Goal: Information Seeking & Learning: Learn about a topic

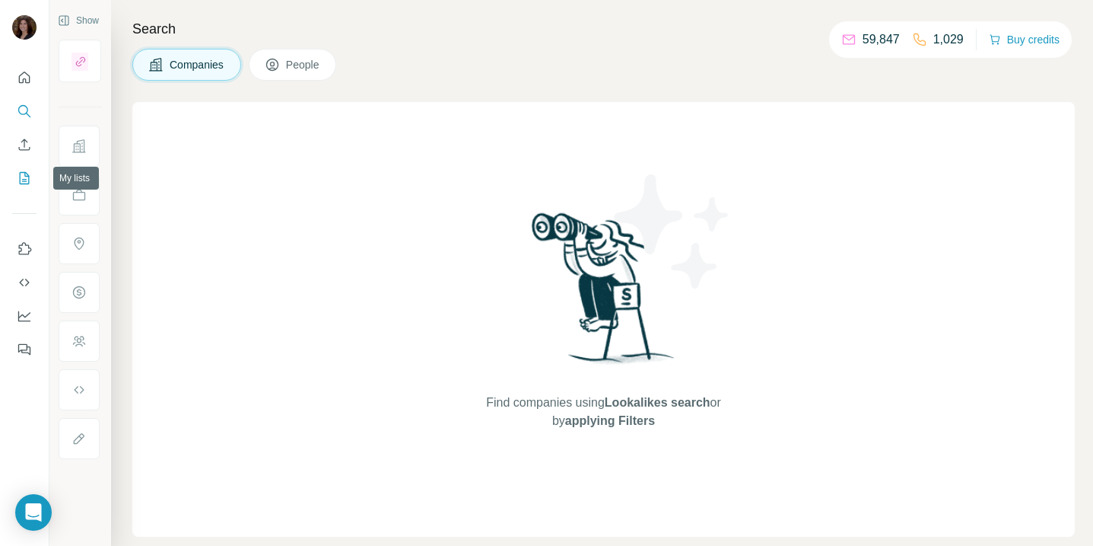
click at [21, 175] on icon "My lists" at bounding box center [24, 177] width 15 height 15
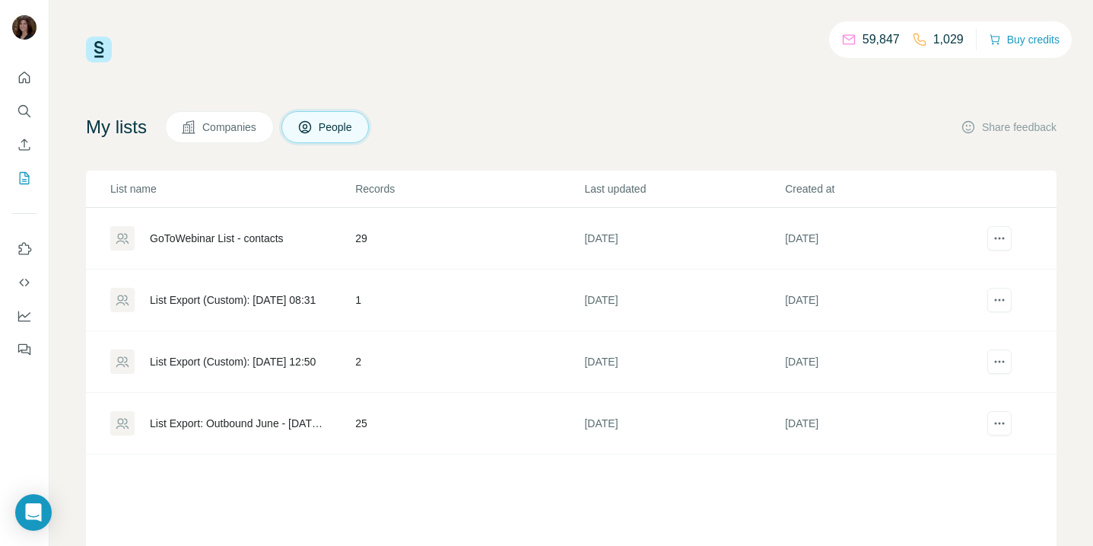
click at [249, 127] on span "Companies" at bounding box center [230, 126] width 56 height 15
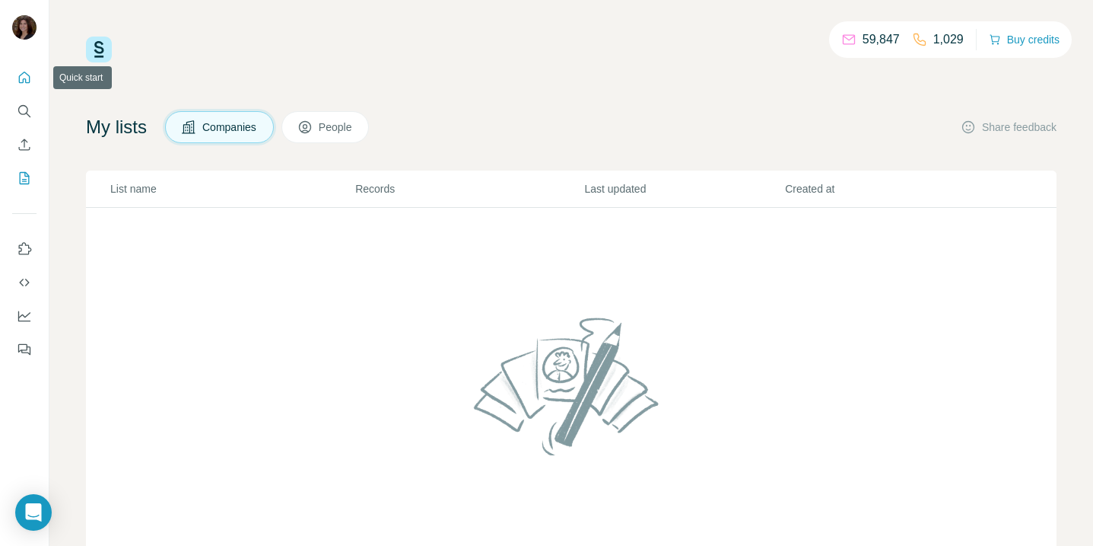
click at [24, 82] on icon "Quick start" at bounding box center [24, 77] width 15 height 15
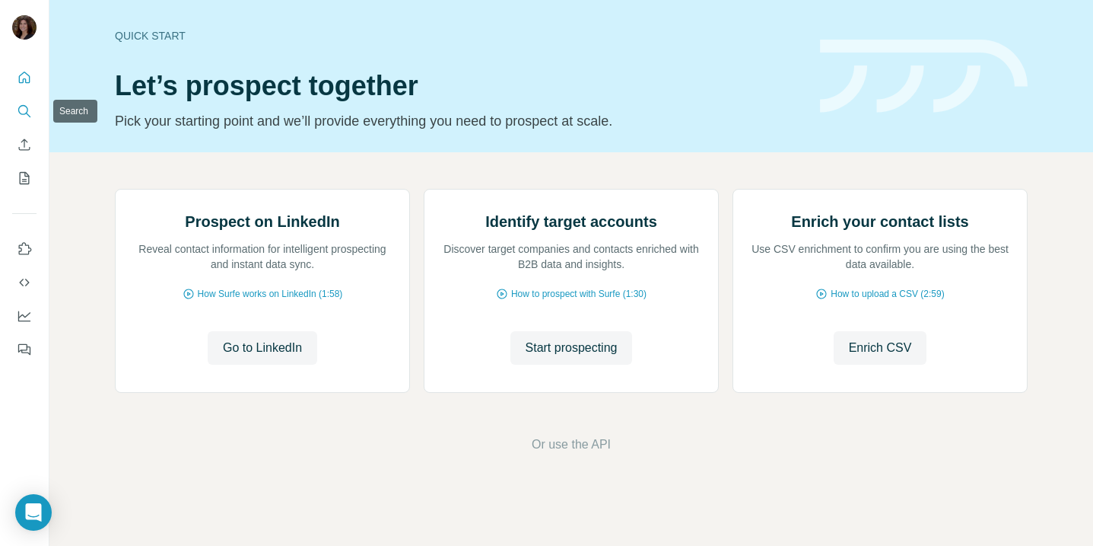
click at [26, 114] on icon "Search" at bounding box center [24, 110] width 15 height 15
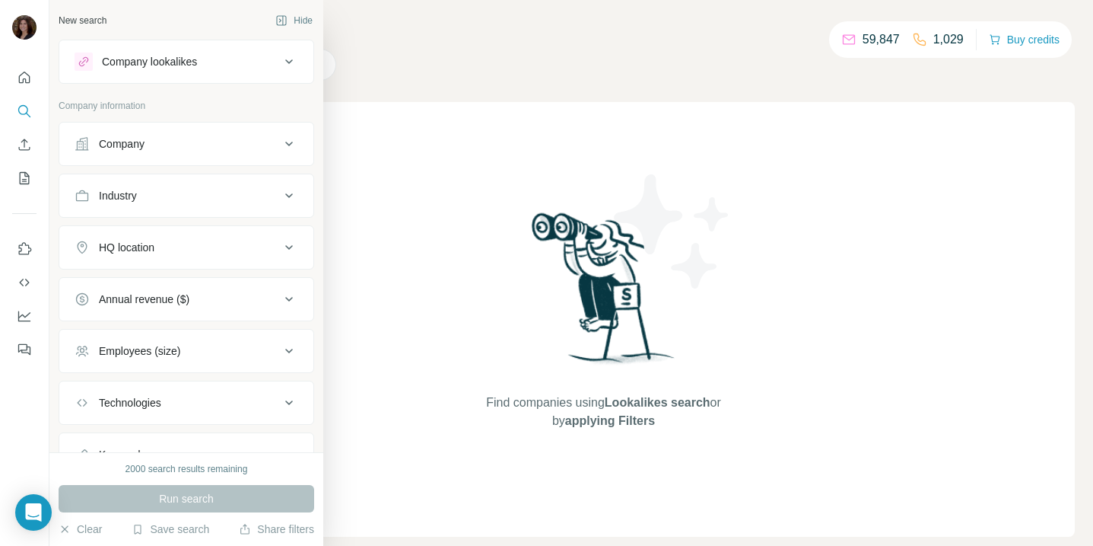
click at [176, 191] on div "Industry" at bounding box center [177, 195] width 205 height 15
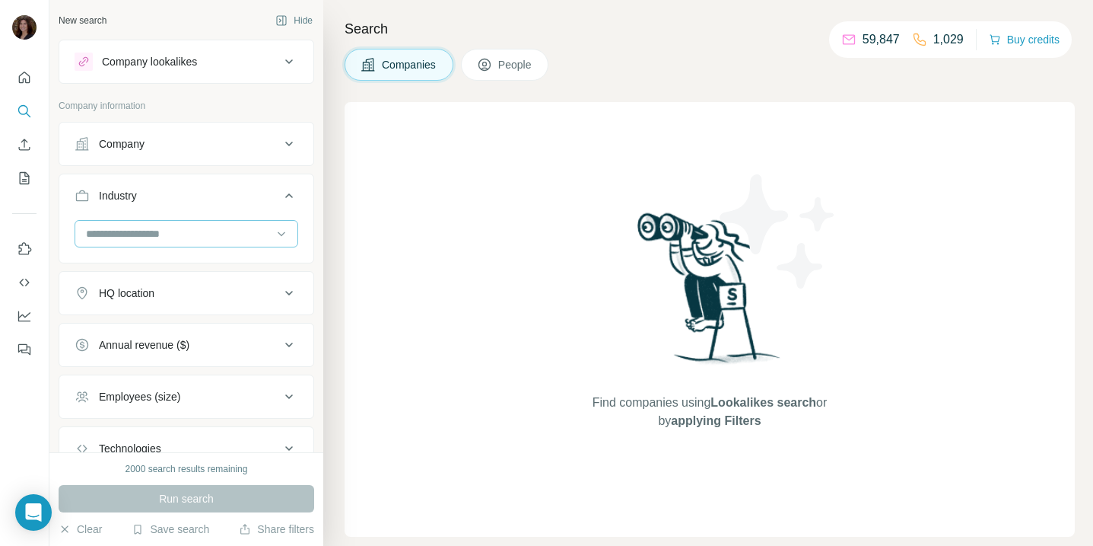
click at [180, 235] on input at bounding box center [178, 233] width 188 height 17
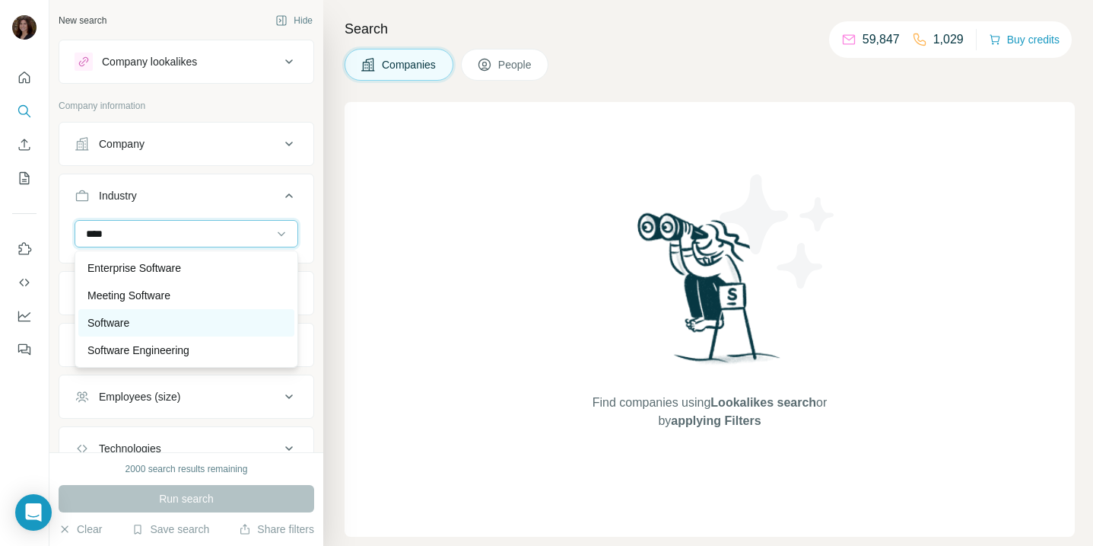
type input "****"
click at [167, 326] on div "Software" at bounding box center [187, 322] width 198 height 15
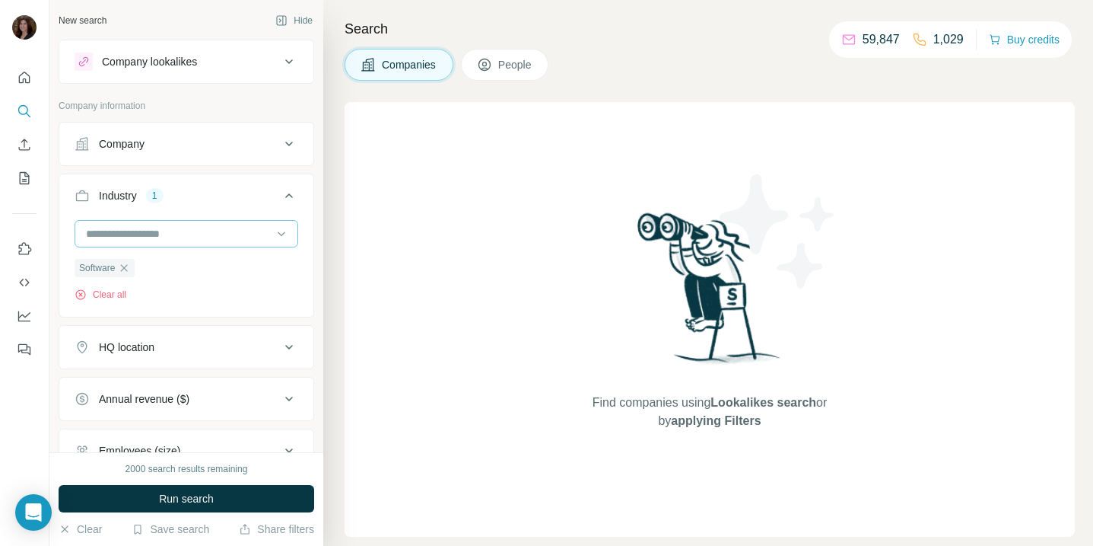
click at [185, 234] on input at bounding box center [178, 233] width 188 height 17
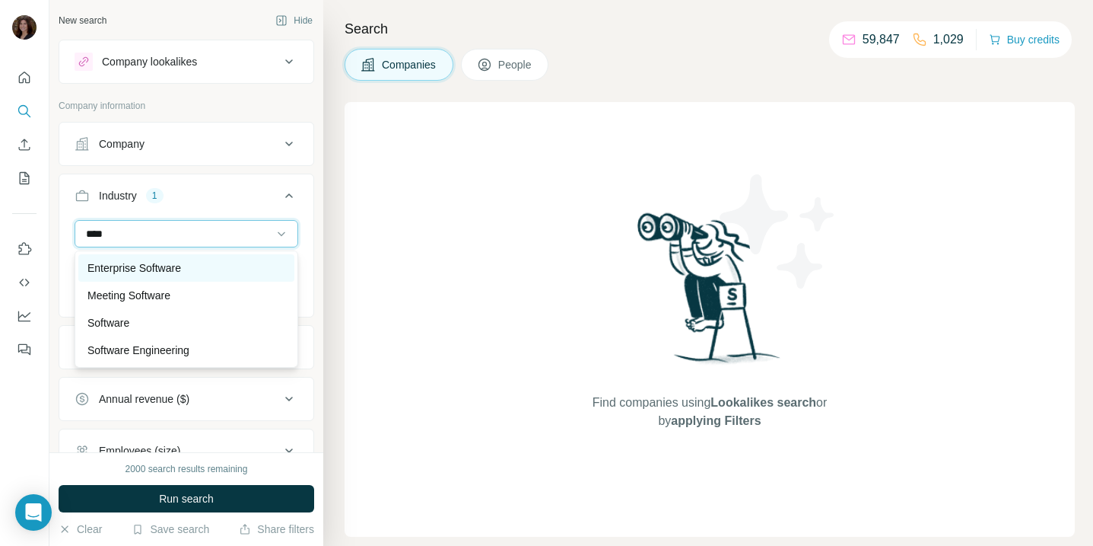
type input "****"
click at [193, 274] on div "Enterprise Software" at bounding box center [187, 267] width 198 height 15
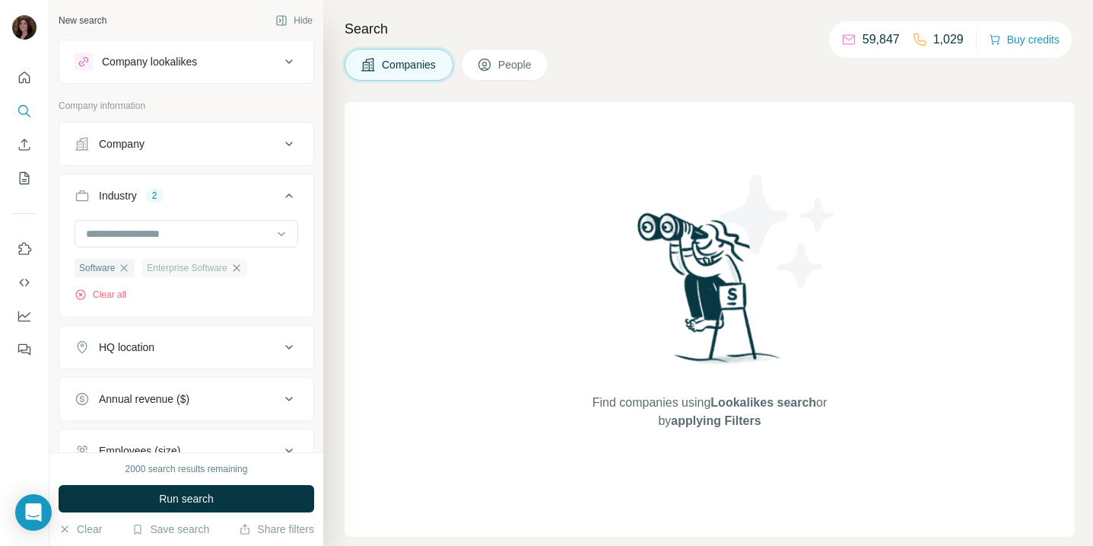
click at [243, 267] on icon "button" at bounding box center [237, 268] width 12 height 12
click at [213, 237] on input at bounding box center [178, 233] width 188 height 17
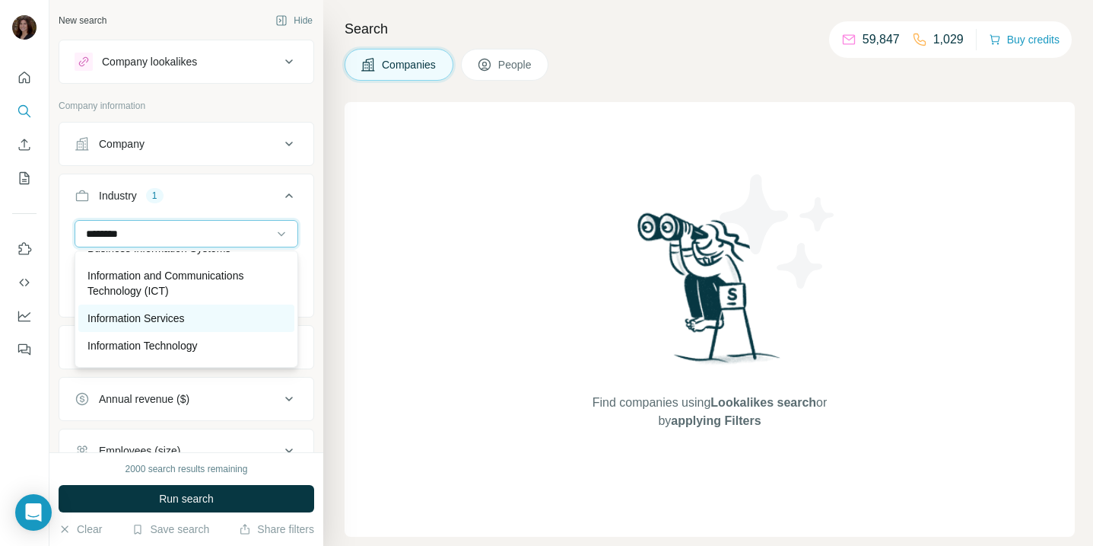
scroll to position [70, 0]
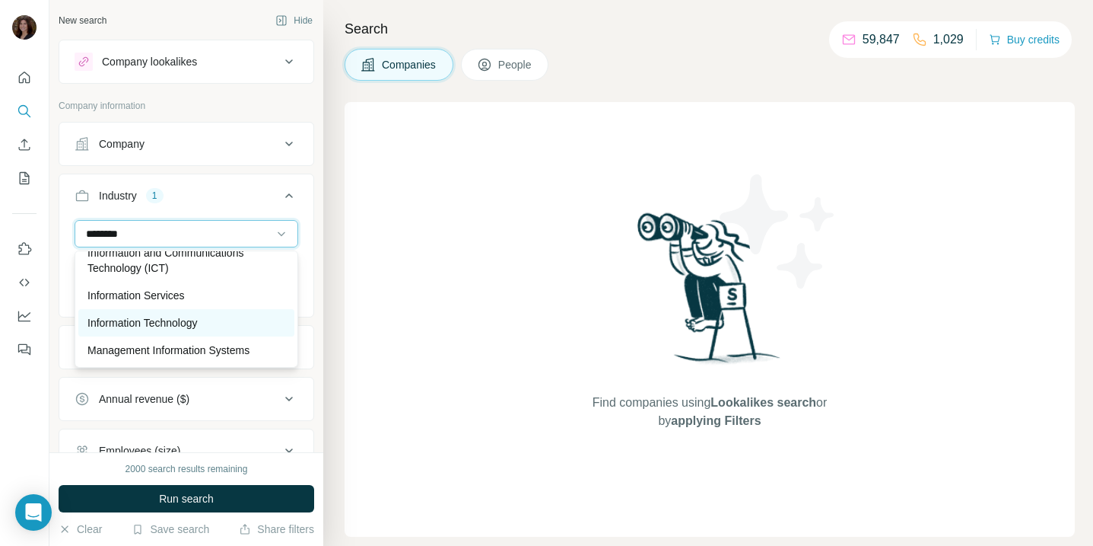
type input "********"
click at [224, 317] on div "Information Technology" at bounding box center [187, 322] width 198 height 15
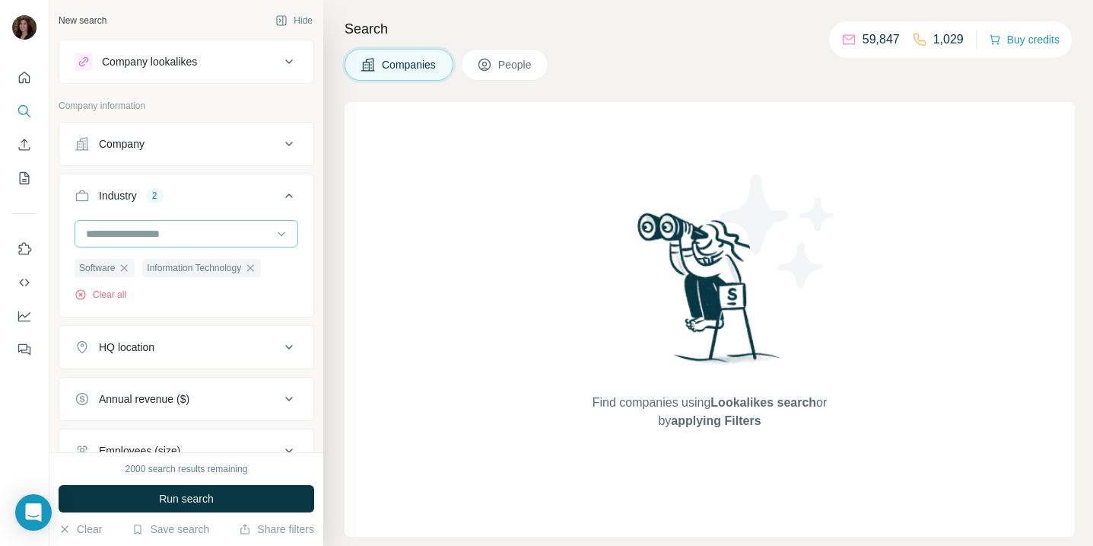
click at [231, 234] on input at bounding box center [178, 233] width 188 height 17
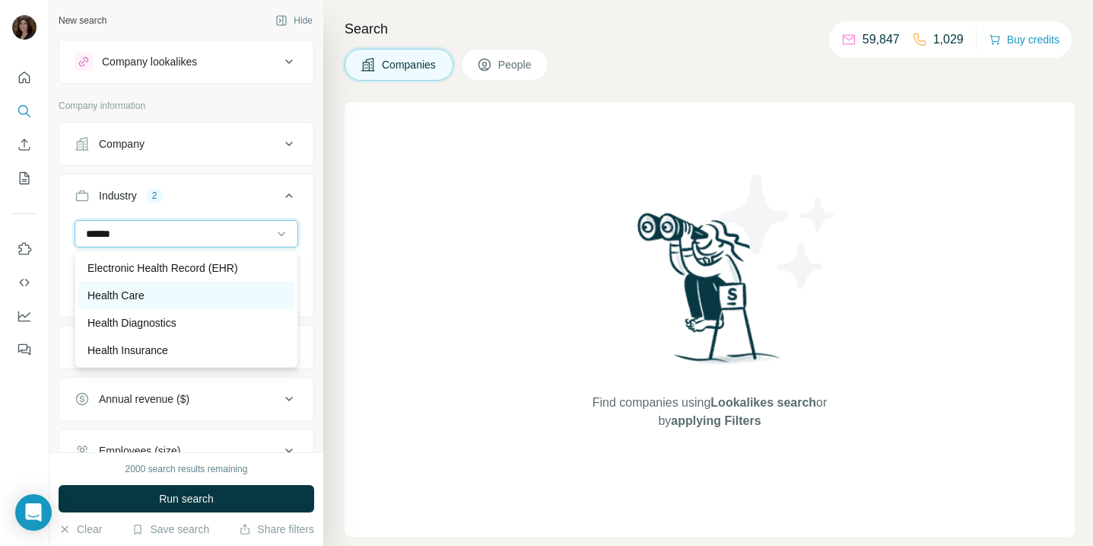
type input "******"
click at [236, 294] on div "Health Care" at bounding box center [187, 295] width 198 height 15
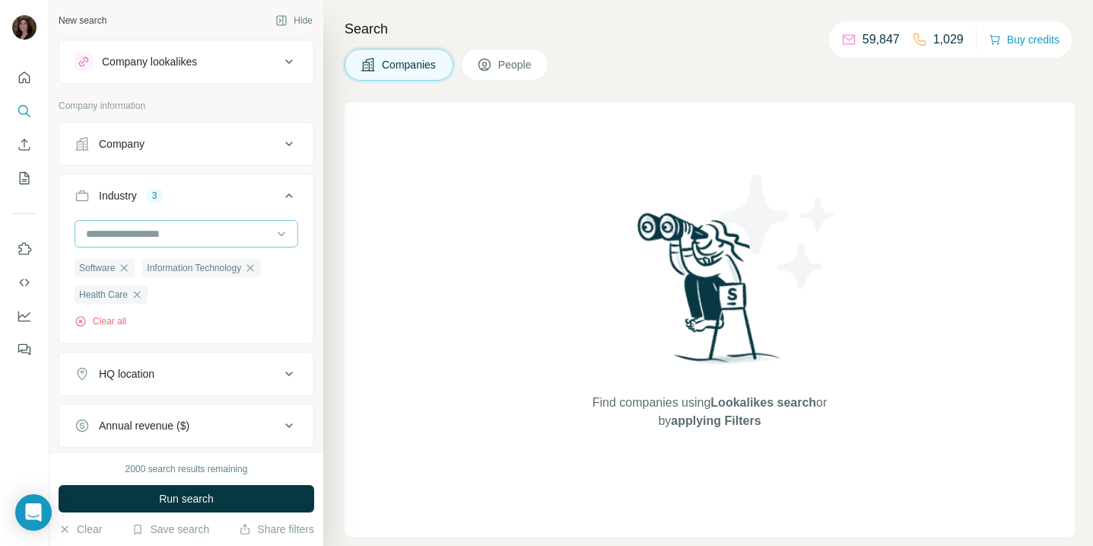
click at [234, 233] on input at bounding box center [178, 233] width 188 height 17
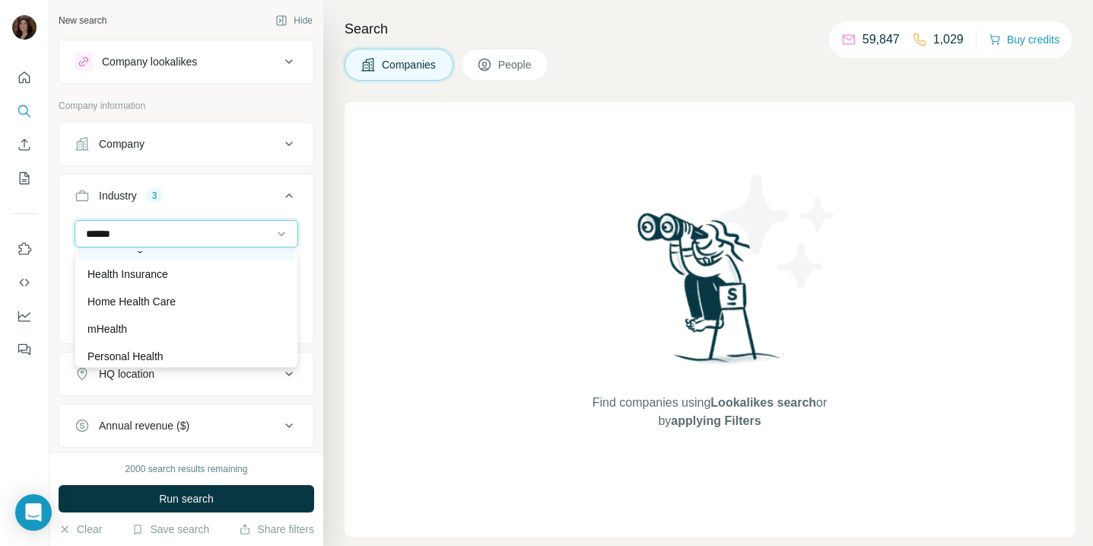
scroll to position [82, 0]
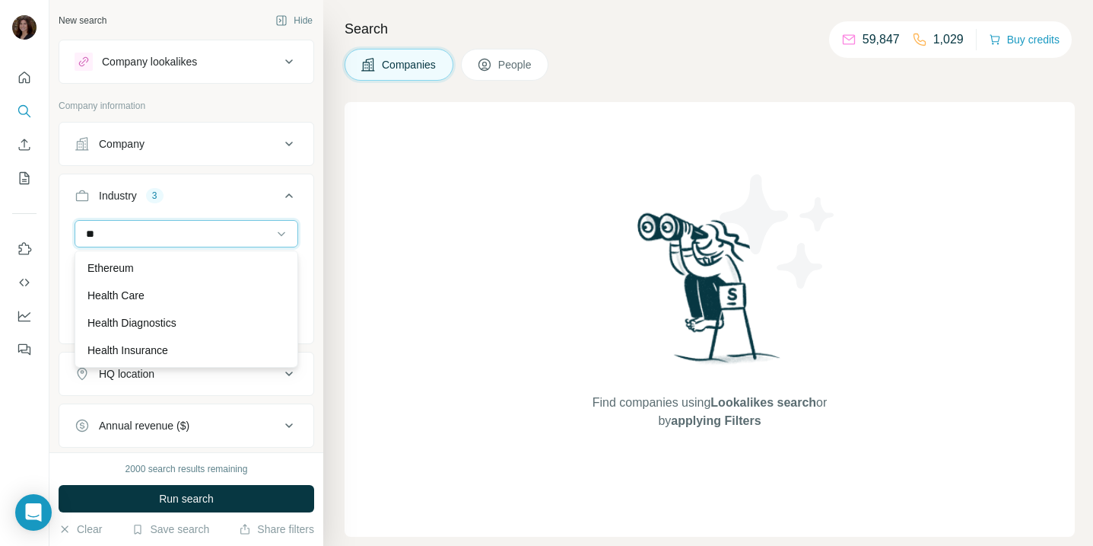
type input "*"
type input "******"
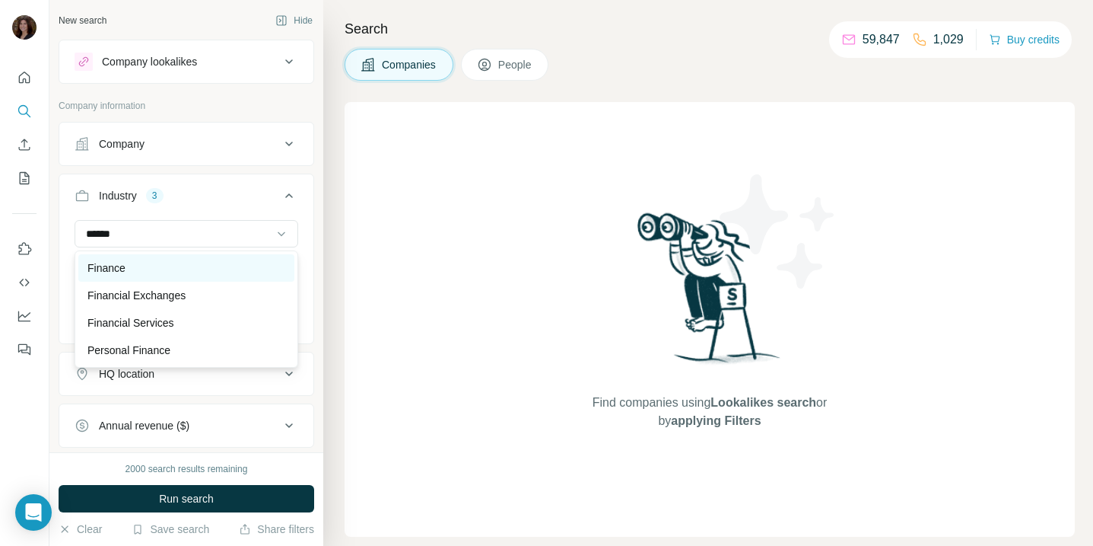
click at [221, 268] on div "Finance" at bounding box center [187, 267] width 198 height 15
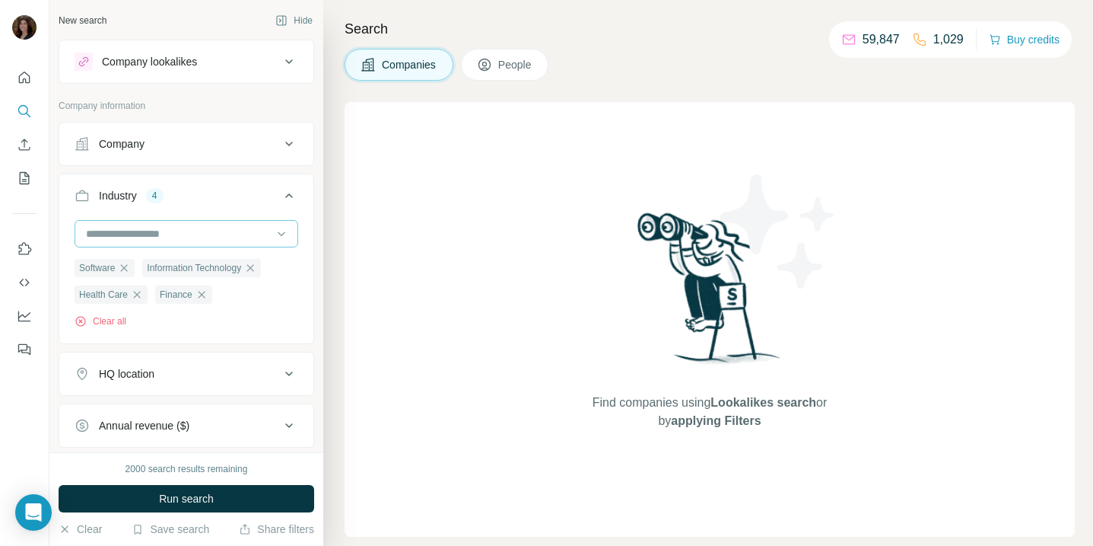
click at [217, 241] on input at bounding box center [178, 233] width 188 height 17
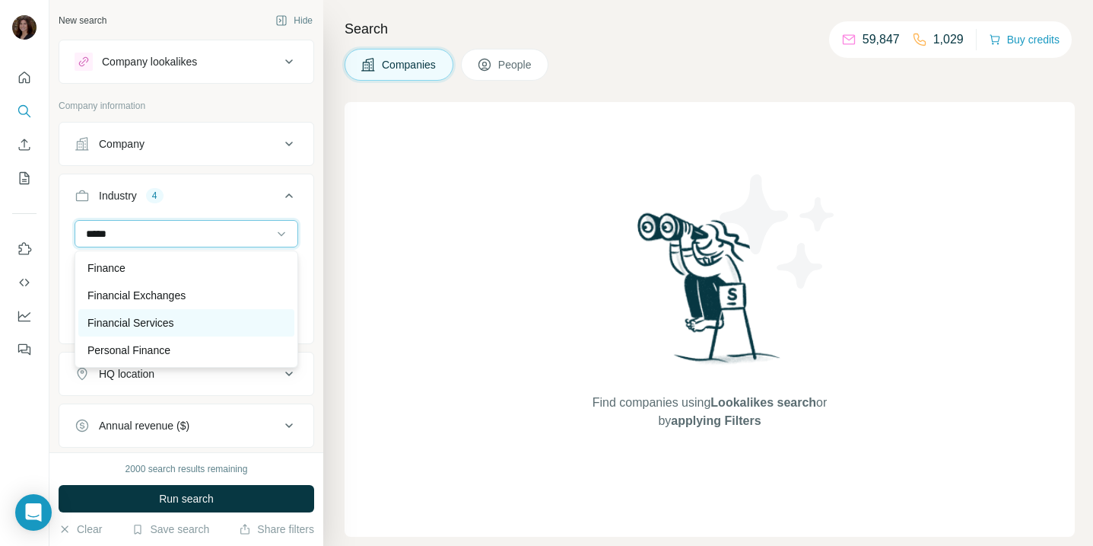
type input "*****"
click at [229, 314] on div "Financial Services" at bounding box center [186, 322] width 216 height 27
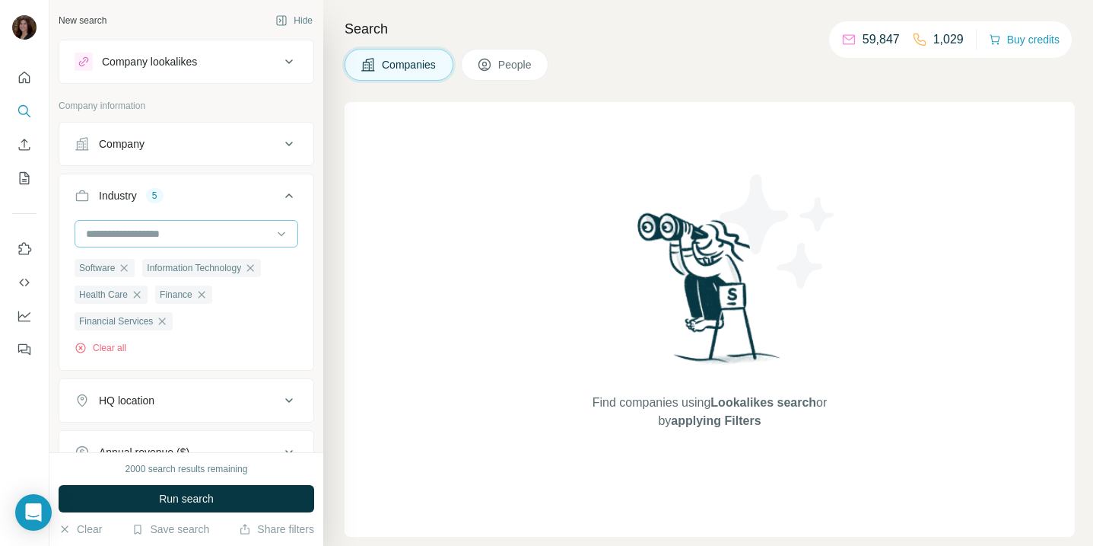
click at [224, 237] on input at bounding box center [178, 233] width 188 height 17
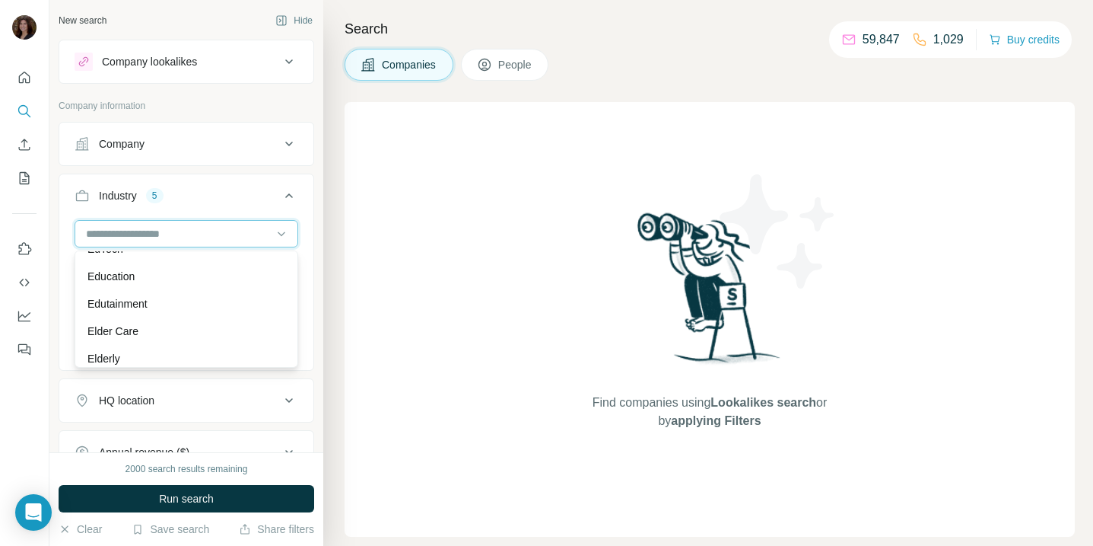
scroll to position [4924, 0]
click at [323, 294] on div "Search Companies People Find companies using Lookalikes search or by applying F…" at bounding box center [708, 273] width 770 height 546
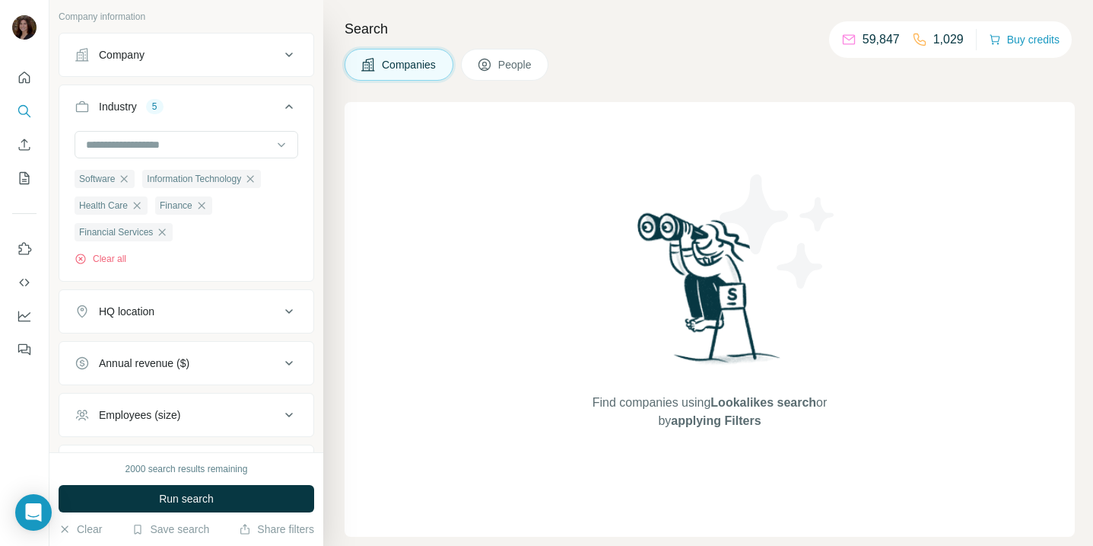
scroll to position [91, 0]
click at [228, 307] on div "HQ location" at bounding box center [177, 309] width 205 height 15
click at [214, 356] on input "text" at bounding box center [187, 347] width 224 height 27
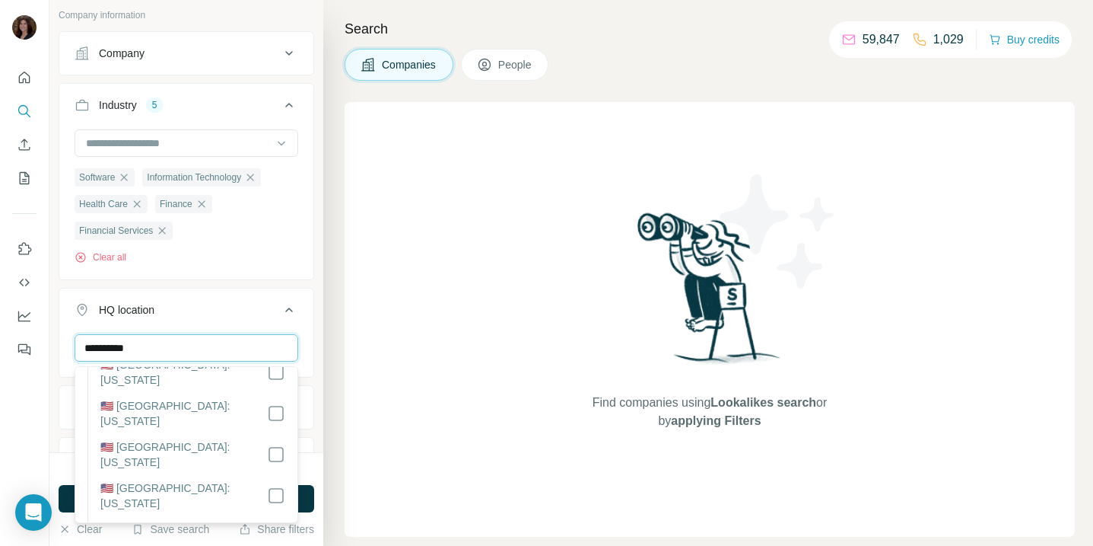
scroll to position [0, 0]
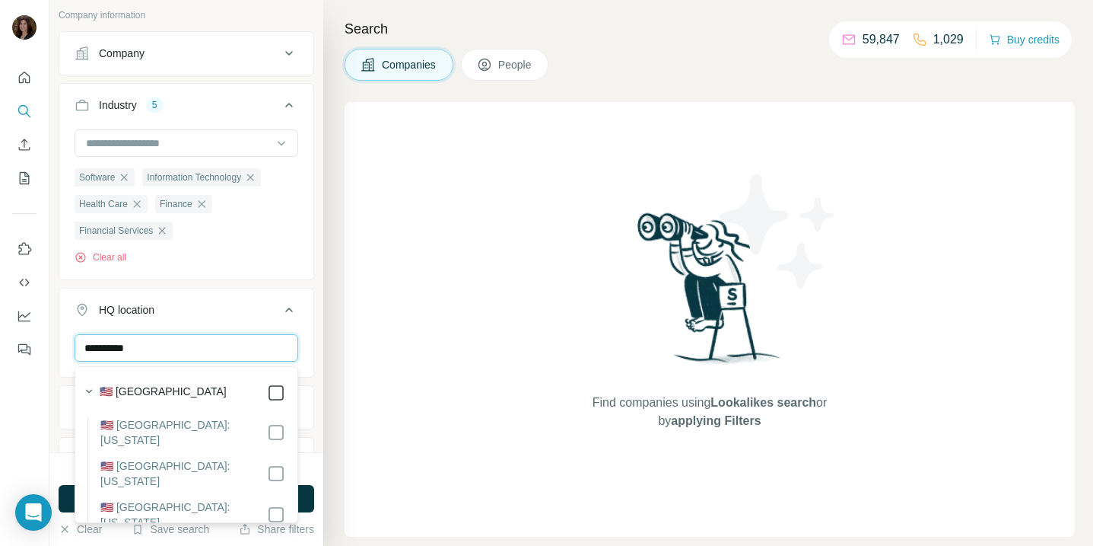
type input "**********"
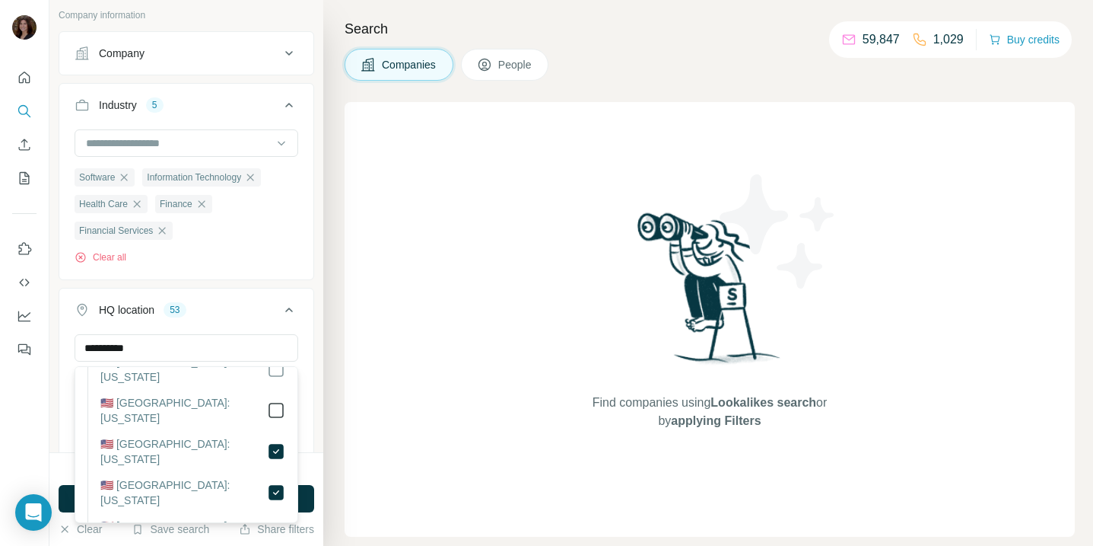
scroll to position [109, 0]
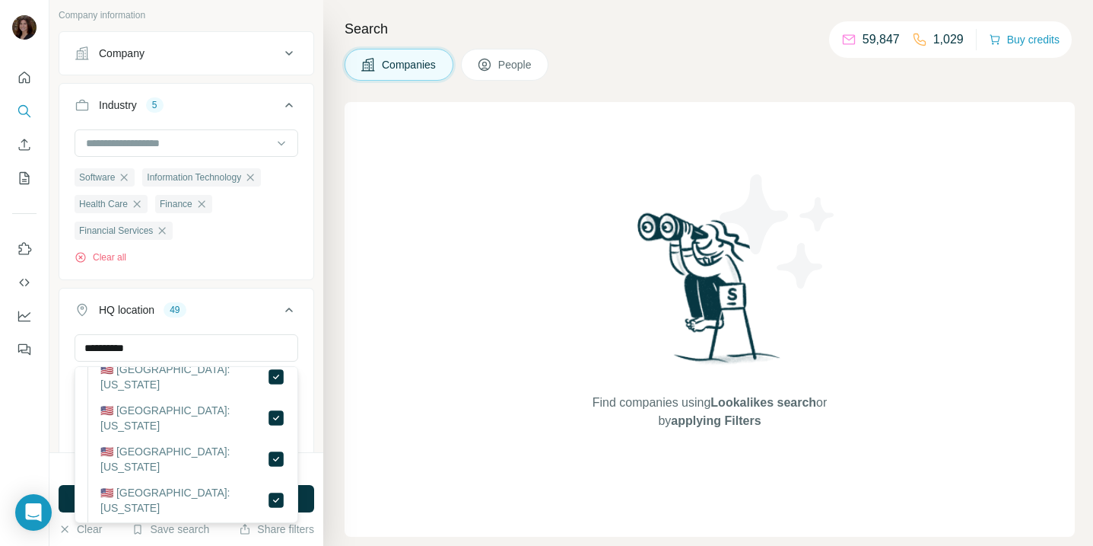
scroll to position [386, 0]
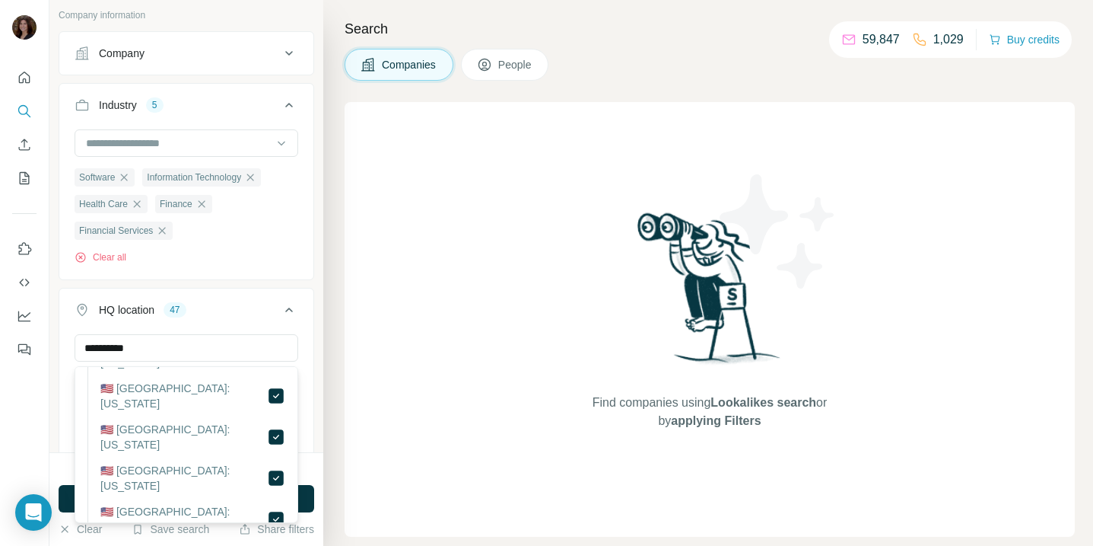
scroll to position [788, 0]
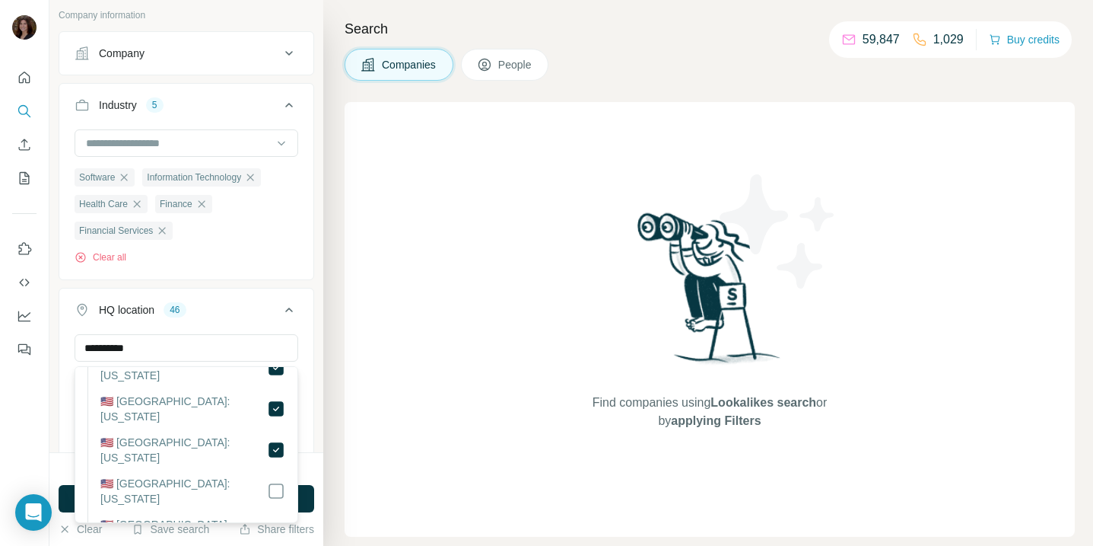
scroll to position [1064, 0]
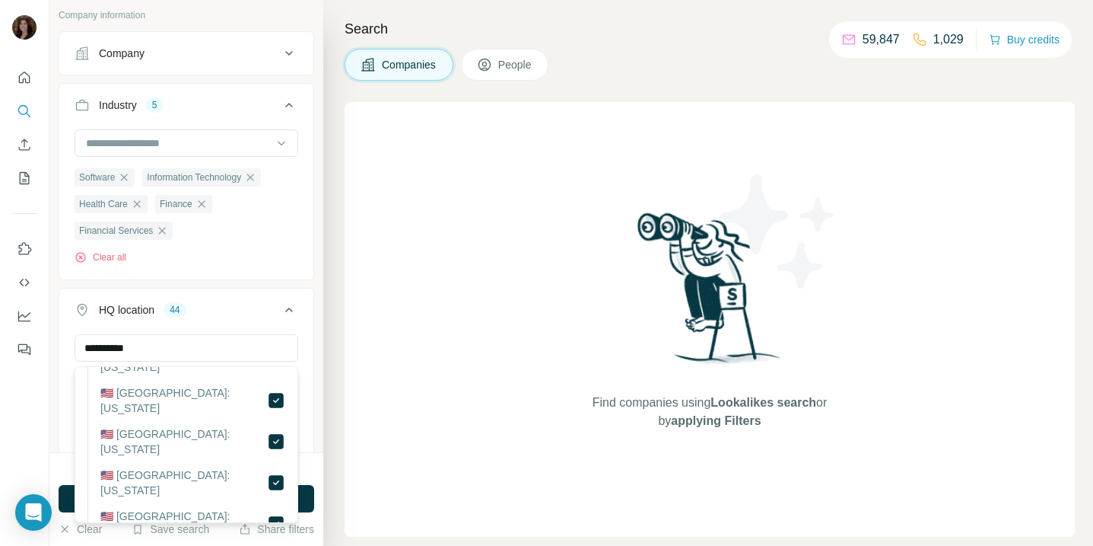
scroll to position [1227, 0]
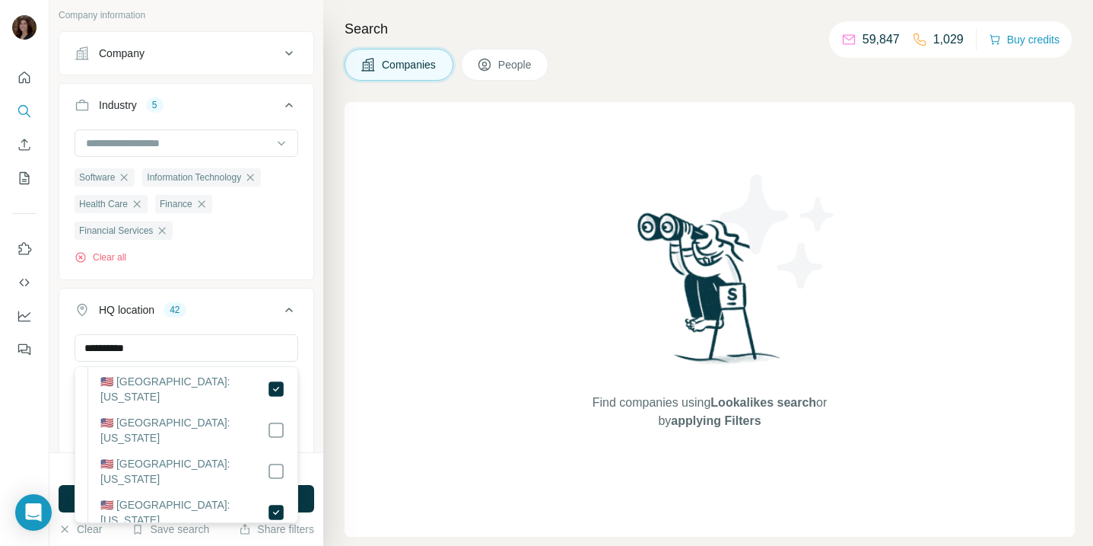
scroll to position [1450, 0]
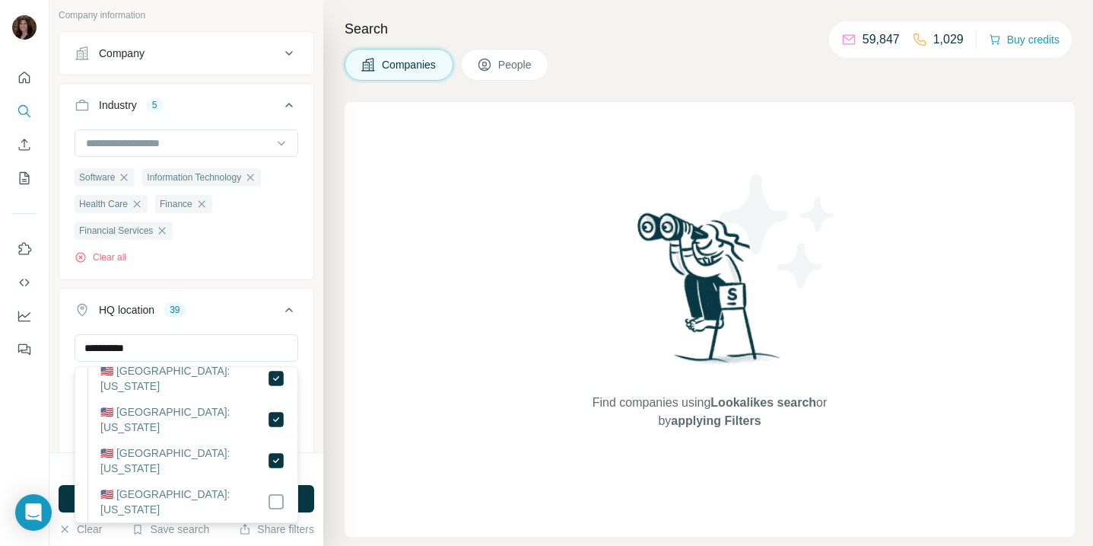
click at [308, 336] on div "**********" at bounding box center [186, 422] width 254 height 177
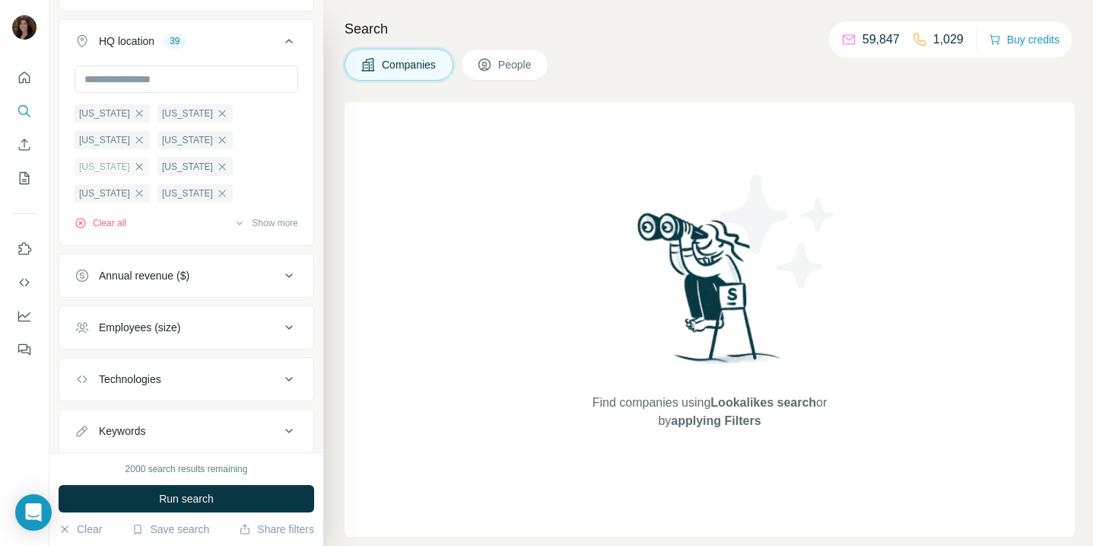
scroll to position [368, 0]
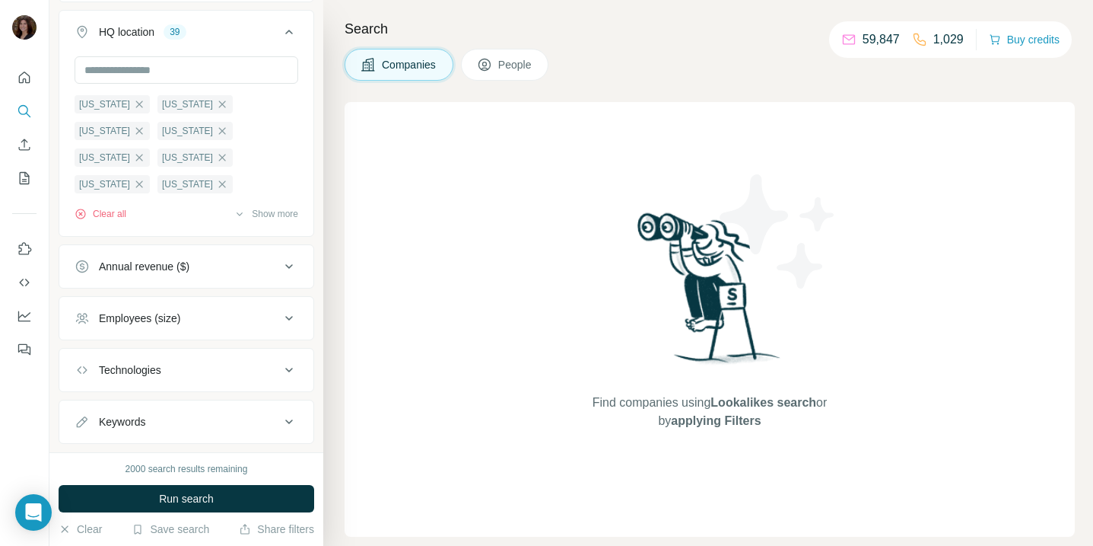
click at [248, 266] on div "Annual revenue ($)" at bounding box center [177, 266] width 205 height 15
click at [212, 271] on div "Annual revenue ($)" at bounding box center [177, 266] width 205 height 15
click at [208, 318] on div "Employees (size)" at bounding box center [177, 317] width 205 height 15
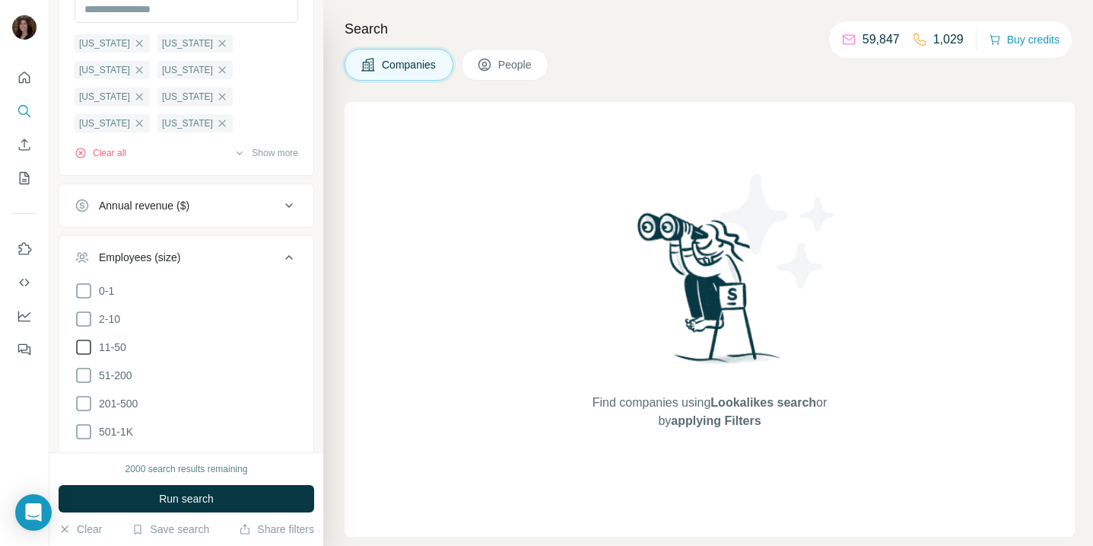
scroll to position [430, 0]
click at [85, 377] on icon at bounding box center [84, 374] width 18 height 18
click at [85, 403] on icon at bounding box center [84, 402] width 18 height 18
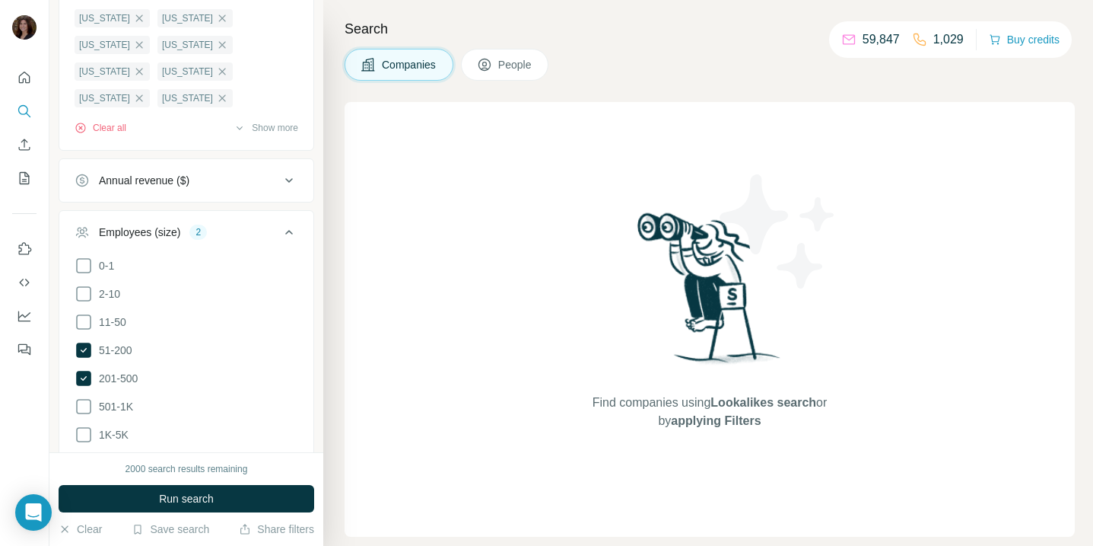
scroll to position [466, 0]
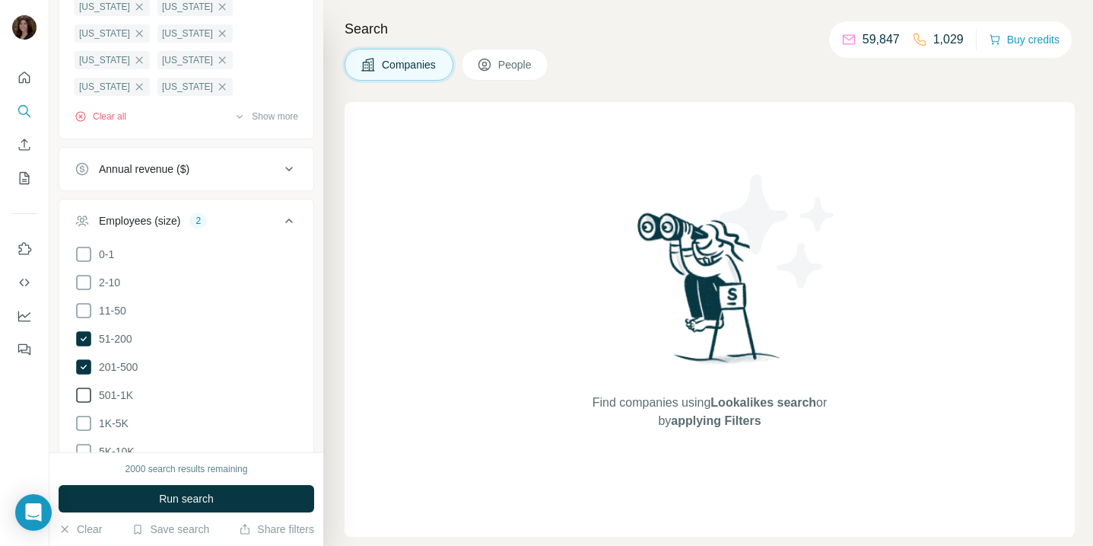
click at [85, 390] on icon at bounding box center [84, 395] width 18 height 18
click at [84, 310] on icon at bounding box center [84, 310] width 18 height 18
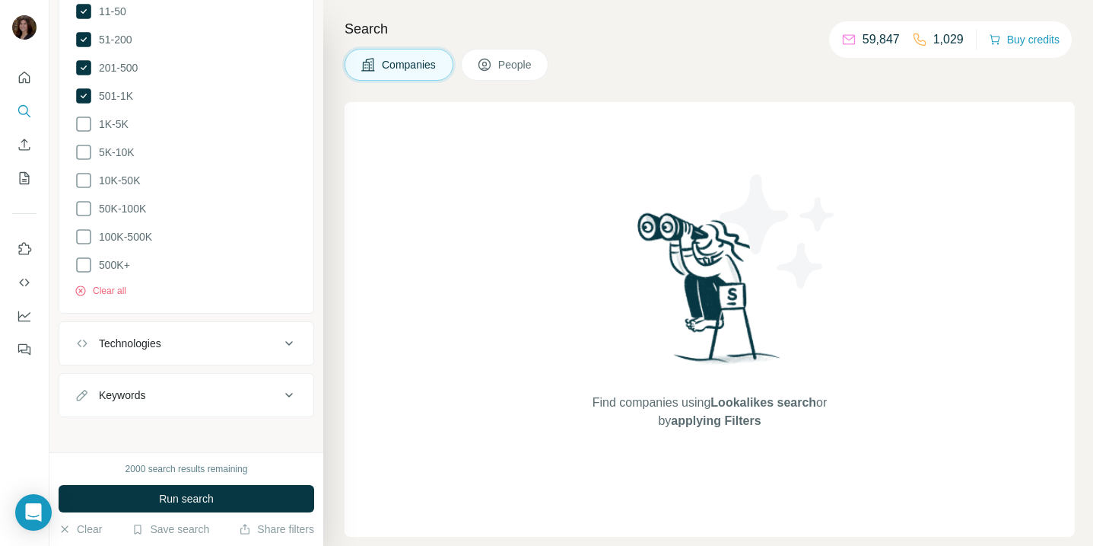
scroll to position [769, 0]
click at [243, 336] on div "Technologies" at bounding box center [177, 339] width 205 height 15
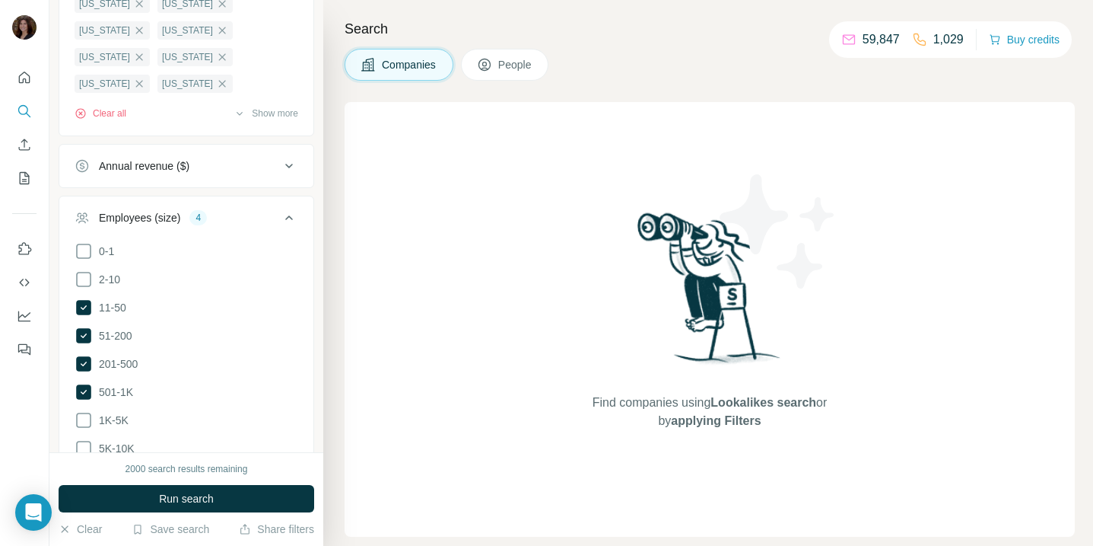
scroll to position [0, 0]
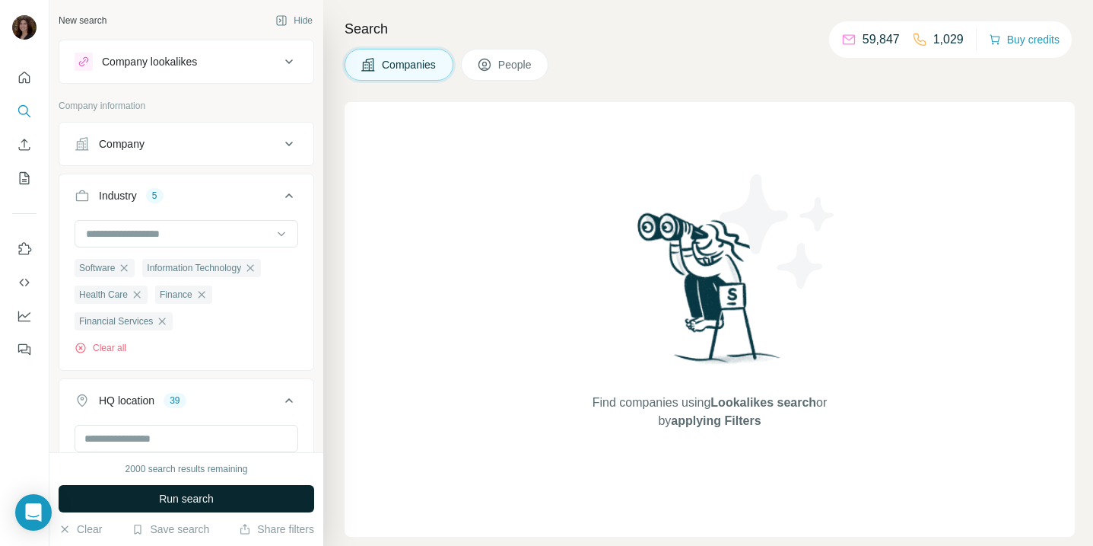
click at [209, 495] on span "Run search" at bounding box center [186, 498] width 55 height 15
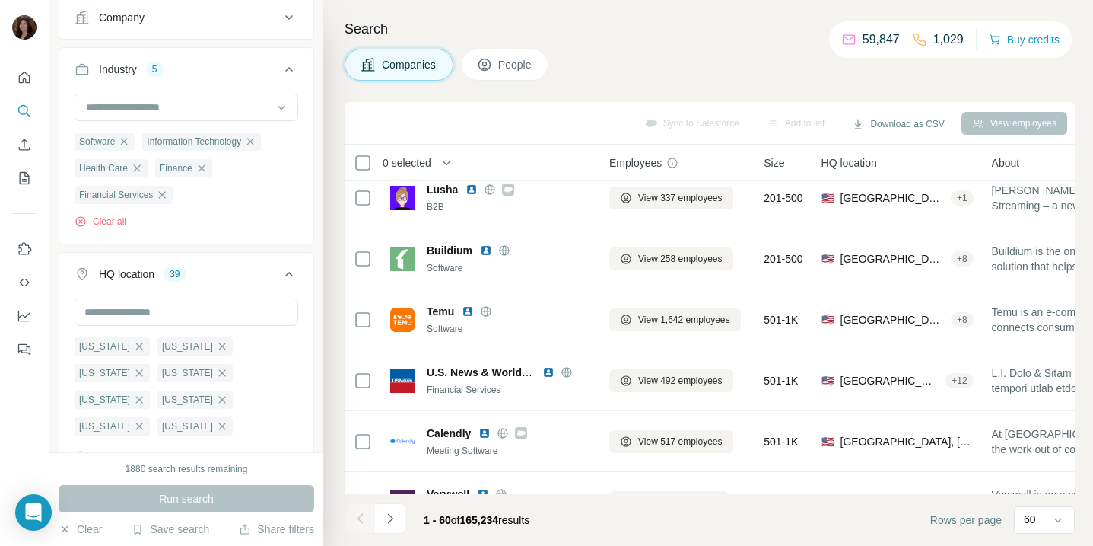
scroll to position [259, 0]
click at [502, 81] on div "Search Companies People Sync to Salesforce Add to list Download as CSV View emp…" at bounding box center [708, 273] width 770 height 546
click at [505, 68] on span "People" at bounding box center [515, 64] width 35 height 15
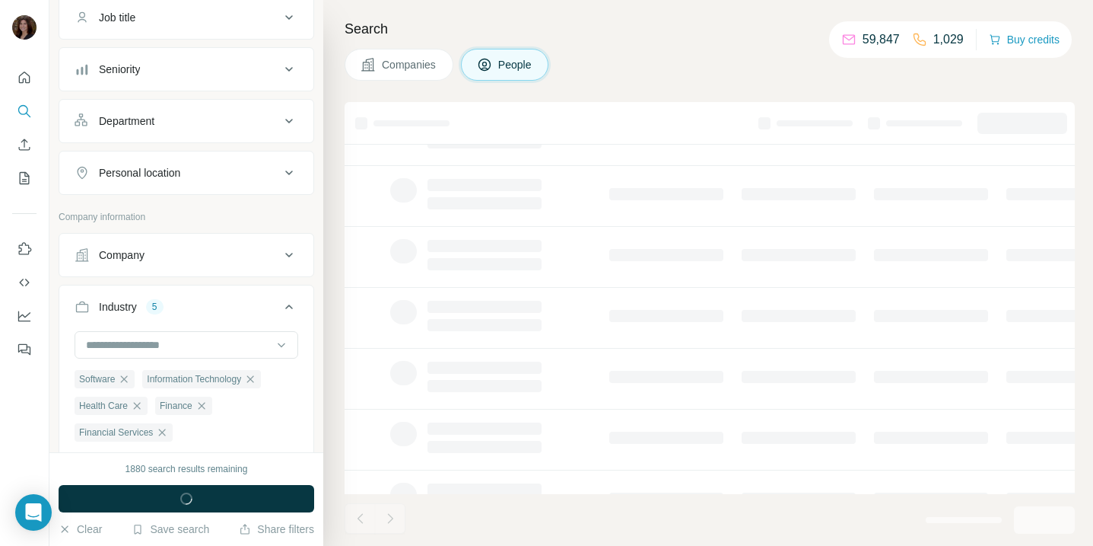
scroll to position [364, 0]
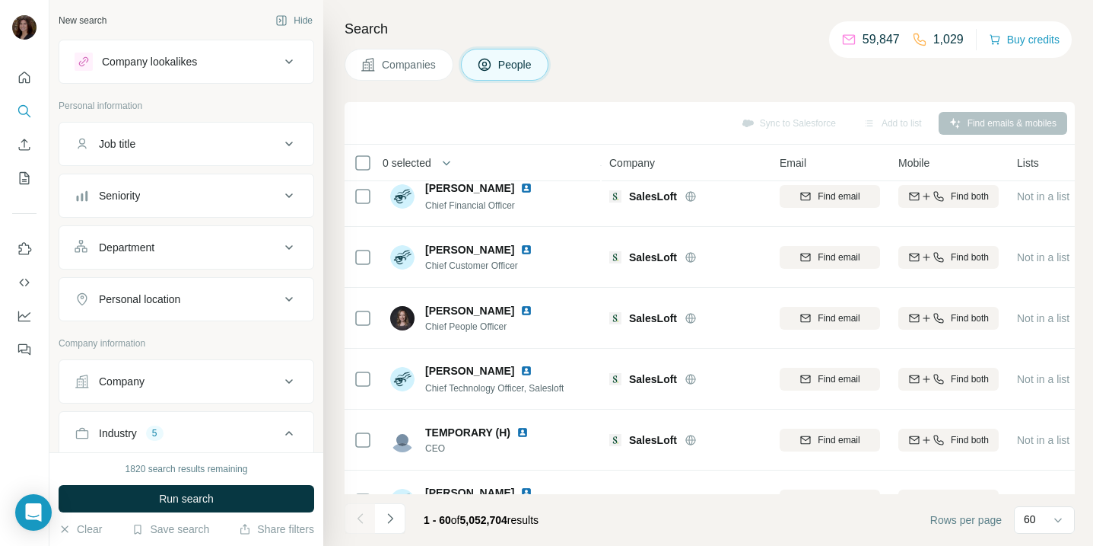
click at [227, 133] on button "Job title" at bounding box center [186, 144] width 254 height 37
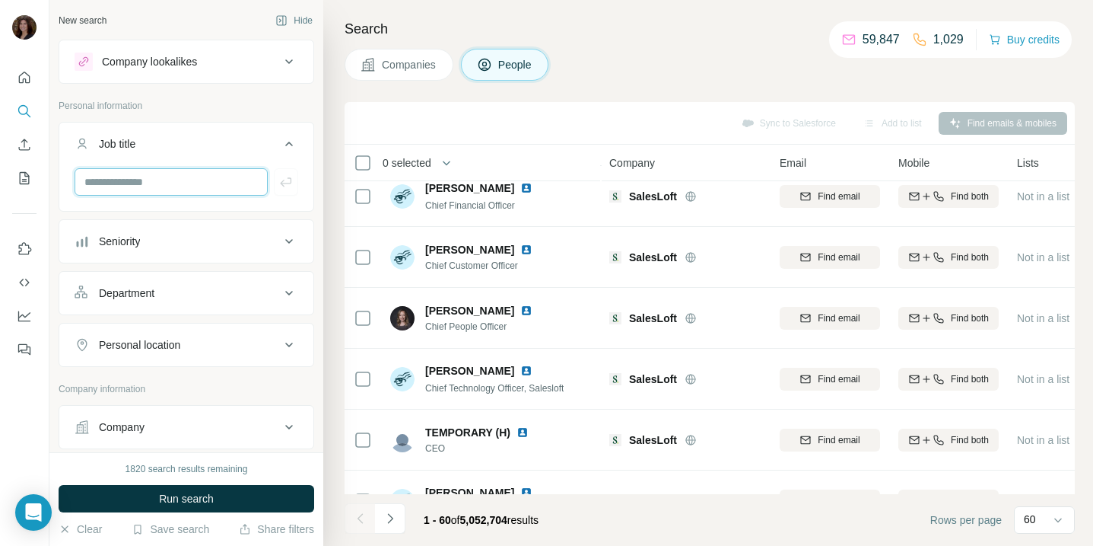
click at [202, 173] on input "text" at bounding box center [171, 181] width 193 height 27
type input "**********"
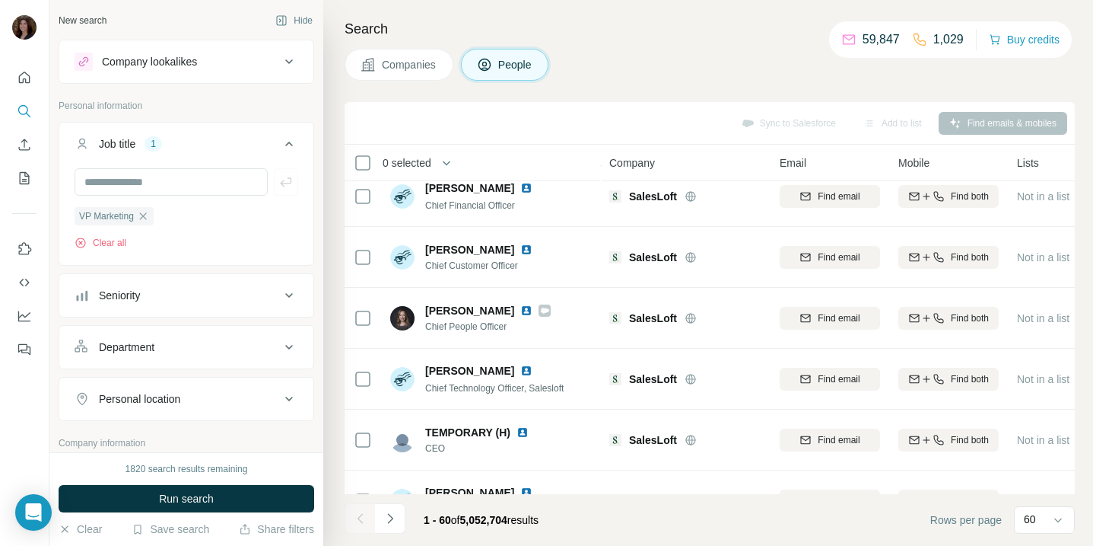
click at [237, 286] on button "Seniority" at bounding box center [186, 295] width 254 height 37
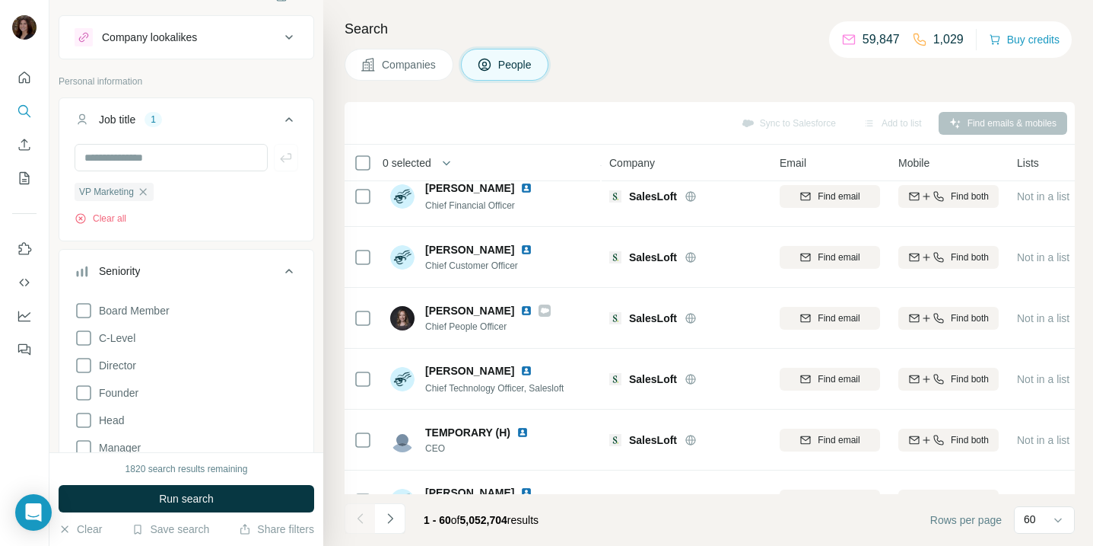
scroll to position [25, 0]
click at [148, 188] on icon "button" at bounding box center [143, 191] width 12 height 12
click at [152, 161] on input "text" at bounding box center [171, 156] width 193 height 27
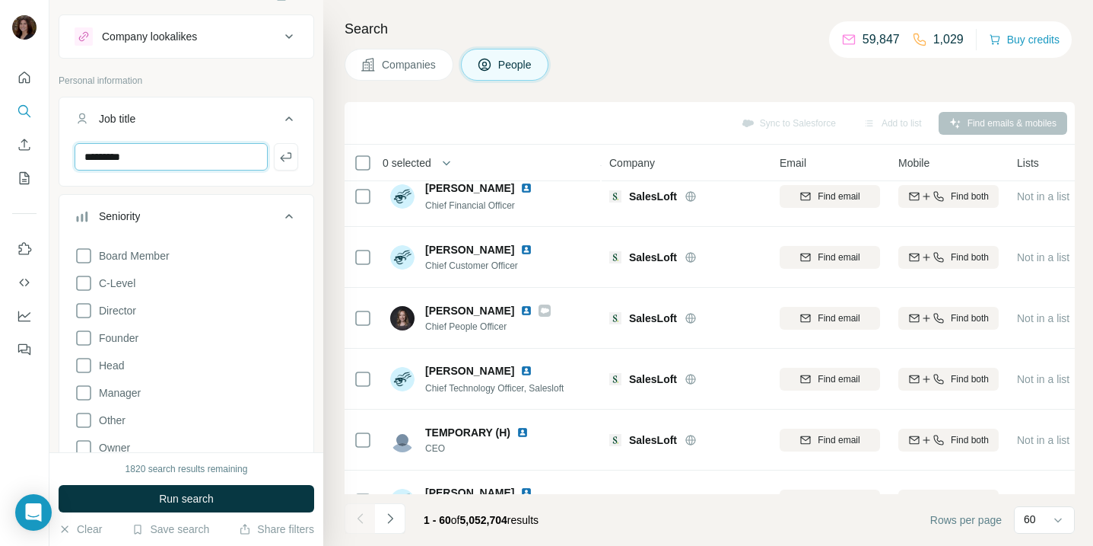
type input "*********"
type input "******"
type input "*****"
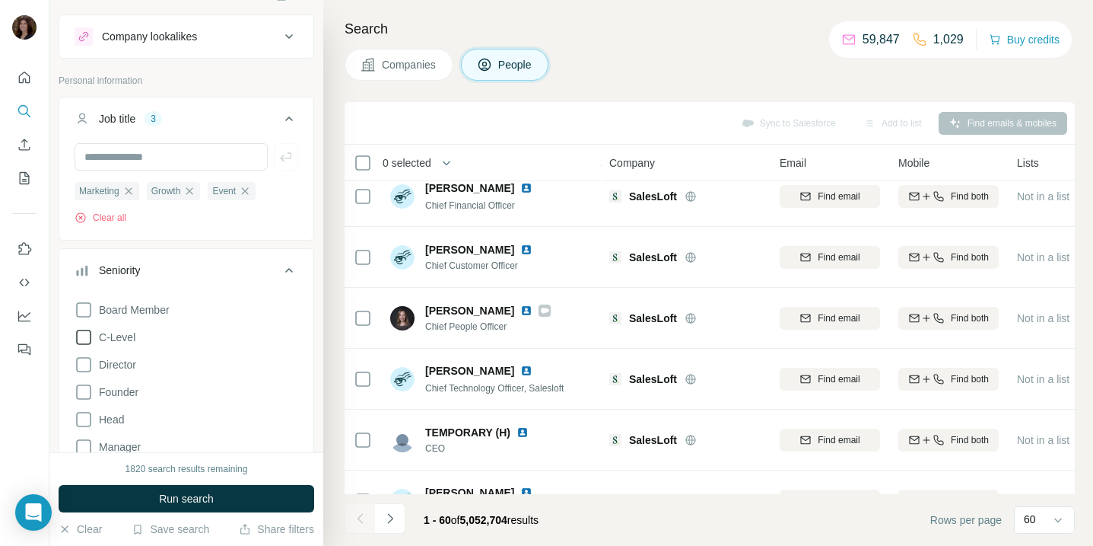
click at [86, 331] on icon at bounding box center [83, 336] width 15 height 15
click at [84, 364] on icon at bounding box center [84, 364] width 18 height 18
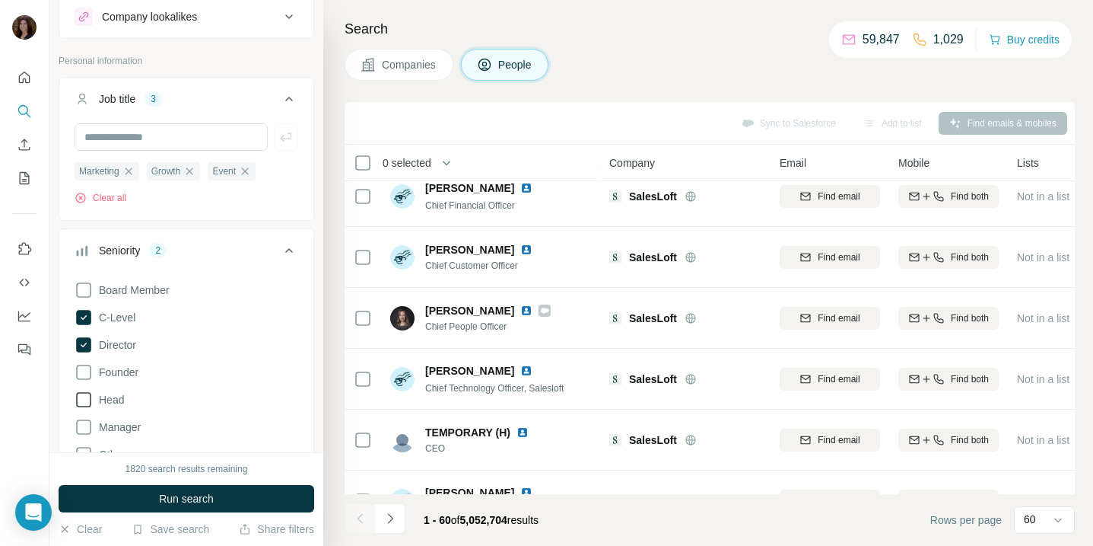
click at [84, 399] on icon at bounding box center [84, 399] width 18 height 18
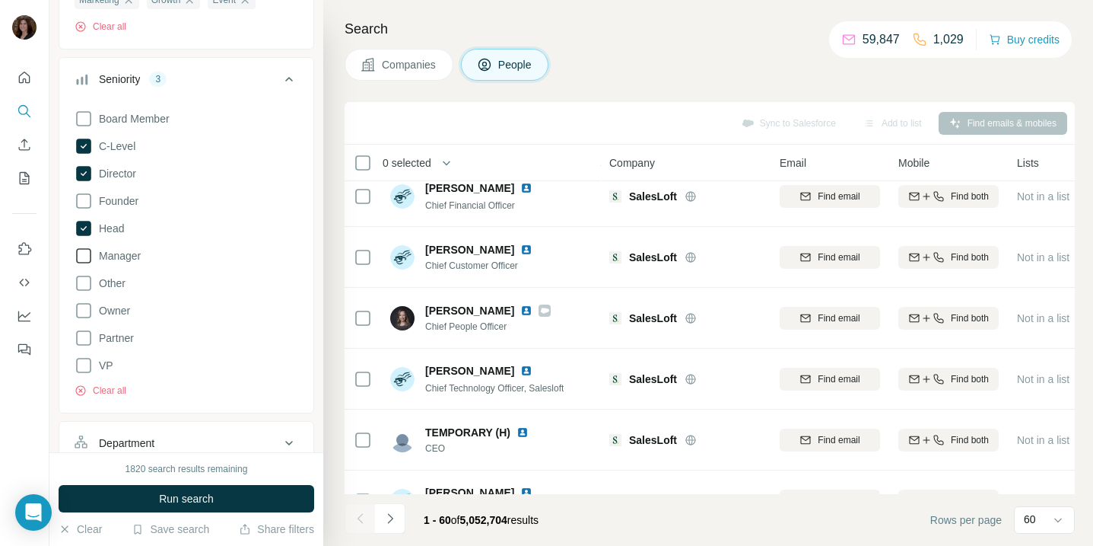
scroll to position [221, 0]
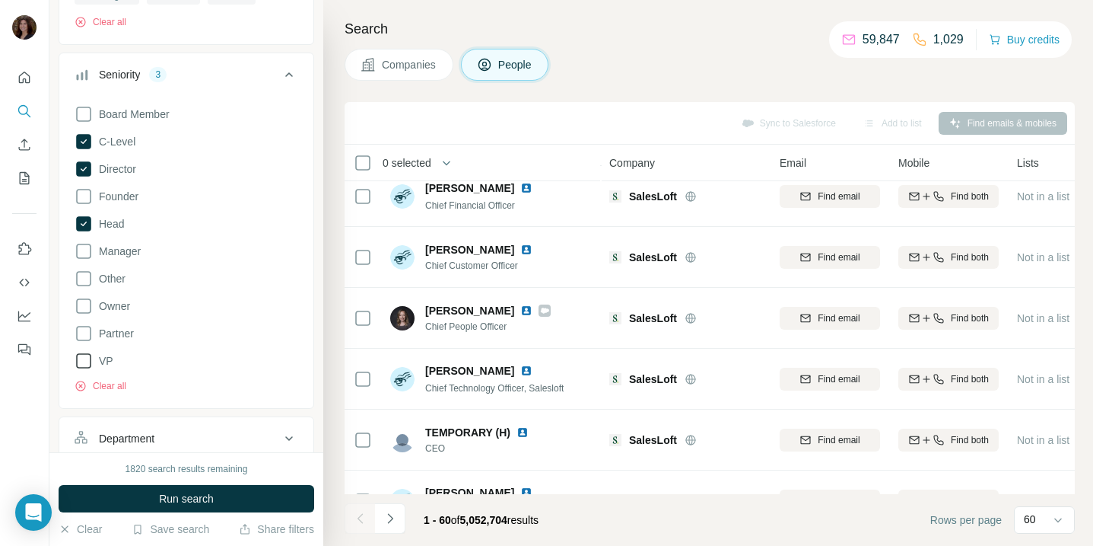
click at [83, 359] on icon at bounding box center [84, 361] width 18 height 18
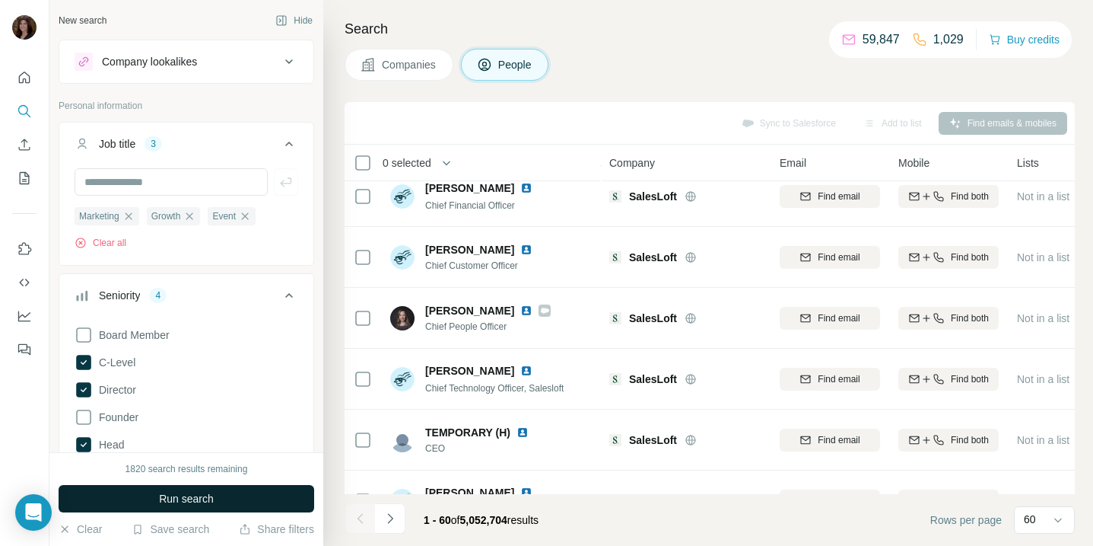
click at [155, 495] on button "Run search" at bounding box center [187, 498] width 256 height 27
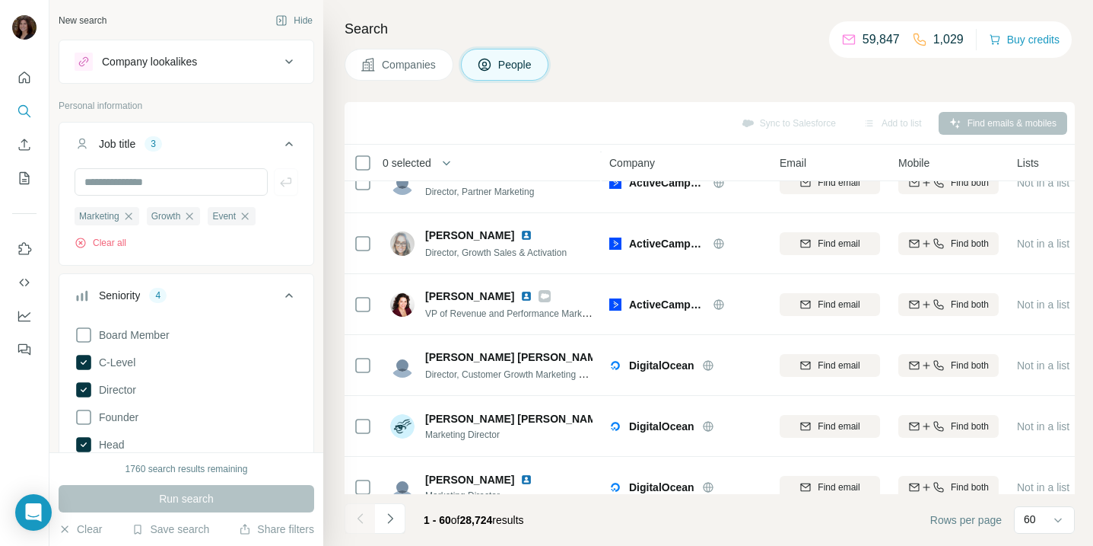
scroll to position [639, 0]
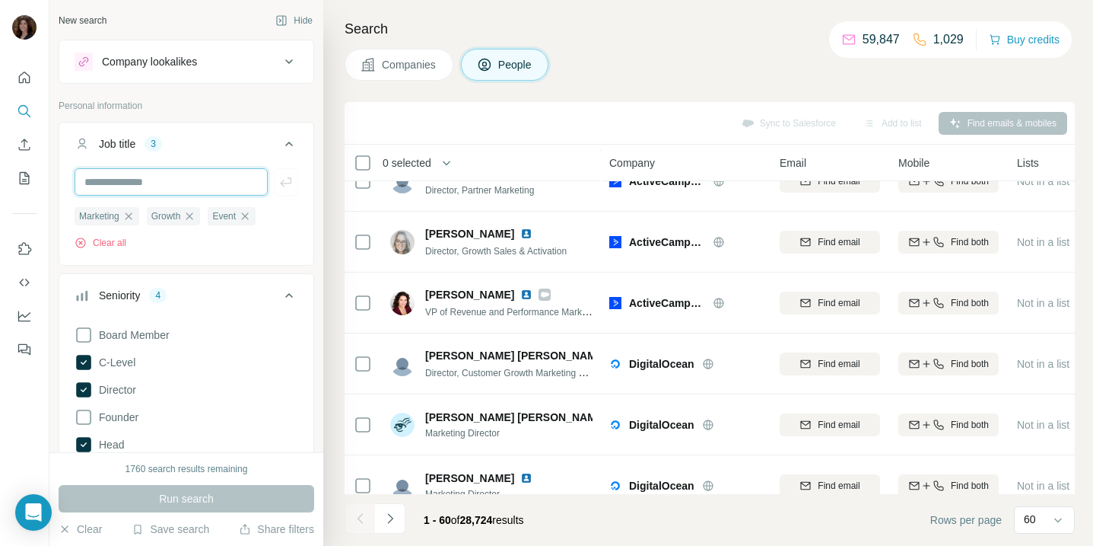
click at [216, 189] on input "text" at bounding box center [171, 181] width 193 height 27
type input "*******"
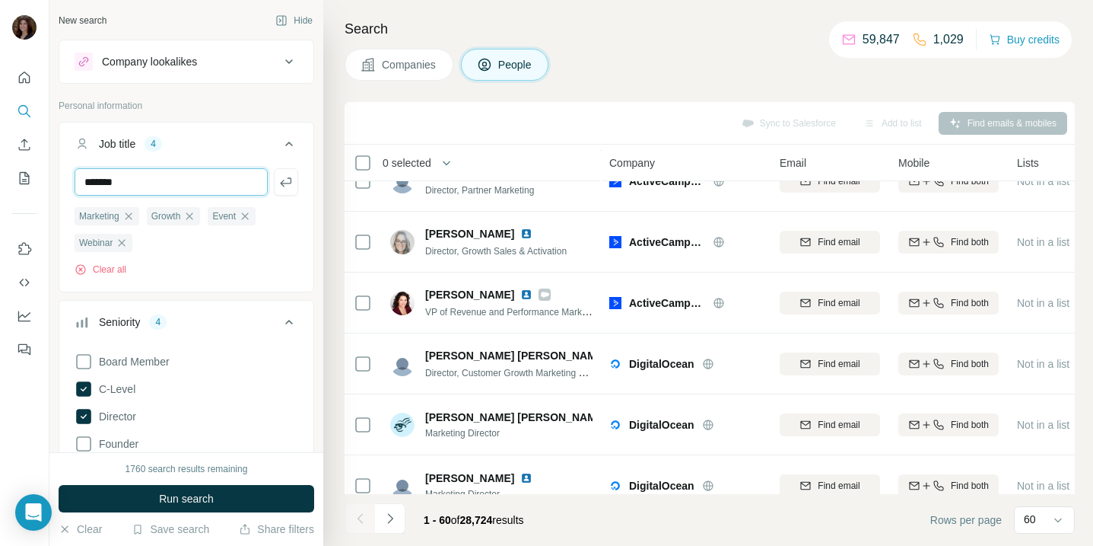
type input "*******"
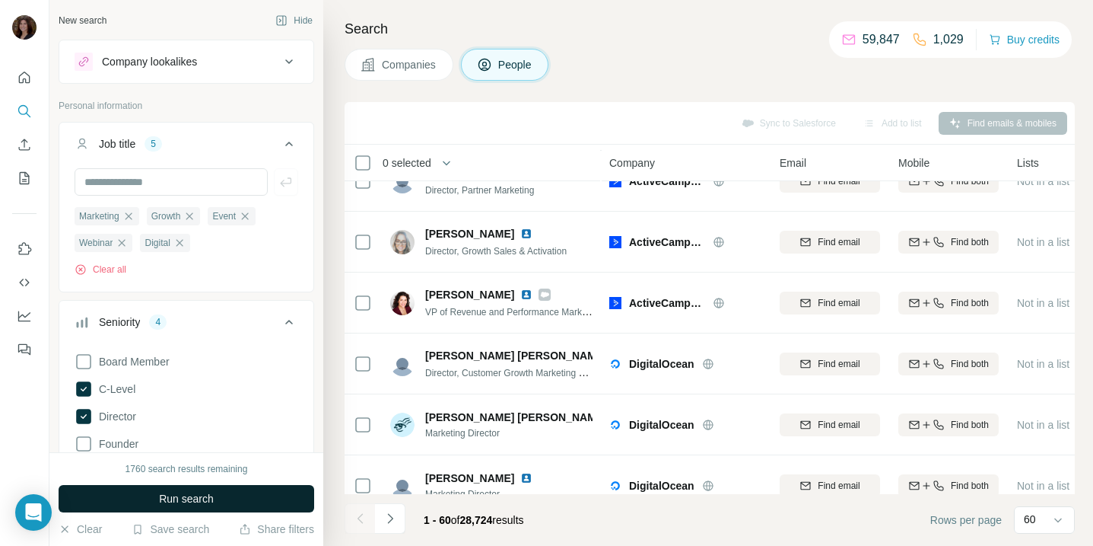
click at [250, 496] on button "Run search" at bounding box center [187, 498] width 256 height 27
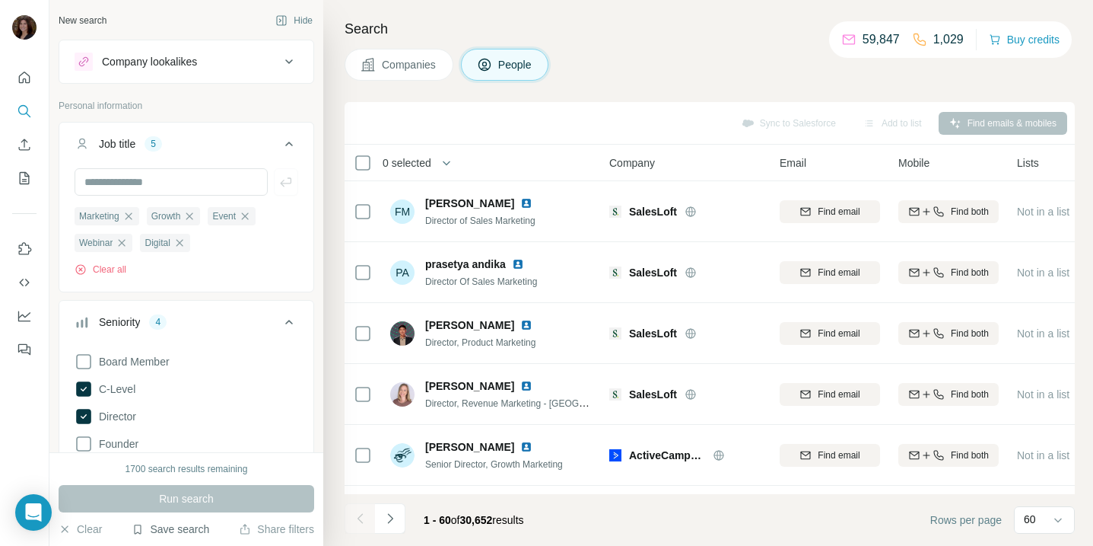
click at [173, 528] on button "Save search" at bounding box center [171, 528] width 78 height 15
click at [212, 468] on div "Save search" at bounding box center [213, 472] width 161 height 30
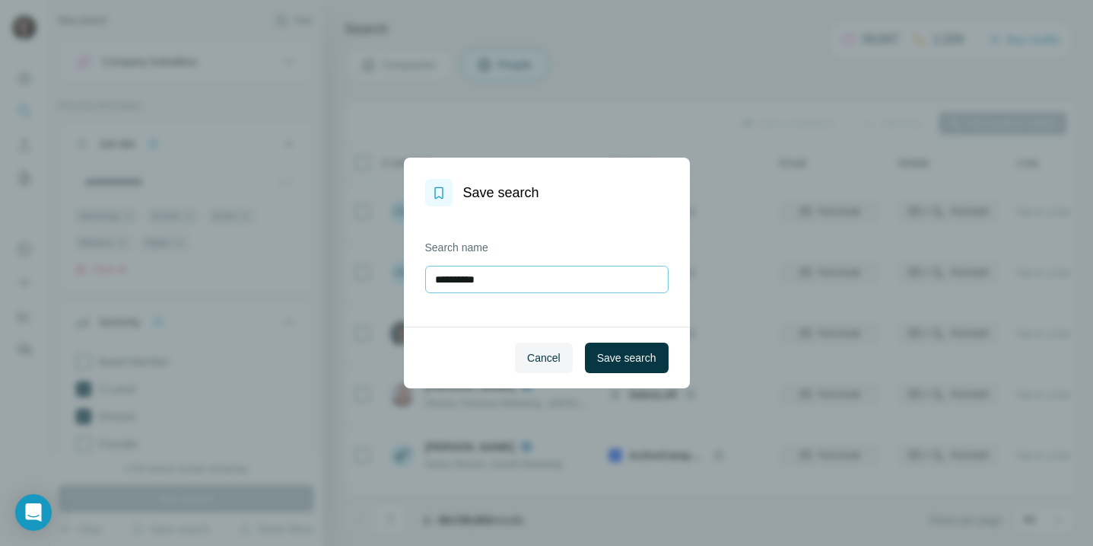
drag, startPoint x: 492, startPoint y: 278, endPoint x: 425, endPoint y: 278, distance: 67.7
click at [425, 278] on input "**********" at bounding box center [546, 279] width 243 height 27
click at [432, 282] on input "****" at bounding box center [546, 279] width 243 height 27
click at [476, 282] on input "****" at bounding box center [546, 279] width 243 height 27
type input "****"
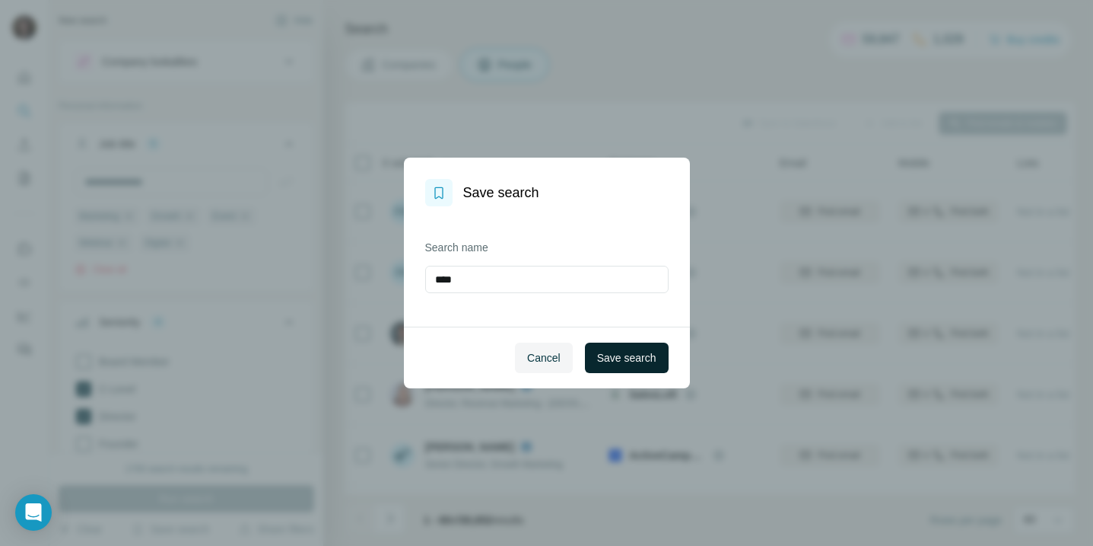
click at [614, 364] on span "Save search" at bounding box center [626, 357] width 59 height 15
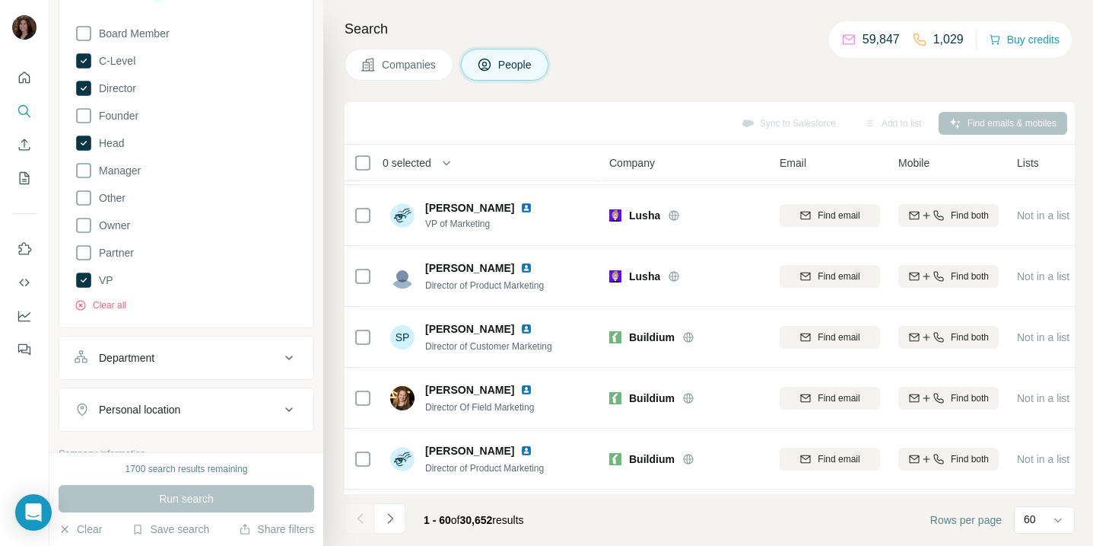
scroll to position [136, 0]
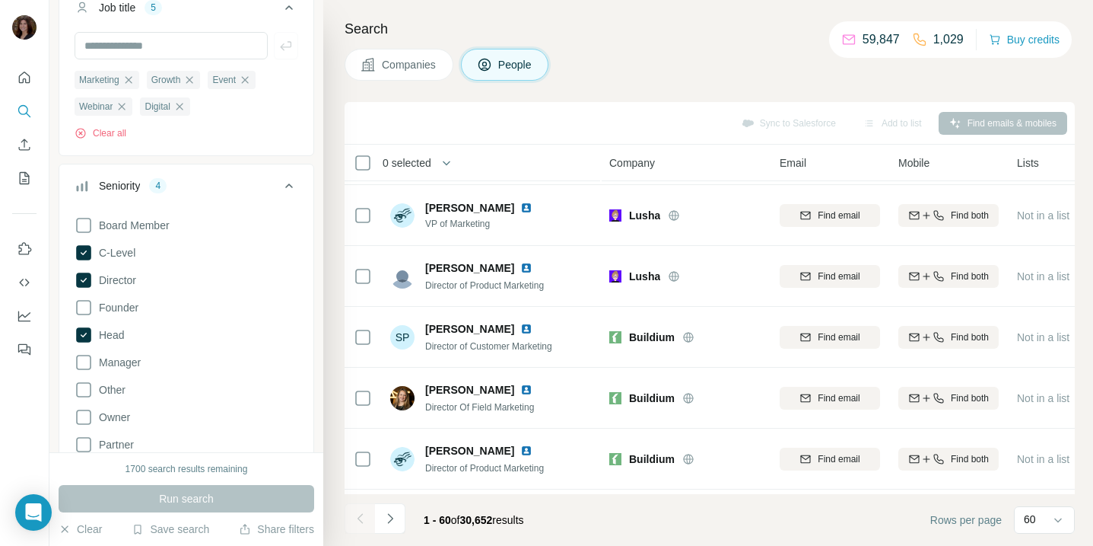
click at [272, 180] on div "Seniority 4" at bounding box center [177, 185] width 205 height 15
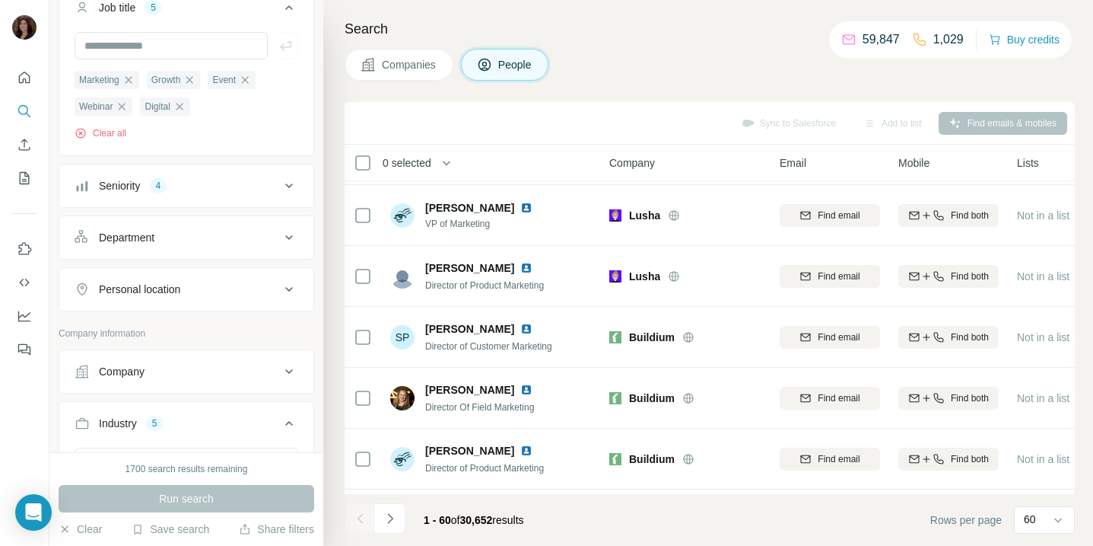
click at [251, 234] on div "Department" at bounding box center [177, 237] width 205 height 15
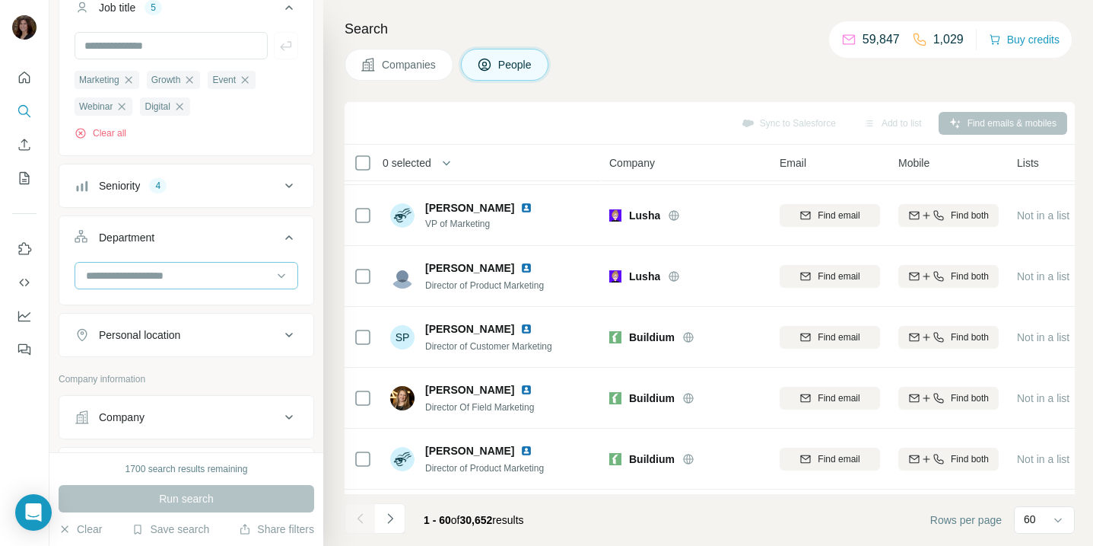
click at [237, 271] on input at bounding box center [178, 275] width 188 height 17
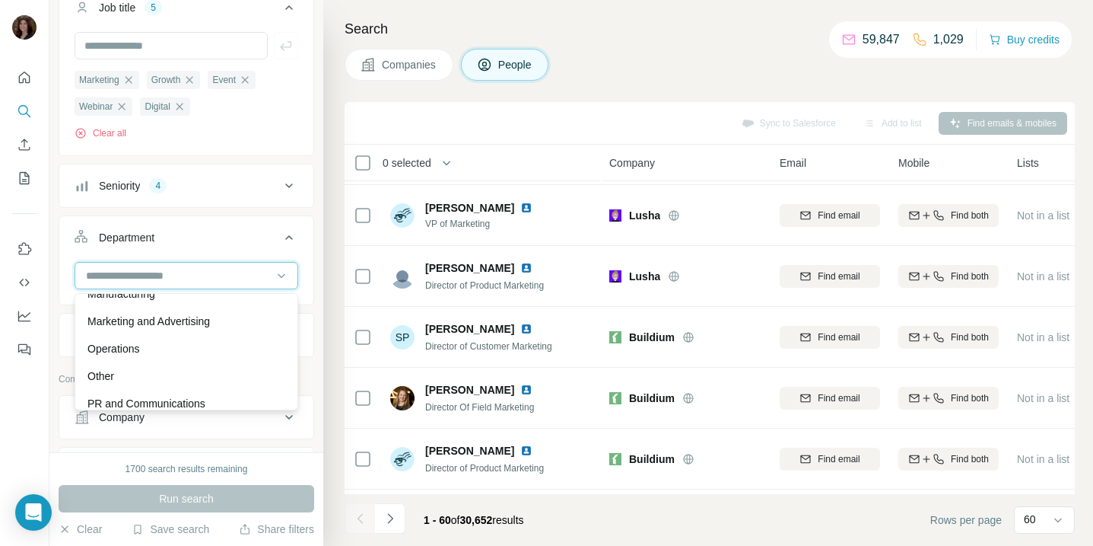
scroll to position [353, 0]
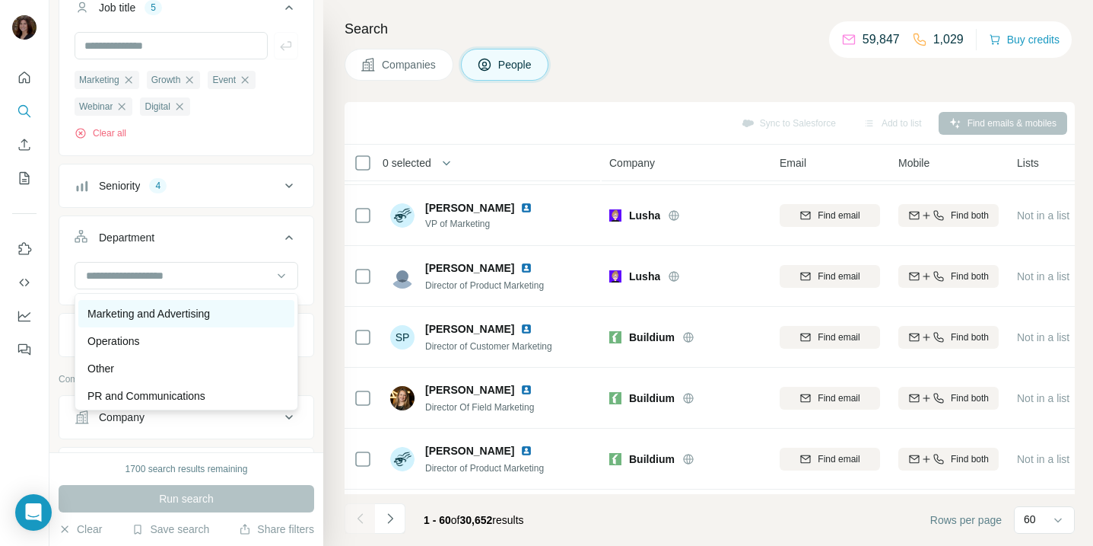
click at [202, 313] on p "Marketing and Advertising" at bounding box center [149, 313] width 123 height 15
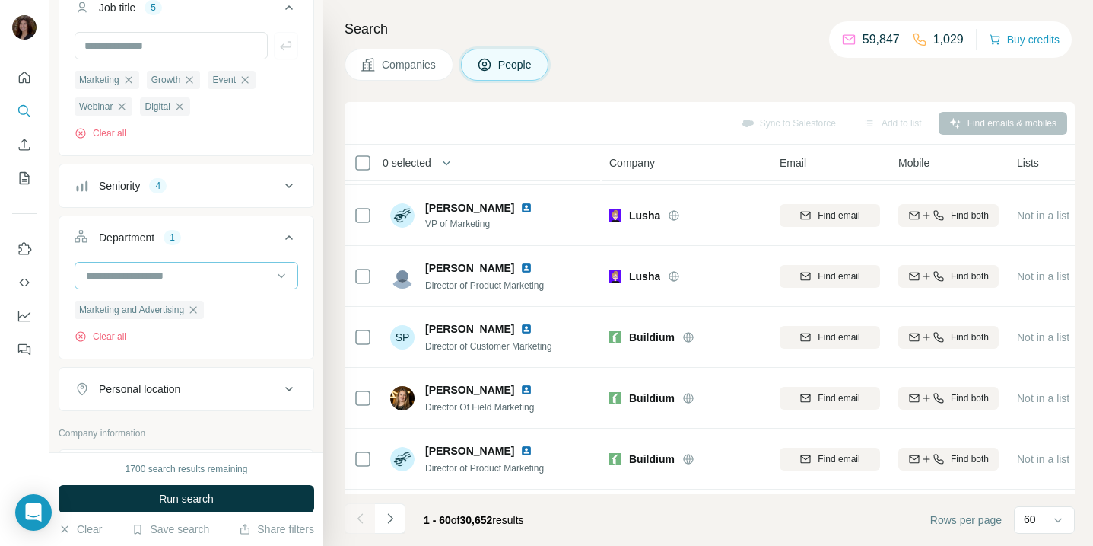
click at [219, 276] on input at bounding box center [178, 275] width 188 height 17
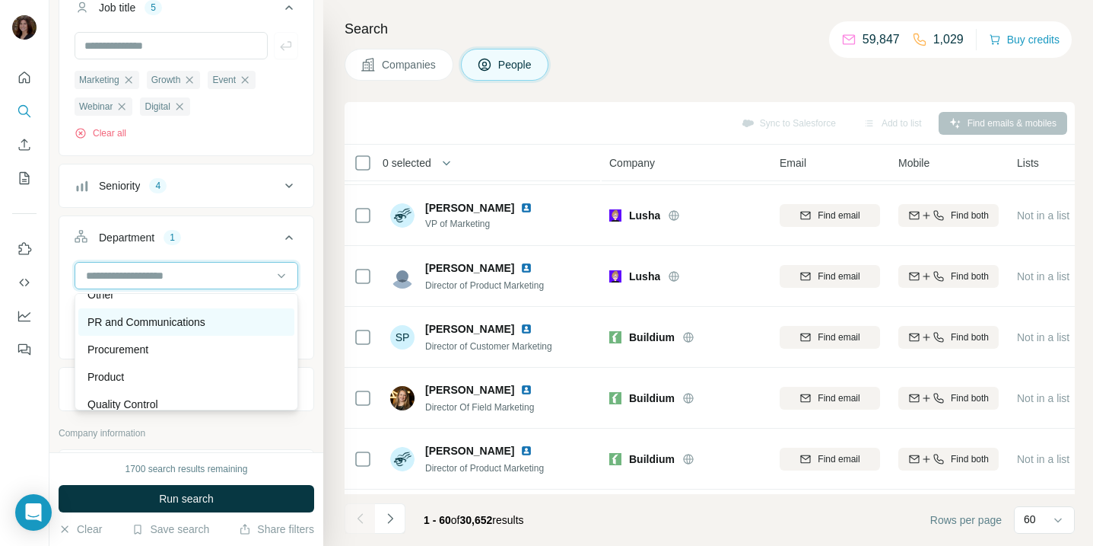
scroll to position [418, 0]
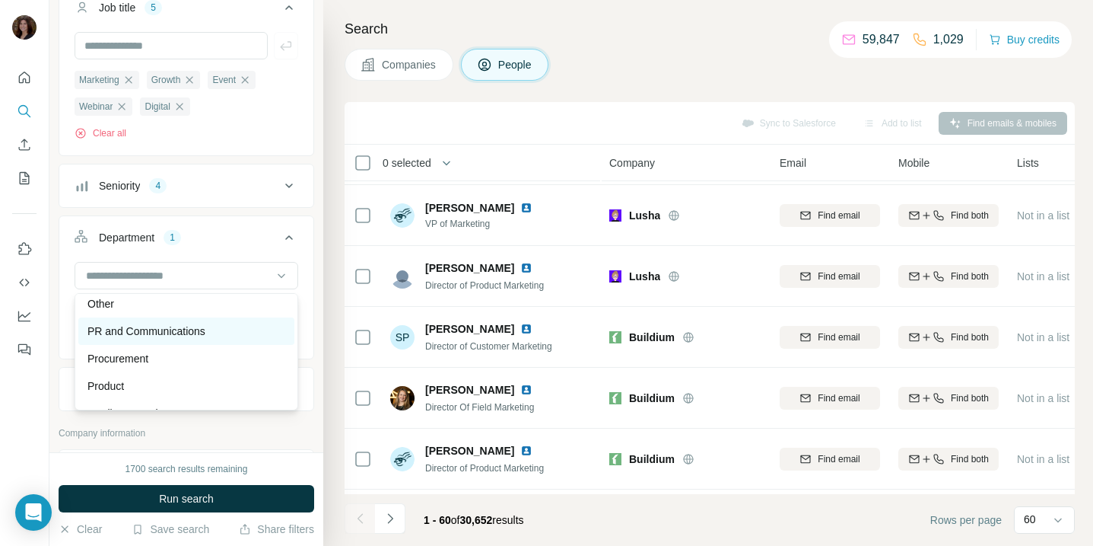
click at [214, 332] on div "PR and Communications" at bounding box center [187, 330] width 198 height 15
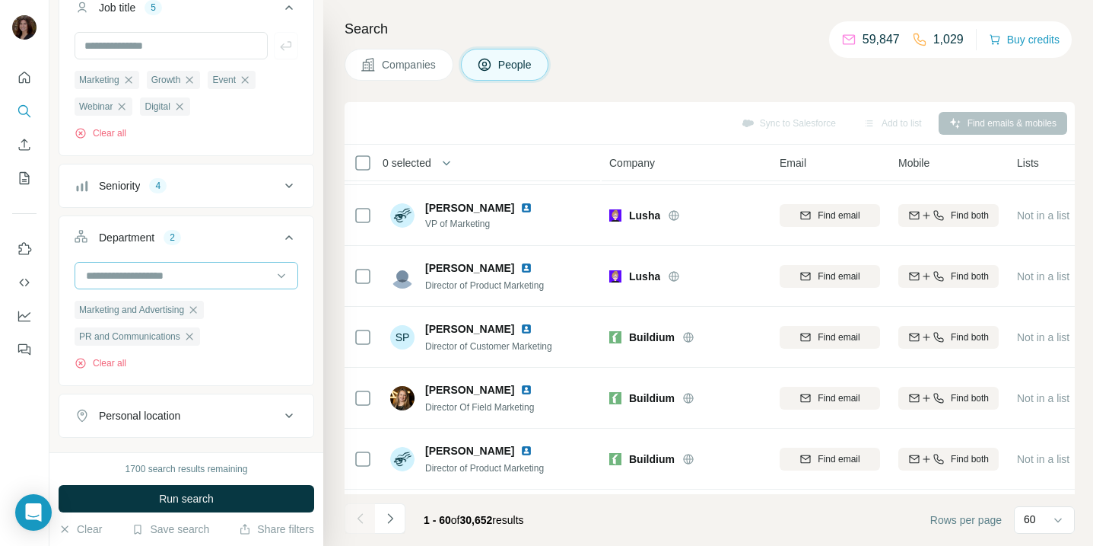
click at [234, 275] on input at bounding box center [178, 275] width 188 height 17
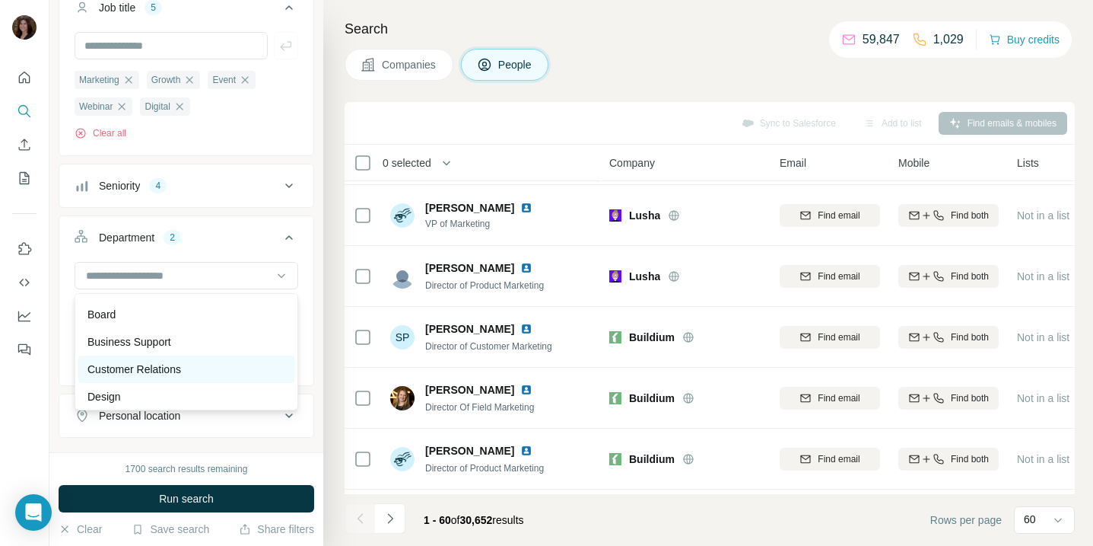
click at [212, 364] on div "Customer Relations" at bounding box center [187, 368] width 198 height 15
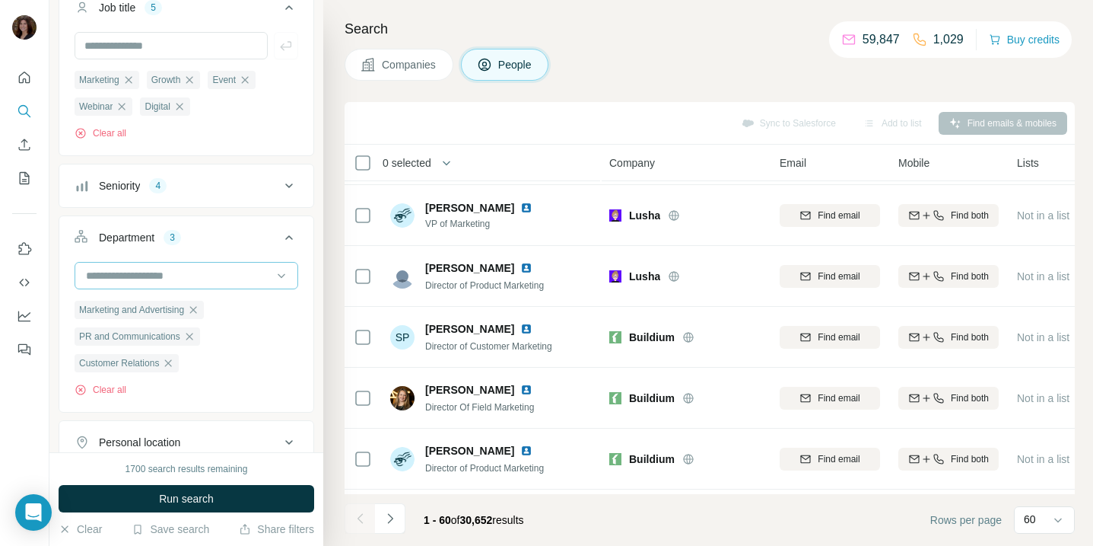
click at [234, 278] on input at bounding box center [178, 275] width 188 height 17
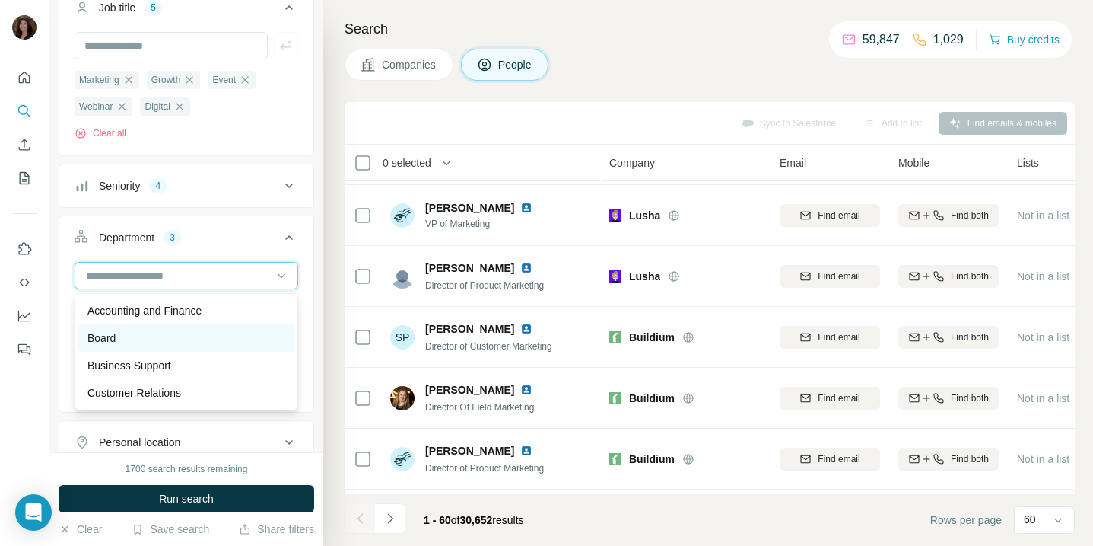
scroll to position [1, 0]
click at [302, 255] on button "Department 3" at bounding box center [186, 240] width 254 height 43
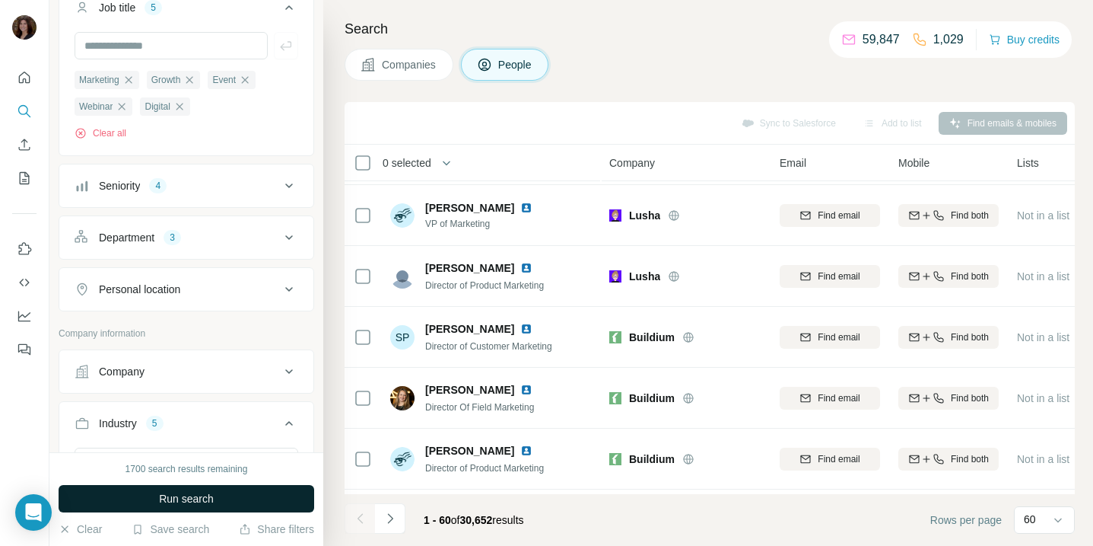
click at [237, 494] on button "Run search" at bounding box center [187, 498] width 256 height 27
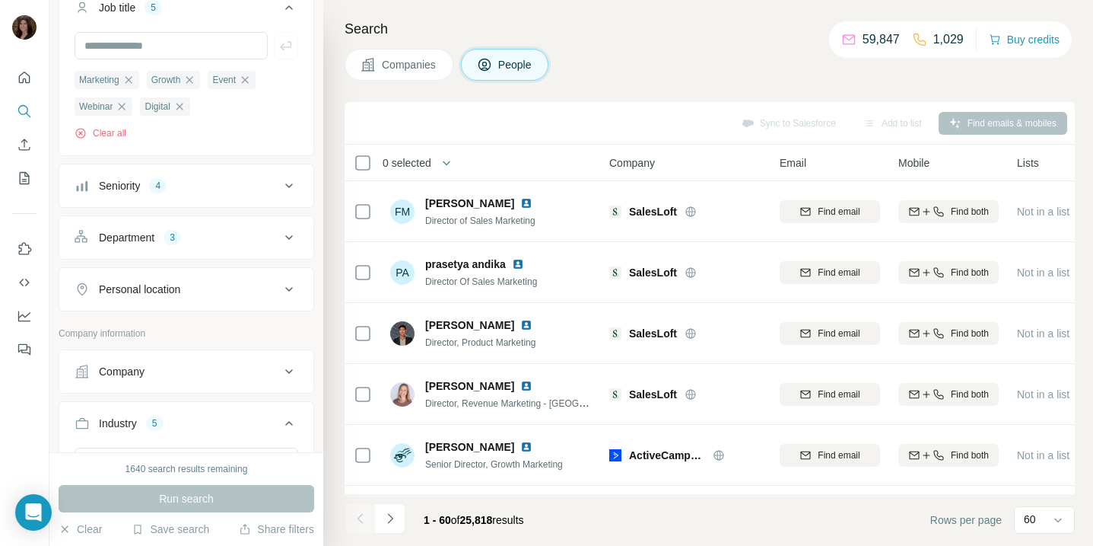
scroll to position [0, 0]
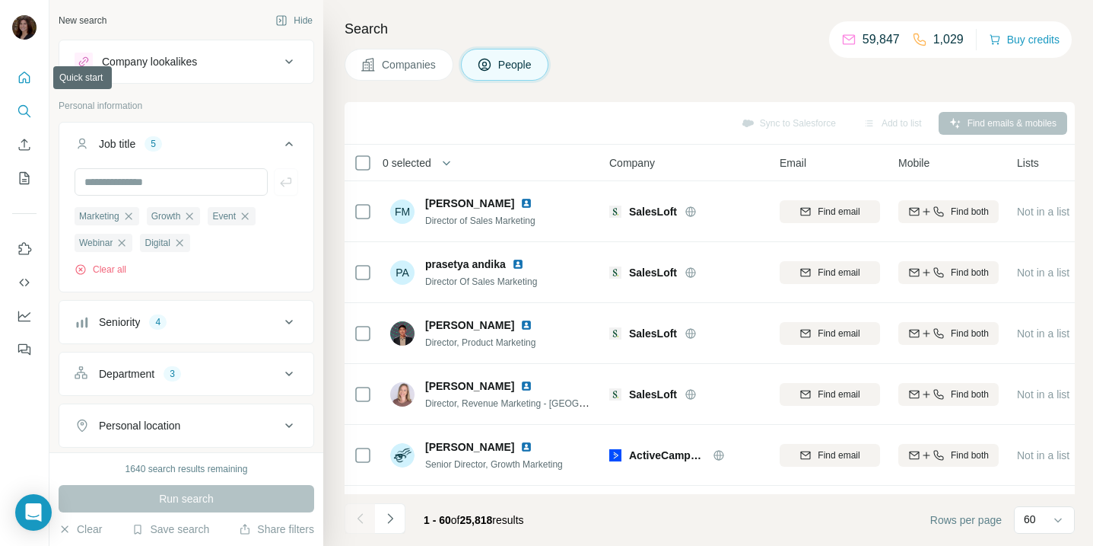
click at [27, 79] on icon "Quick start" at bounding box center [24, 77] width 15 height 15
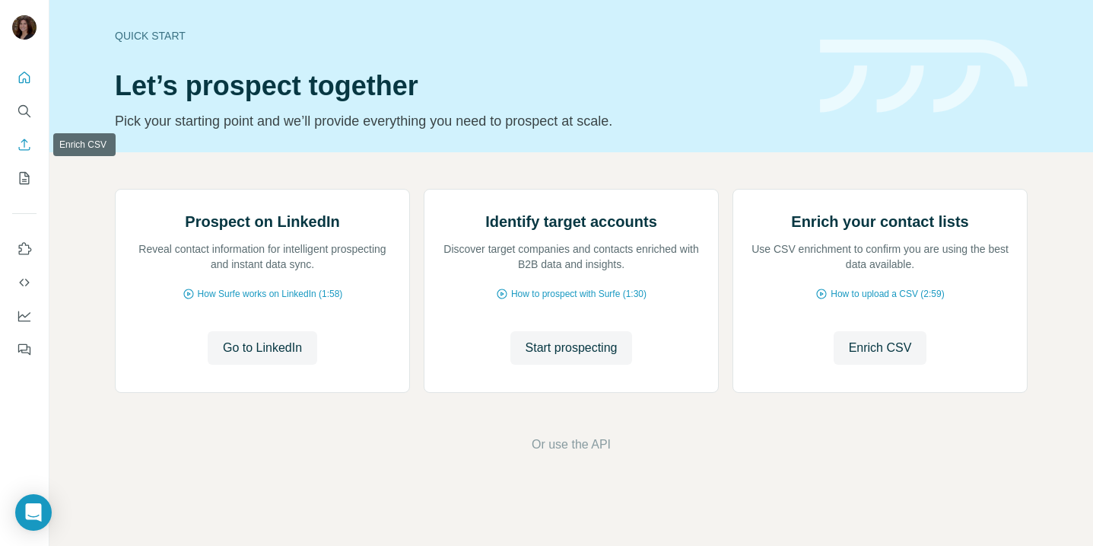
click at [25, 151] on icon "Enrich CSV" at bounding box center [24, 144] width 15 height 15
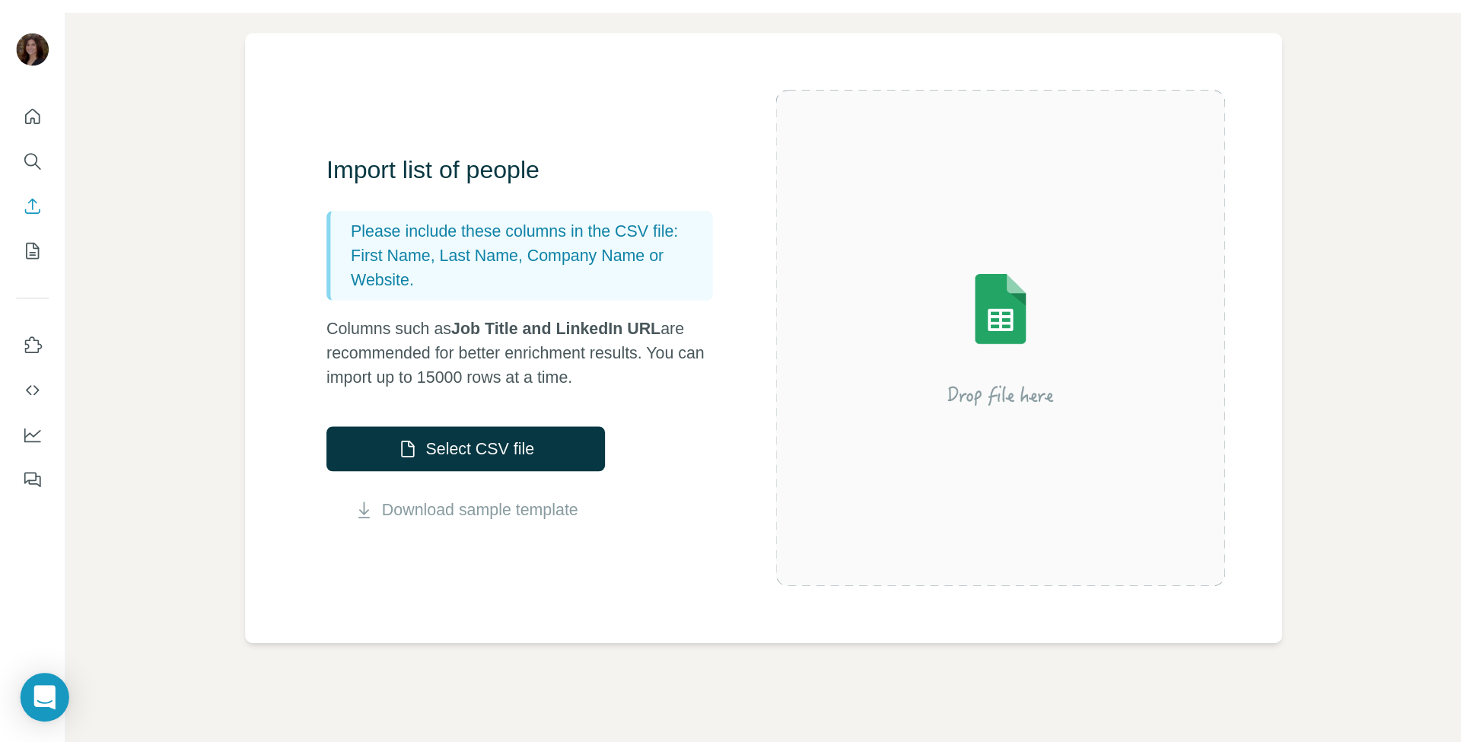
scroll to position [104, 0]
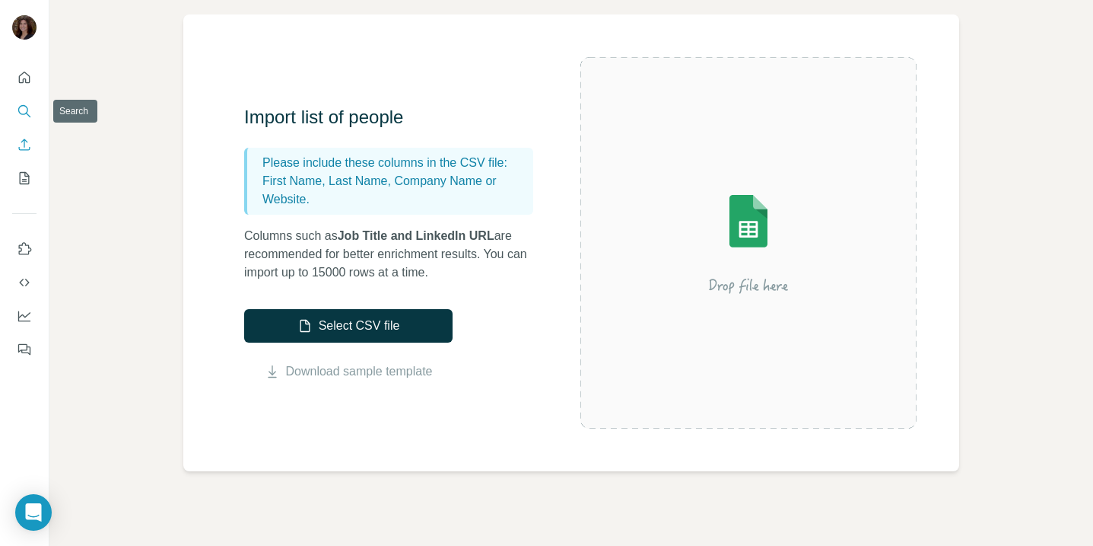
click at [30, 110] on icon "Search" at bounding box center [24, 110] width 15 height 15
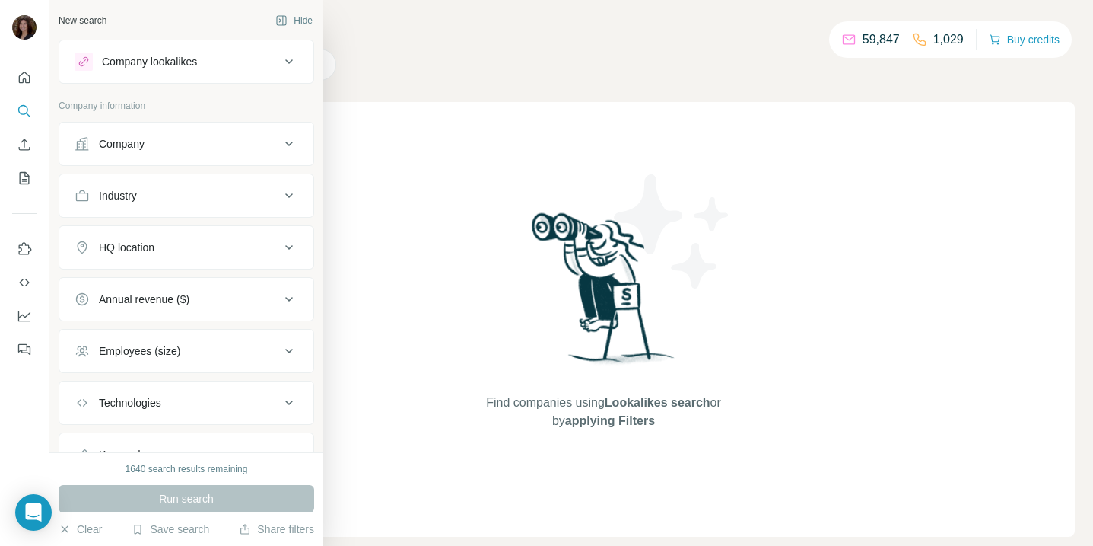
click at [213, 146] on div "Company" at bounding box center [177, 143] width 205 height 15
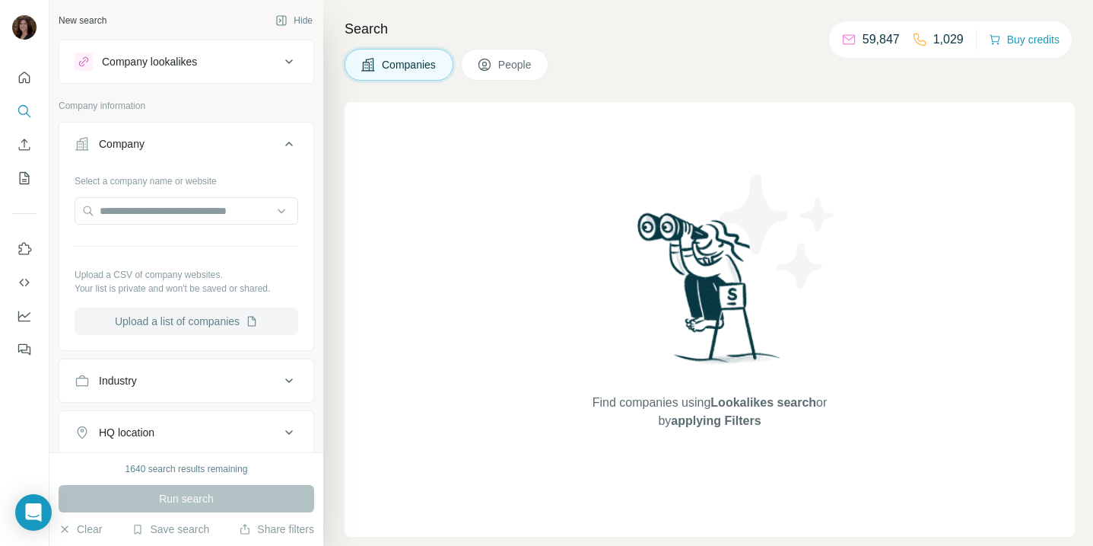
click at [228, 323] on button "Upload a list of companies" at bounding box center [187, 320] width 224 height 27
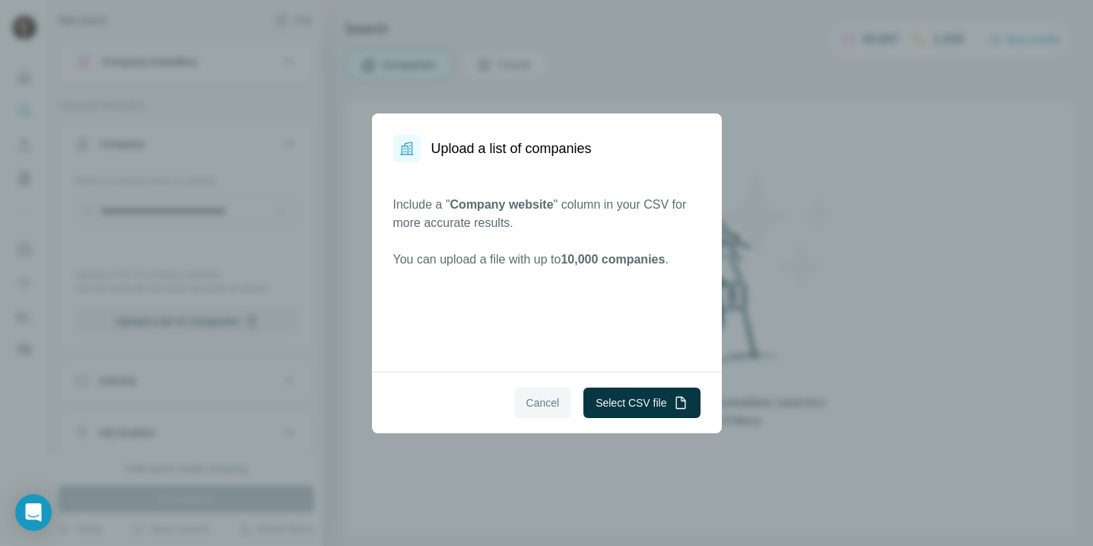
click at [518, 402] on button "Cancel" at bounding box center [543, 402] width 58 height 30
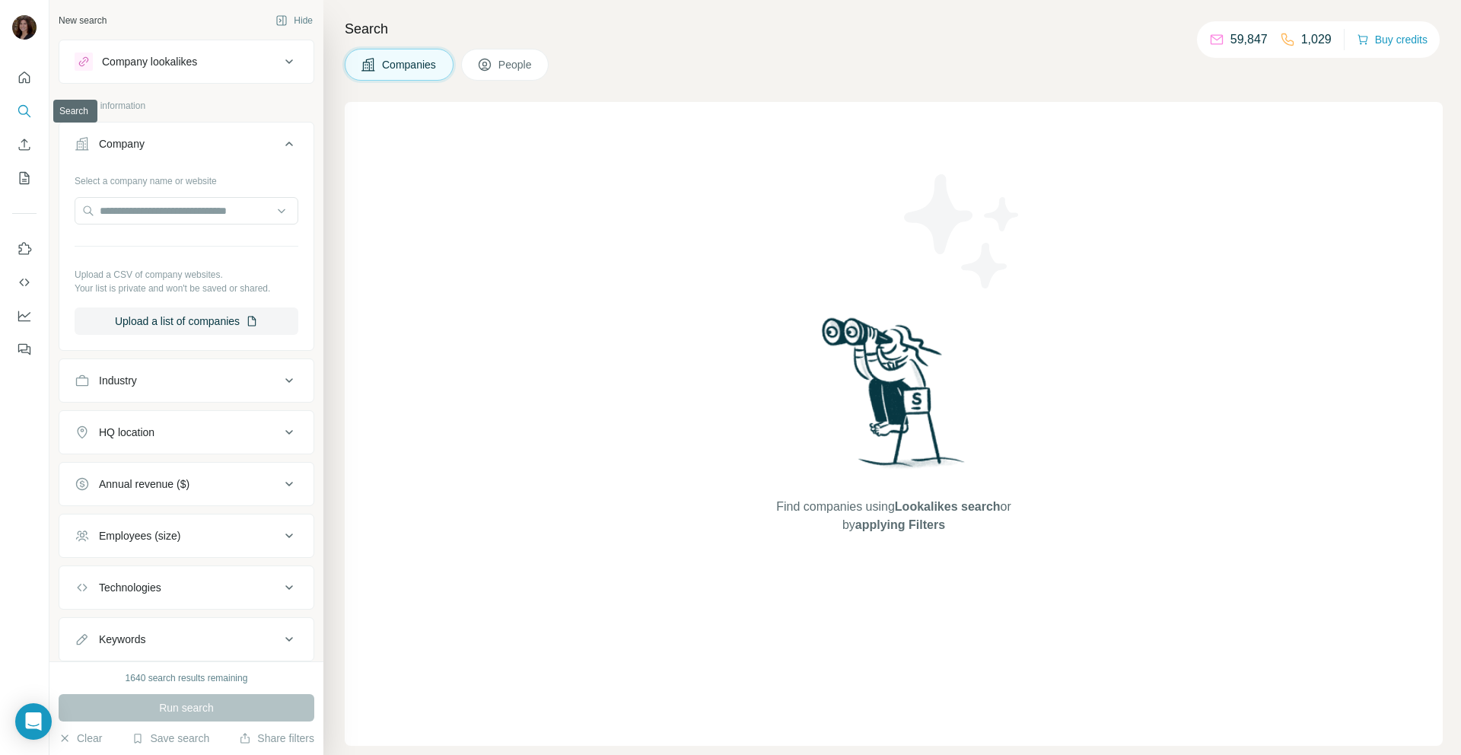
click at [27, 110] on icon "Search" at bounding box center [23, 110] width 10 height 10
click at [233, 216] on input "text" at bounding box center [187, 210] width 224 height 27
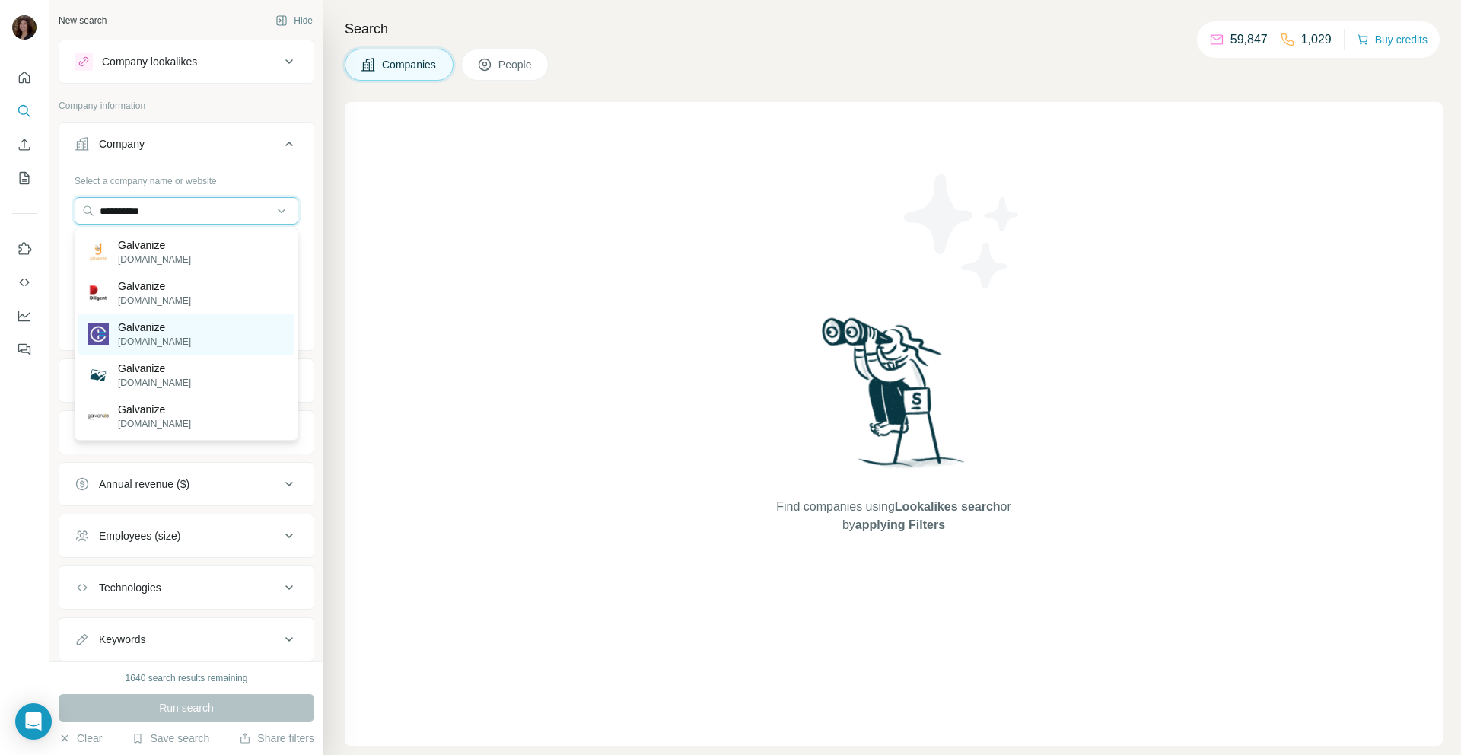
type input "*********"
click at [185, 345] on p "galvanizetx.com" at bounding box center [154, 342] width 73 height 14
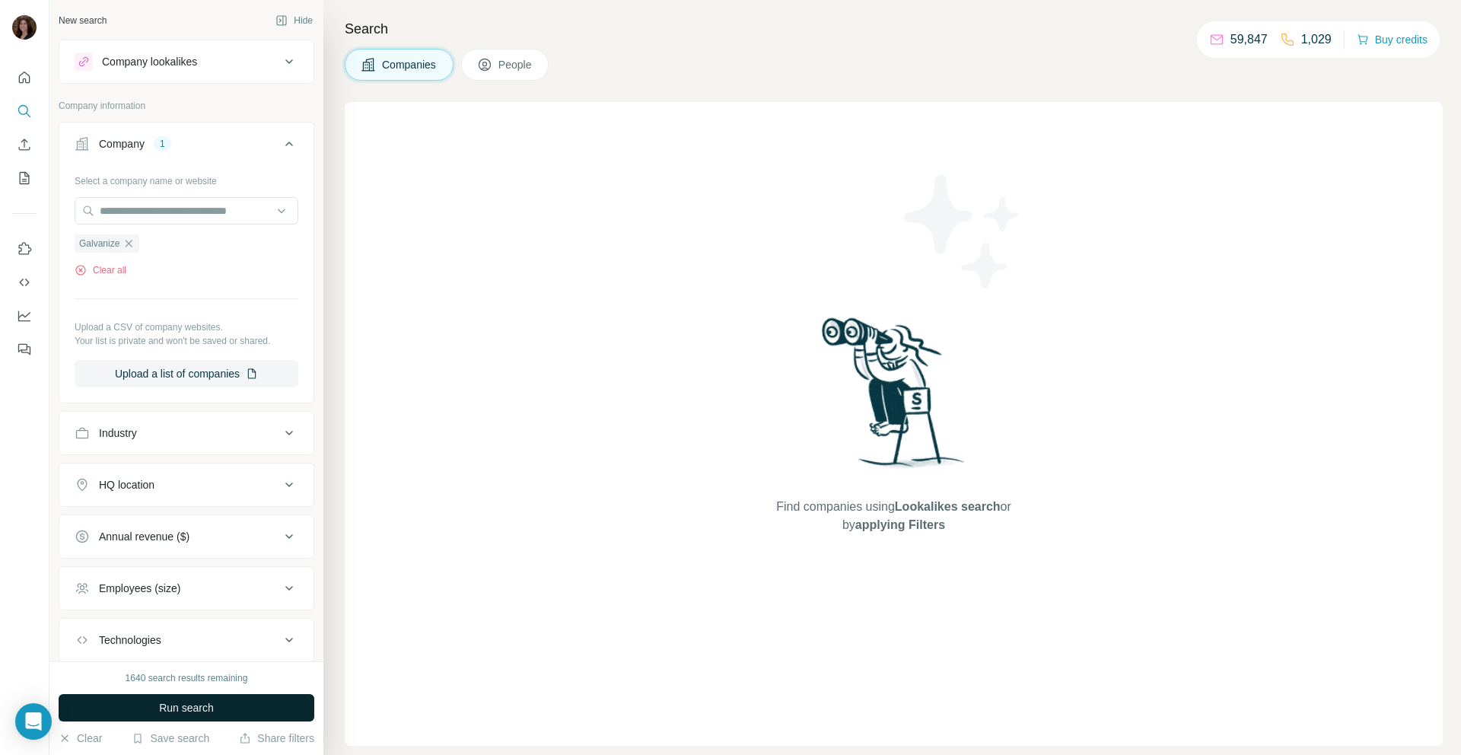
click at [183, 545] on span "Run search" at bounding box center [186, 707] width 55 height 15
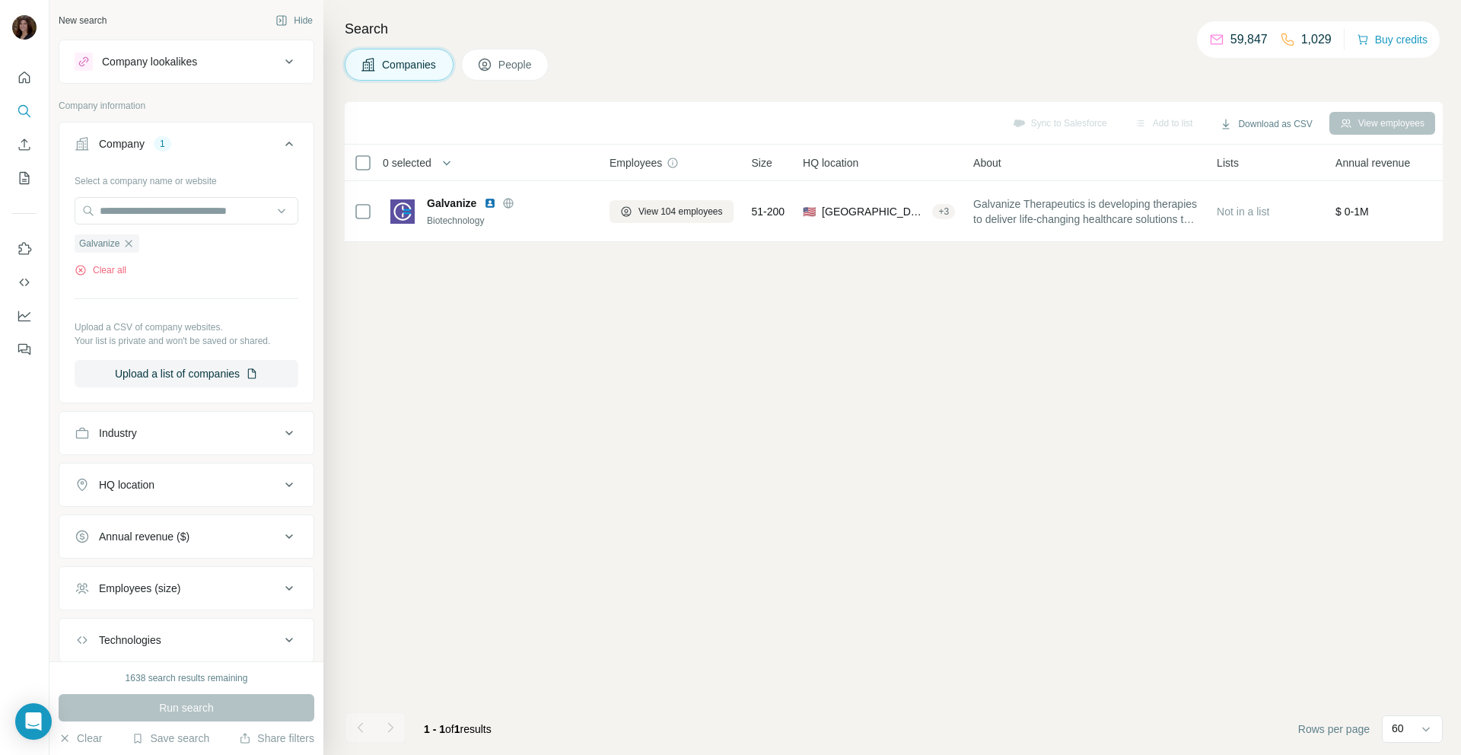
click at [517, 79] on button "People" at bounding box center [505, 65] width 88 height 32
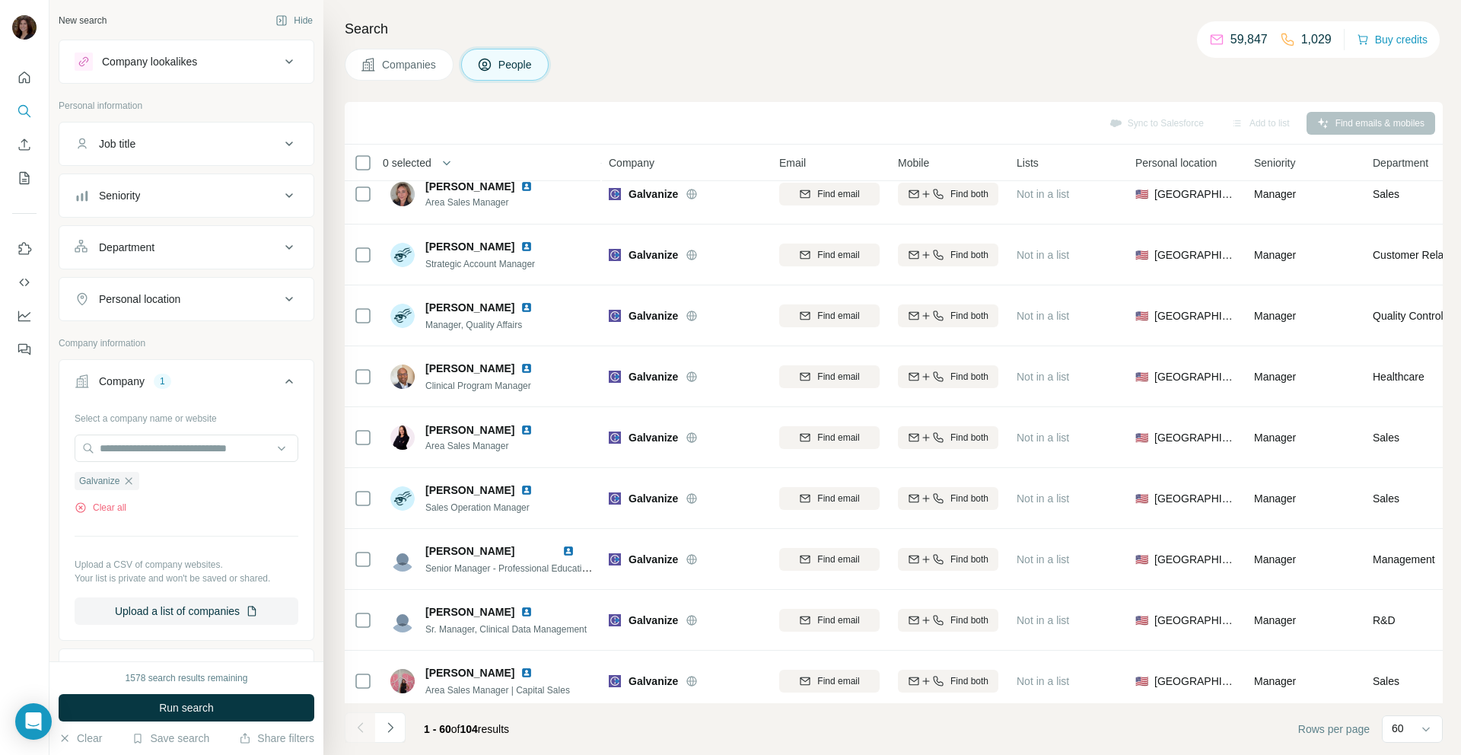
scroll to position [3130, 1]
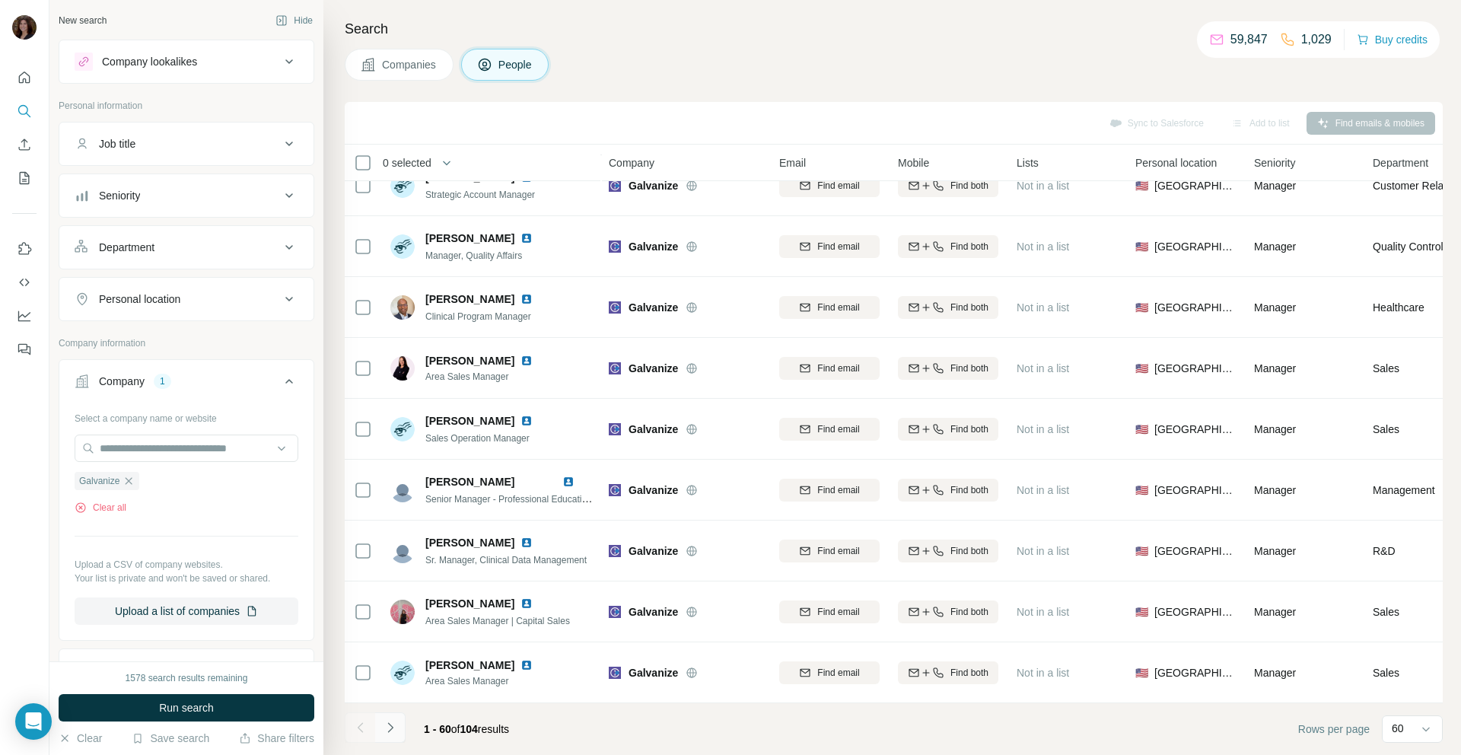
click at [391, 545] on icon "Navigate to next page" at bounding box center [389, 727] width 5 height 10
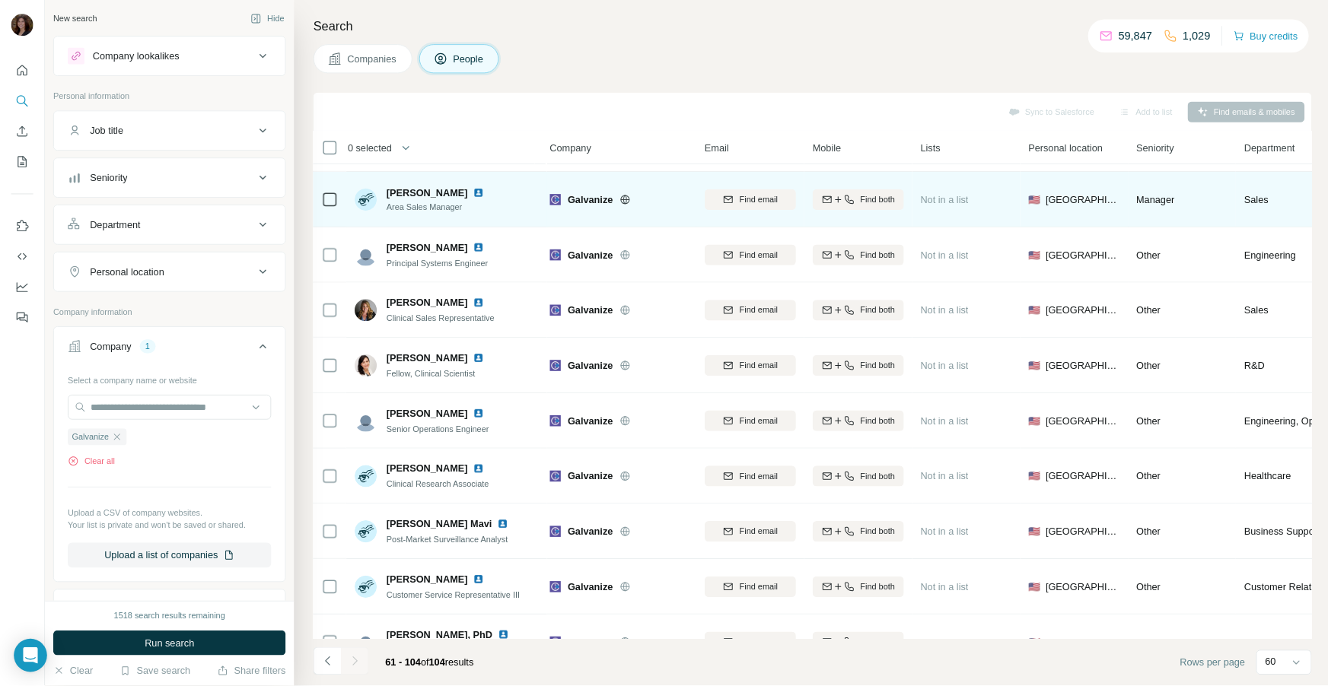
scroll to position [0, 5]
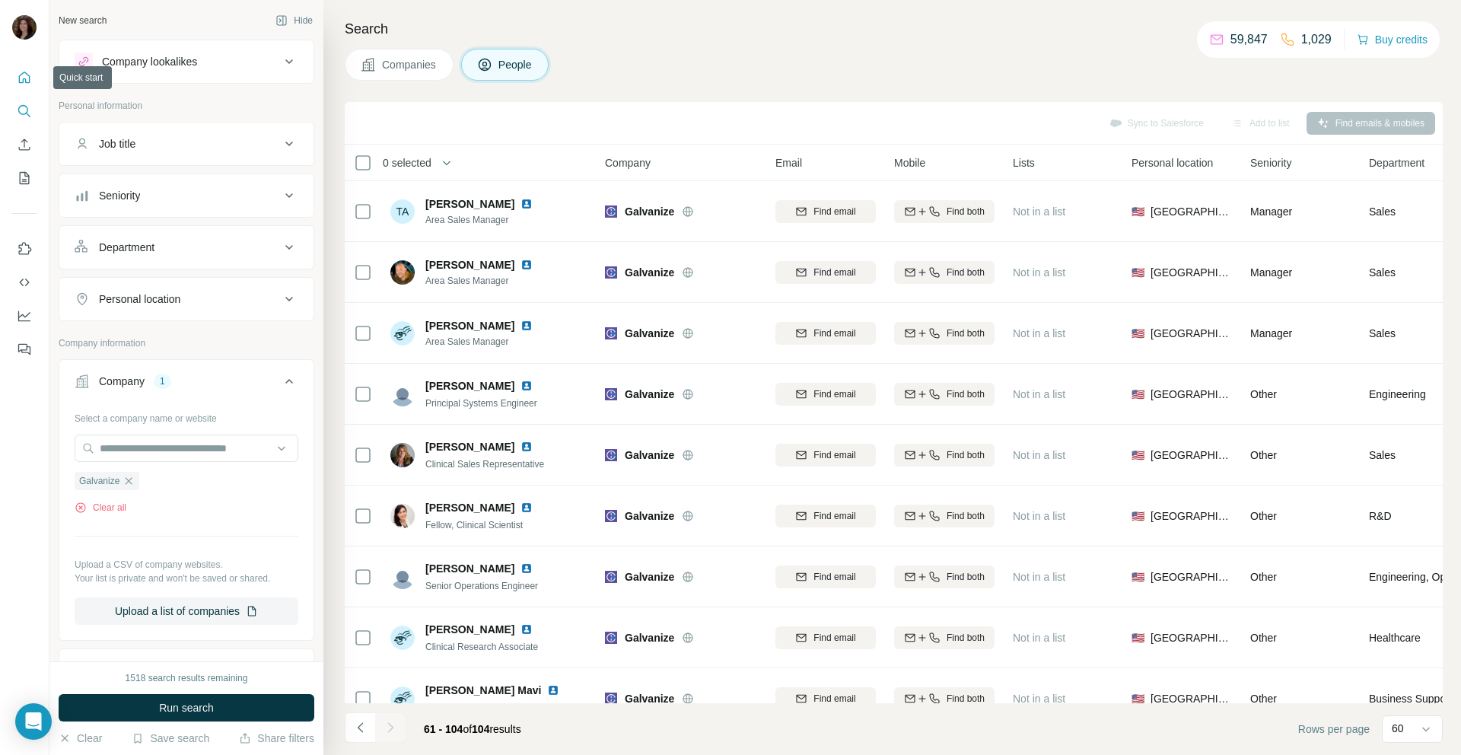
click at [18, 88] on button "Quick start" at bounding box center [24, 77] width 24 height 27
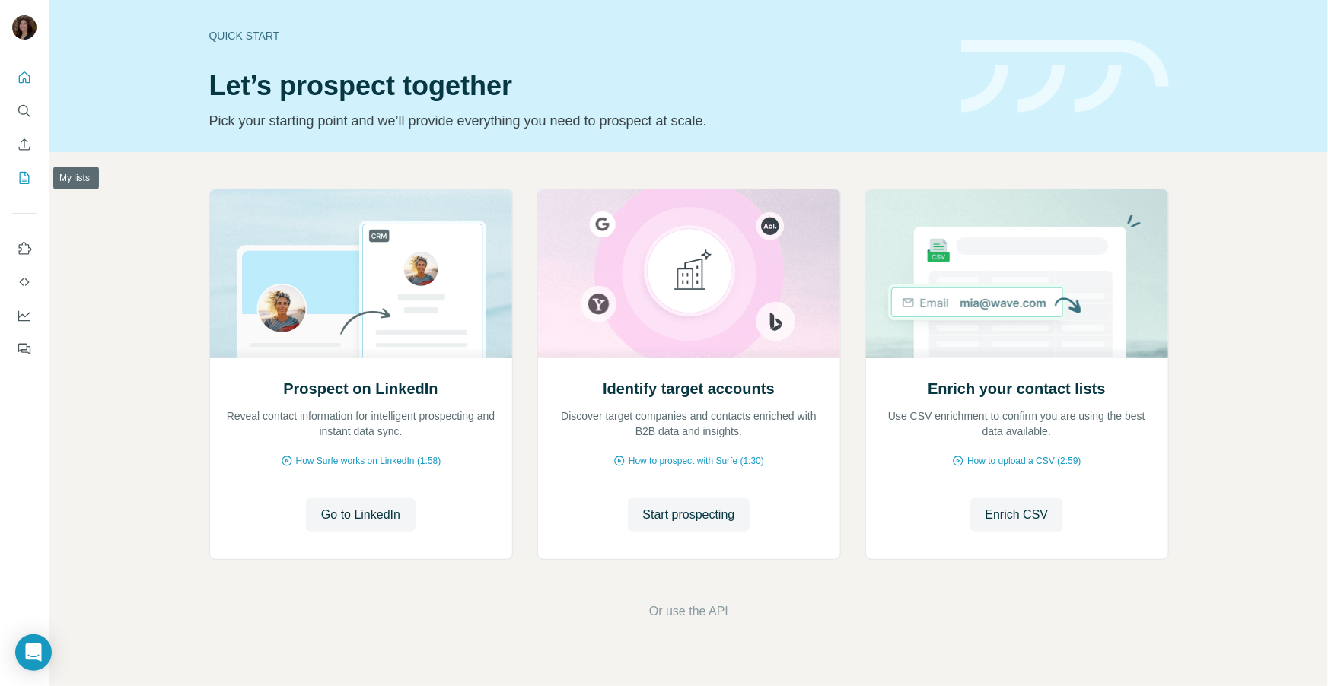
click at [21, 173] on icon "My lists" at bounding box center [24, 177] width 15 height 15
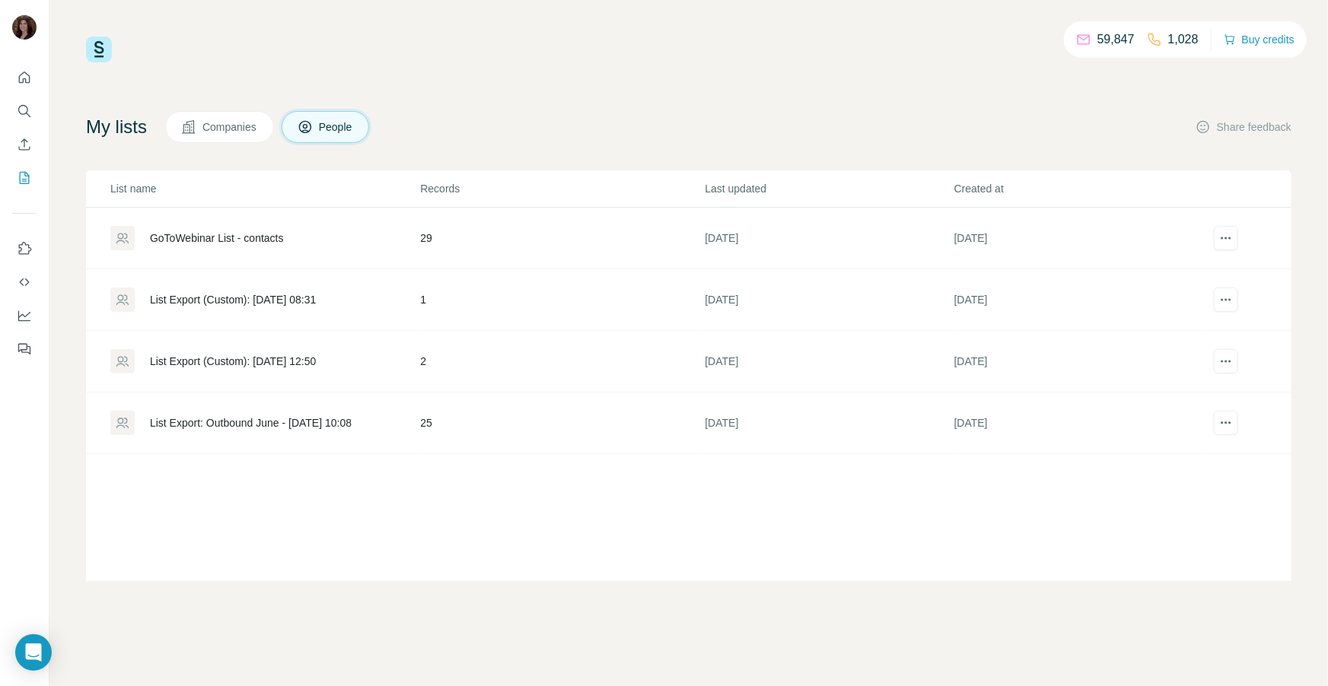
click at [231, 138] on button "Companies" at bounding box center [219, 127] width 109 height 32
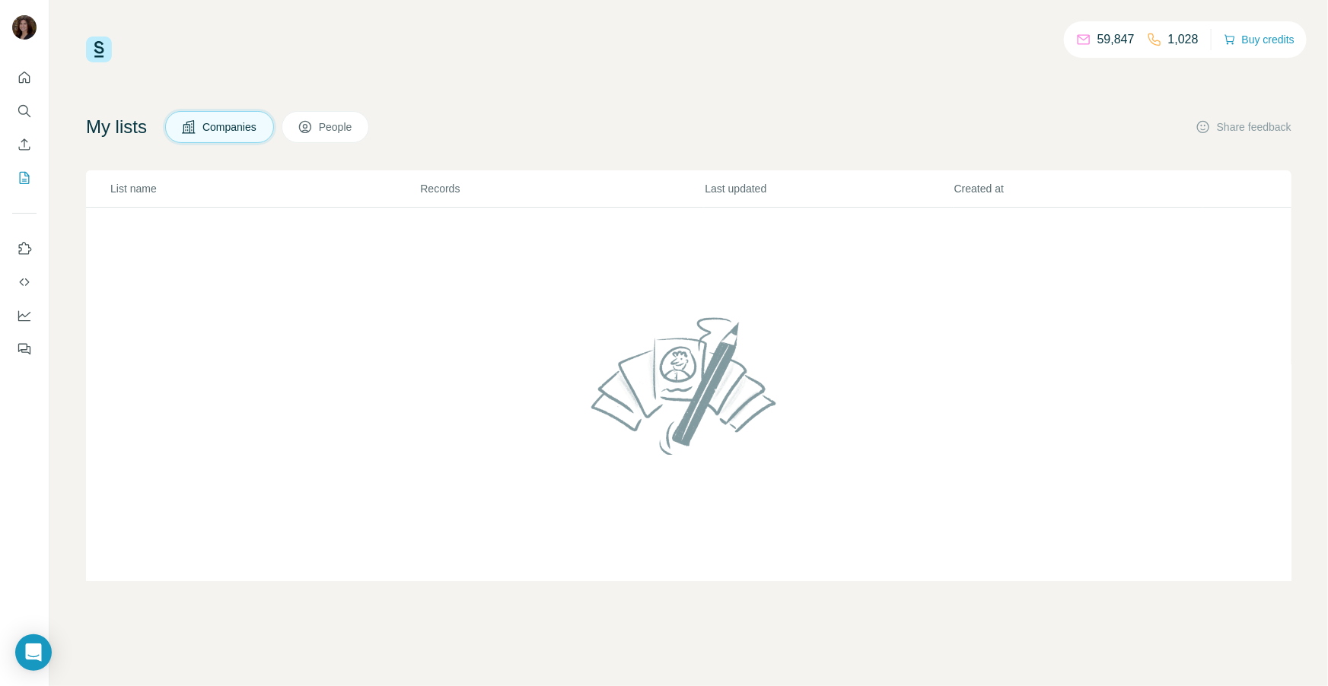
click at [330, 128] on span "People" at bounding box center [336, 126] width 35 height 15
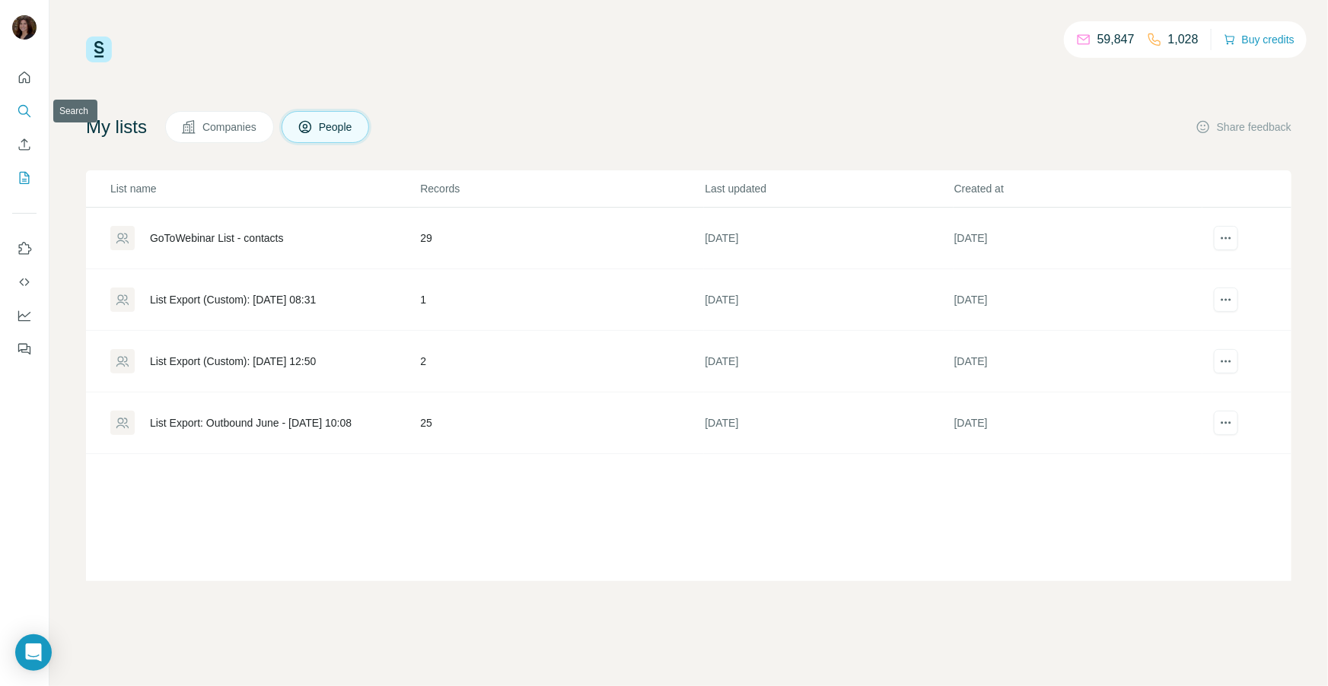
click at [21, 108] on icon "Search" at bounding box center [24, 110] width 15 height 15
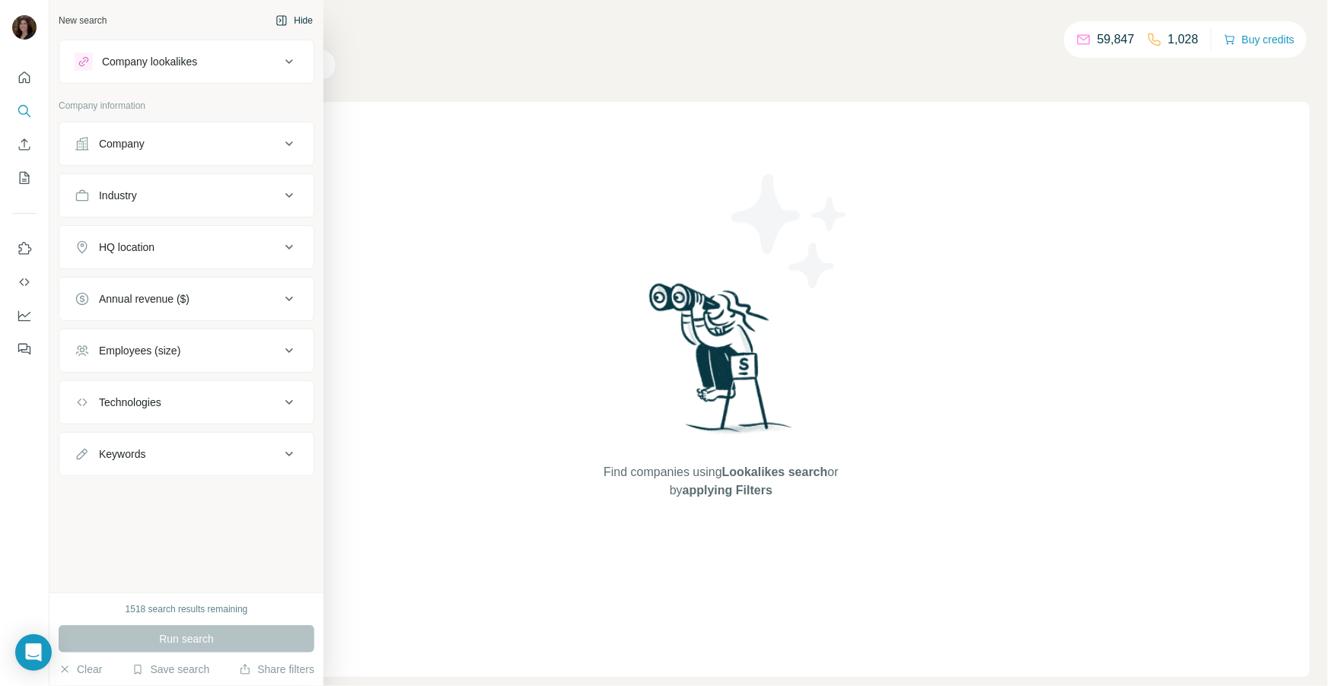
click at [298, 18] on button "Hide" at bounding box center [294, 20] width 59 height 23
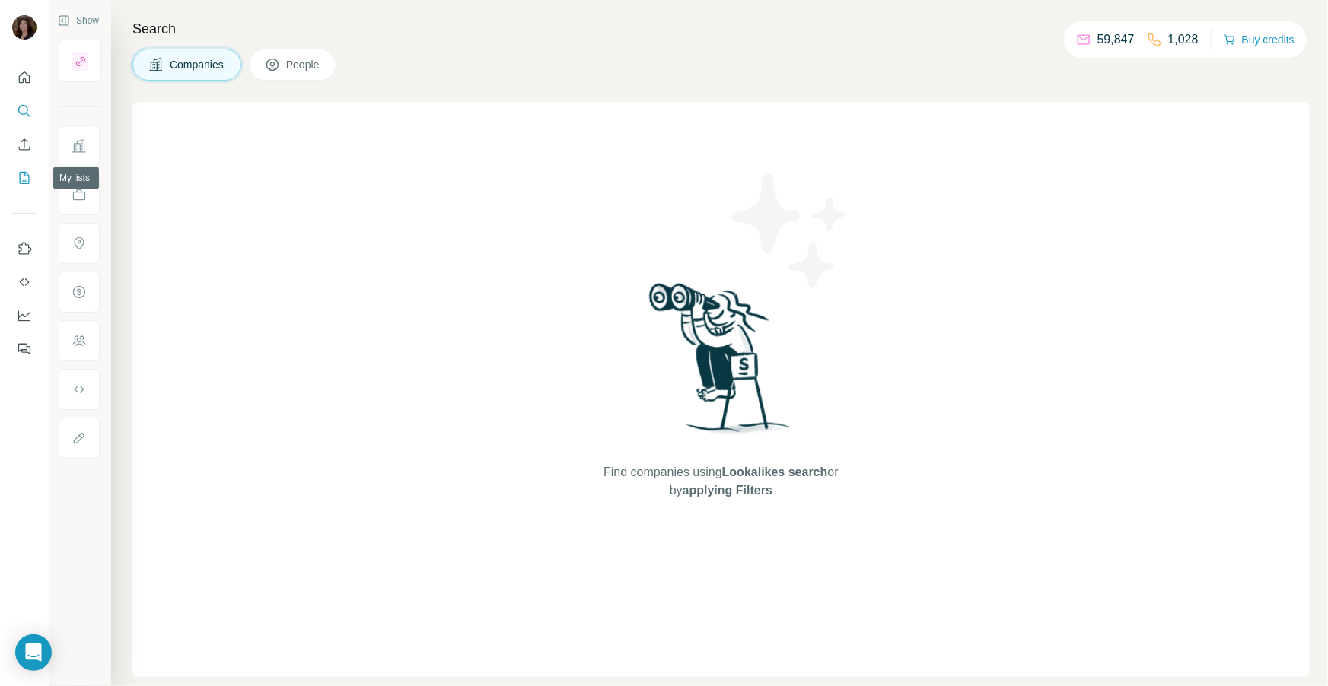
click at [23, 175] on icon "My lists" at bounding box center [24, 177] width 15 height 15
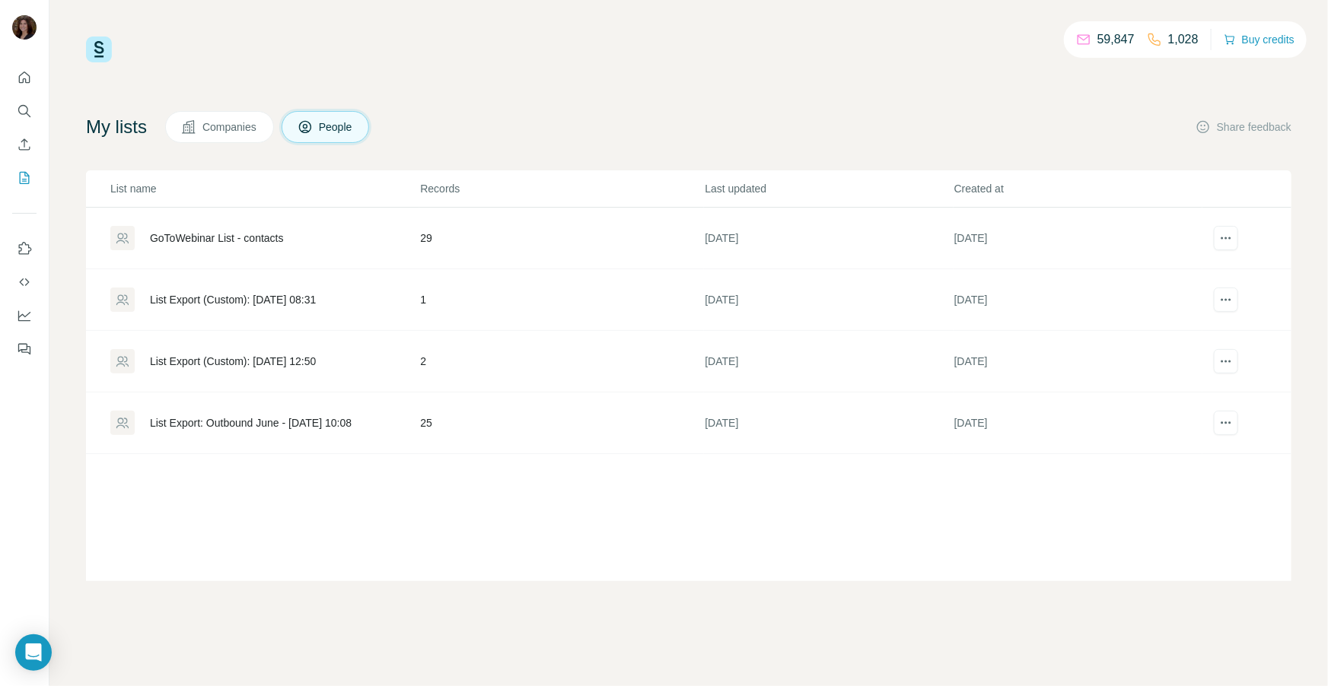
click at [234, 126] on span "Companies" at bounding box center [230, 126] width 56 height 15
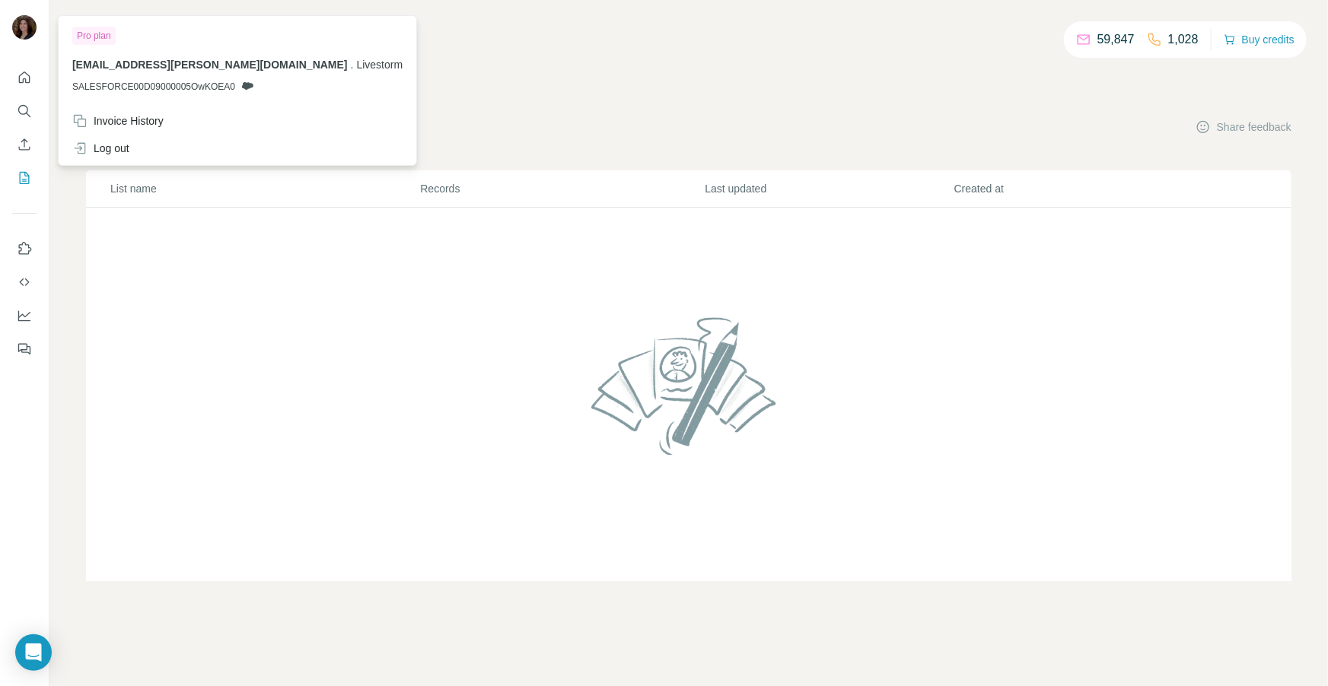
click at [29, 26] on img at bounding box center [24, 27] width 24 height 24
click at [23, 121] on button "Search" at bounding box center [24, 110] width 24 height 27
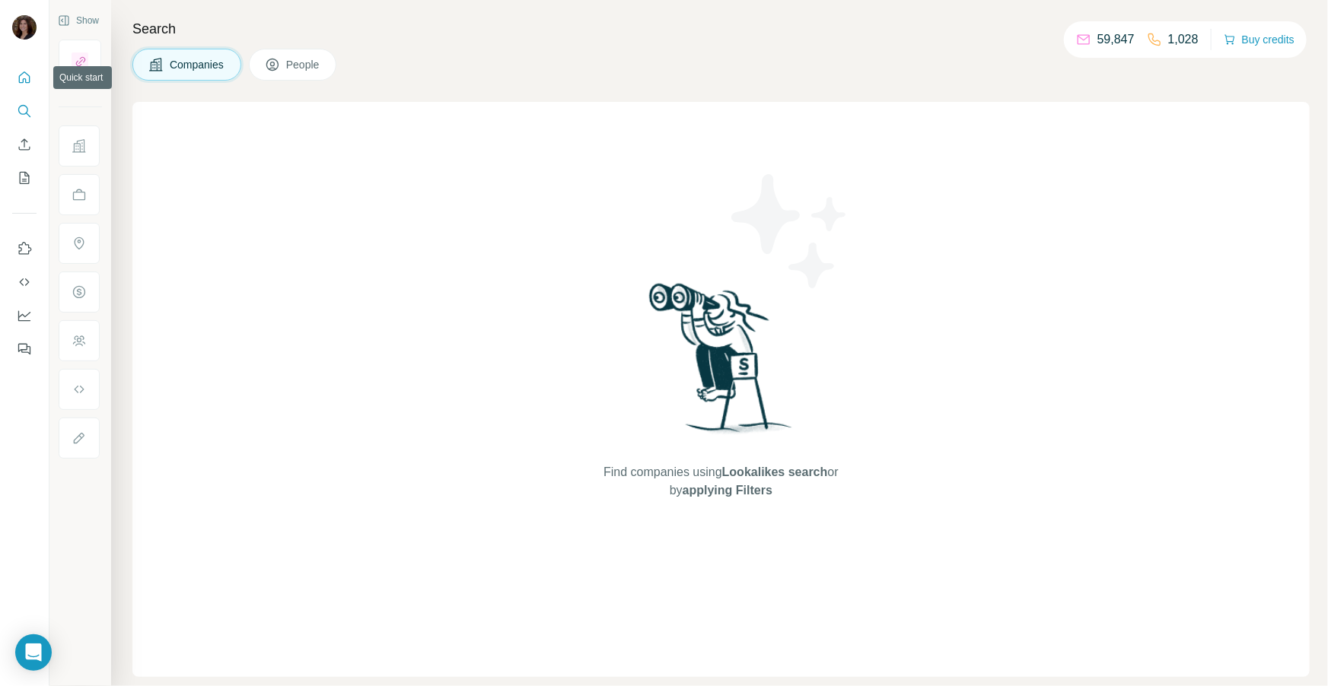
click at [34, 77] on button "Quick start" at bounding box center [24, 77] width 24 height 27
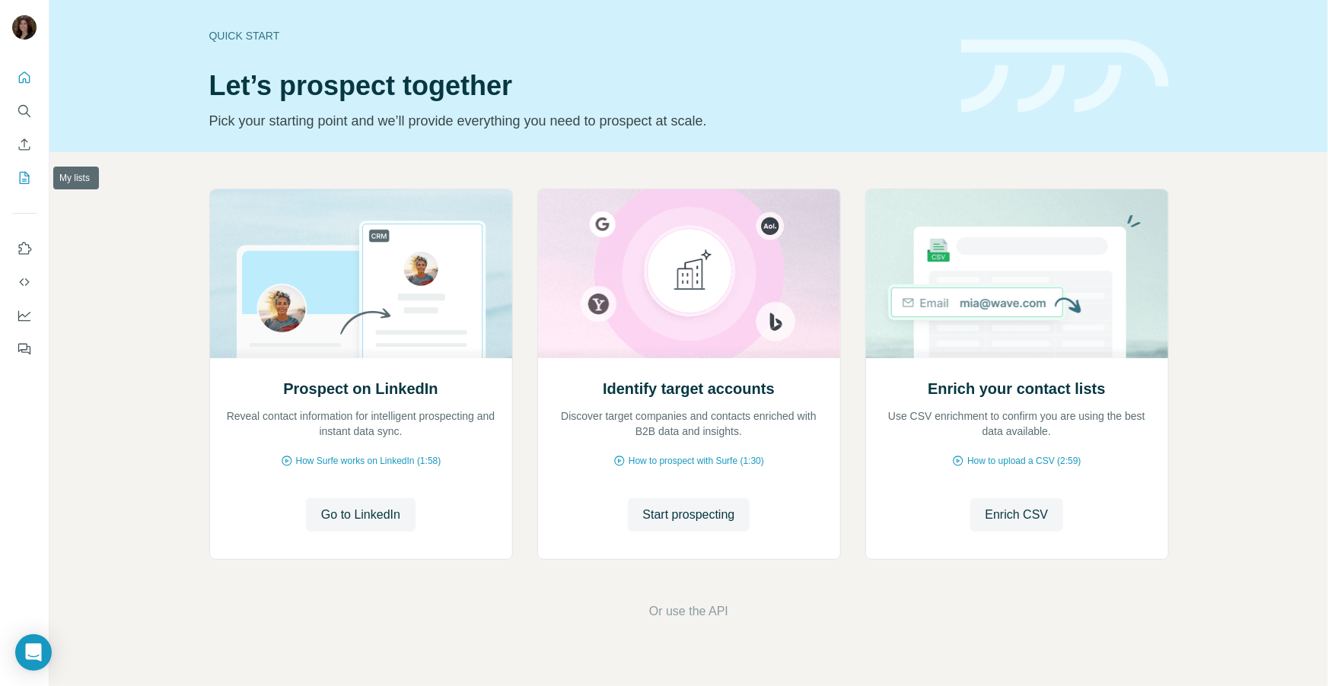
click at [27, 181] on icon "My lists" at bounding box center [24, 177] width 15 height 15
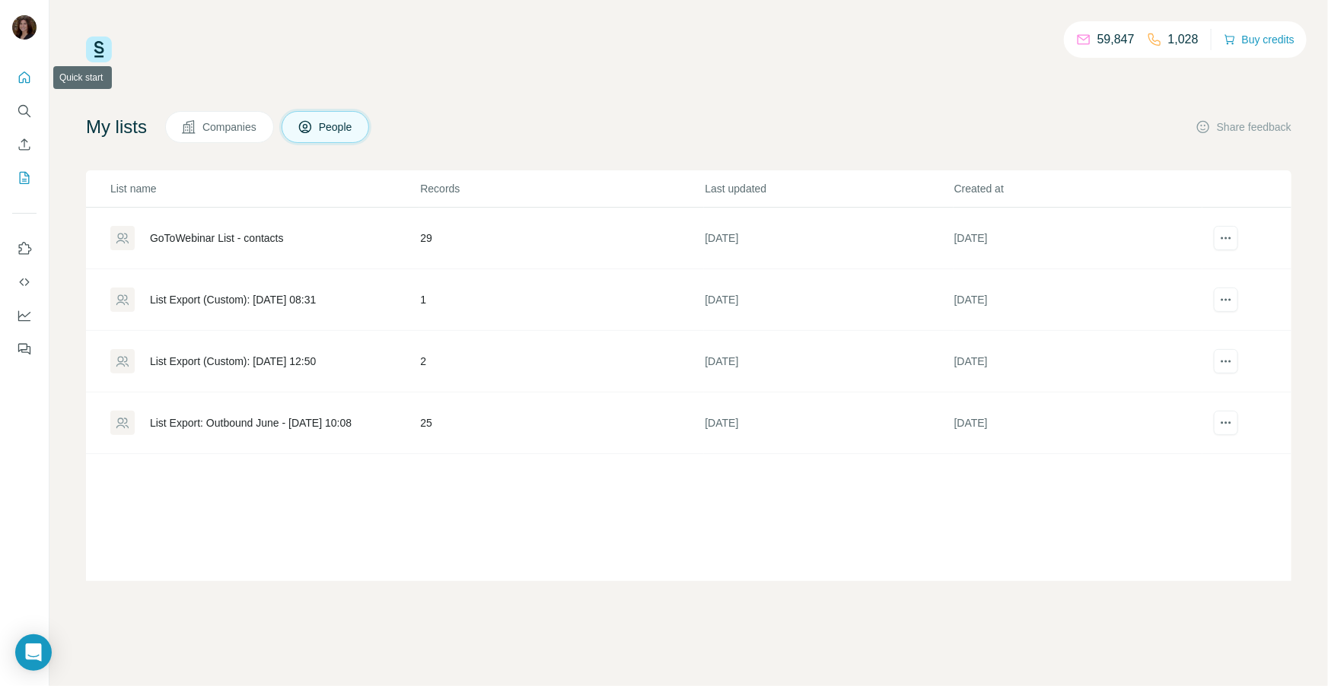
click at [29, 78] on icon "Quick start" at bounding box center [24, 77] width 11 height 11
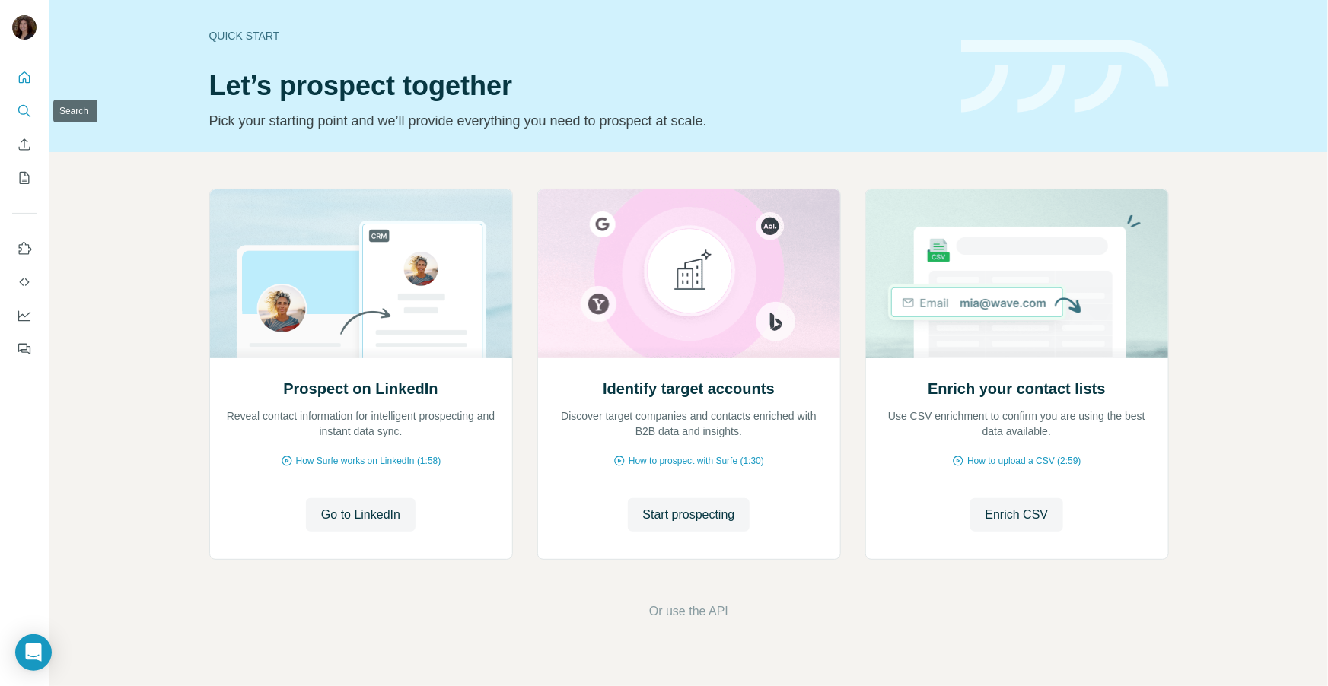
click at [26, 109] on icon "Search" at bounding box center [24, 110] width 15 height 15
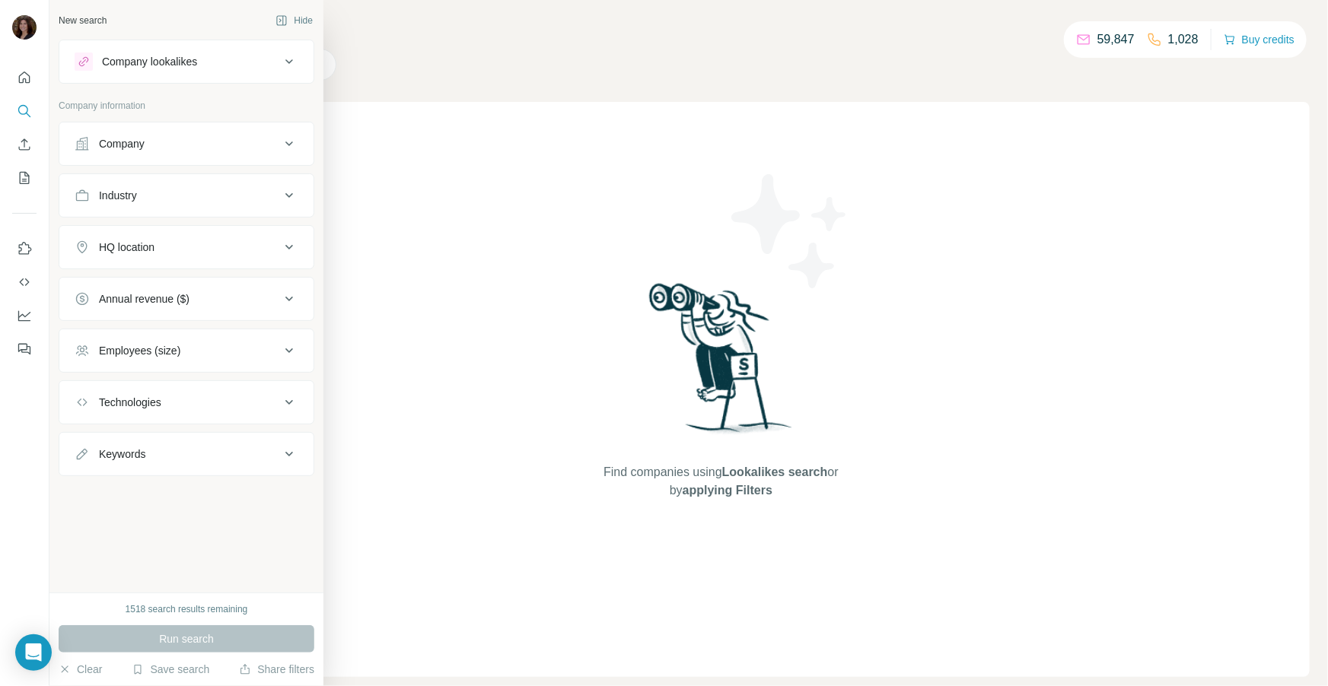
click at [208, 410] on button "Technologies" at bounding box center [186, 402] width 254 height 37
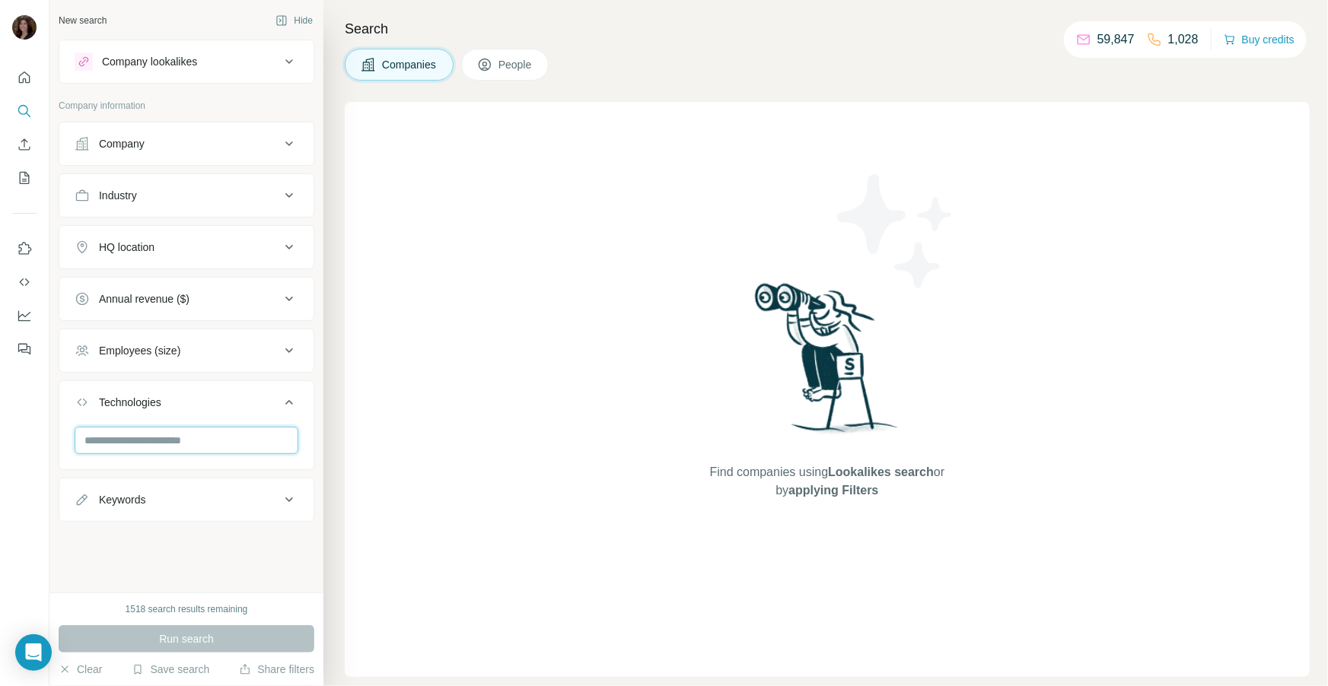
click at [195, 433] on input "text" at bounding box center [187, 440] width 224 height 27
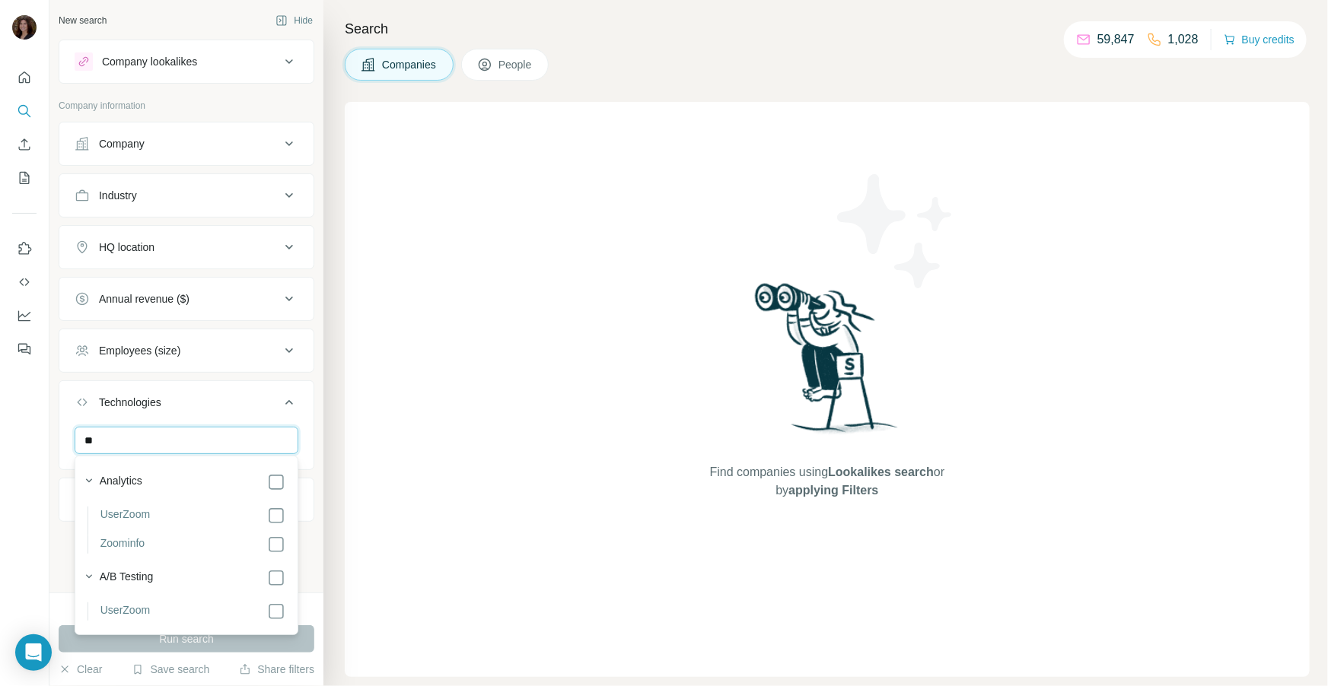
type input "*"
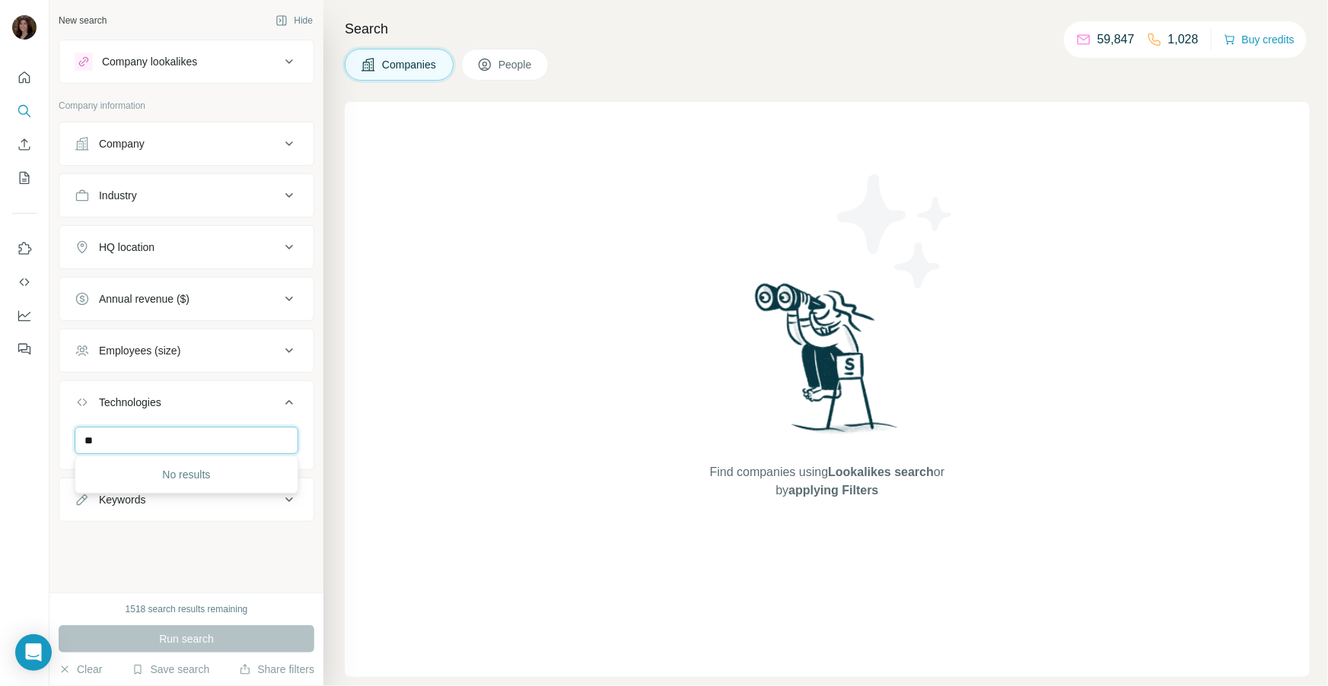
type input "*"
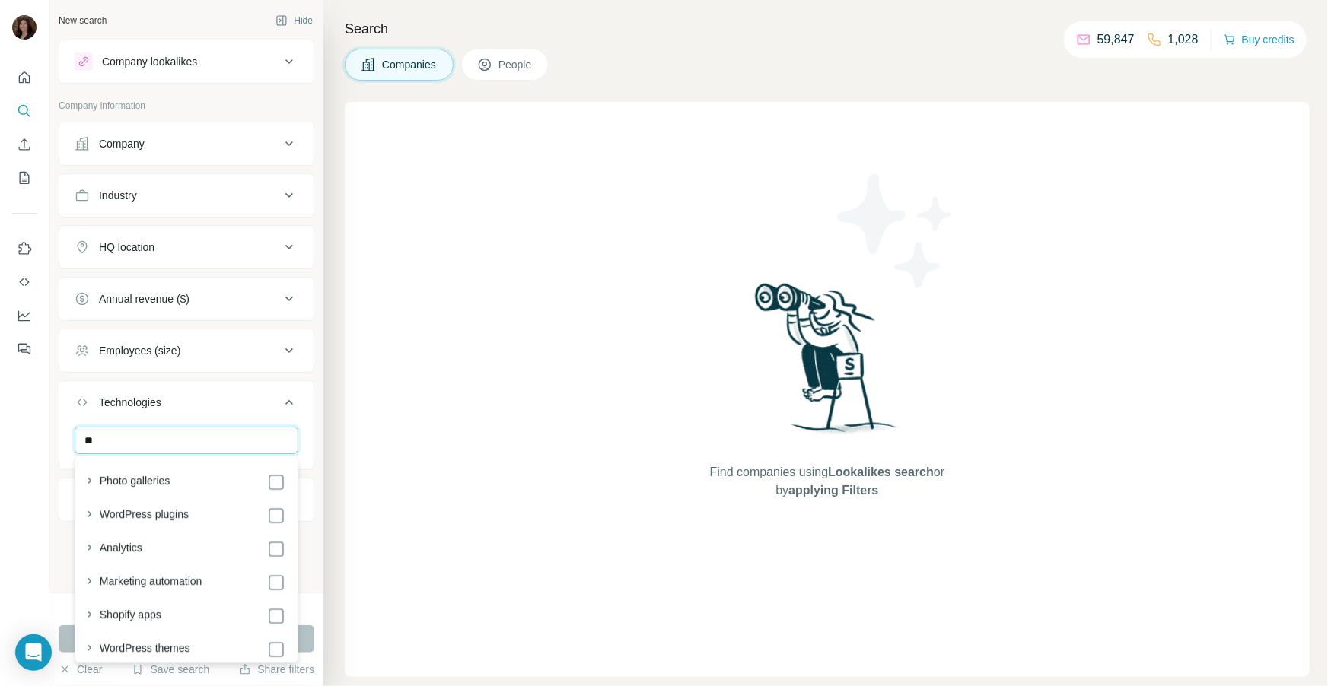
type input "*"
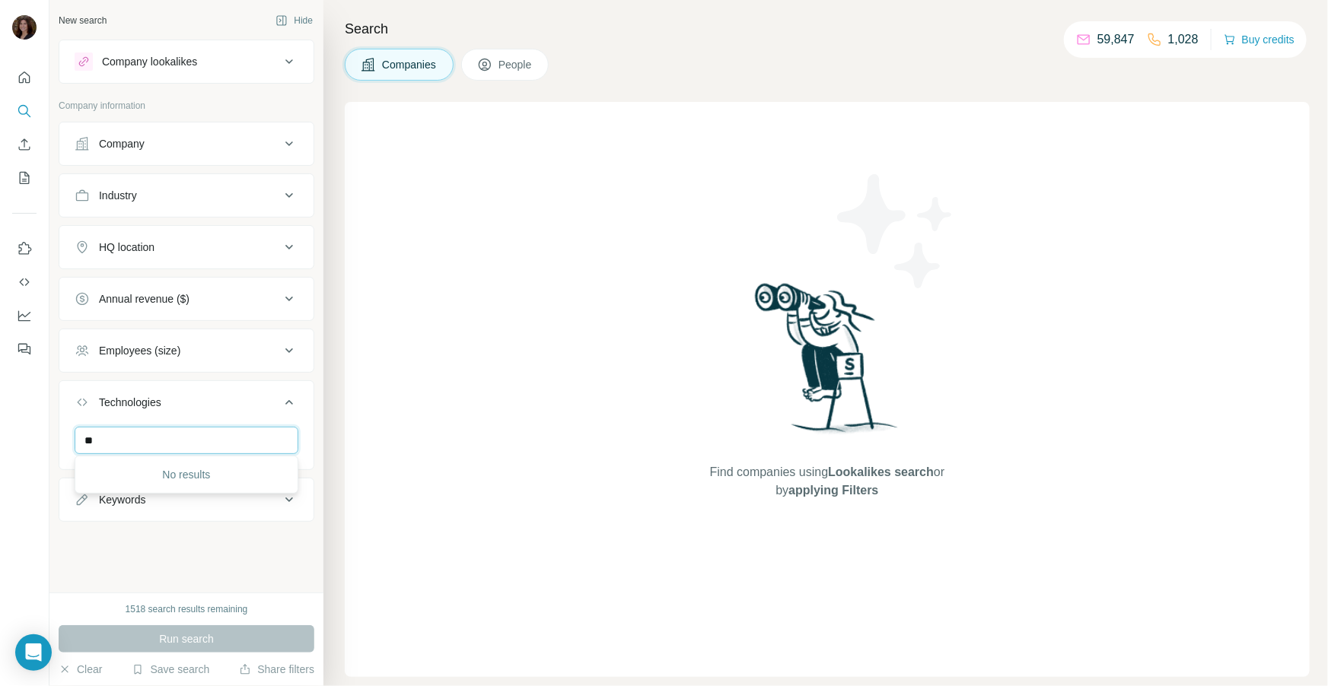
type input "*"
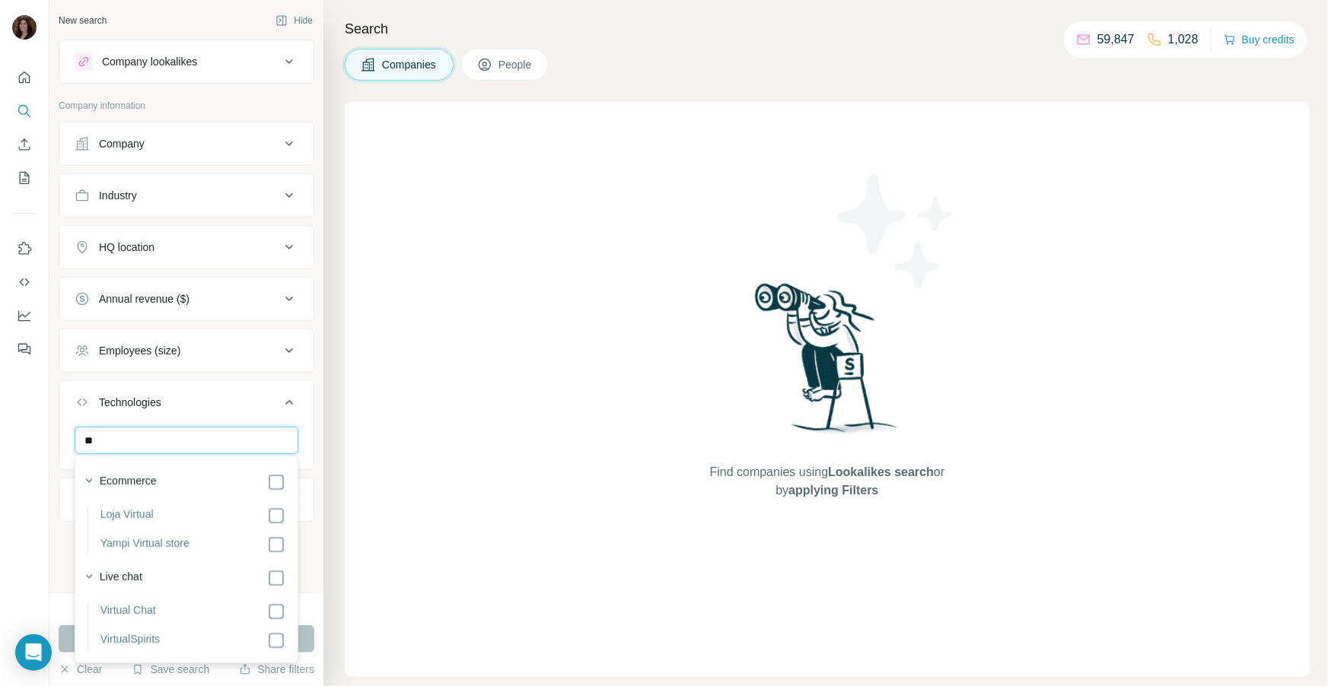
type input "*"
type input "*****"
drag, startPoint x: 139, startPoint y: 438, endPoint x: 65, endPoint y: 437, distance: 74.6
click at [65, 438] on div "*****" at bounding box center [186, 447] width 254 height 40
click at [168, 390] on button "Technologies" at bounding box center [186, 405] width 254 height 43
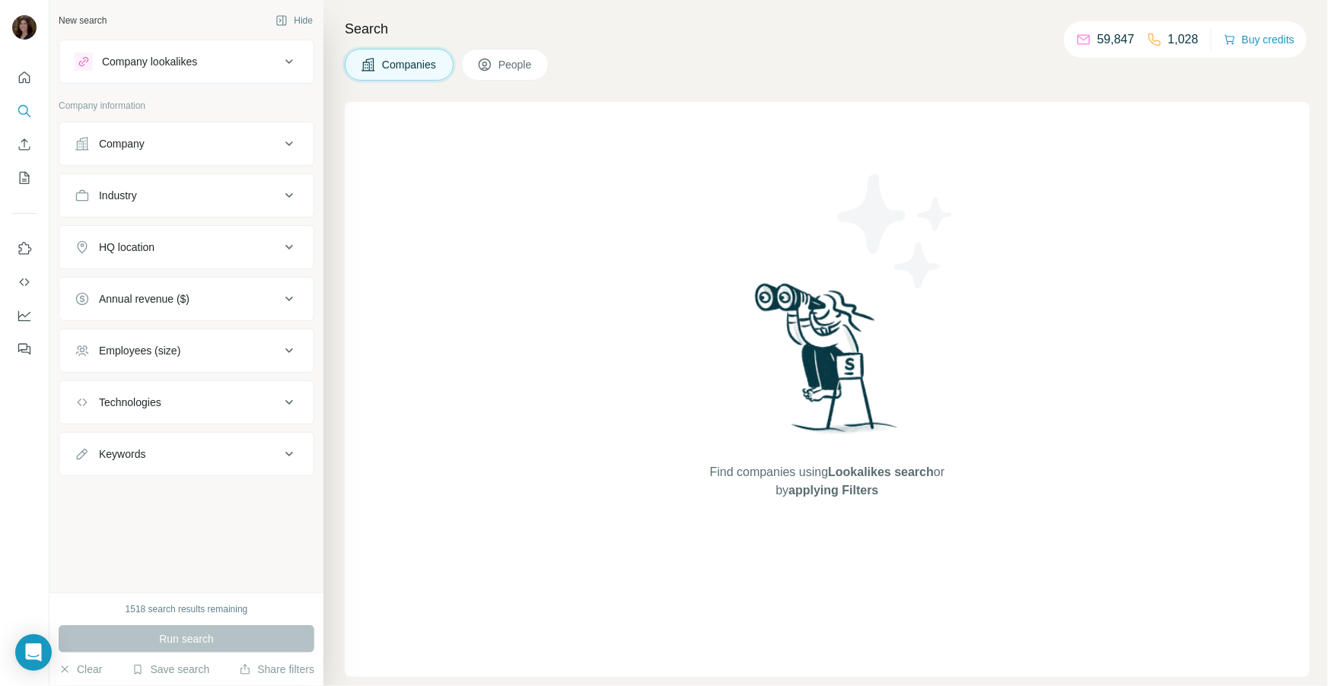
click at [176, 465] on button "Keywords" at bounding box center [186, 454] width 254 height 37
click at [173, 489] on input "text" at bounding box center [171, 492] width 193 height 27
click at [22, 76] on icon "Quick start" at bounding box center [24, 77] width 15 height 15
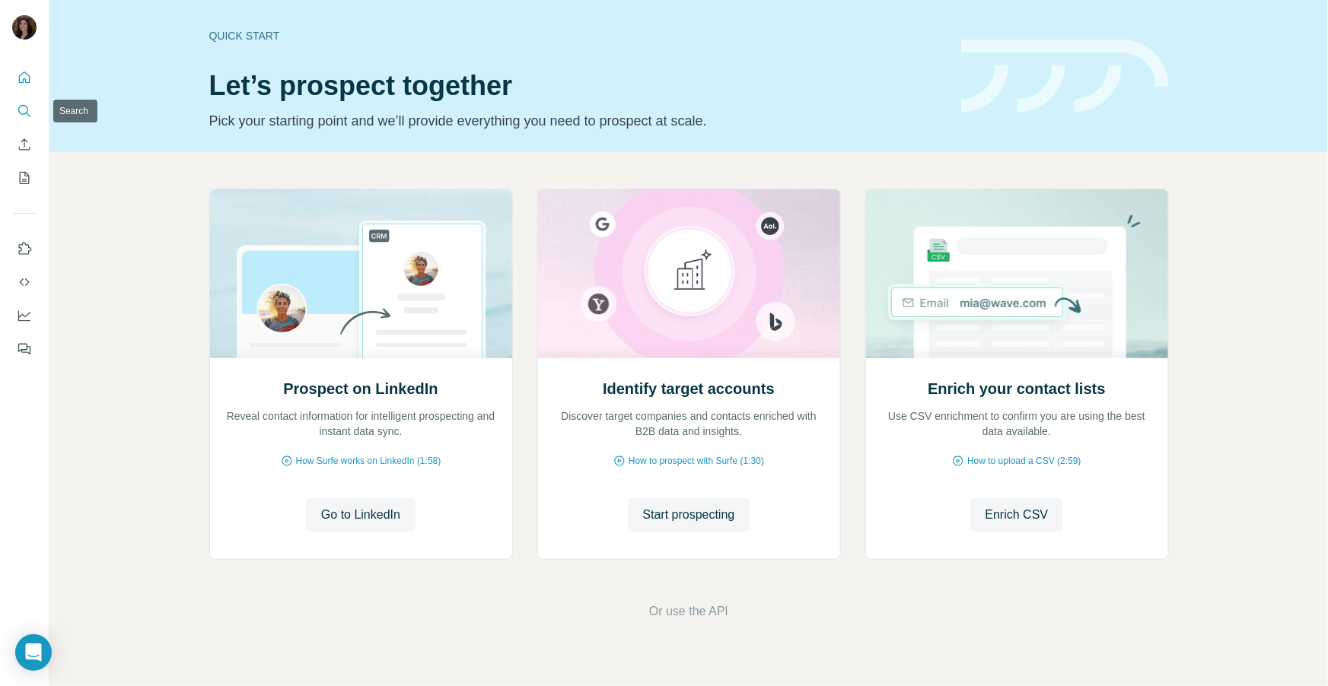
click at [26, 106] on icon "Search" at bounding box center [24, 110] width 15 height 15
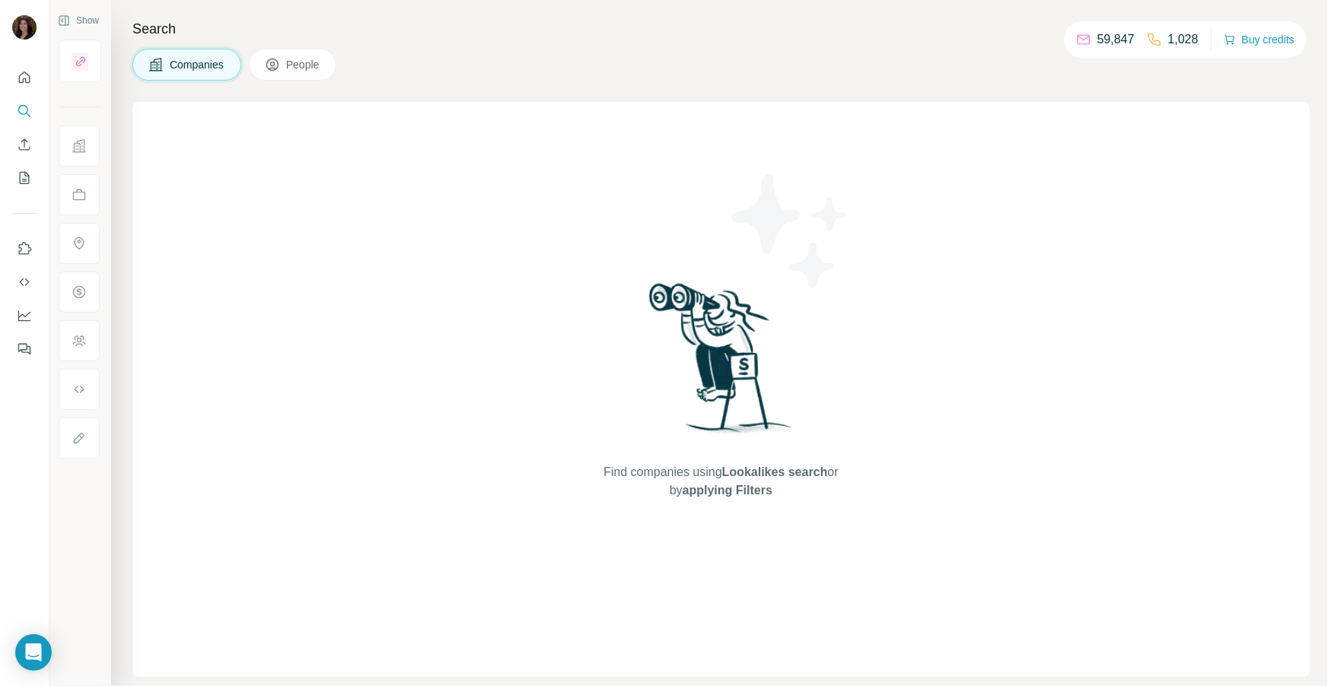
drag, startPoint x: 249, startPoint y: 348, endPoint x: 247, endPoint y: 336, distance: 12.4
click at [247, 337] on div "Find companies using Lookalikes search or by applying Filters" at bounding box center [720, 389] width 1177 height 575
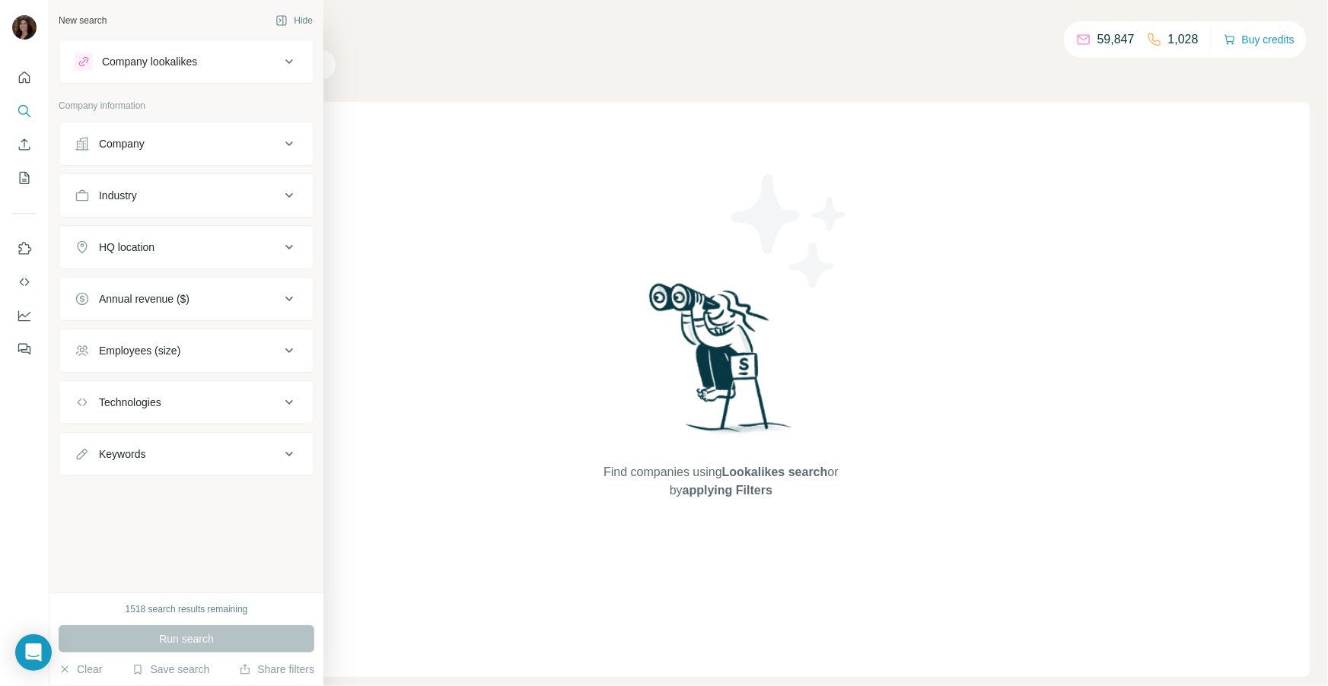
click at [123, 154] on button "Company" at bounding box center [186, 144] width 254 height 37
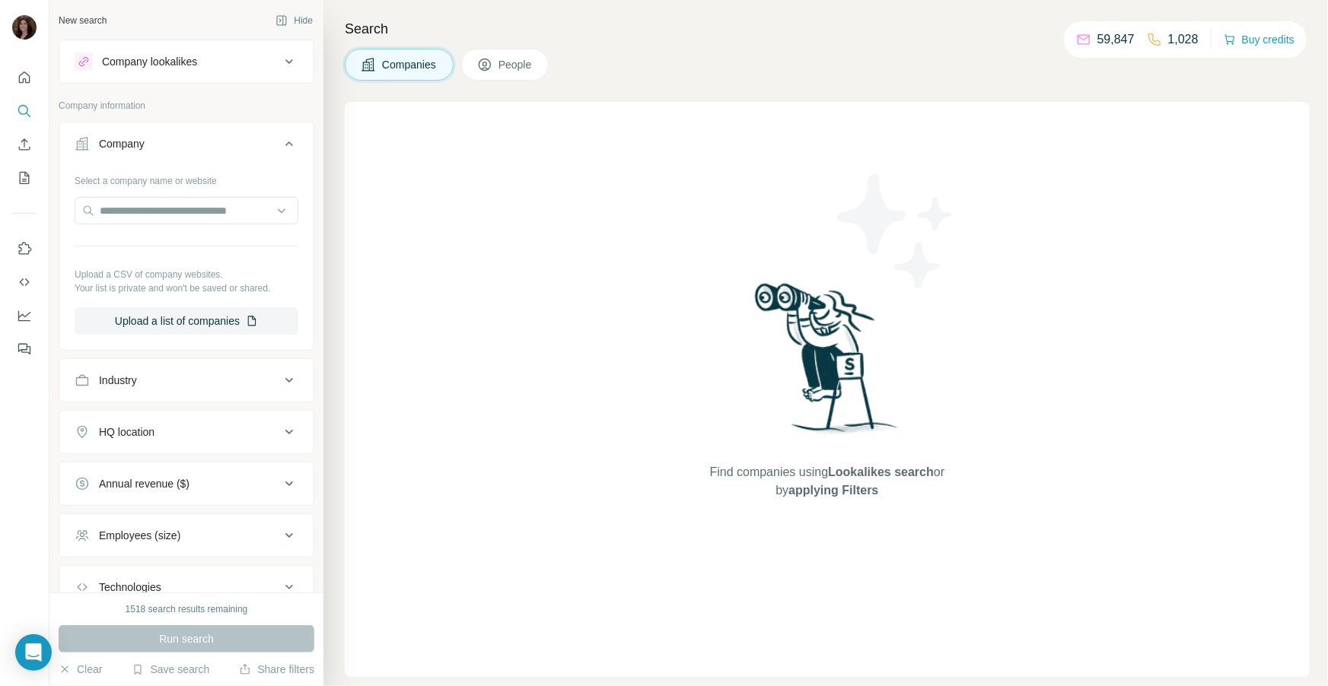
click at [342, 91] on div "Search Companies People Find companies using Lookalikes search or by applying F…" at bounding box center [825, 343] width 1004 height 686
click at [263, 365] on button "Industry" at bounding box center [186, 380] width 254 height 37
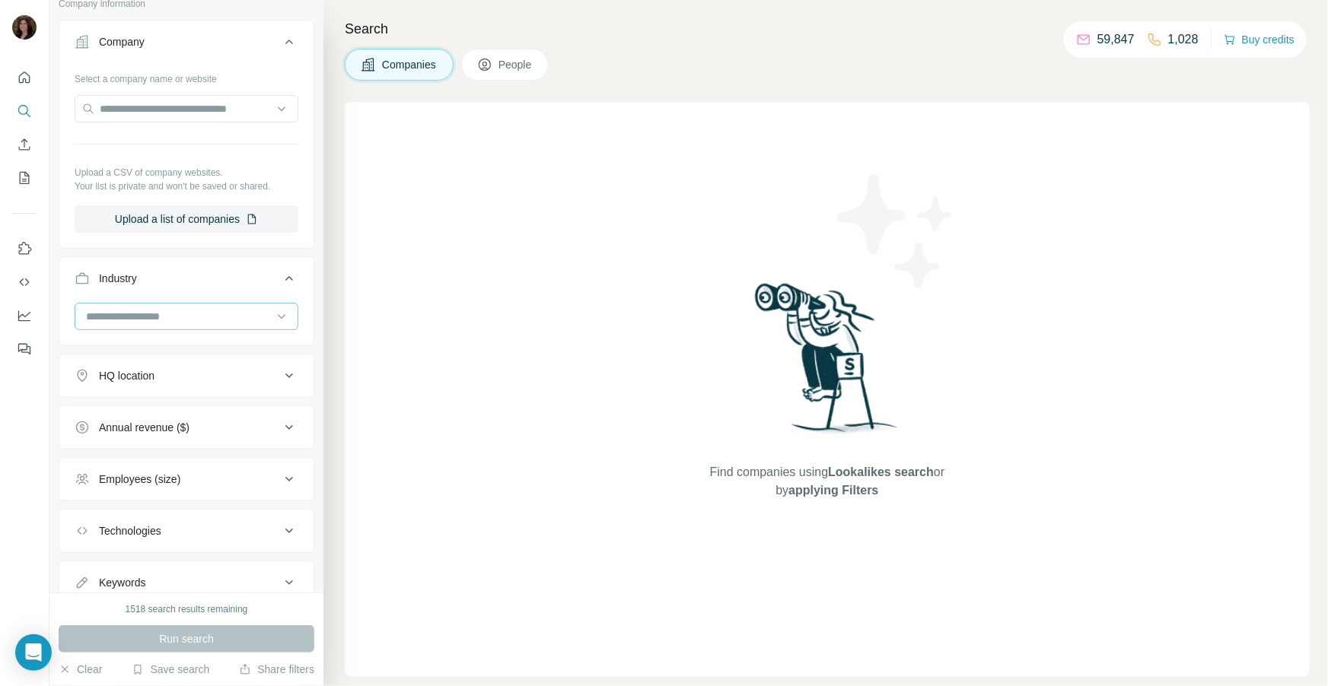
click at [267, 318] on input at bounding box center [178, 316] width 188 height 17
click at [339, 351] on div "Search Companies People Find companies using Lookalikes search or by applying F…" at bounding box center [825, 343] width 1004 height 686
click at [221, 215] on button "Upload a list of companies" at bounding box center [187, 218] width 224 height 27
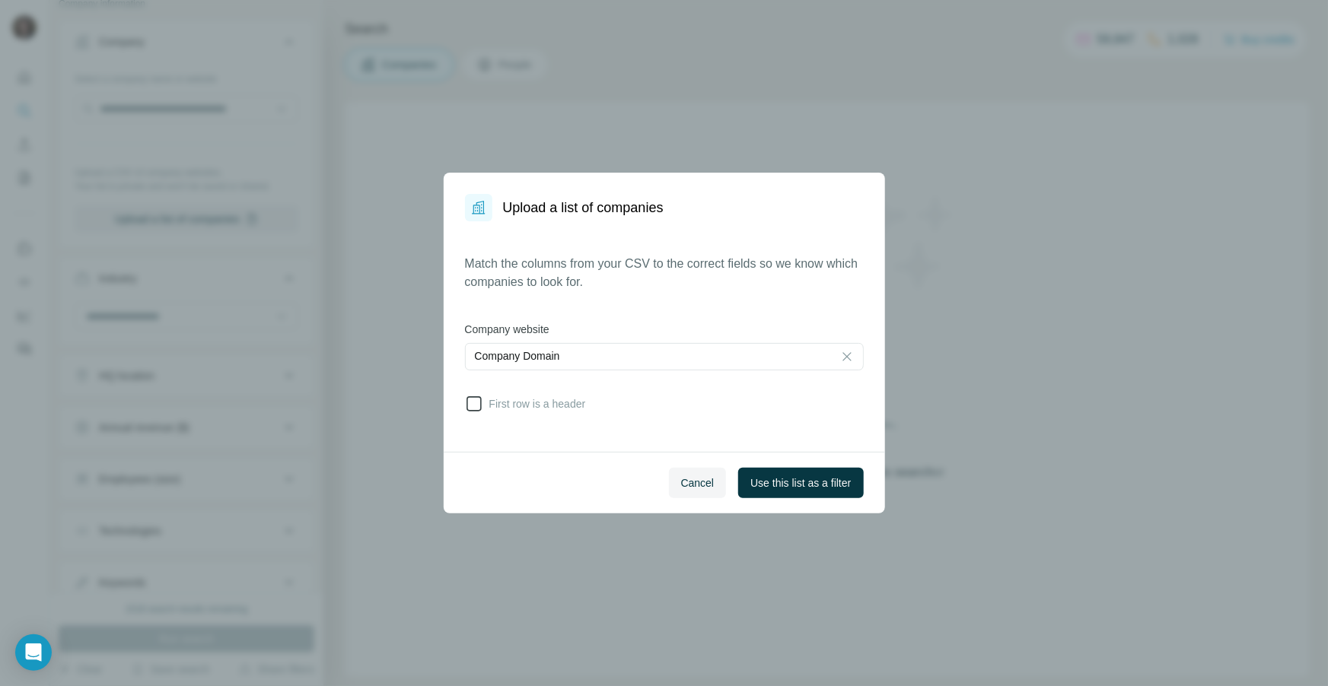
click at [471, 402] on icon at bounding box center [474, 404] width 18 height 18
click at [804, 489] on span "Use this list as a filter" at bounding box center [800, 483] width 100 height 15
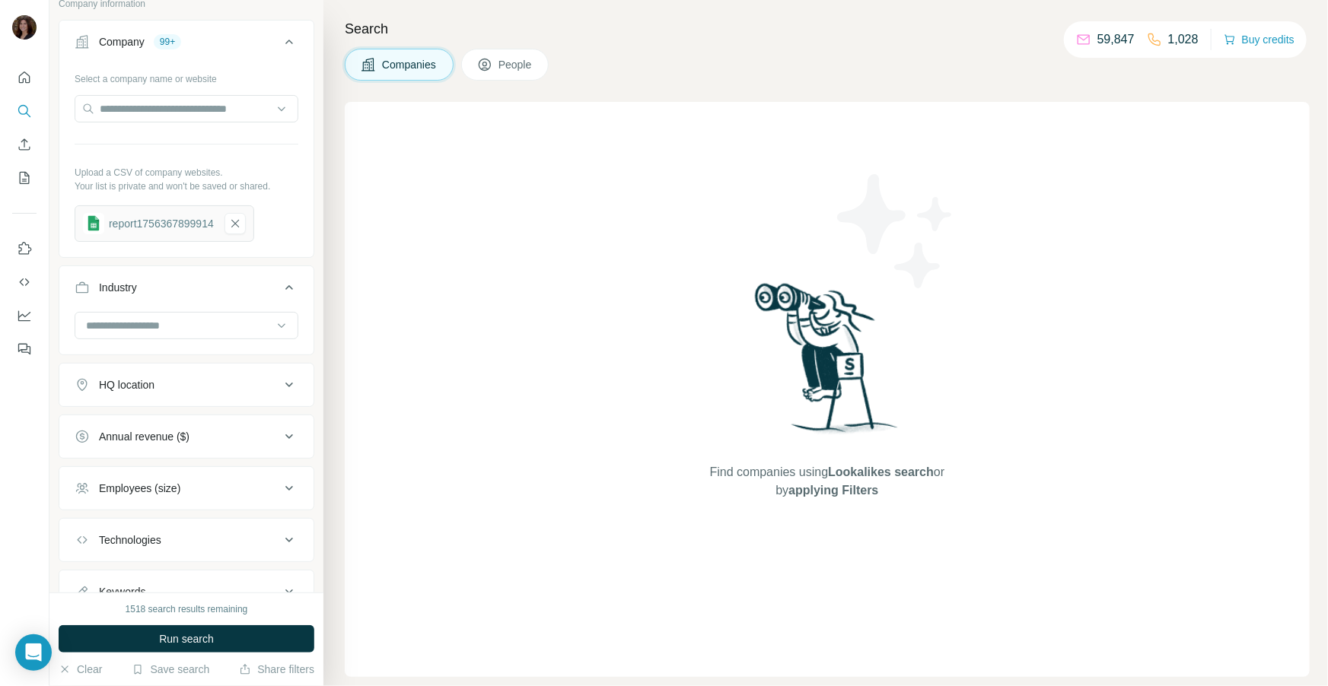
scroll to position [164, 0]
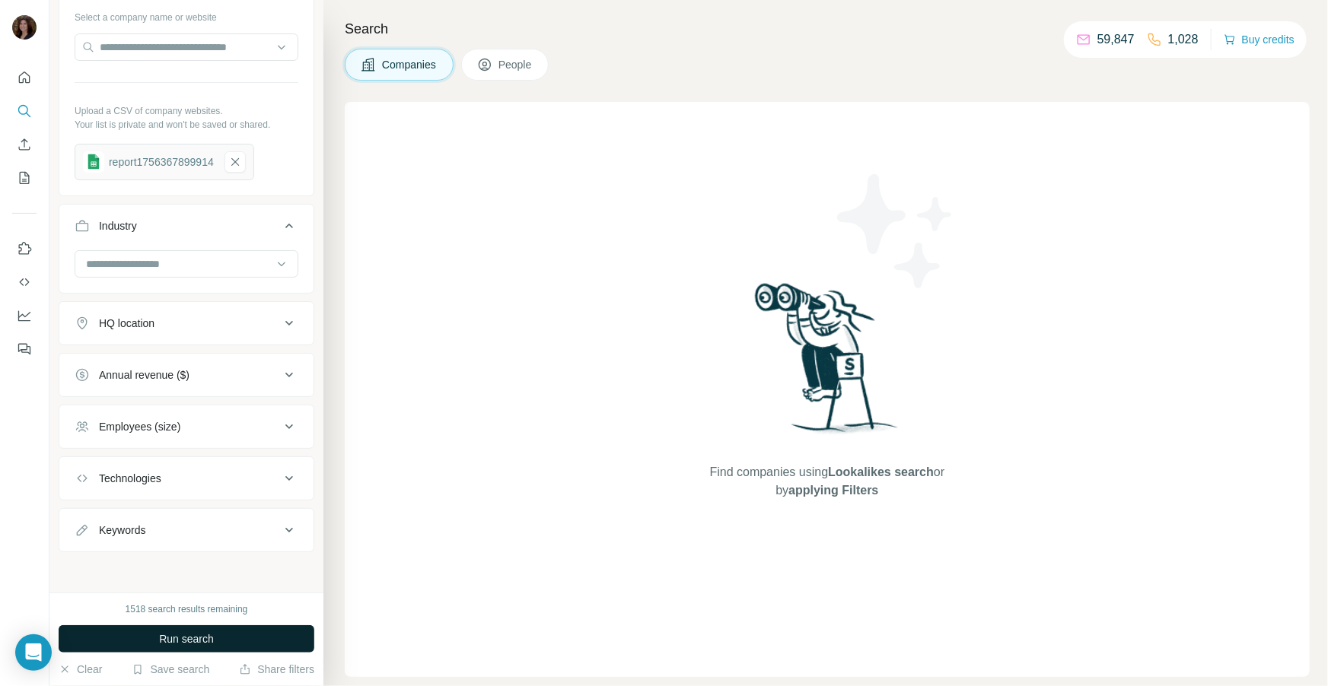
click at [199, 545] on span "Run search" at bounding box center [186, 639] width 55 height 15
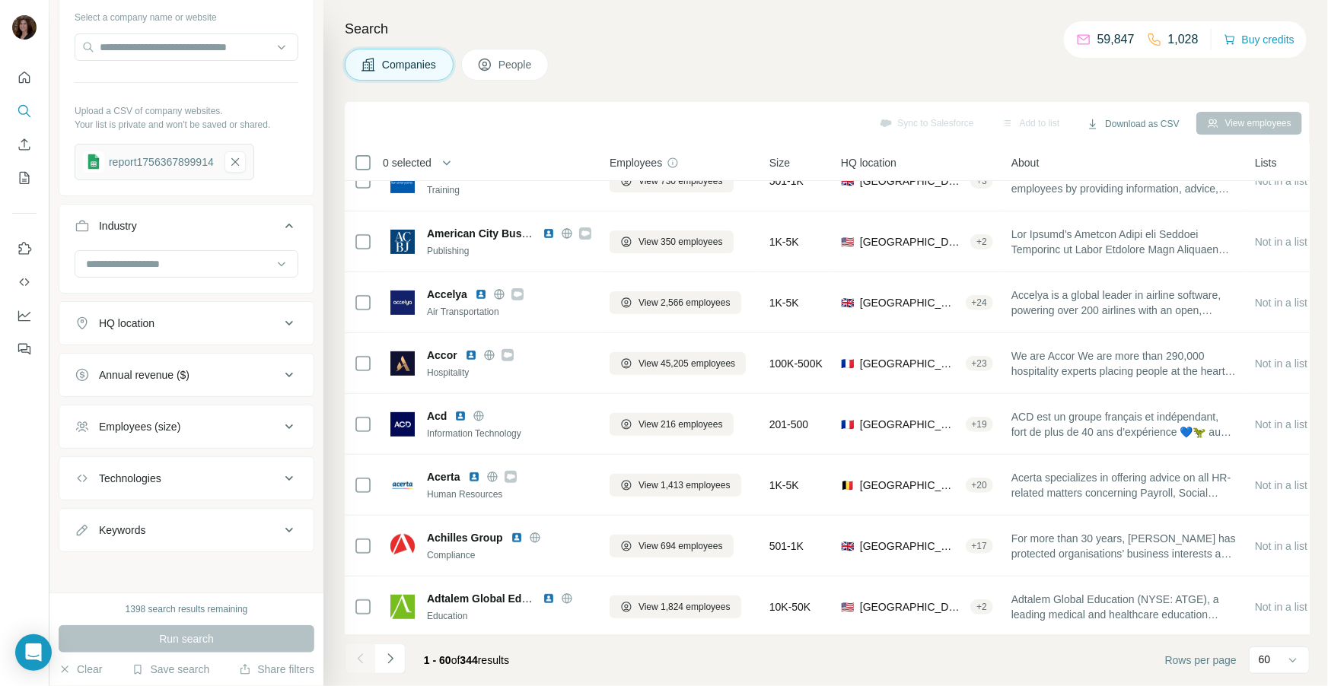
scroll to position [215, 0]
click at [336, 396] on div "Search Companies People Sync to Salesforce Add to list Download as CSV View emp…" at bounding box center [825, 343] width 1004 height 686
click at [242, 167] on icon "button" at bounding box center [235, 161] width 14 height 15
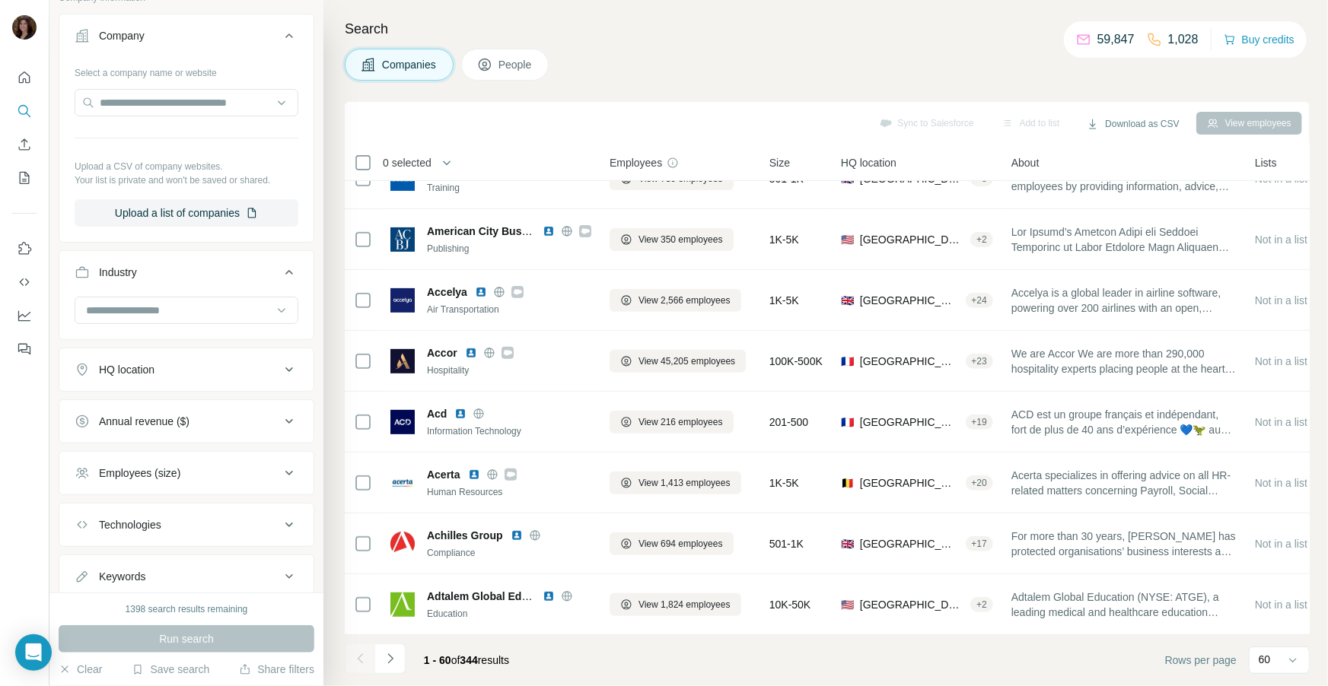
scroll to position [132, 0]
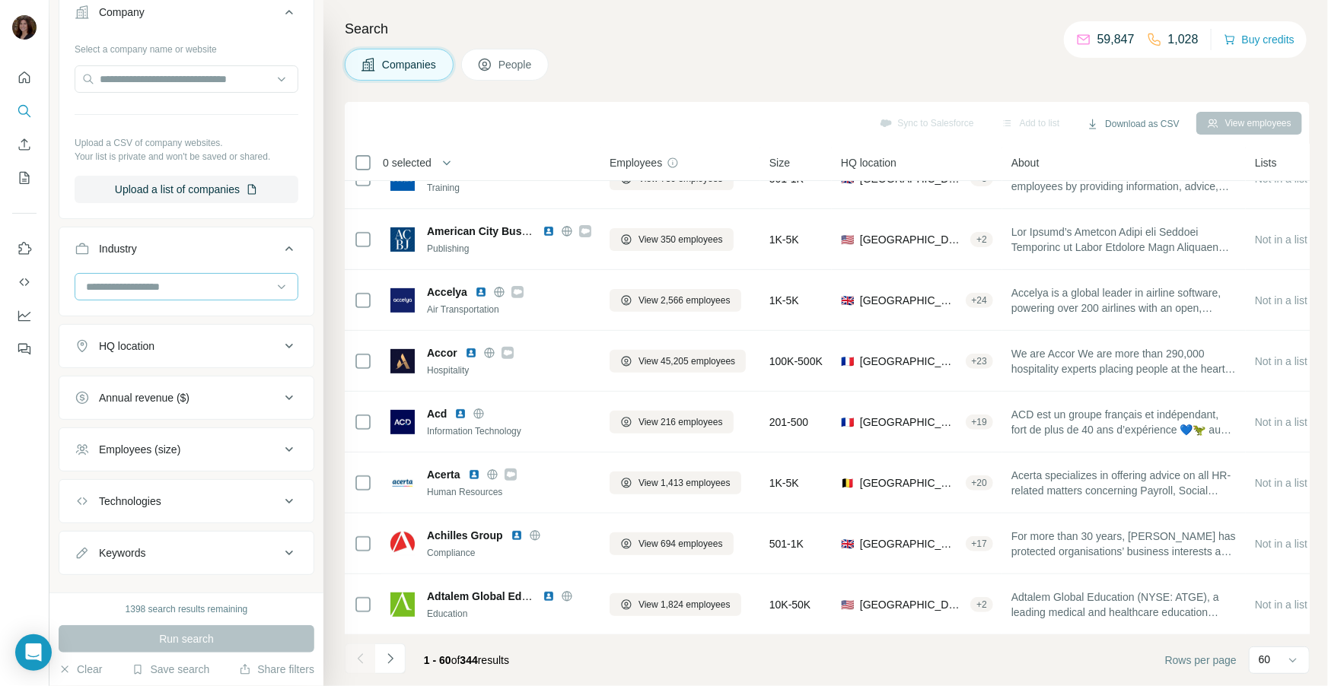
click at [241, 290] on input at bounding box center [178, 286] width 188 height 17
click at [219, 332] on div "App Marketing" at bounding box center [187, 326] width 198 height 15
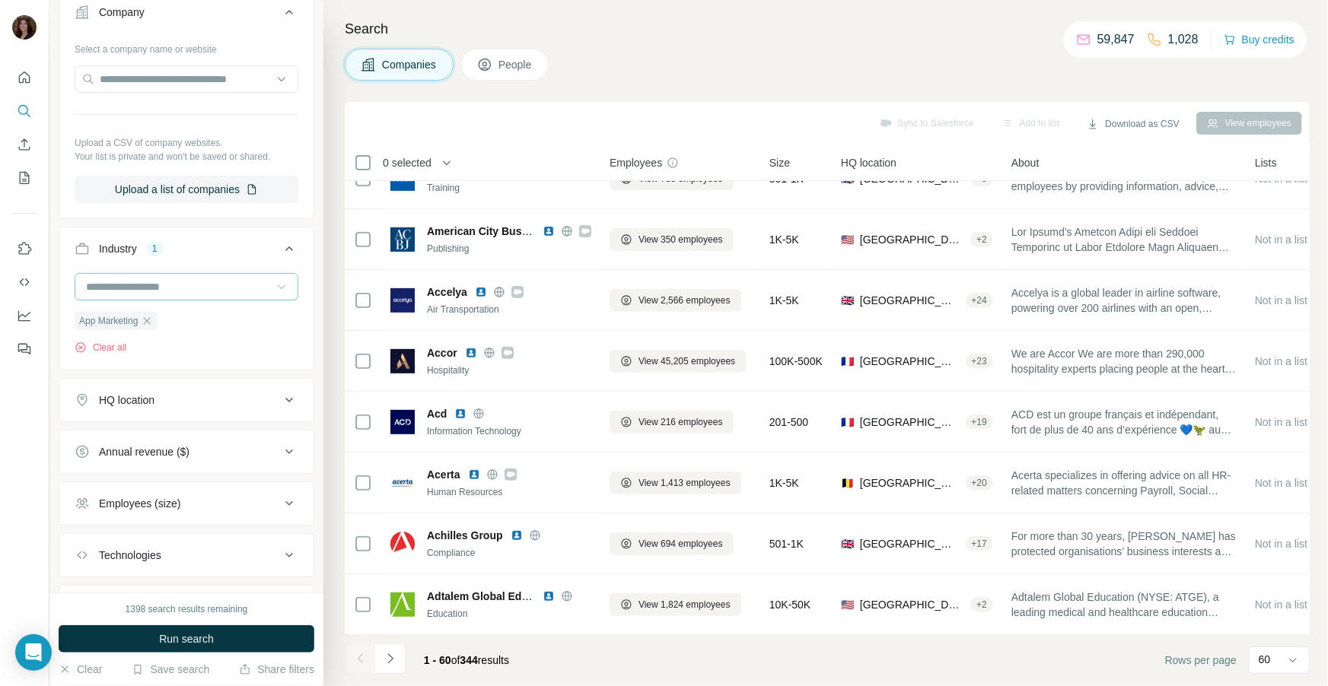
click at [278, 286] on icon at bounding box center [281, 286] width 15 height 15
click at [218, 363] on div "Apps" at bounding box center [186, 353] width 216 height 27
drag, startPoint x: 267, startPoint y: 307, endPoint x: 274, endPoint y: 287, distance: 21.7
click at [274, 287] on icon at bounding box center [281, 286] width 15 height 15
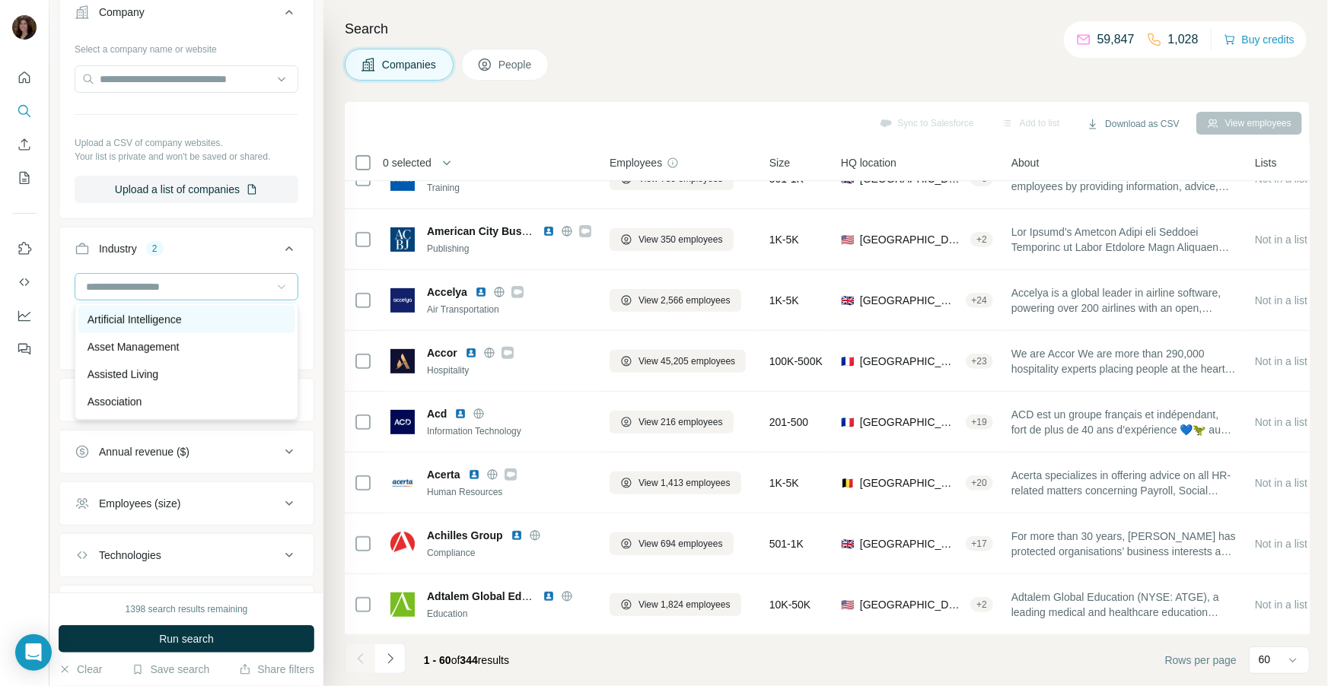
click at [234, 329] on div "Artificial Intelligence" at bounding box center [186, 319] width 216 height 27
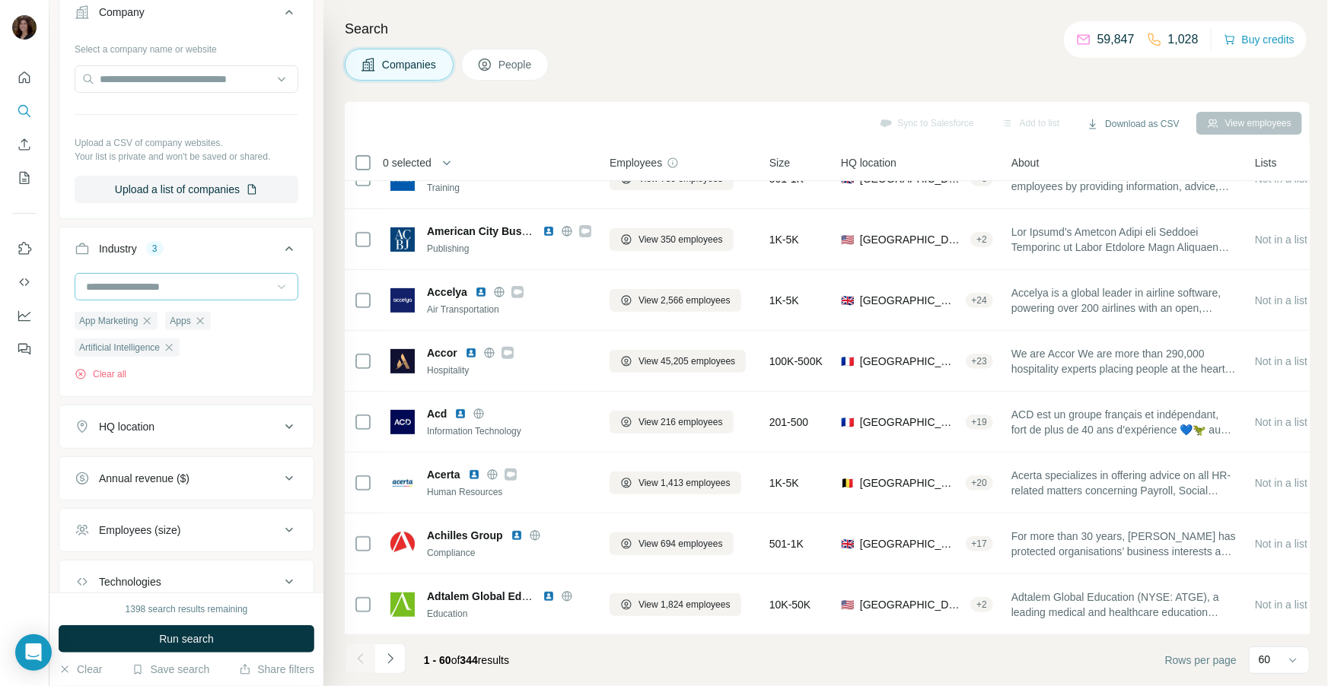
click at [259, 288] on input at bounding box center [178, 286] width 188 height 17
click at [212, 351] on div "B2B" at bounding box center [187, 350] width 198 height 15
click at [240, 290] on input at bounding box center [178, 286] width 188 height 17
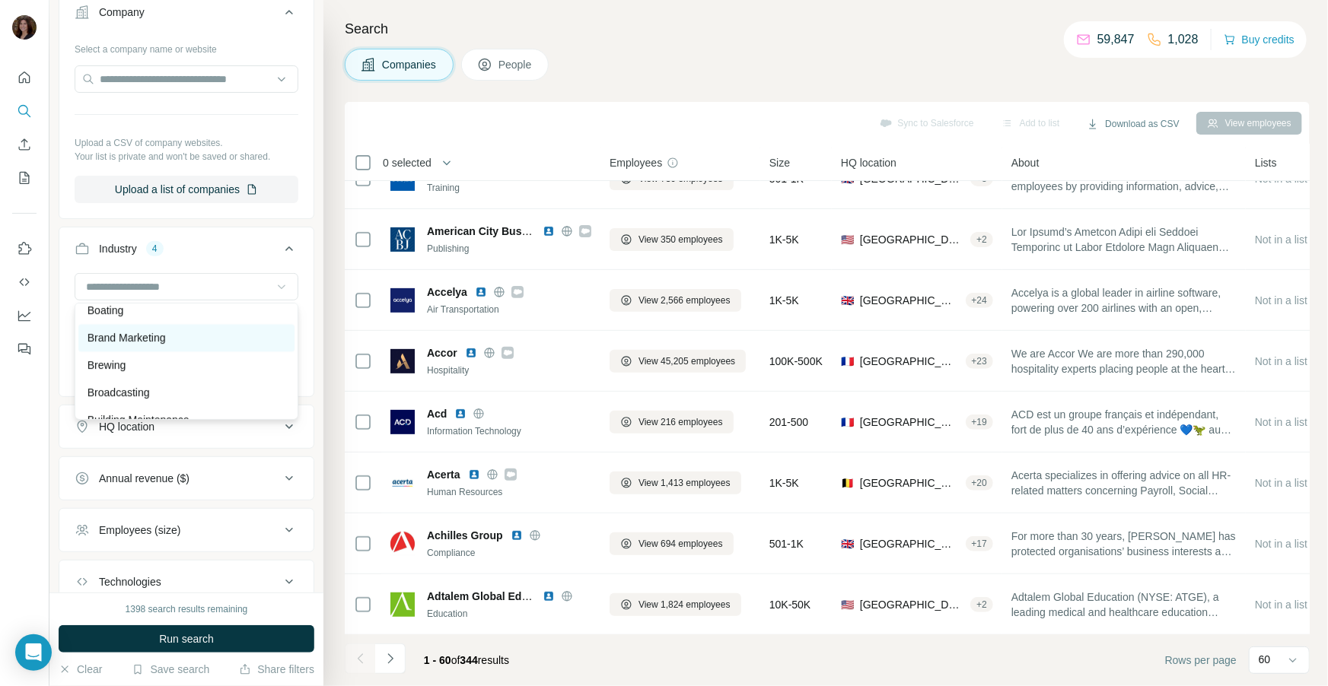
click at [218, 342] on div "Brand Marketing" at bounding box center [187, 338] width 198 height 15
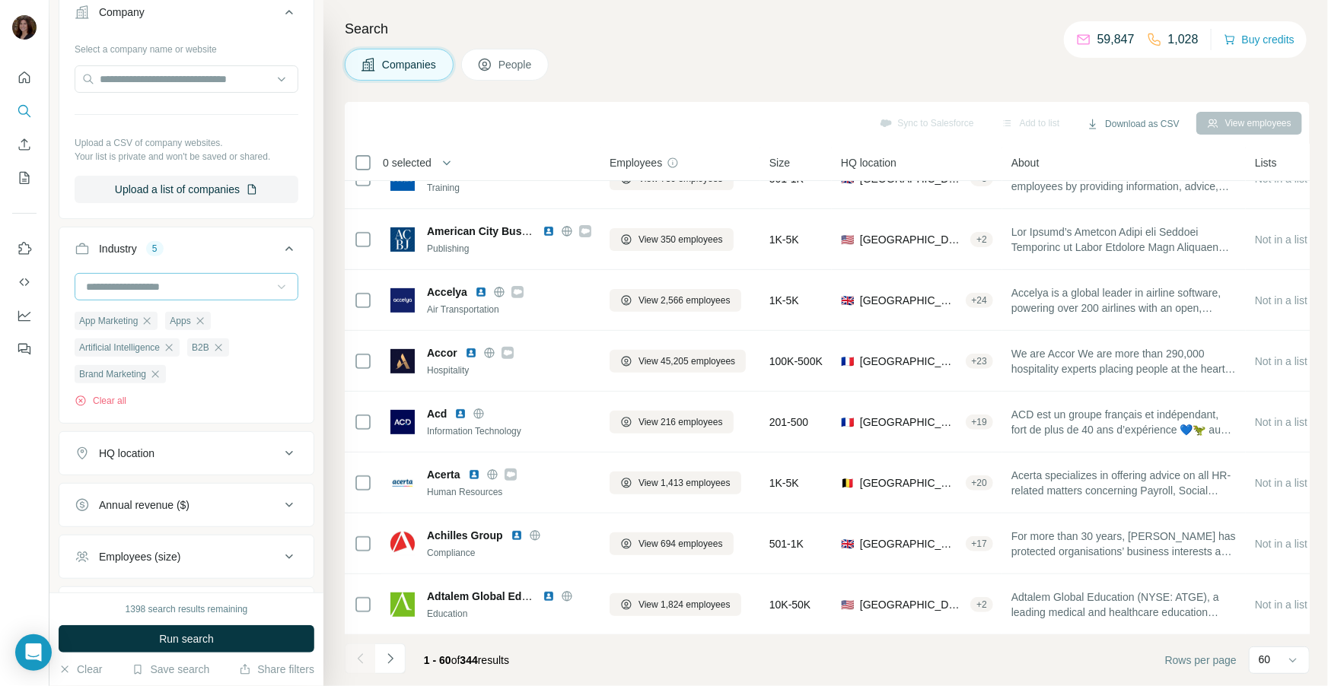
click at [245, 288] on input at bounding box center [178, 286] width 188 height 17
click at [231, 333] on div "Cloud Computing" at bounding box center [187, 331] width 198 height 15
click at [248, 286] on input at bounding box center [178, 286] width 188 height 17
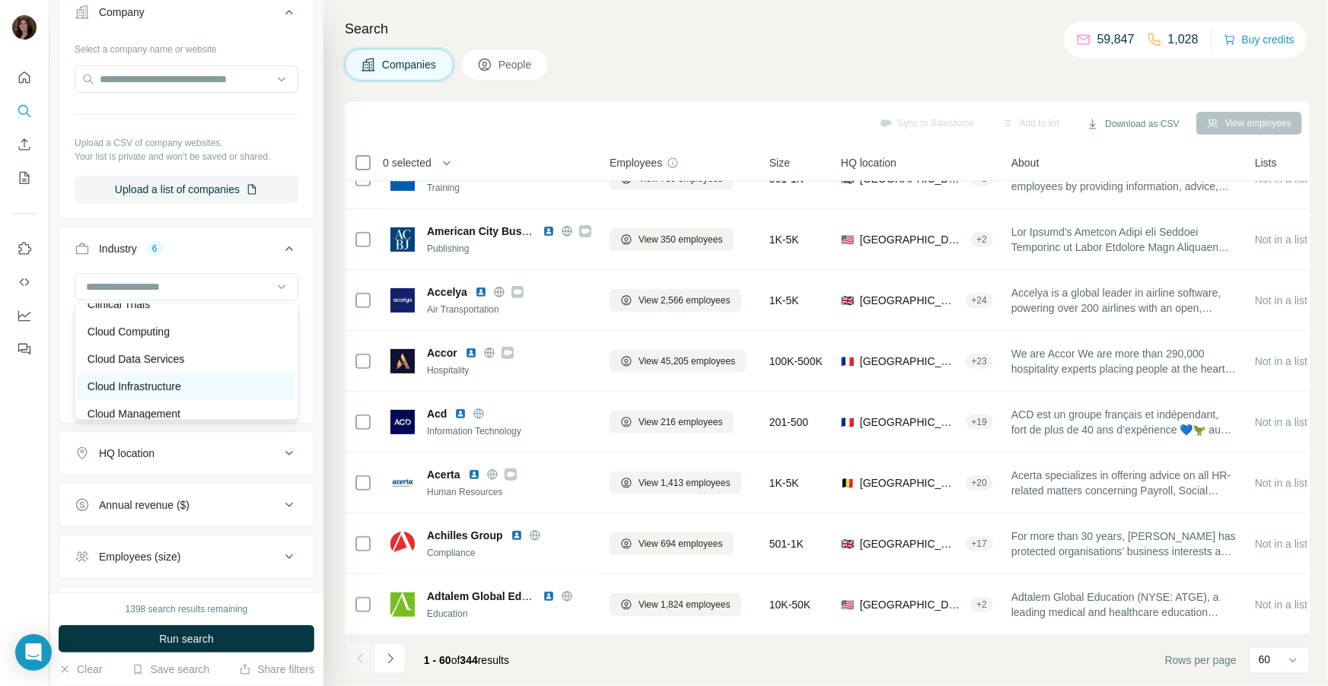
click at [205, 380] on div "Cloud Infrastructure" at bounding box center [187, 386] width 198 height 15
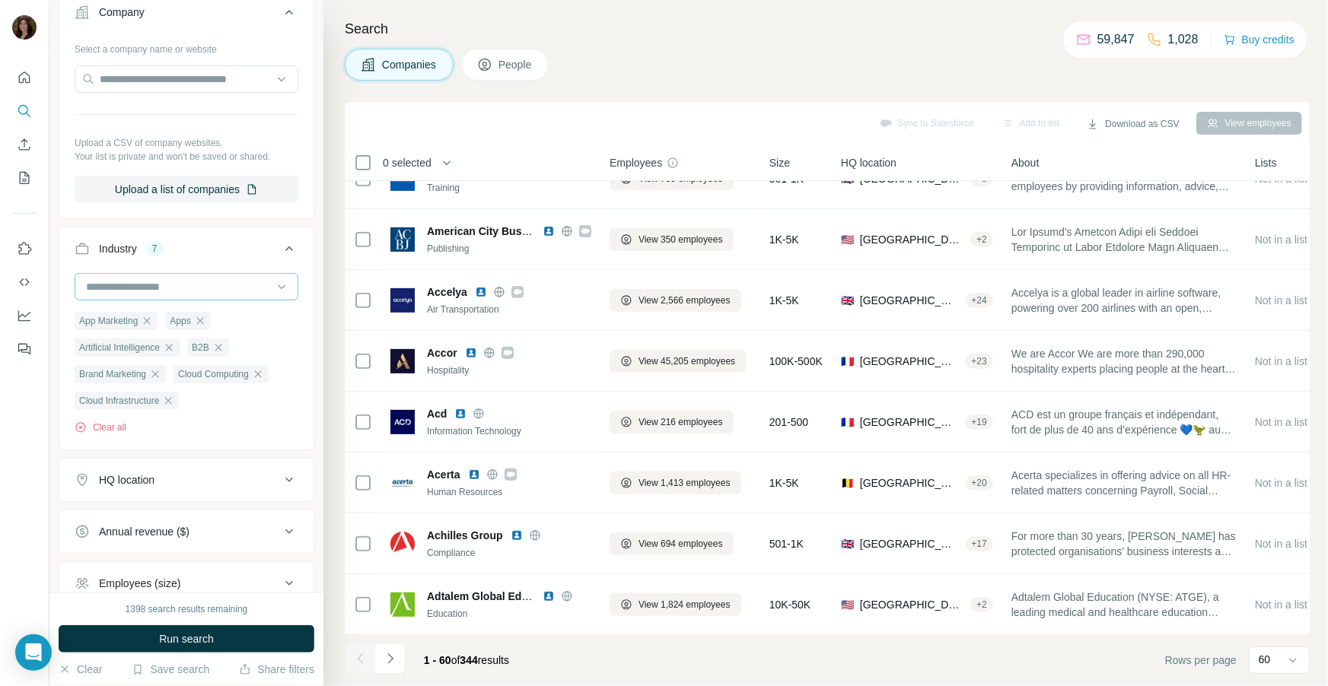
click at [243, 291] on input at bounding box center [178, 286] width 188 height 17
click at [218, 359] on div "Cloud Data Services" at bounding box center [187, 359] width 198 height 15
click at [245, 287] on input at bounding box center [178, 286] width 188 height 17
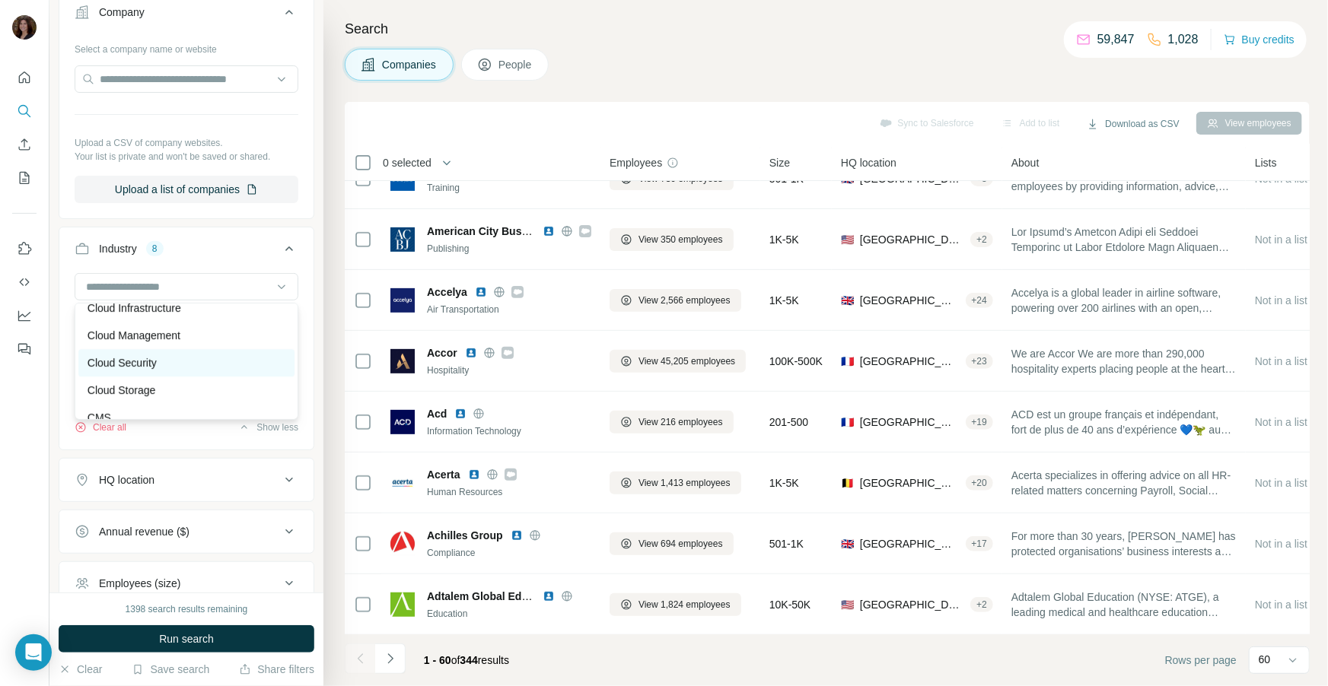
click at [217, 361] on div "Cloud Security" at bounding box center [187, 362] width 198 height 15
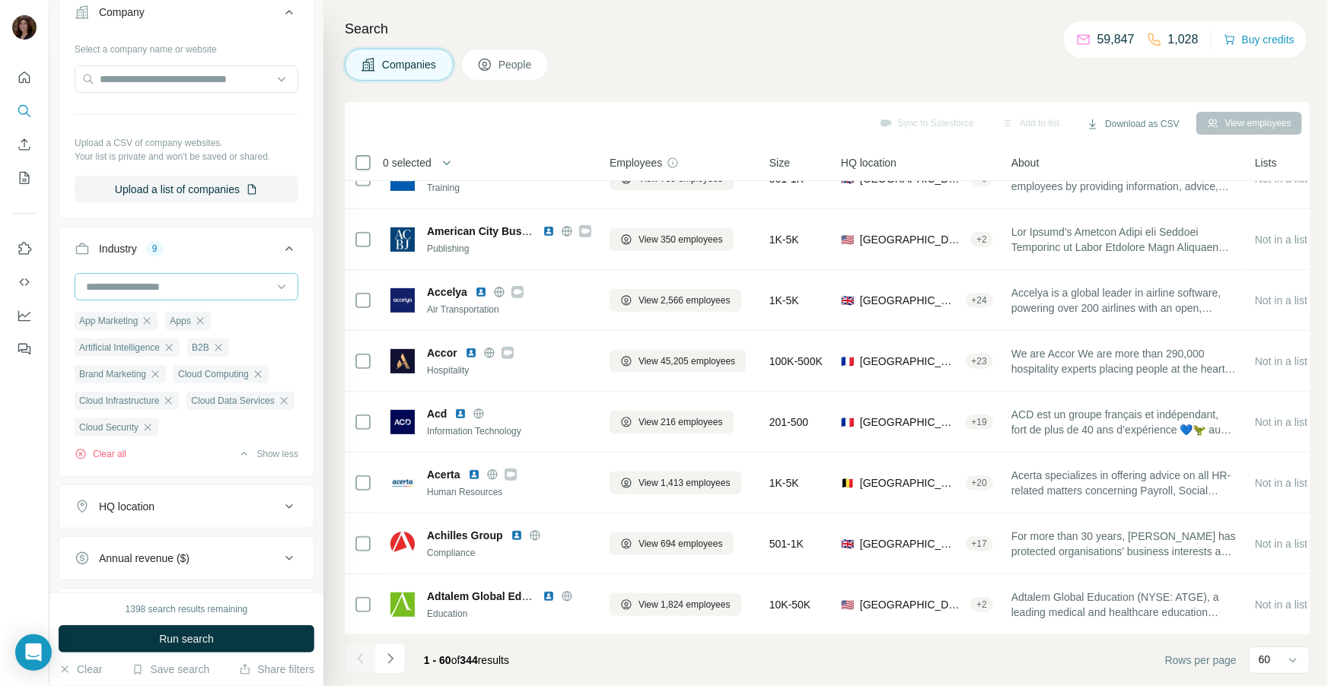
click at [228, 297] on div at bounding box center [178, 287] width 188 height 26
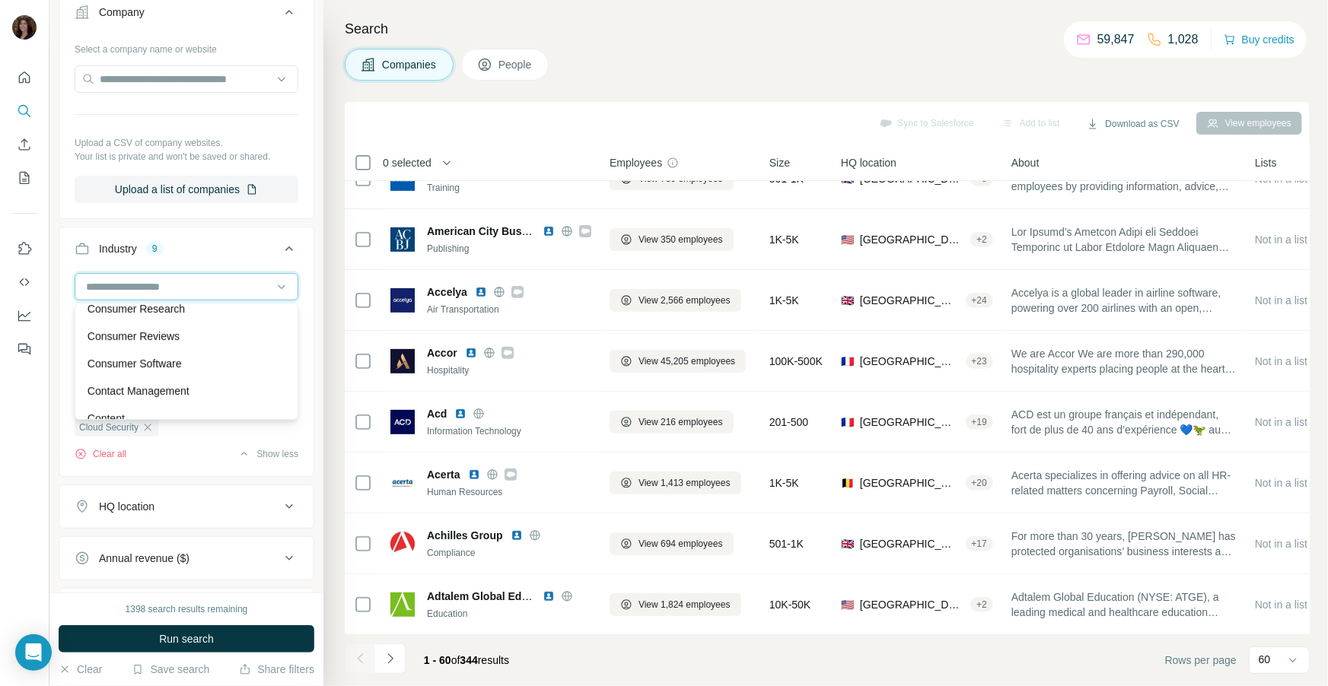
scroll to position [3248, 0]
click at [205, 358] on div "Consumer Software" at bounding box center [187, 359] width 198 height 15
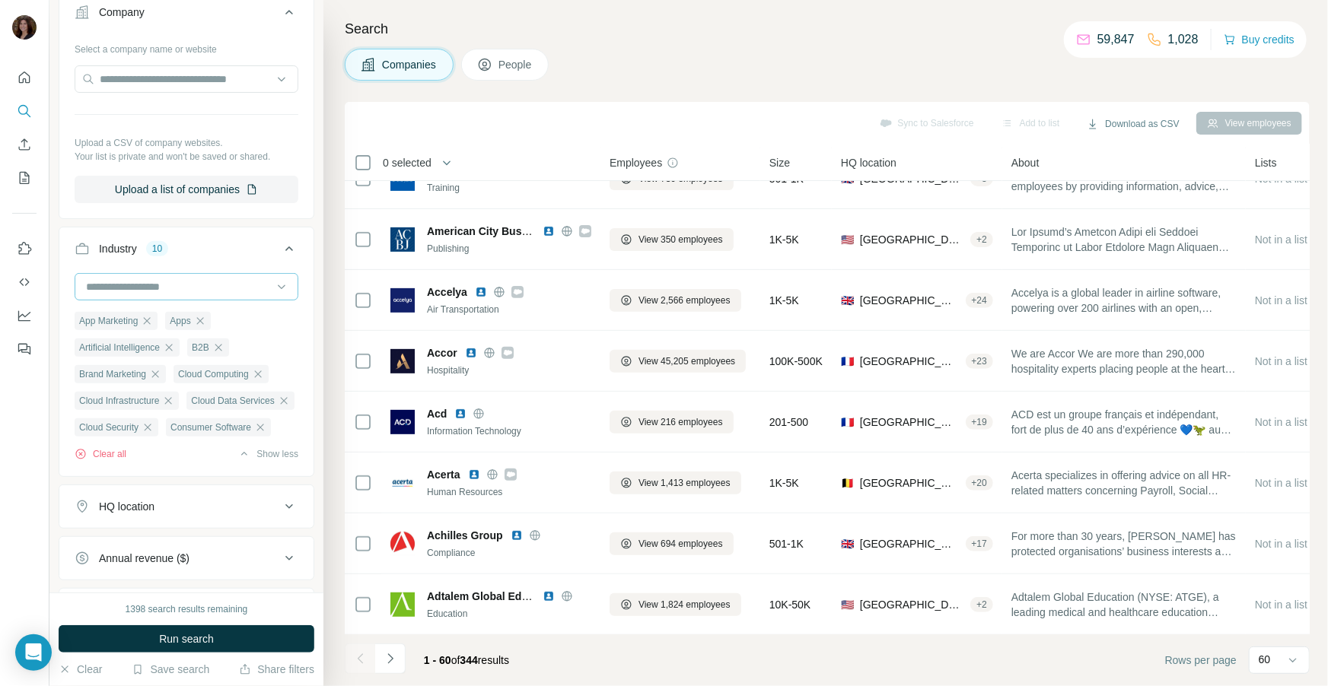
click at [225, 294] on div at bounding box center [178, 287] width 188 height 26
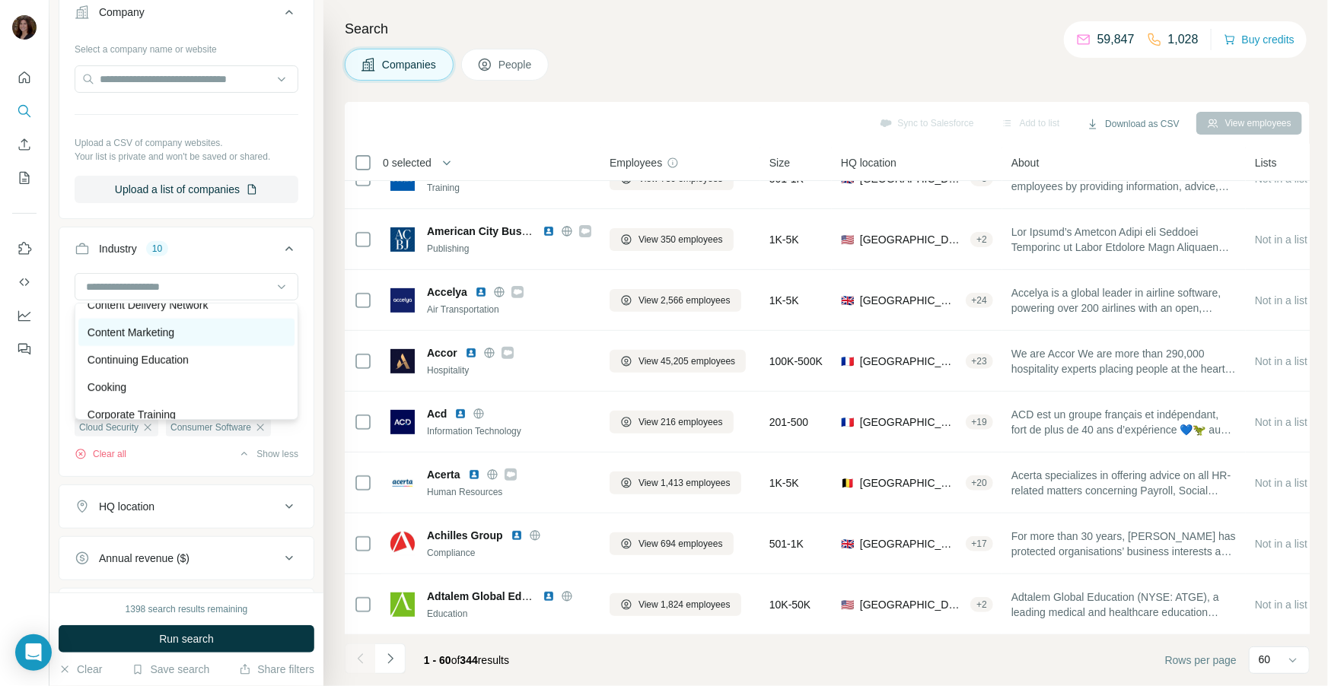
click at [221, 332] on div "Content Marketing" at bounding box center [187, 332] width 198 height 15
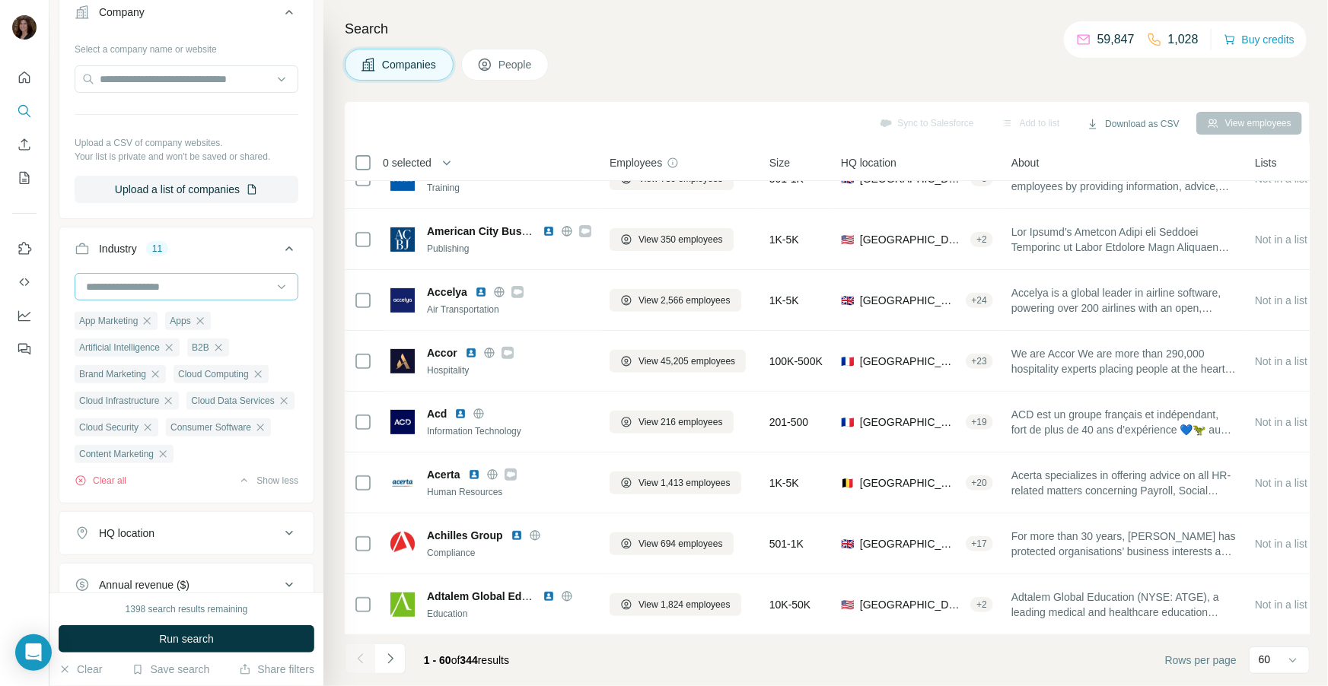
click at [239, 291] on input at bounding box center [178, 286] width 188 height 17
click at [214, 342] on div "CRM" at bounding box center [187, 344] width 198 height 15
click at [230, 287] on input at bounding box center [178, 286] width 188 height 17
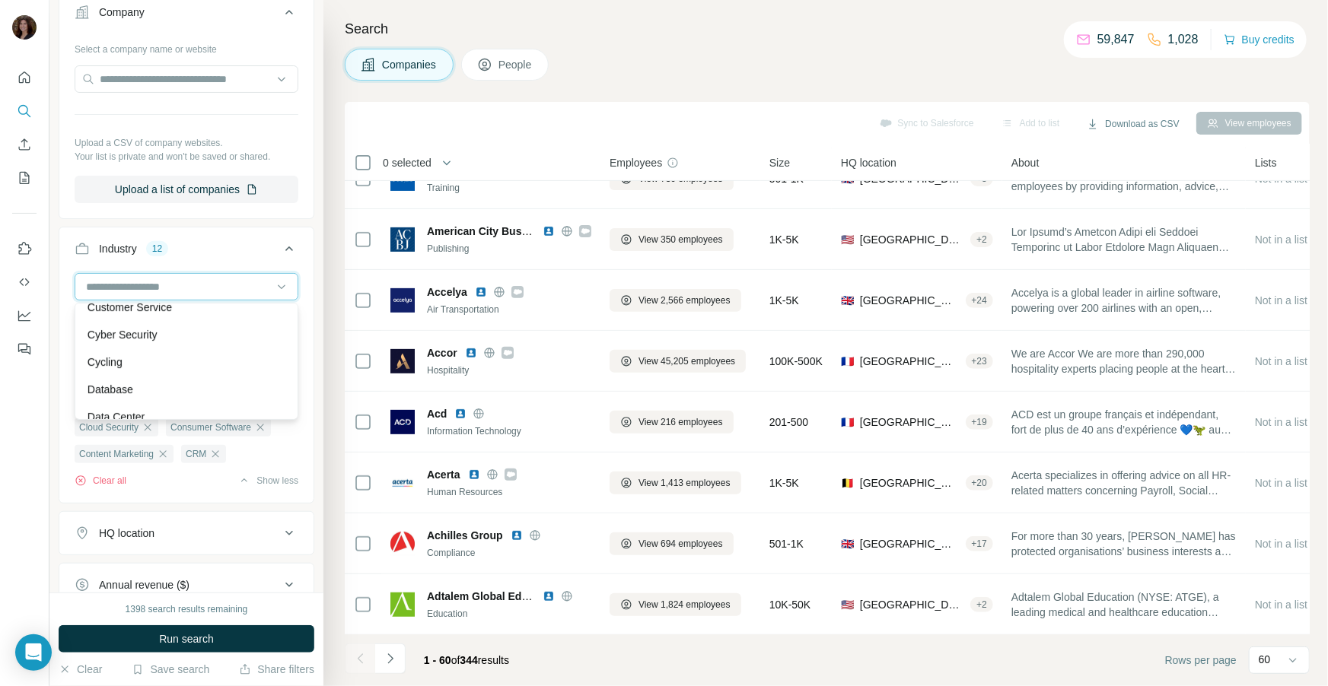
scroll to position [3906, 0]
click at [226, 337] on div "Cyber Security" at bounding box center [187, 331] width 198 height 15
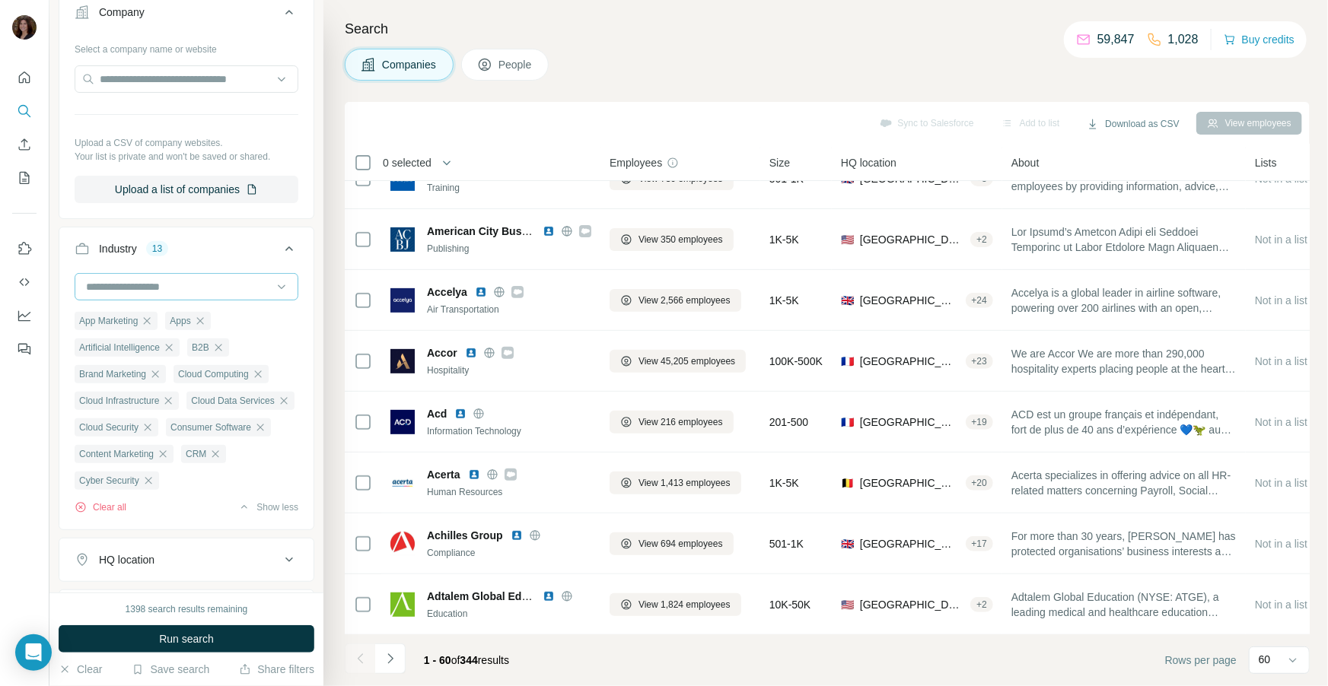
click at [247, 287] on input at bounding box center [178, 286] width 188 height 17
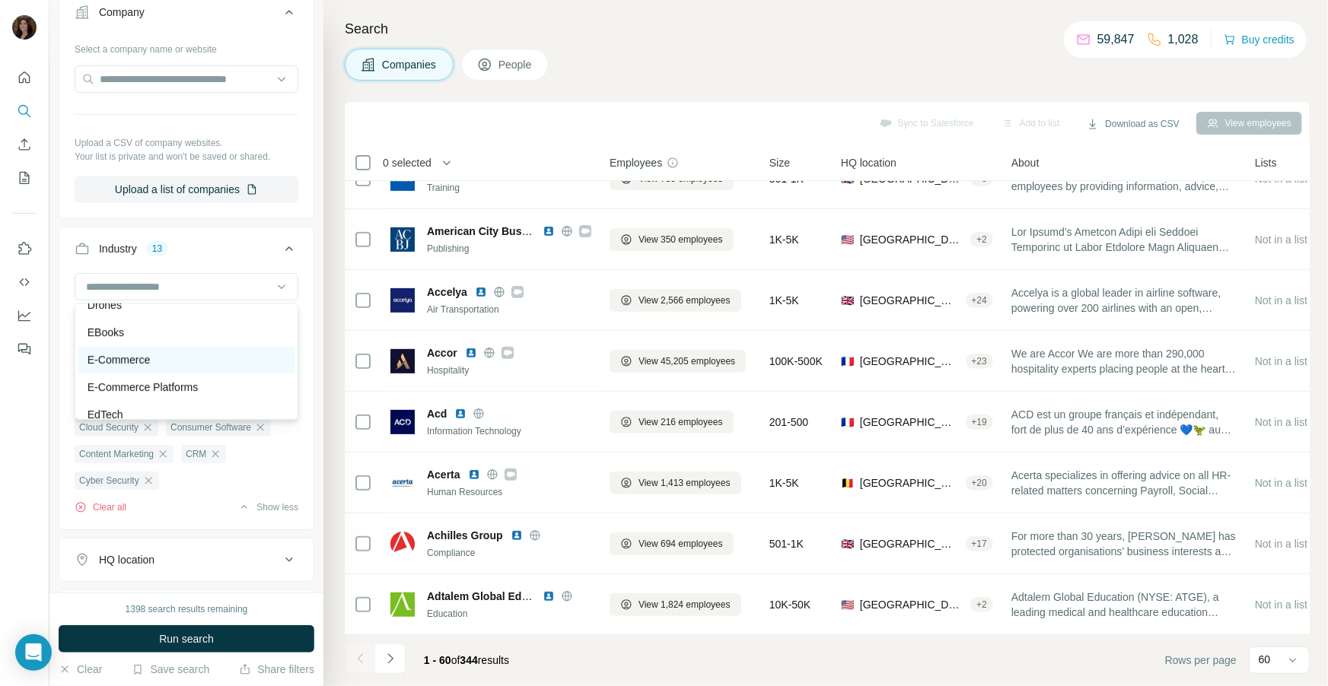
click at [218, 358] on div "E-Commerce" at bounding box center [187, 359] width 198 height 15
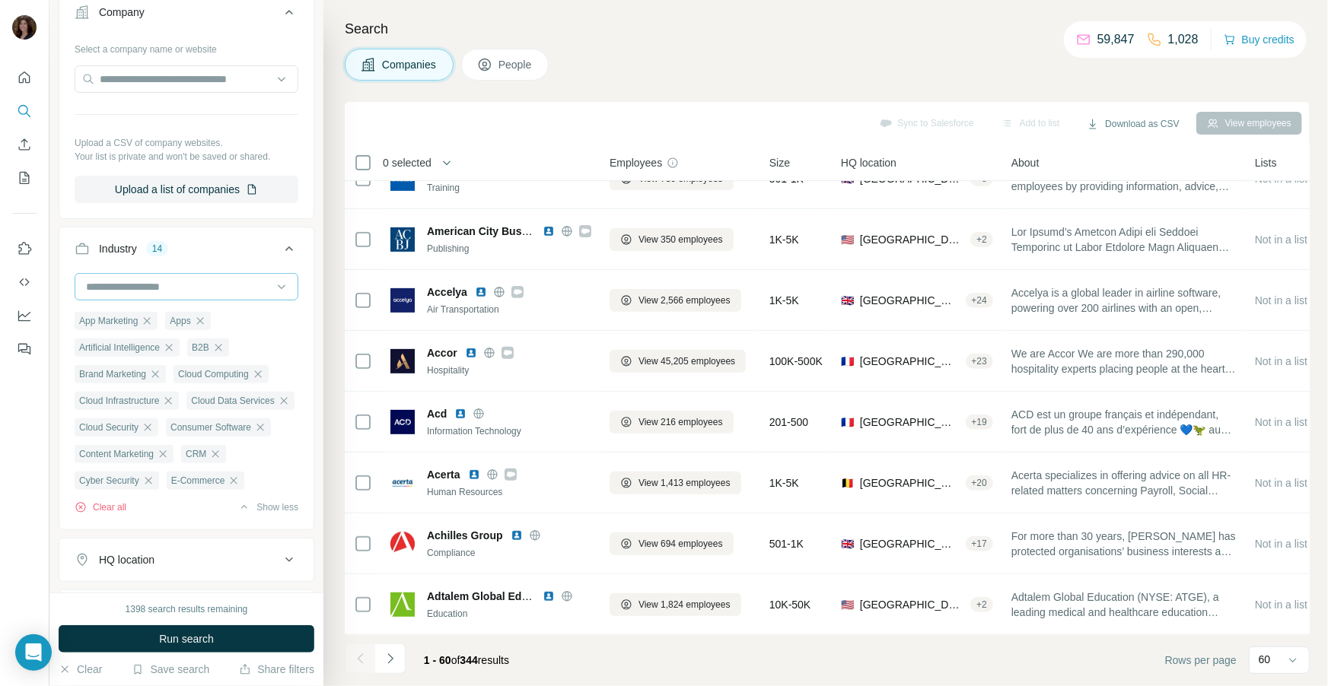
click at [240, 288] on input at bounding box center [178, 286] width 188 height 17
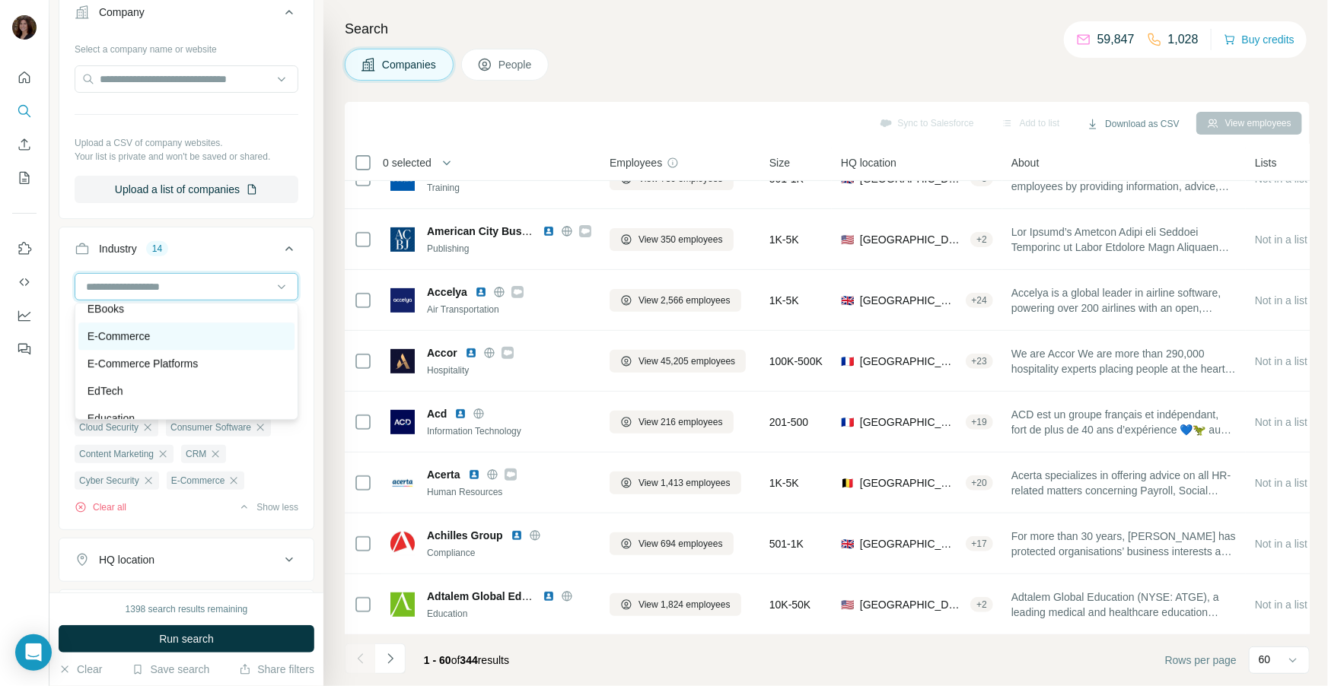
scroll to position [4833, 0]
click at [221, 367] on div "E-Commerce Platforms" at bounding box center [187, 362] width 198 height 15
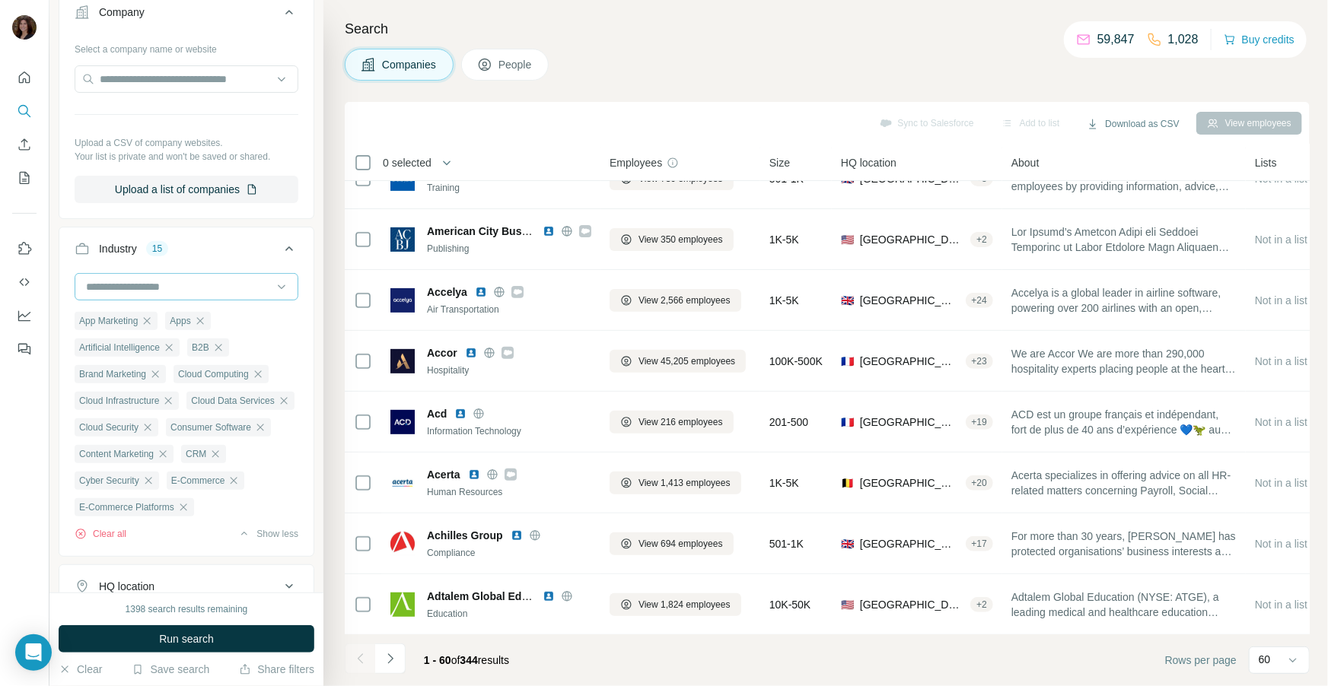
click at [244, 290] on input at bounding box center [178, 286] width 188 height 17
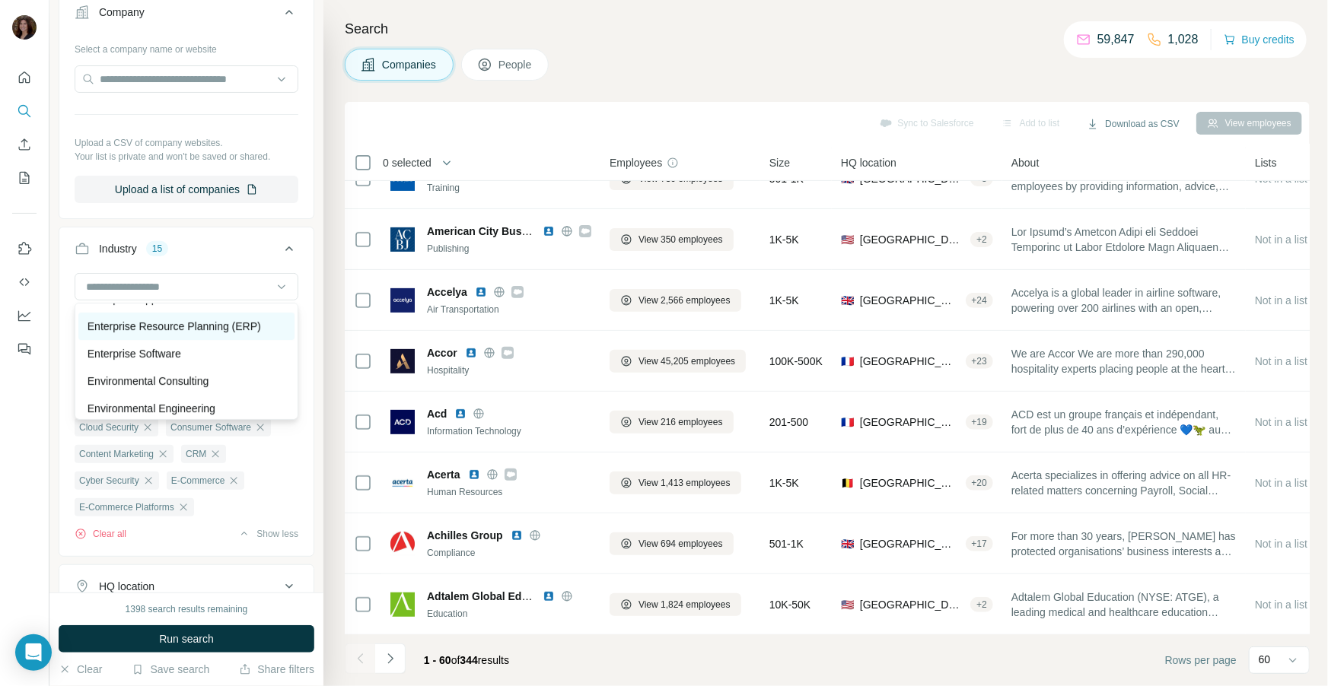
click at [224, 322] on p "Enterprise Resource Planning (ERP)" at bounding box center [174, 326] width 173 height 15
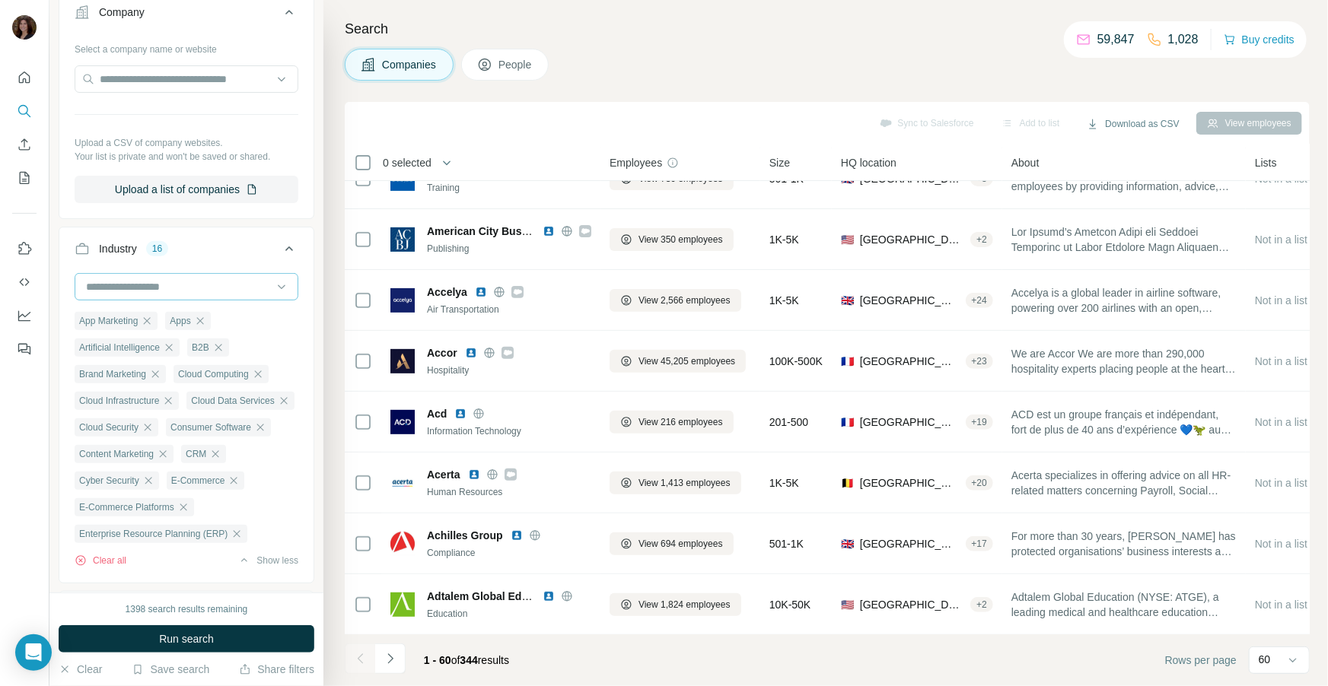
click at [237, 290] on input at bounding box center [178, 286] width 188 height 17
click at [202, 399] on div "FinTech" at bounding box center [186, 409] width 216 height 27
click at [228, 290] on input at bounding box center [178, 286] width 188 height 17
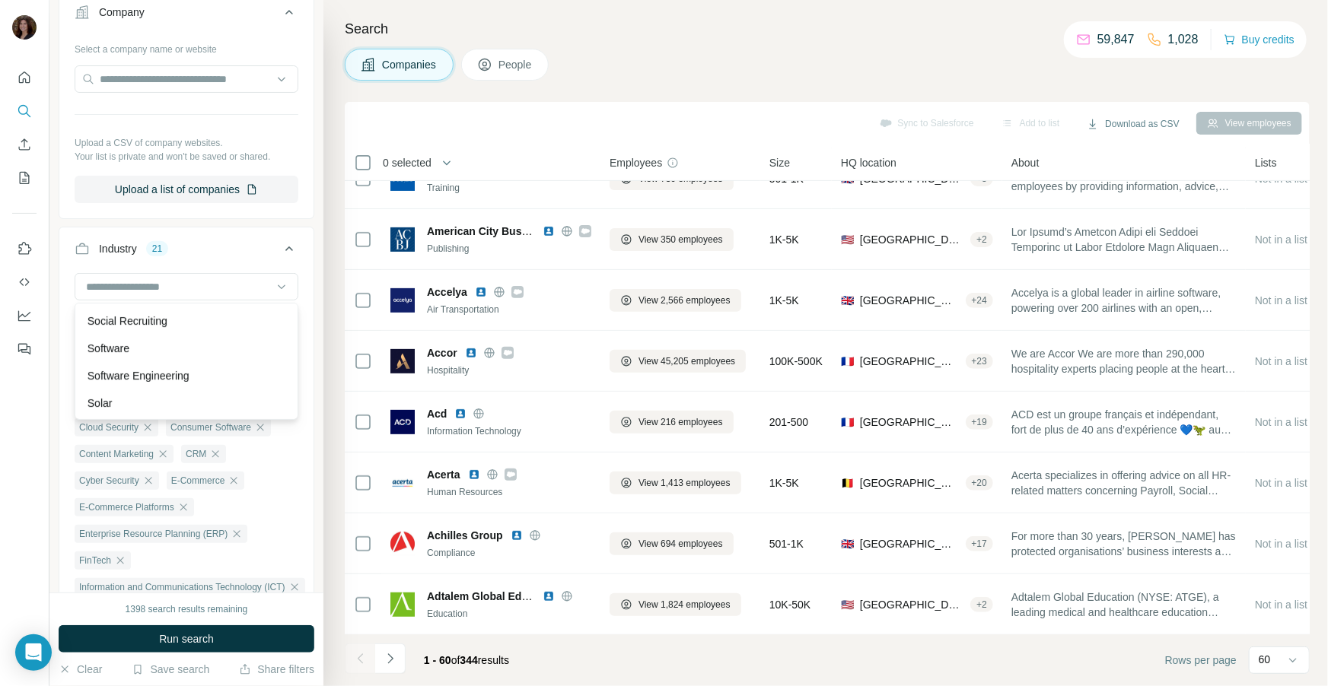
scroll to position [14617, 0]
click at [206, 342] on div "Software" at bounding box center [187, 346] width 198 height 15
click at [232, 287] on input at bounding box center [178, 286] width 188 height 17
click at [238, 253] on div "Industry 22" at bounding box center [177, 248] width 205 height 15
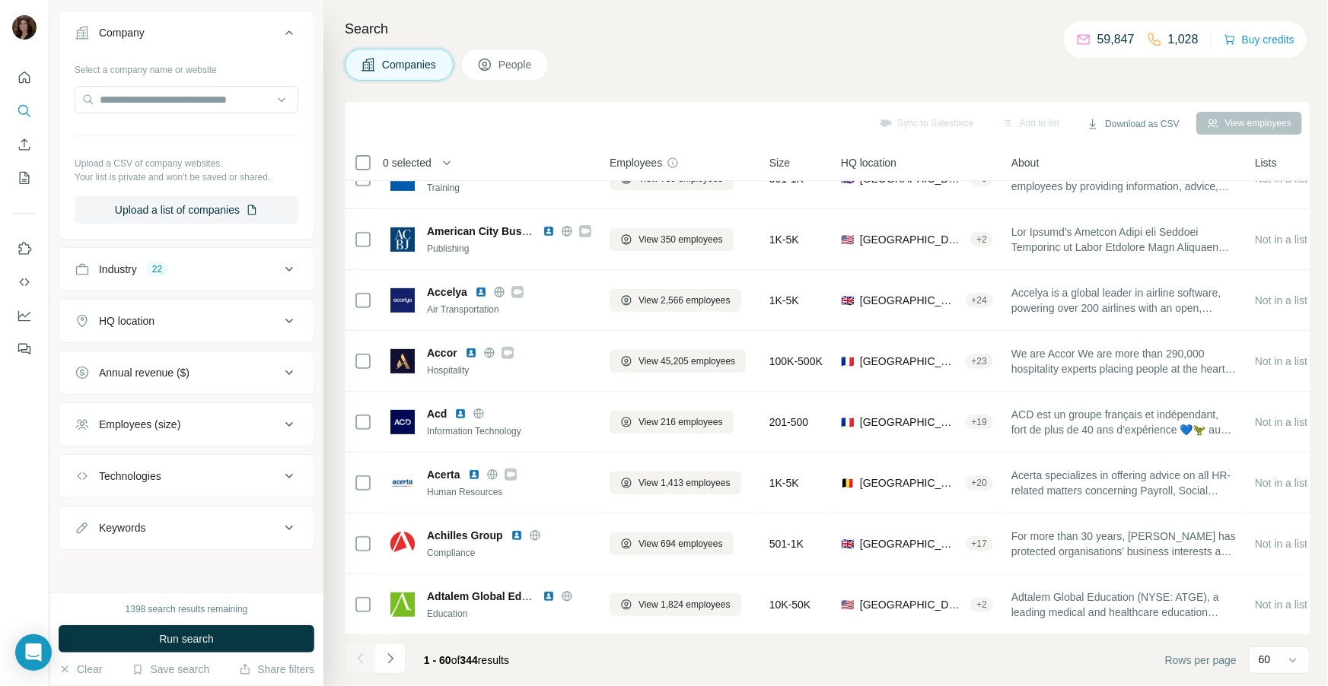
scroll to position [109, 0]
click at [227, 323] on div "HQ location" at bounding box center [177, 323] width 205 height 15
click at [201, 361] on input "text" at bounding box center [187, 361] width 224 height 27
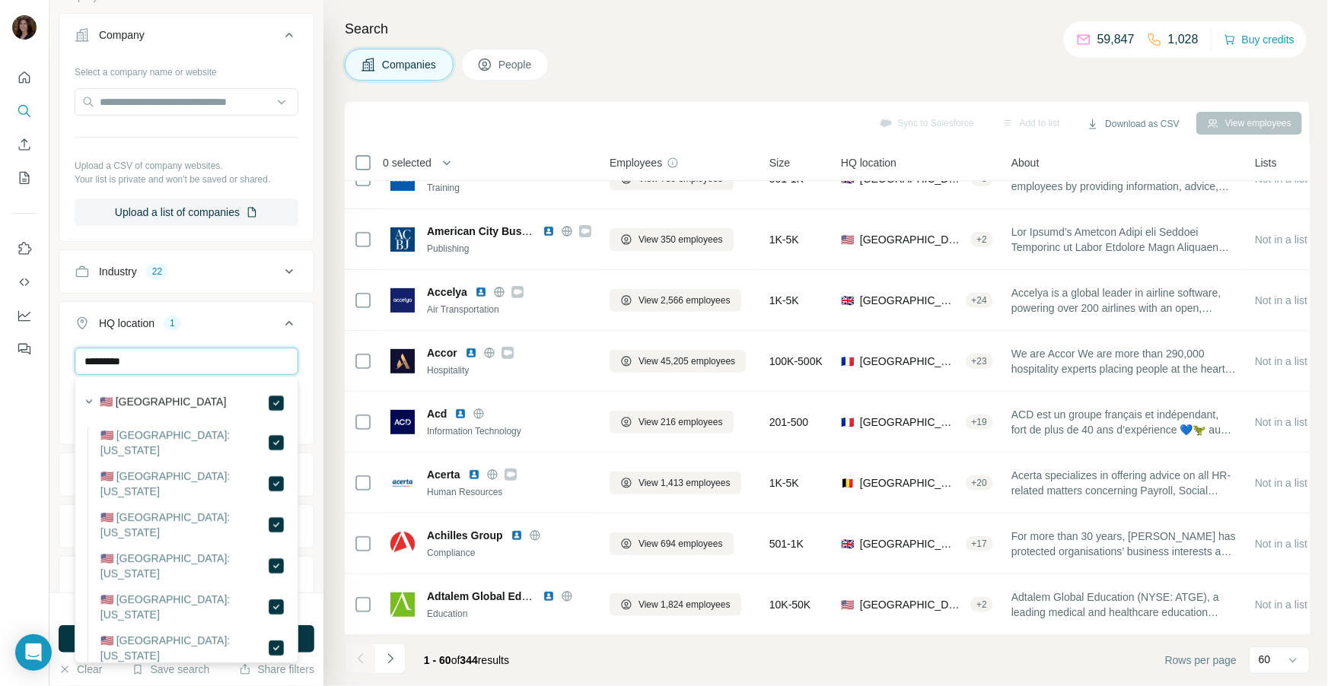
drag, startPoint x: 199, startPoint y: 364, endPoint x: 62, endPoint y: 363, distance: 137.7
click at [62, 363] on div "********* [GEOGRAPHIC_DATA] Clear all" at bounding box center [186, 395] width 254 height 94
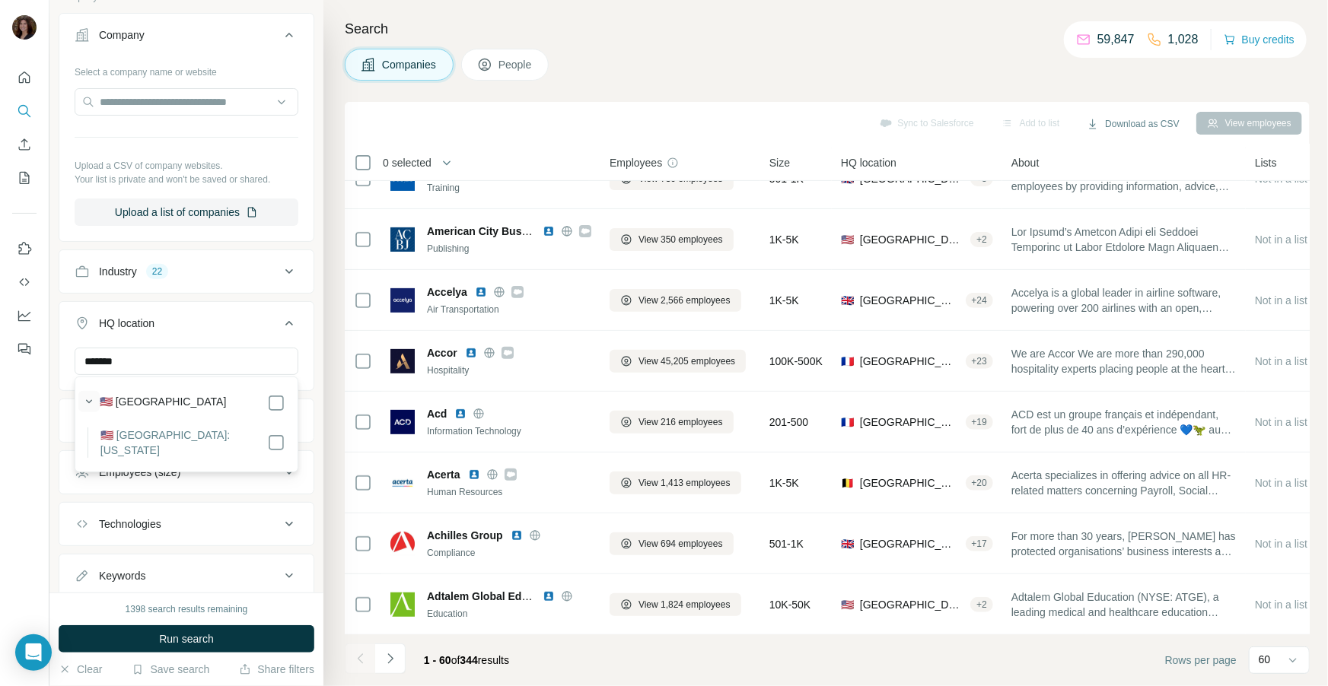
click at [96, 404] on icon "button" at bounding box center [88, 401] width 15 height 15
drag, startPoint x: 145, startPoint y: 357, endPoint x: 77, endPoint y: 353, distance: 68.6
click at [77, 353] on input "*******" at bounding box center [187, 361] width 224 height 27
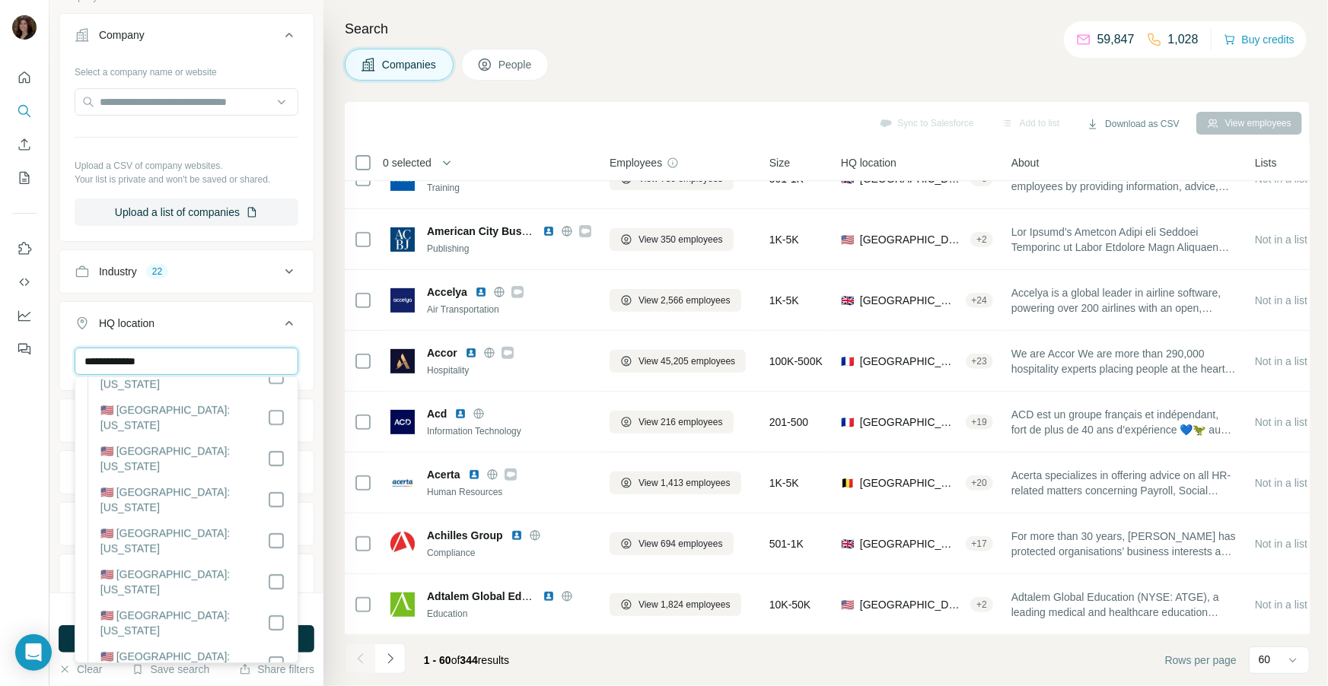
scroll to position [154, 0]
type input "**********"
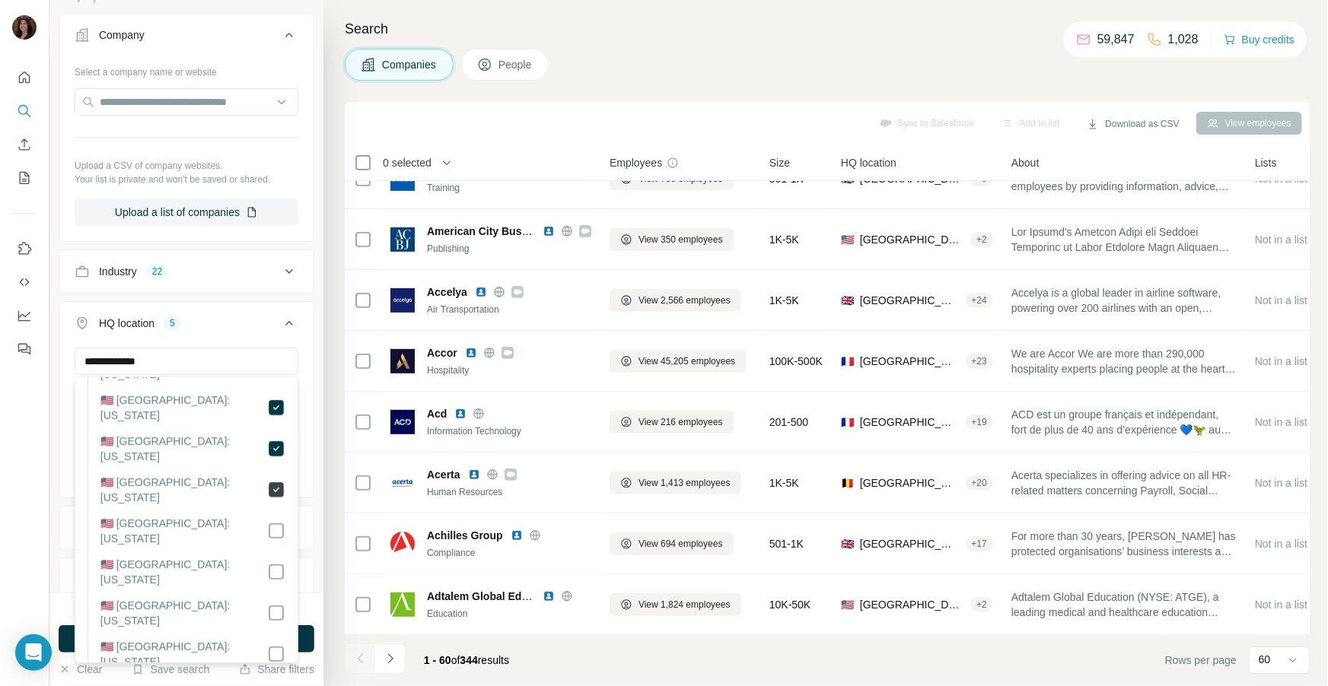
scroll to position [414, 0]
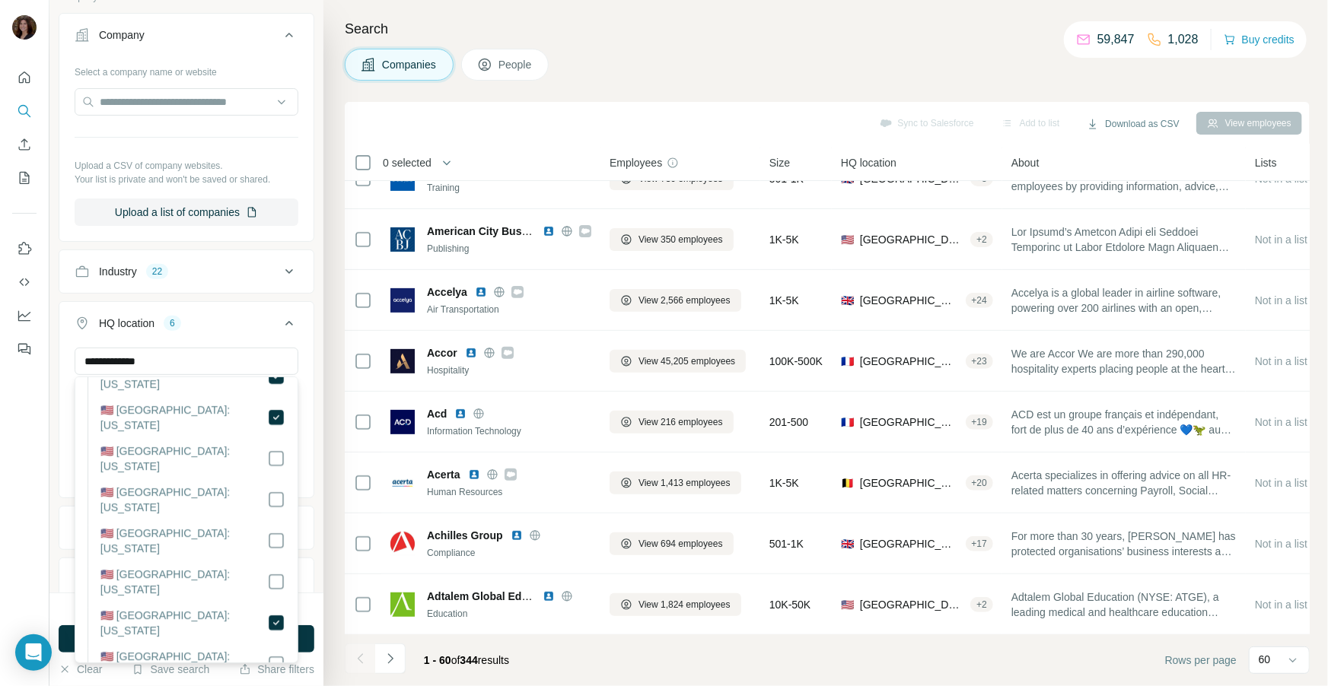
scroll to position [479, 0]
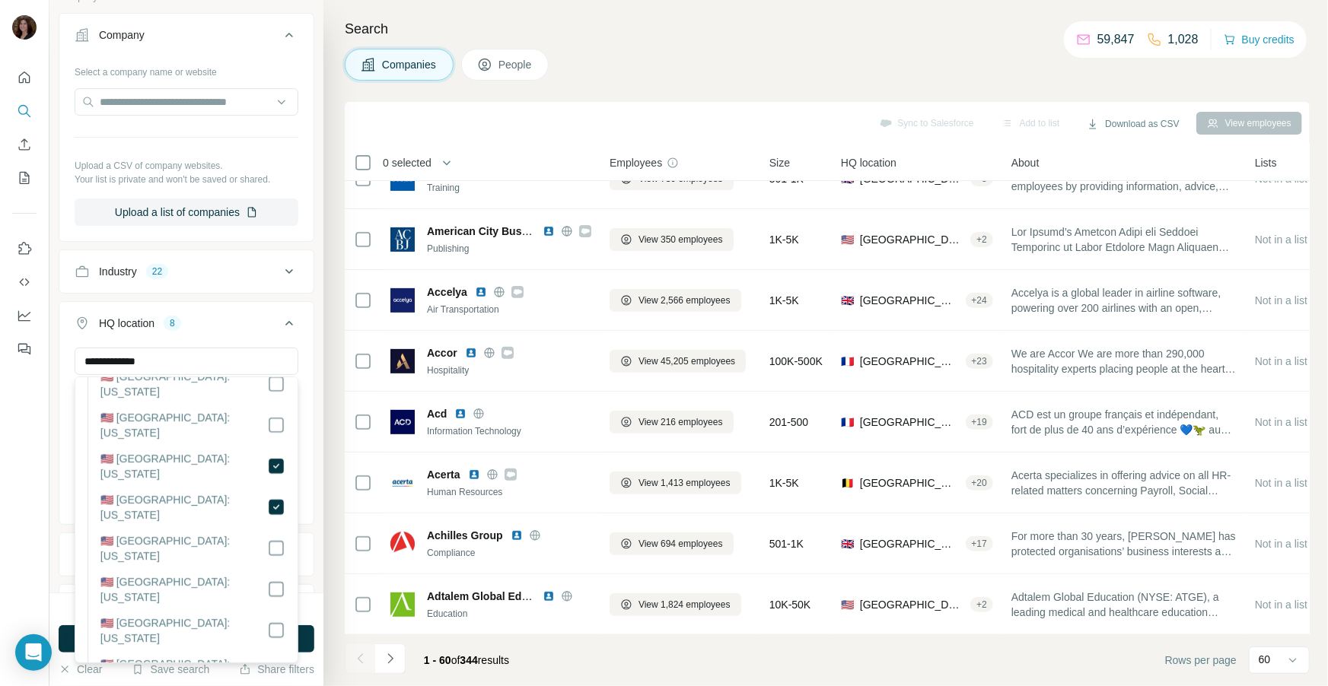
scroll to position [843, 0]
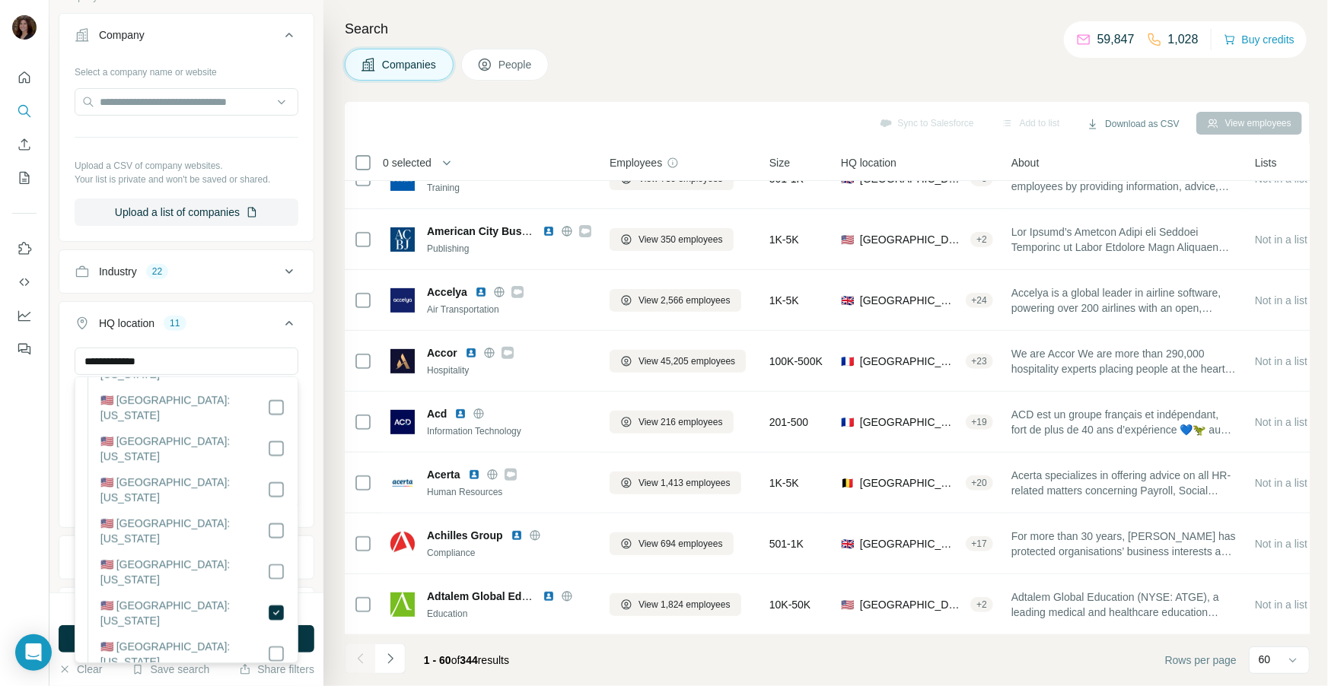
scroll to position [1070, 0]
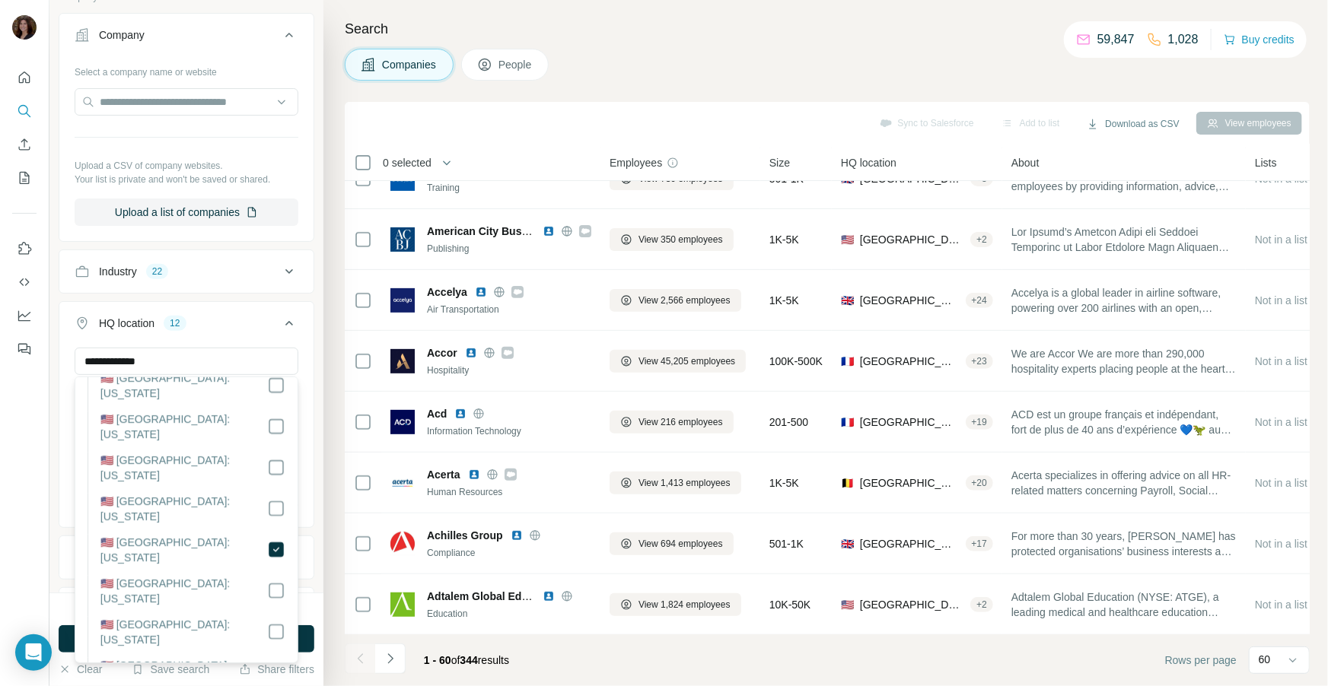
scroll to position [1144, 0]
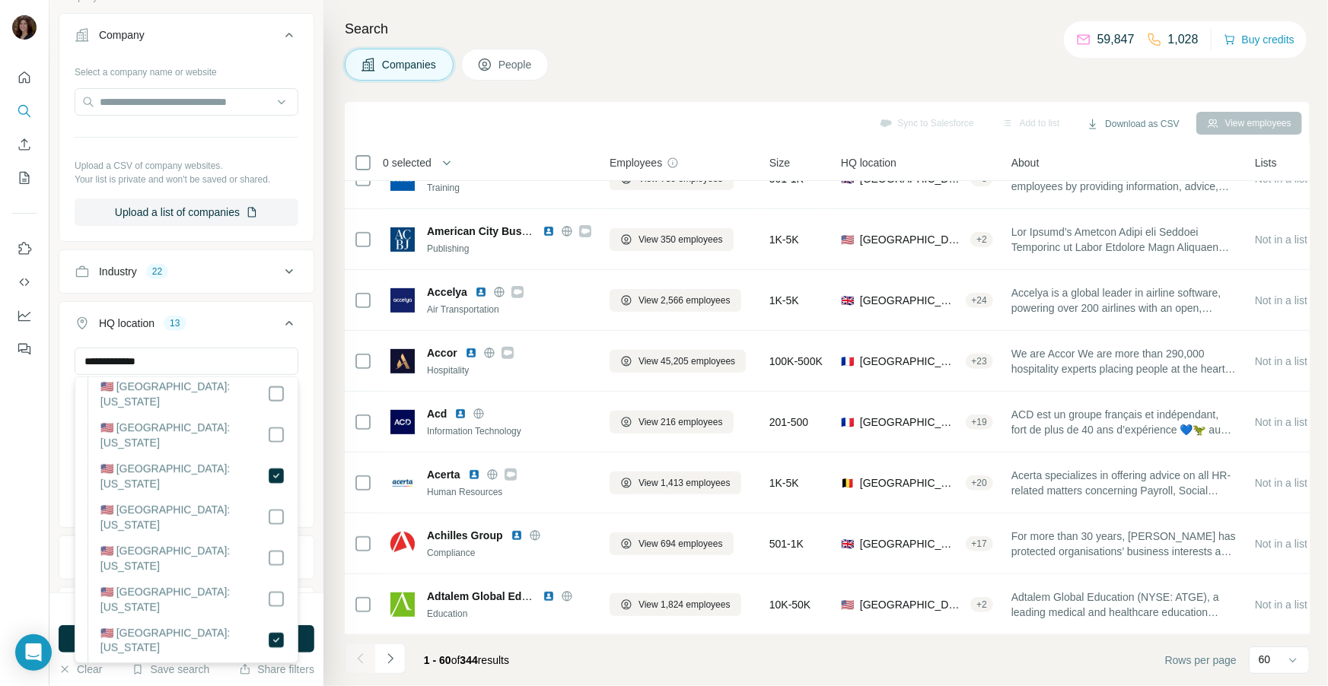
scroll to position [1225, 0]
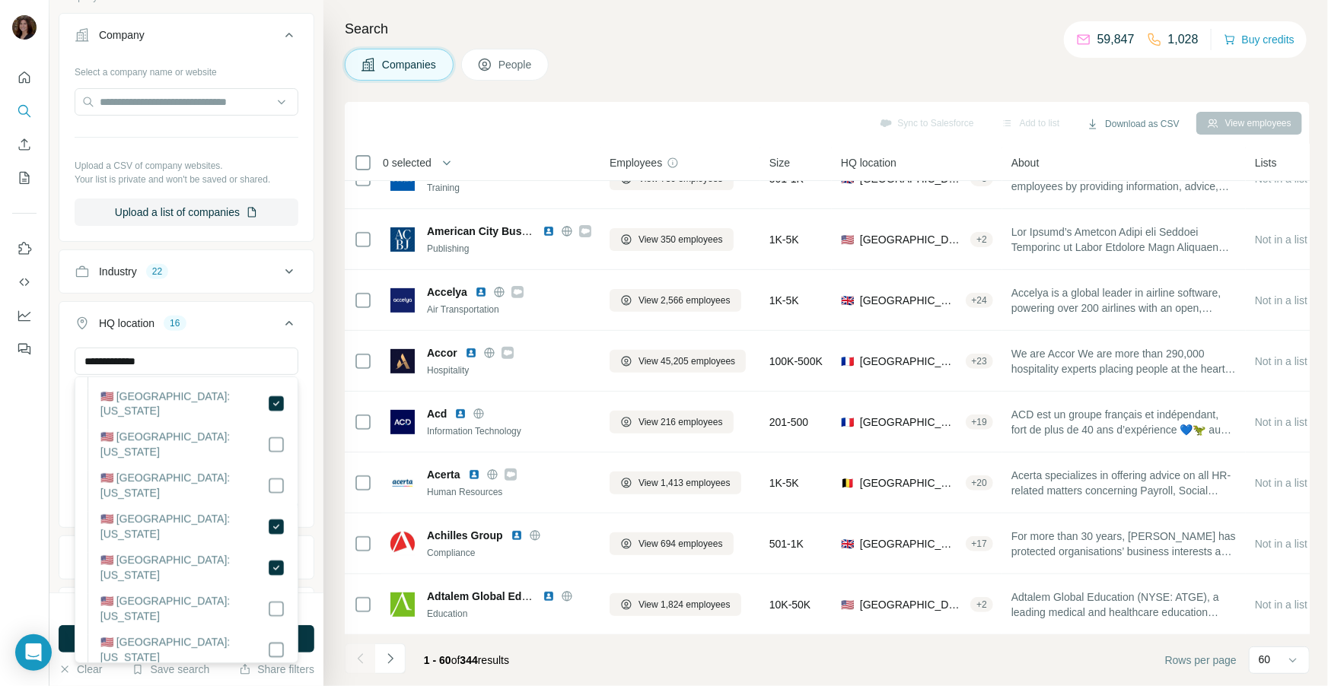
scroll to position [1444, 0]
click at [230, 326] on div "HQ location 16" at bounding box center [177, 323] width 205 height 15
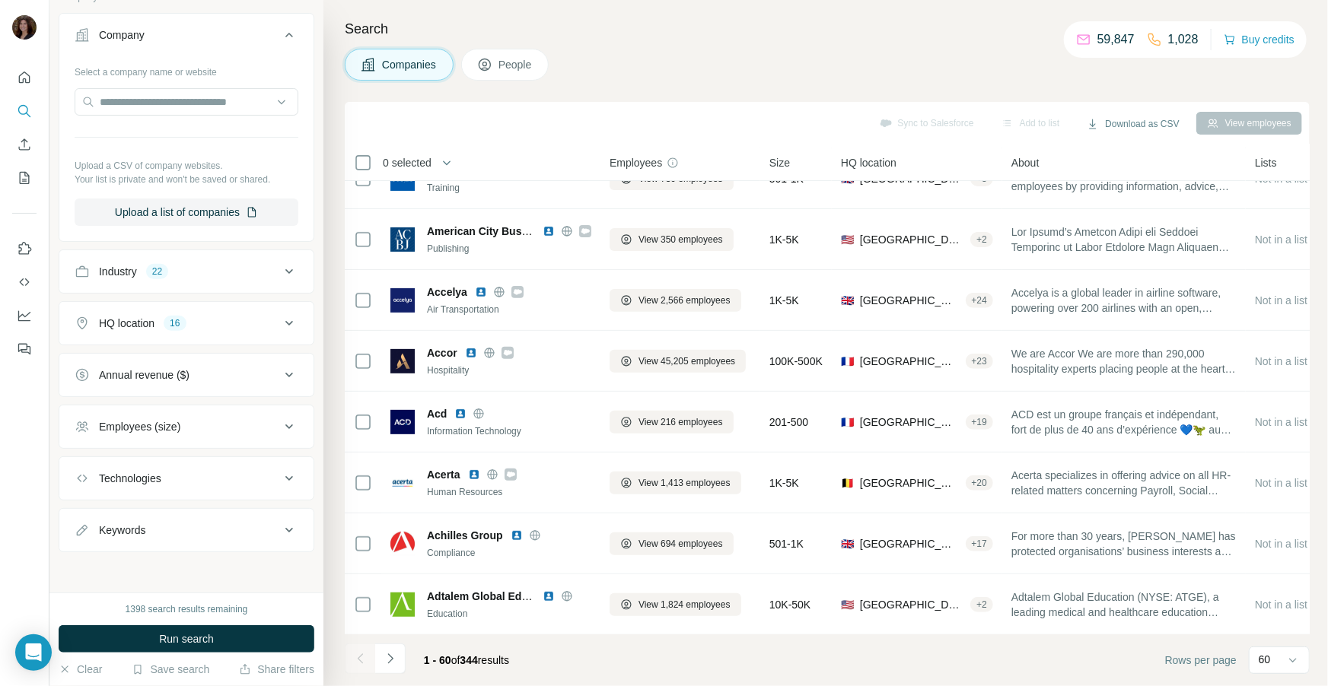
click at [216, 419] on div "Employees (size)" at bounding box center [177, 426] width 205 height 15
click at [89, 537] on icon at bounding box center [84, 545] width 18 height 18
click at [88, 567] on icon at bounding box center [84, 573] width 18 height 18
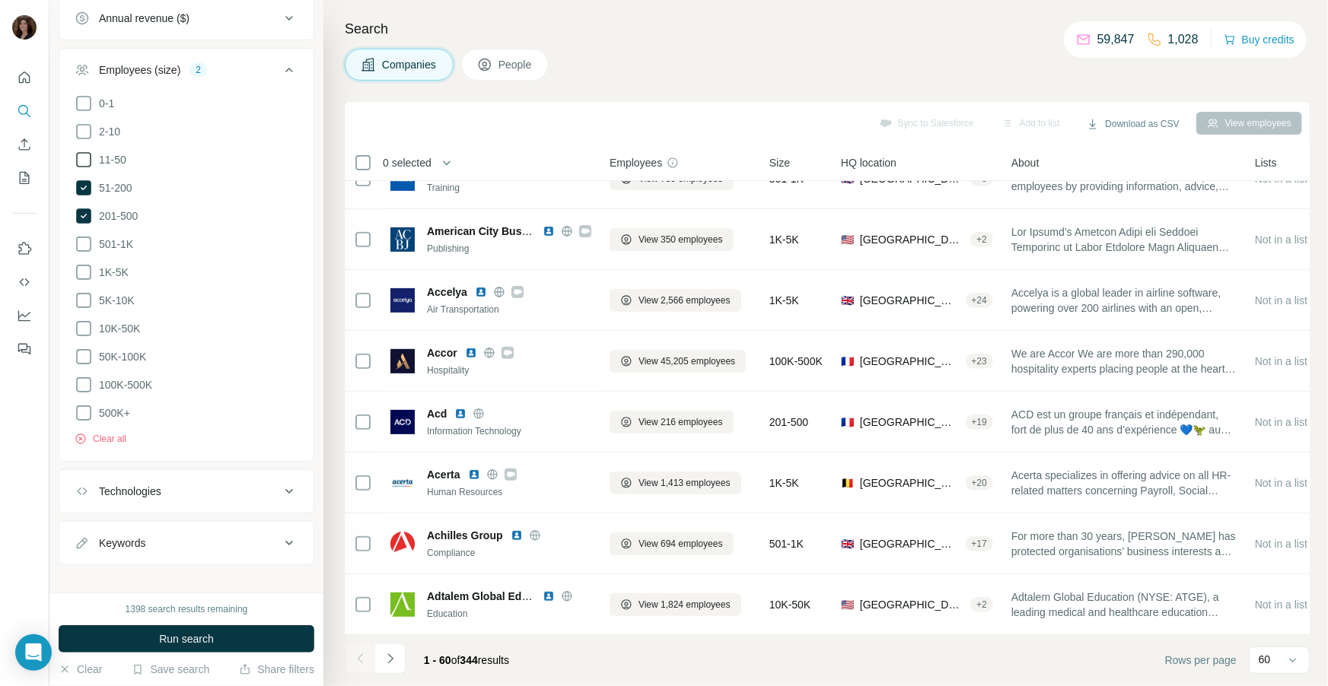
scroll to position [472, 0]
click at [167, 539] on button "Keywords" at bounding box center [186, 537] width 254 height 37
click at [158, 565] on input "text" at bounding box center [171, 575] width 193 height 27
type input "*******"
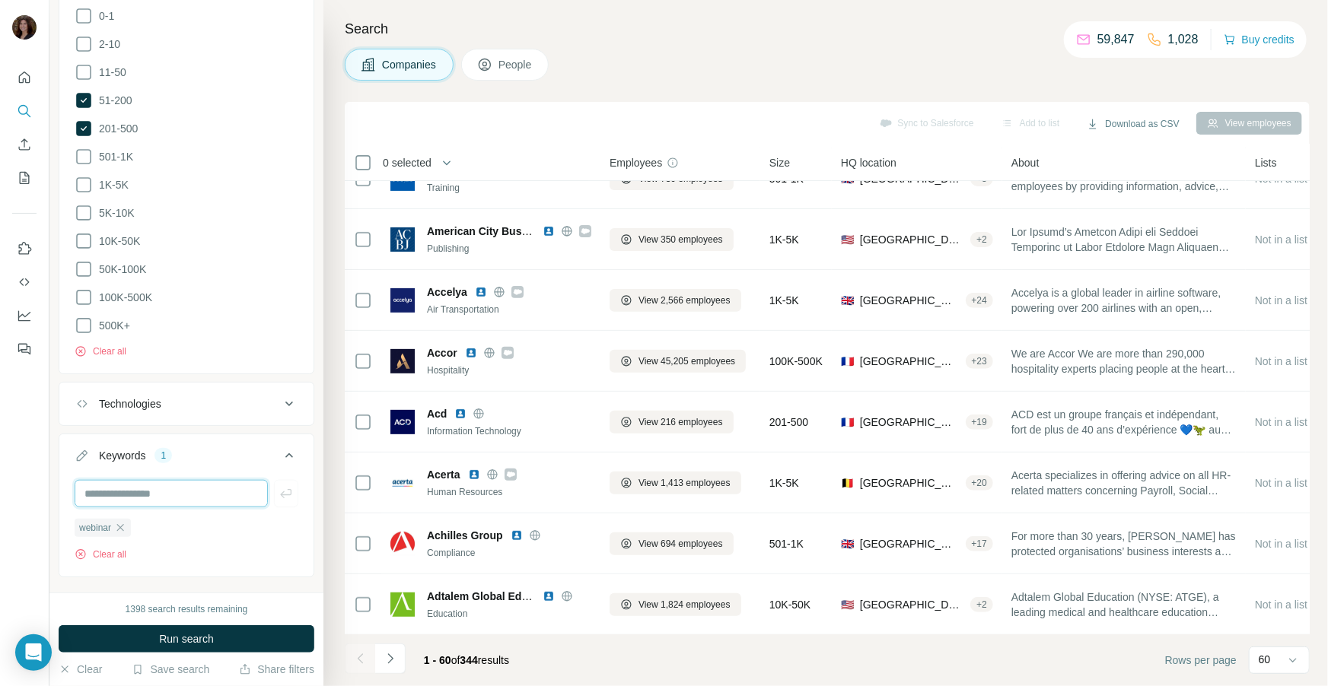
scroll to position [554, 0]
type input "**********"
type input "*******"
type input "**********"
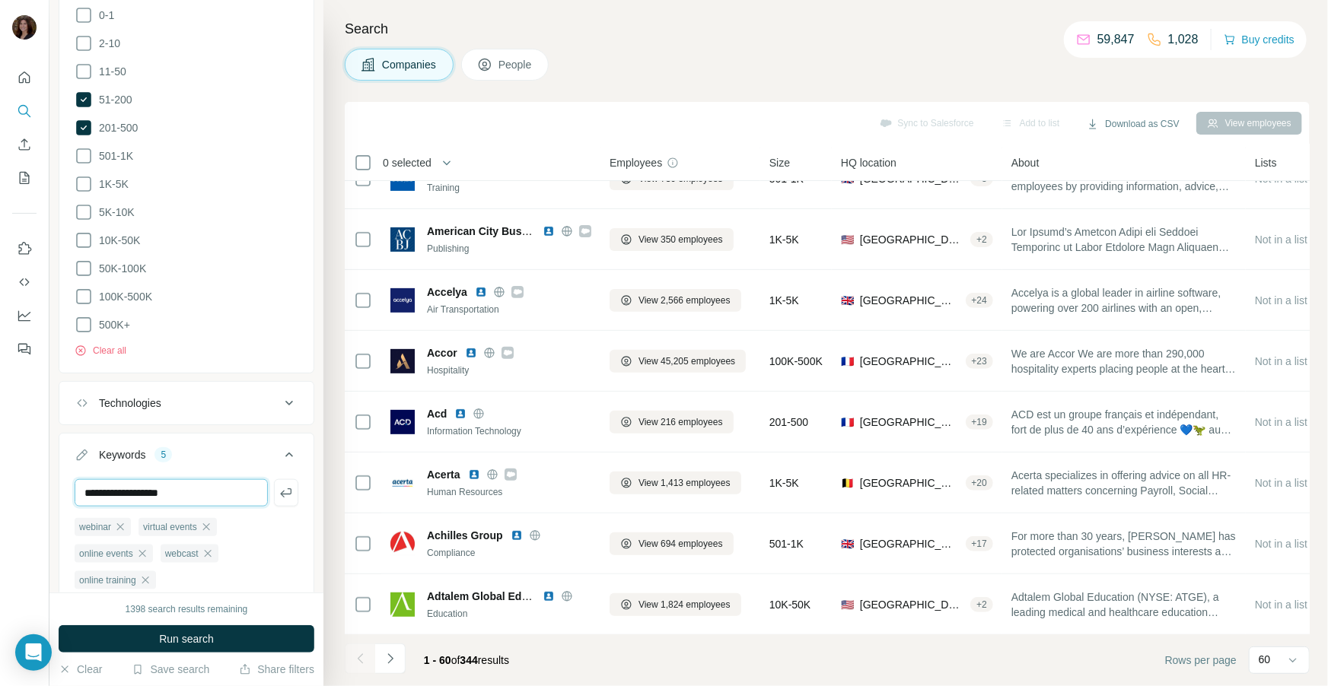
type input "**********"
type input "*"
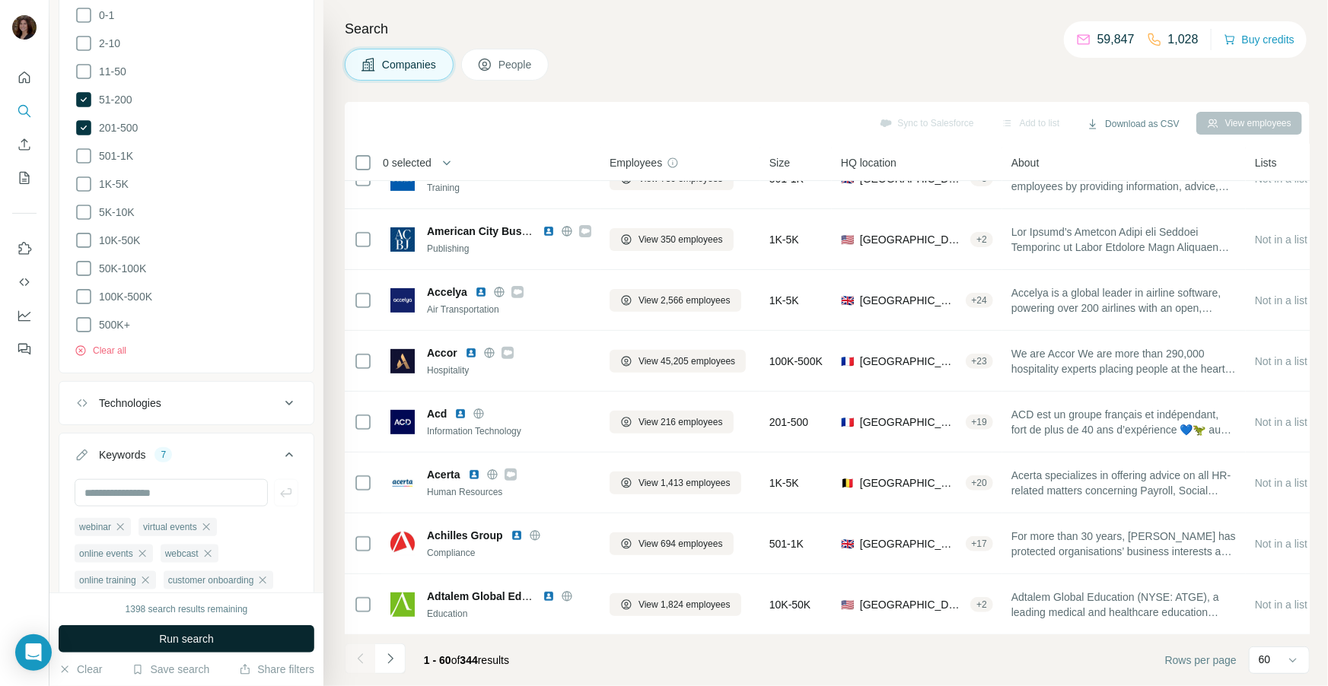
click at [196, 634] on span "Run search" at bounding box center [186, 639] width 55 height 15
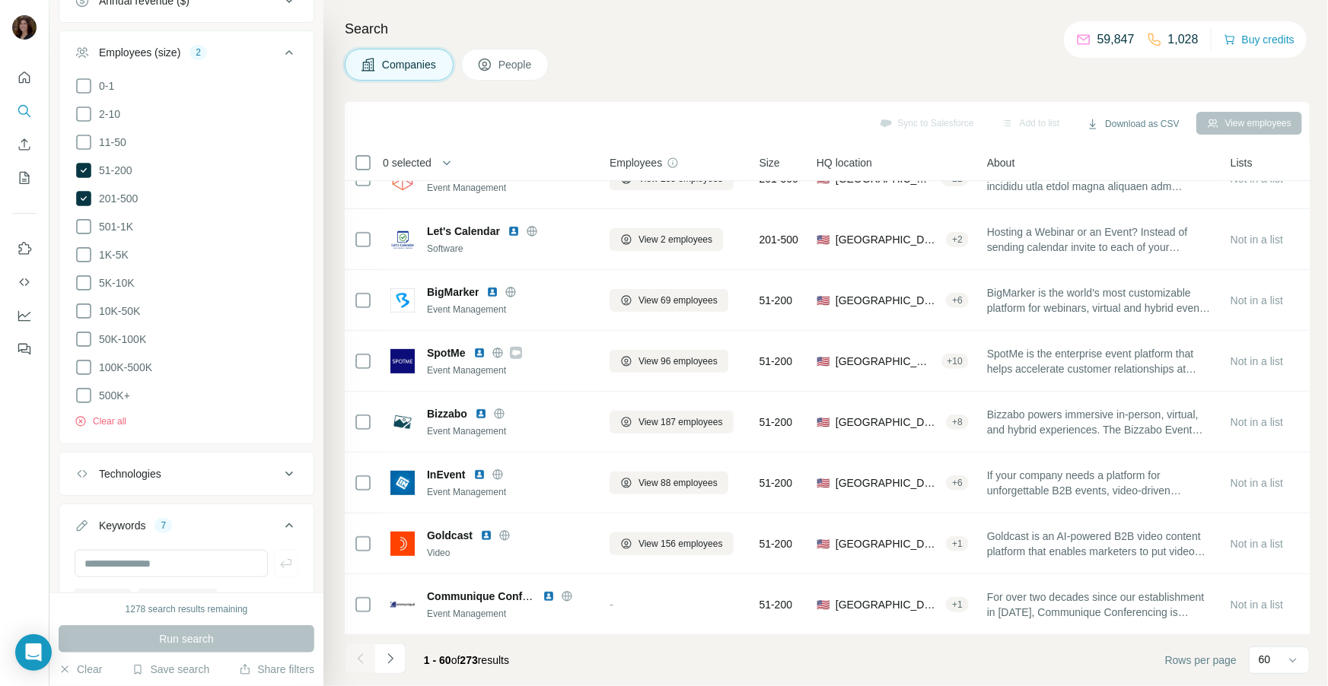
scroll to position [474, 0]
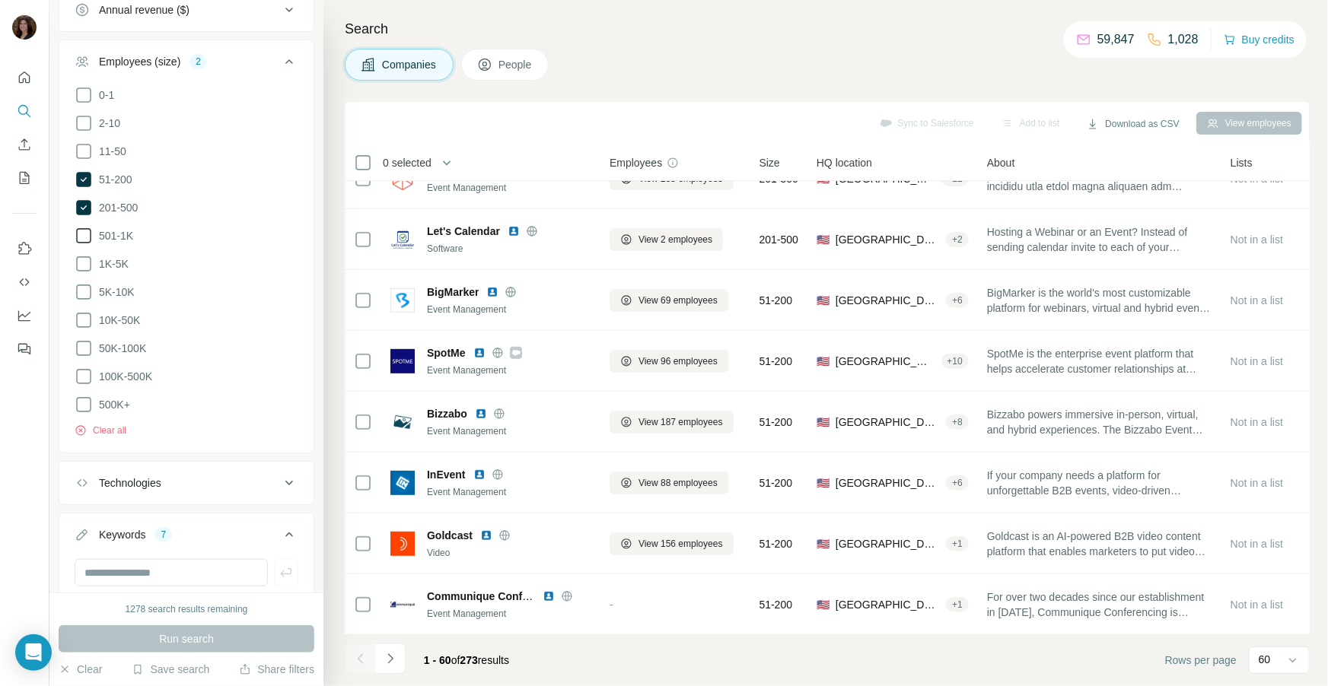
click at [86, 232] on icon at bounding box center [84, 236] width 18 height 18
click at [174, 636] on span "Run search" at bounding box center [186, 639] width 55 height 15
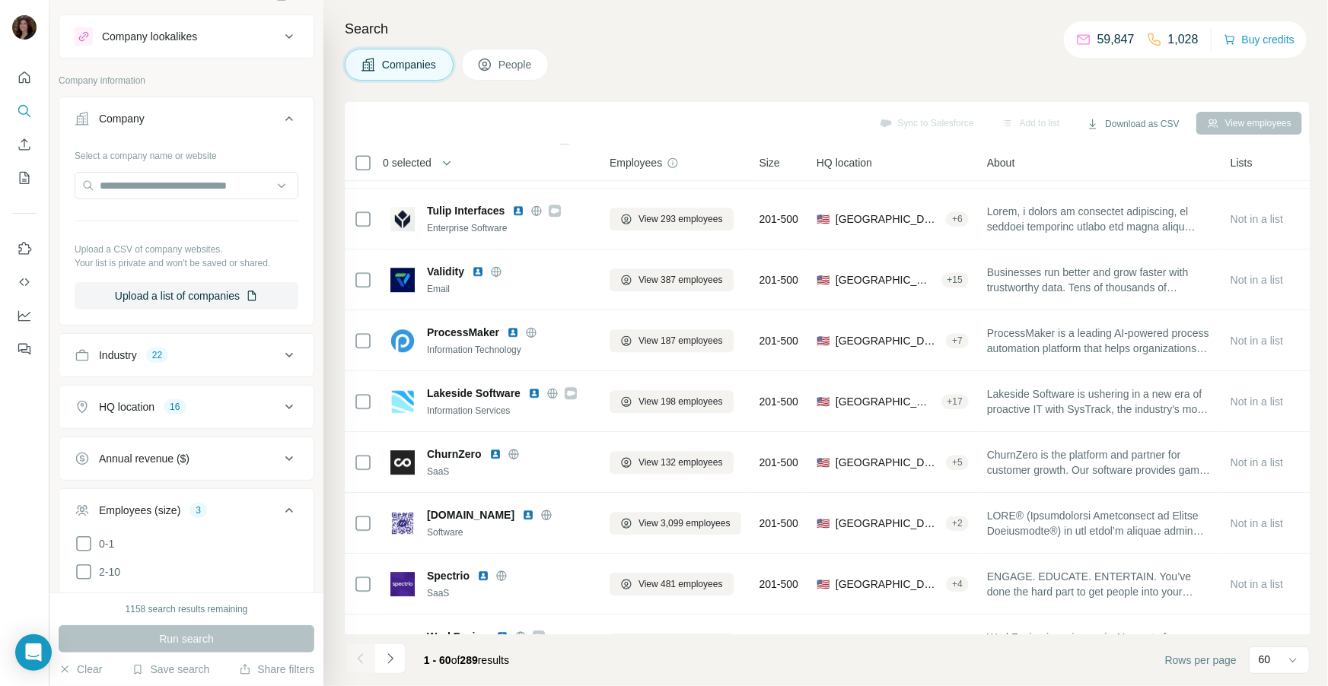
scroll to position [2188, 0]
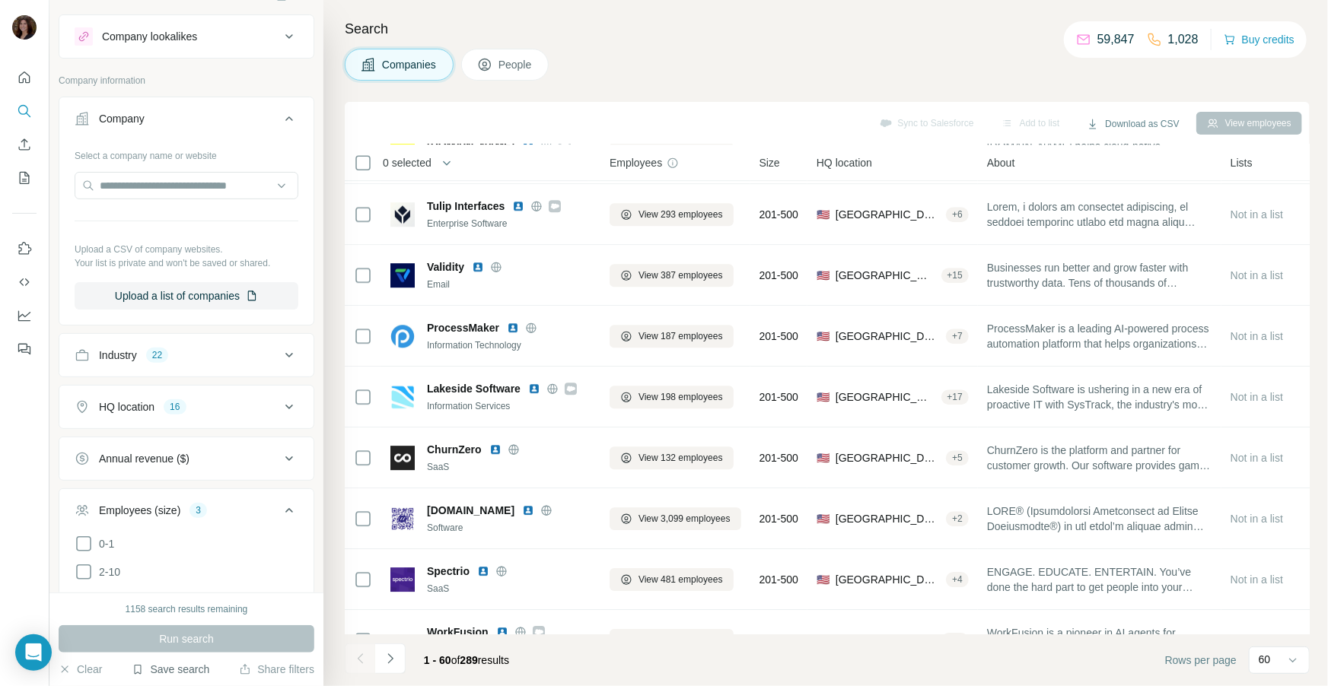
click at [170, 669] on button "Save search" at bounding box center [171, 669] width 78 height 15
click at [196, 619] on div "Save search" at bounding box center [212, 612] width 161 height 30
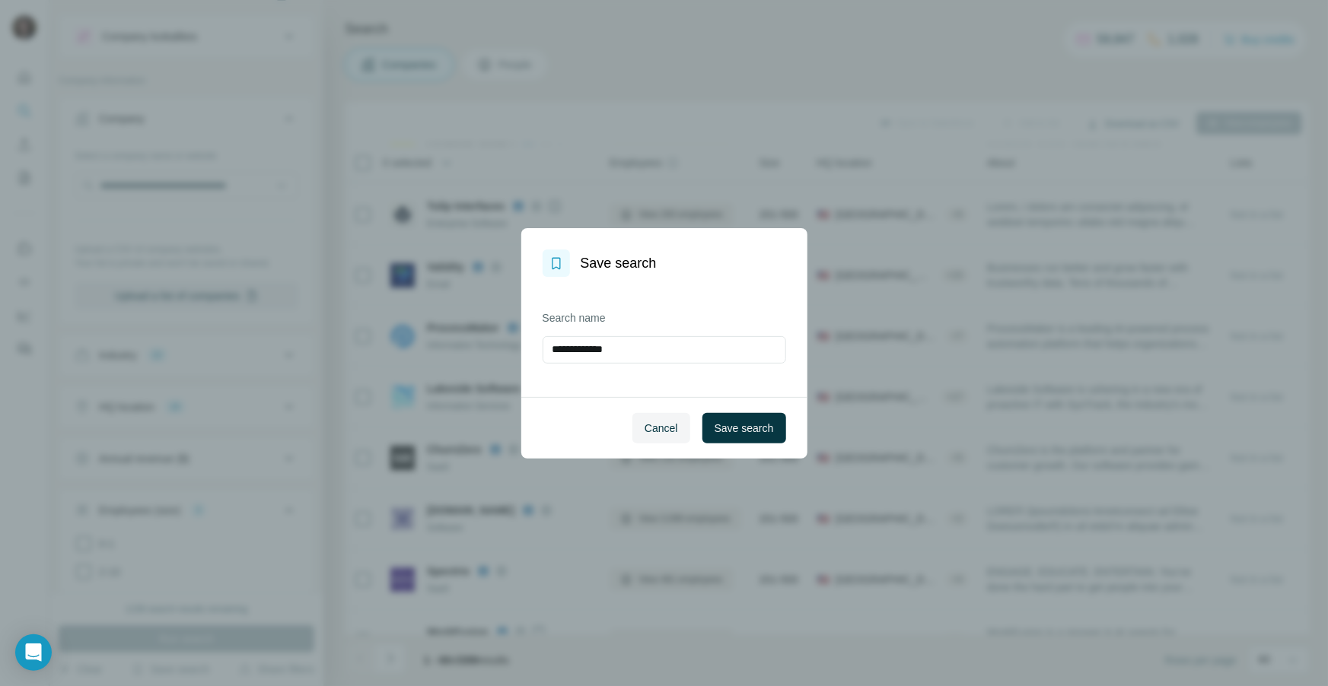
drag, startPoint x: 628, startPoint y: 352, endPoint x: 516, endPoint y: 353, distance: 111.9
click at [516, 353] on div "**********" at bounding box center [664, 343] width 1328 height 686
type input "********"
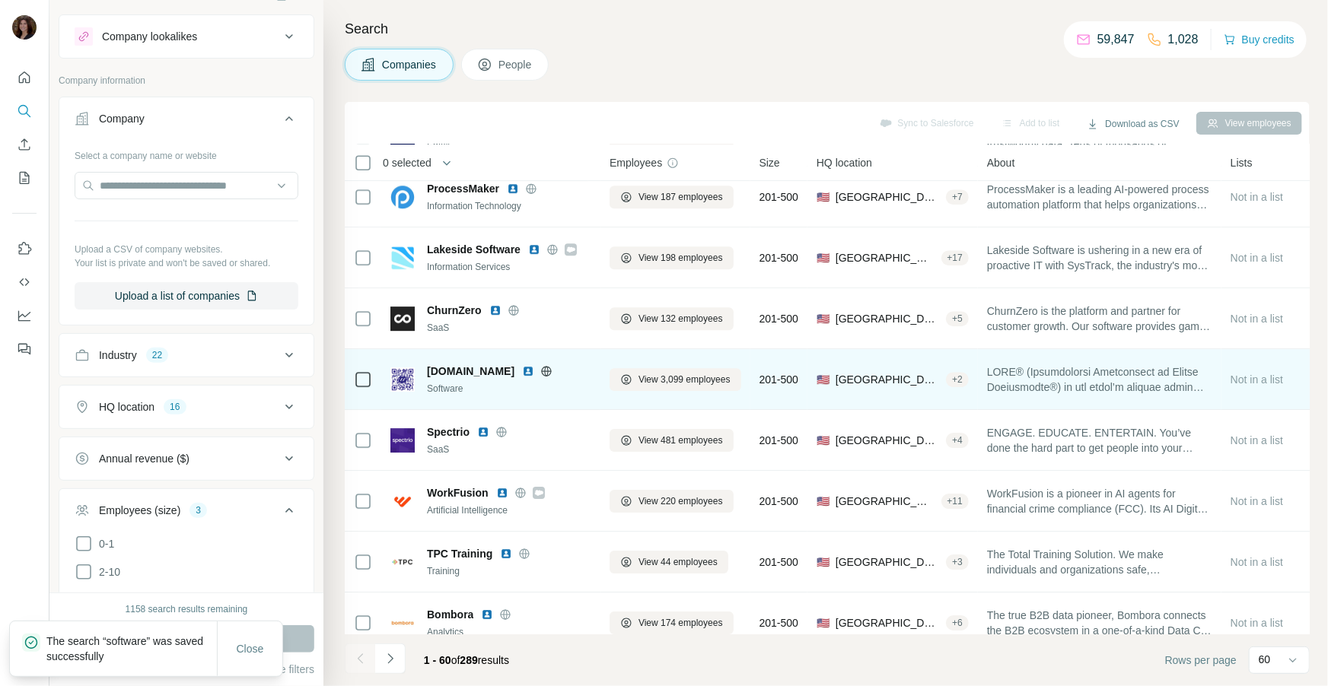
scroll to position [2331, 0]
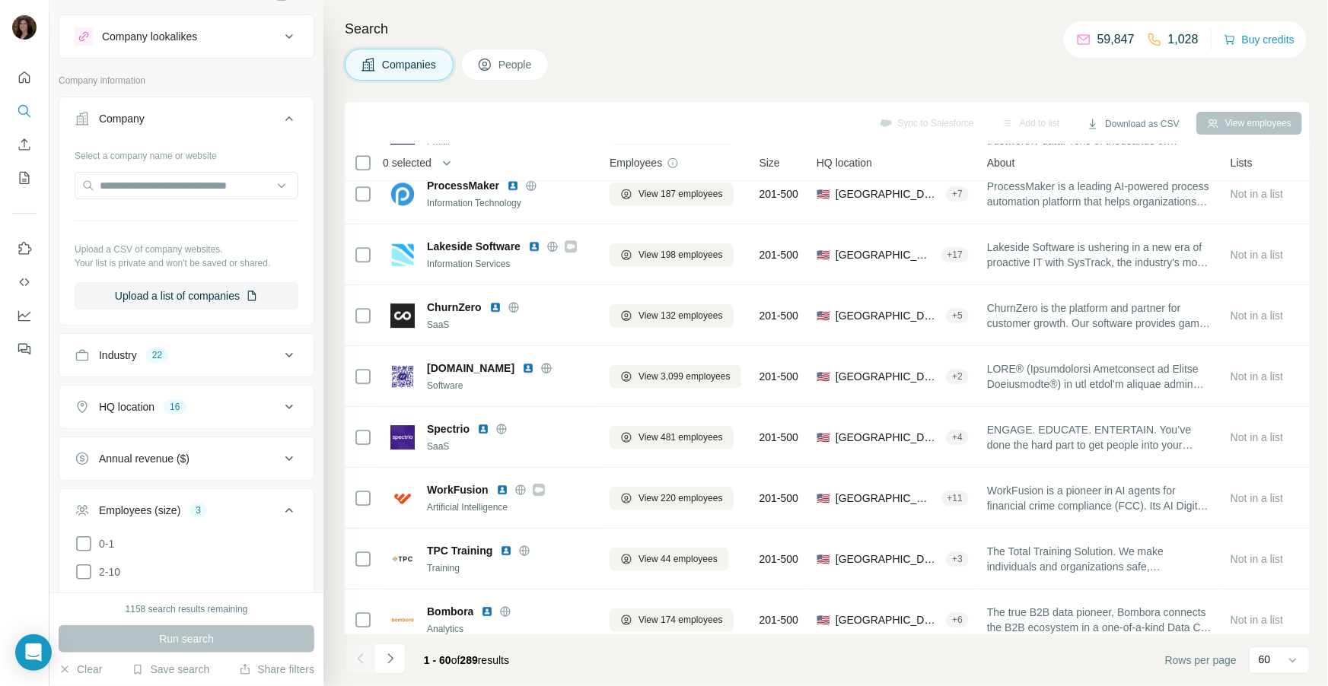
click at [512, 62] on span "People" at bounding box center [515, 64] width 35 height 15
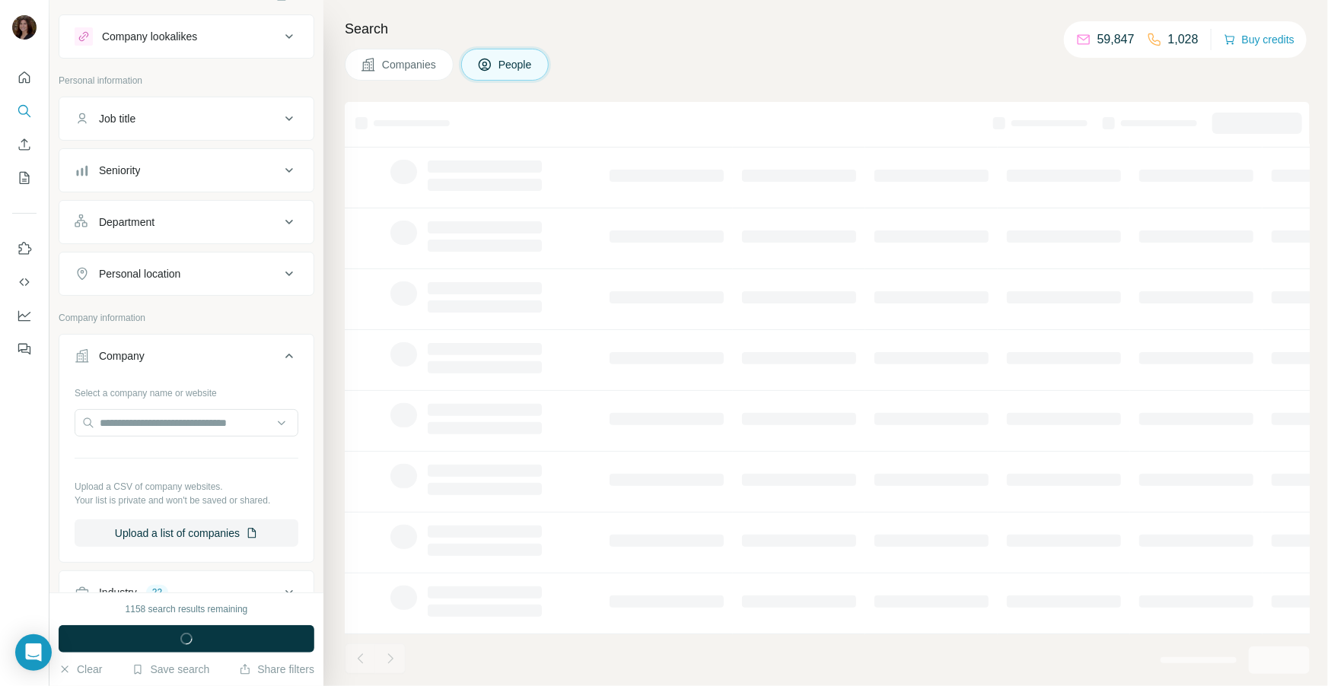
scroll to position [155, 0]
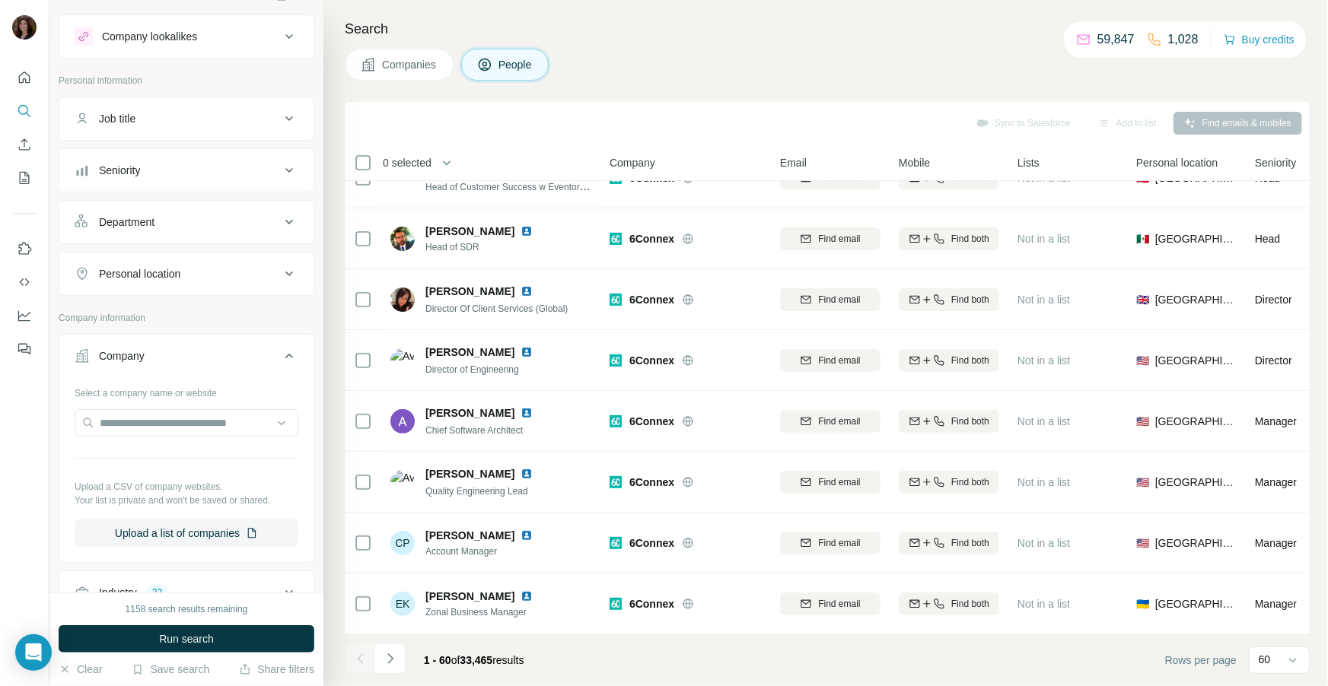
scroll to position [2331, 0]
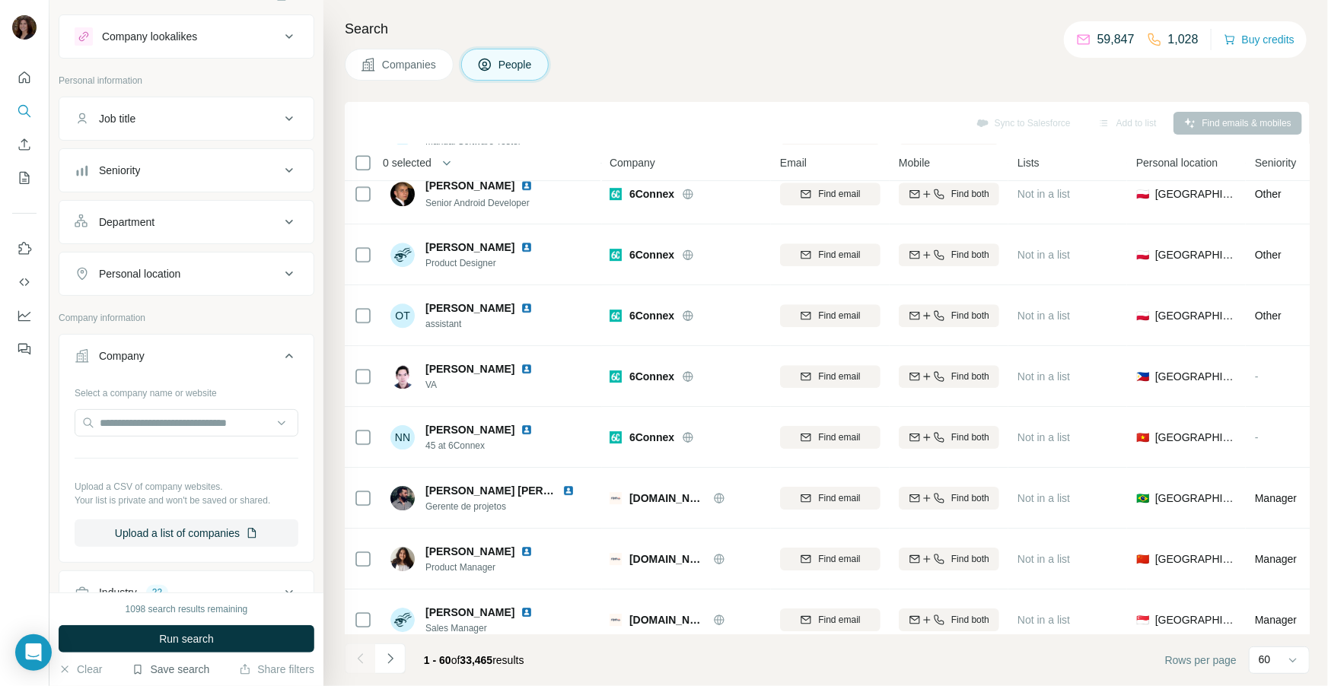
click at [175, 673] on button "Save search" at bounding box center [171, 669] width 78 height 15
click at [190, 646] on div "View my saved searches" at bounding box center [212, 643] width 161 height 30
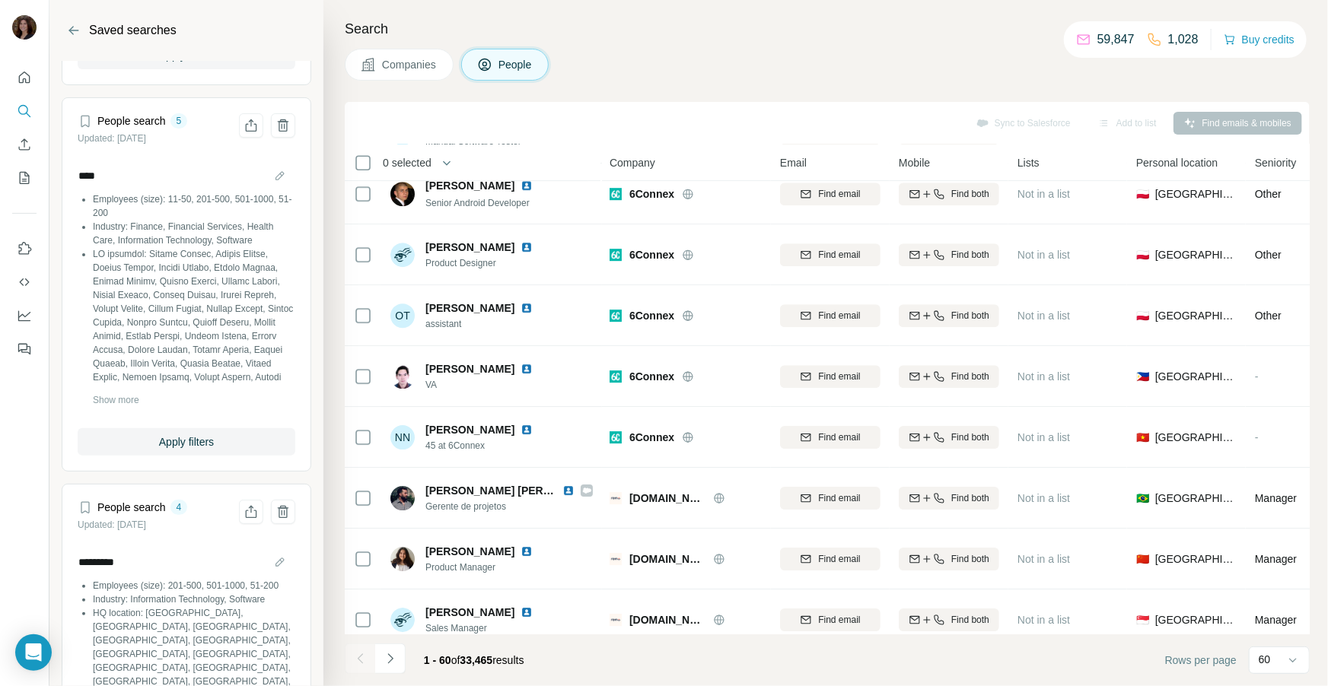
scroll to position [347, 0]
click at [214, 447] on span "Apply filters" at bounding box center [186, 445] width 55 height 15
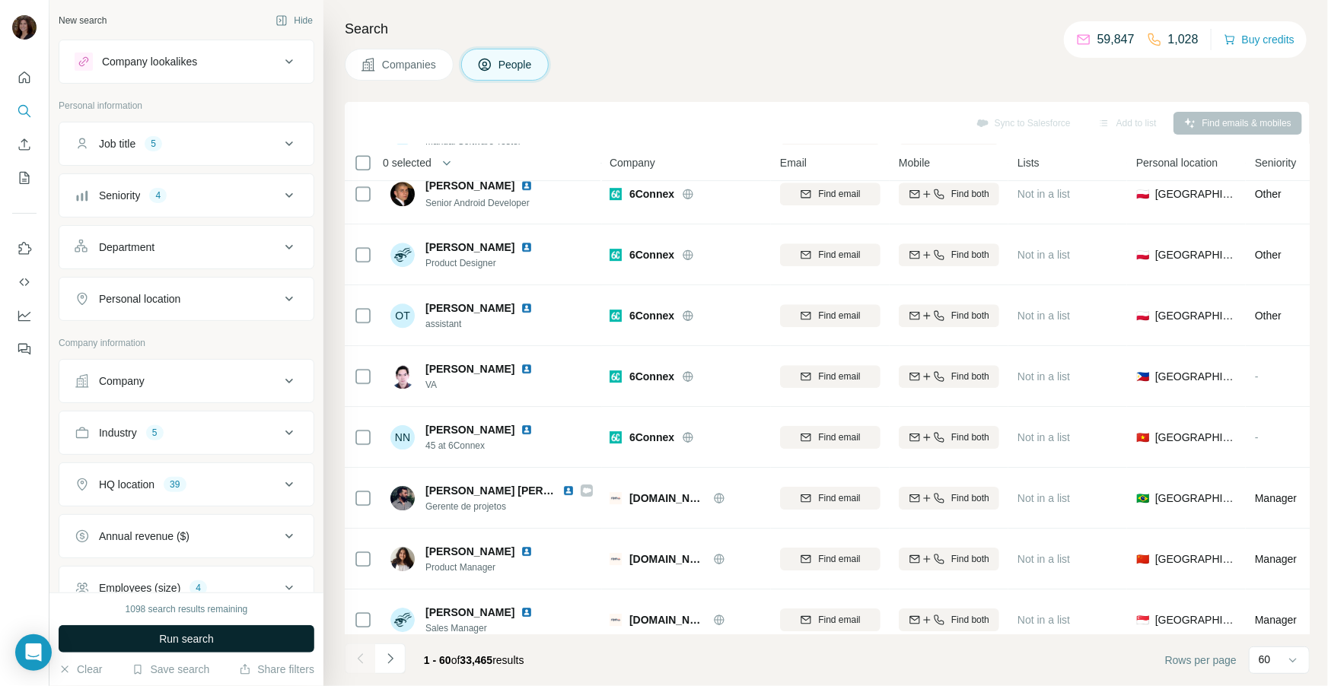
click at [182, 637] on span "Run search" at bounding box center [186, 639] width 55 height 15
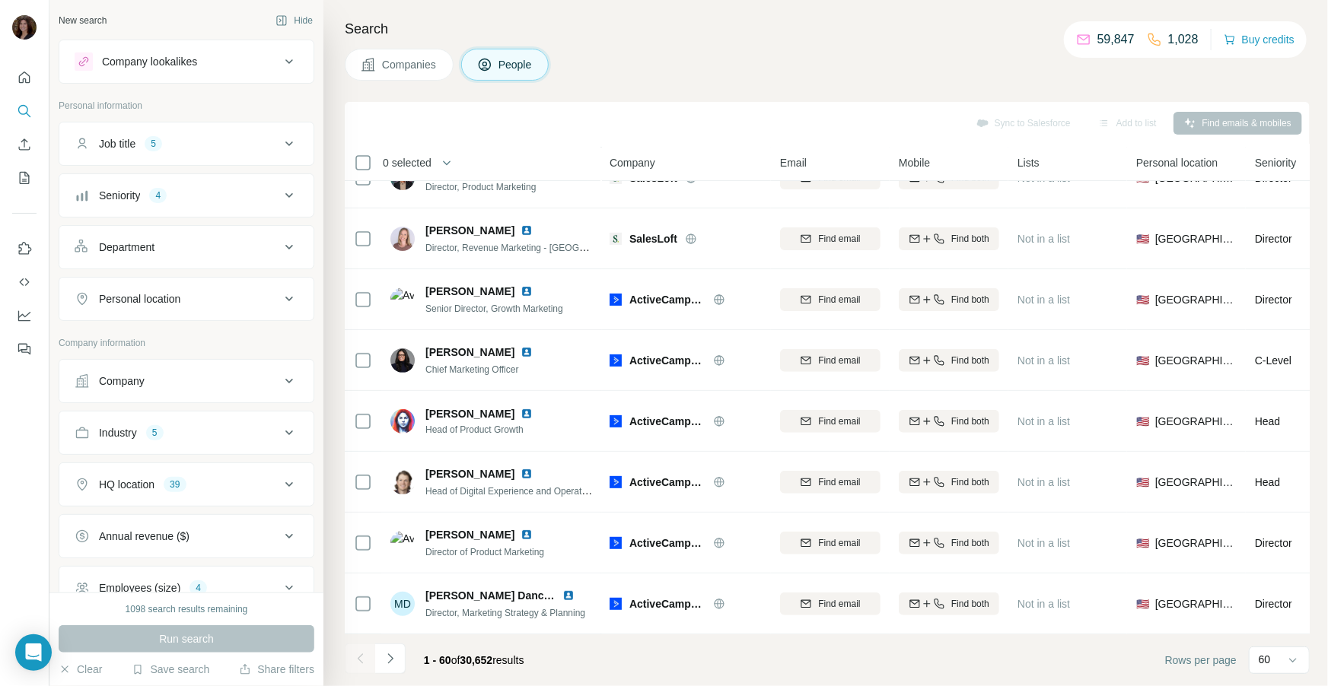
scroll to position [2331, 0]
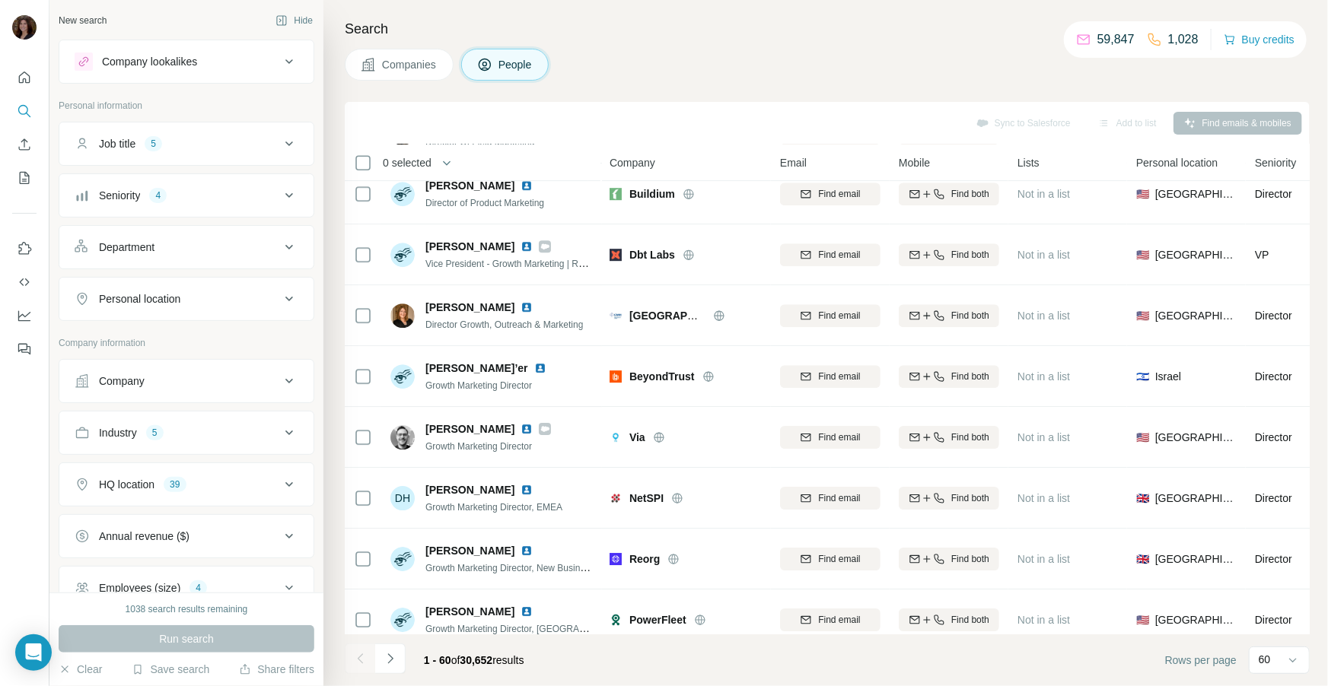
click at [266, 194] on div "Seniority 4" at bounding box center [177, 195] width 205 height 15
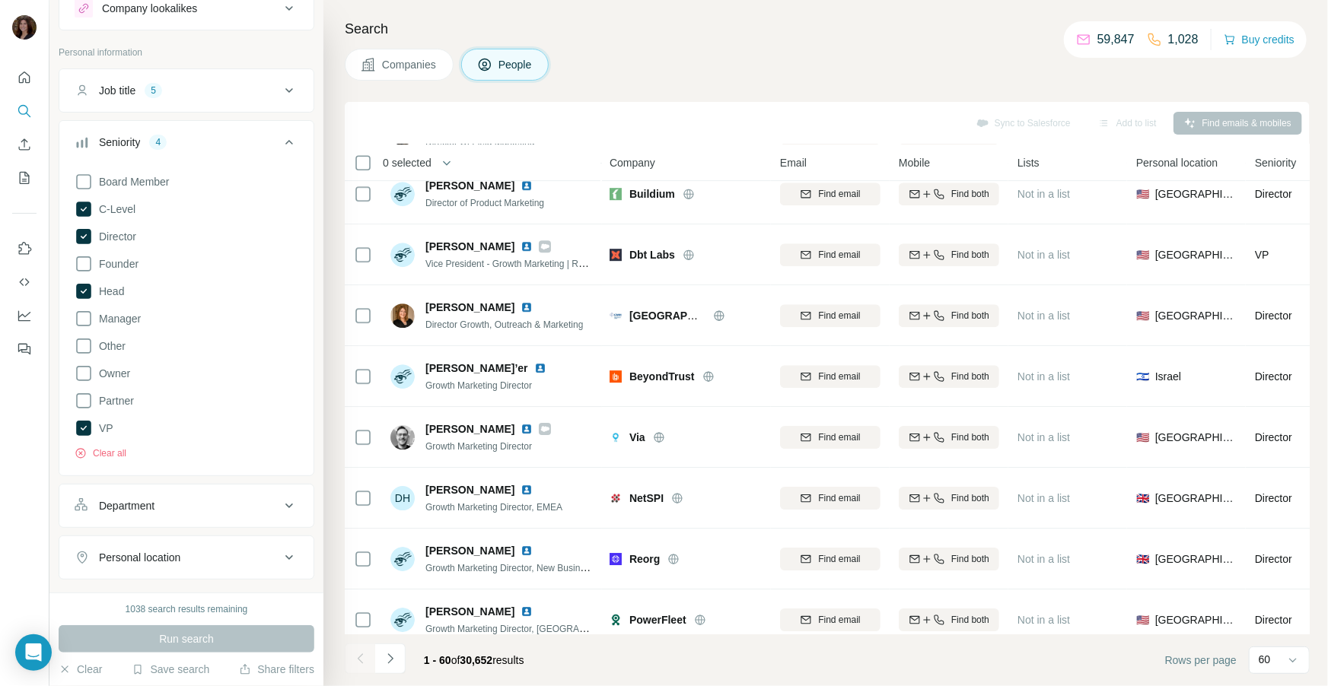
scroll to position [55, 0]
click at [83, 314] on icon at bounding box center [84, 317] width 18 height 18
click at [85, 320] on icon at bounding box center [83, 317] width 15 height 15
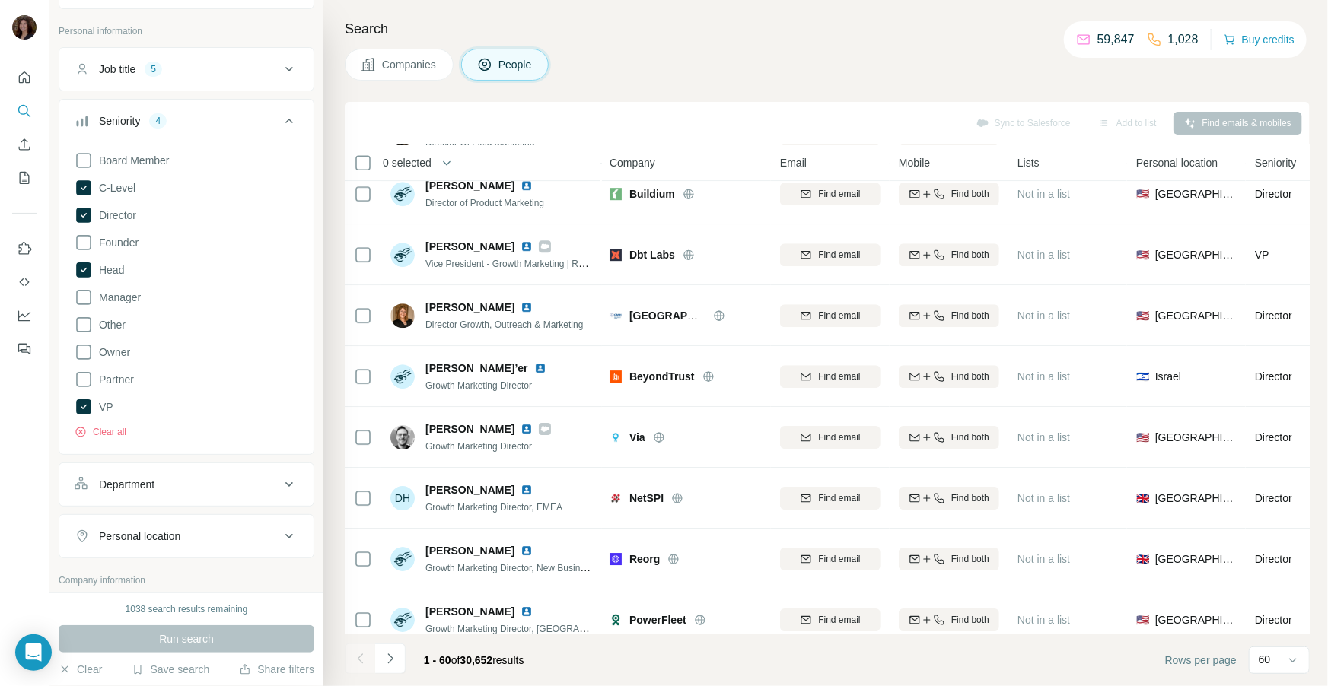
scroll to position [75, 0]
click at [231, 481] on div "Department" at bounding box center [177, 483] width 205 height 15
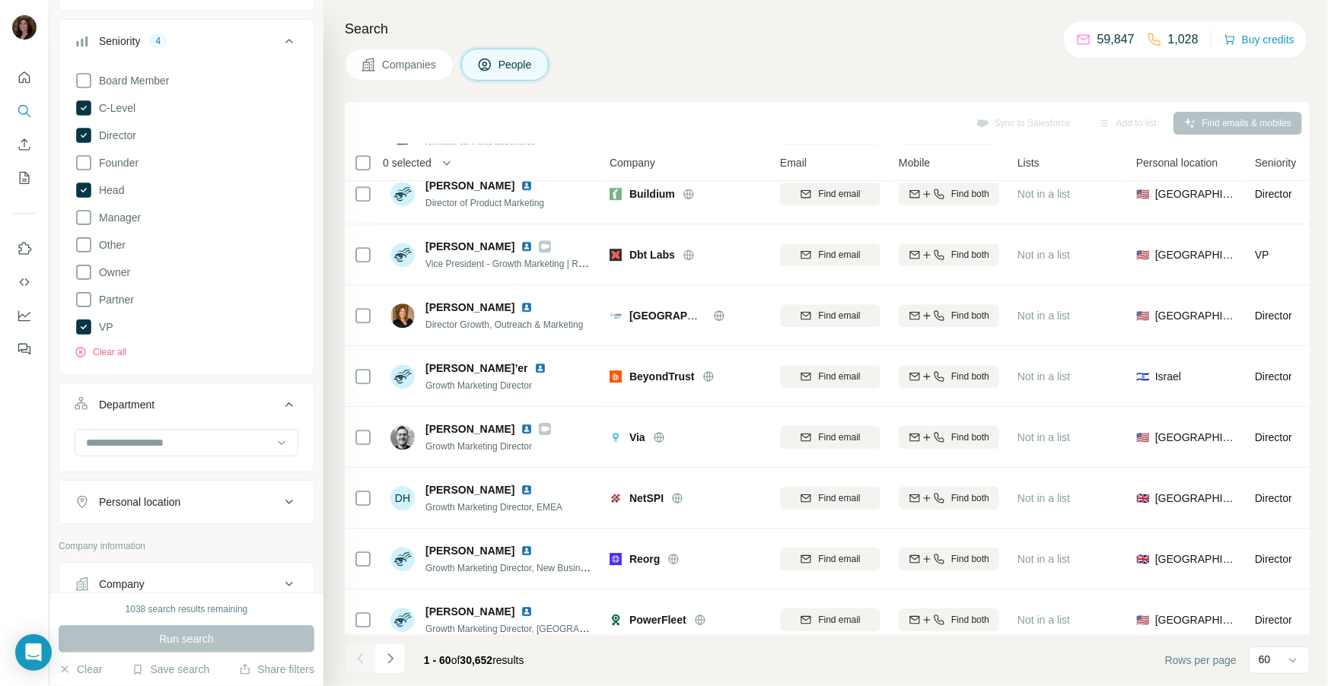
scroll to position [156, 0]
click at [243, 438] on input at bounding box center [178, 441] width 188 height 17
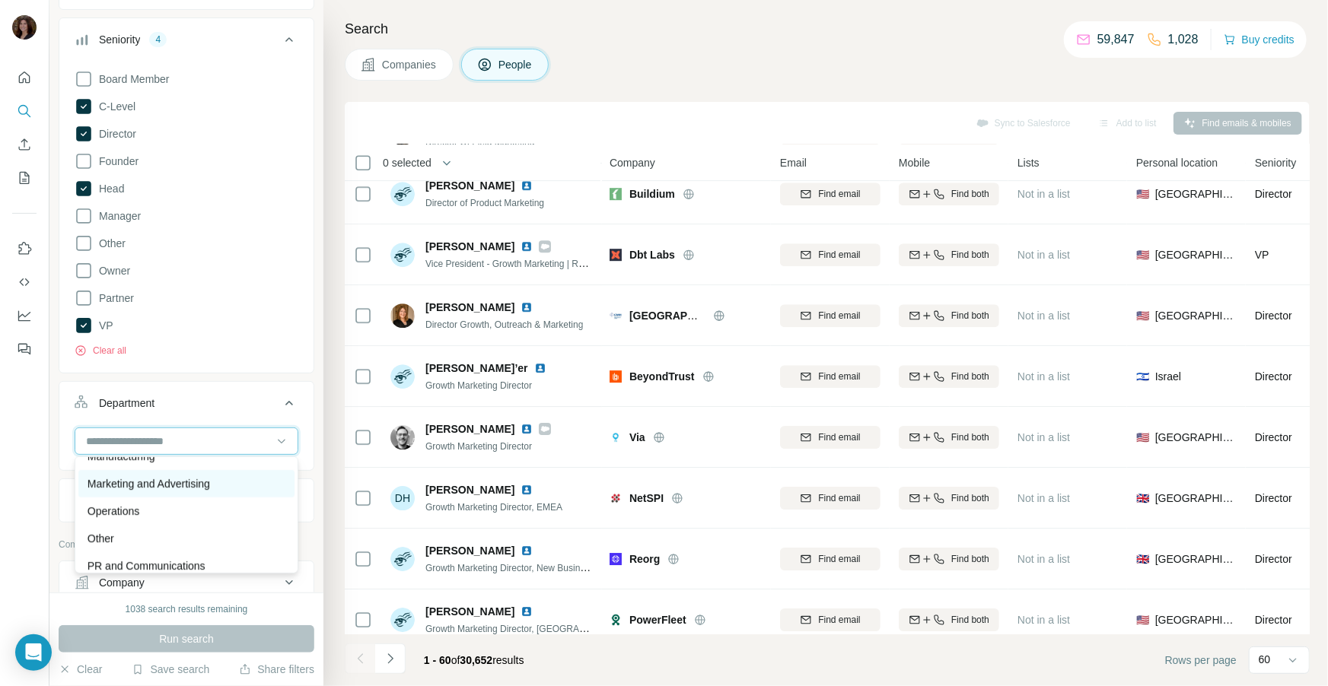
scroll to position [350, 0]
click at [228, 480] on div "Marketing and Advertising" at bounding box center [187, 480] width 198 height 15
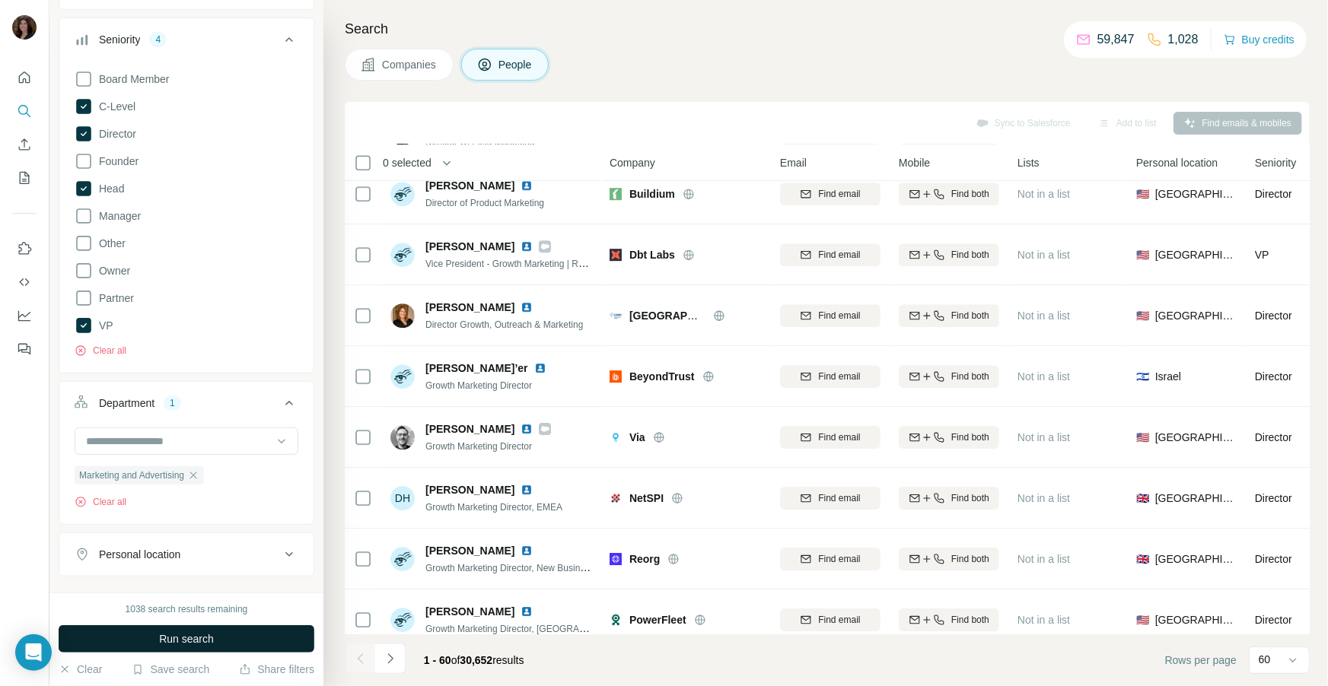
click at [191, 640] on span "Run search" at bounding box center [186, 639] width 55 height 15
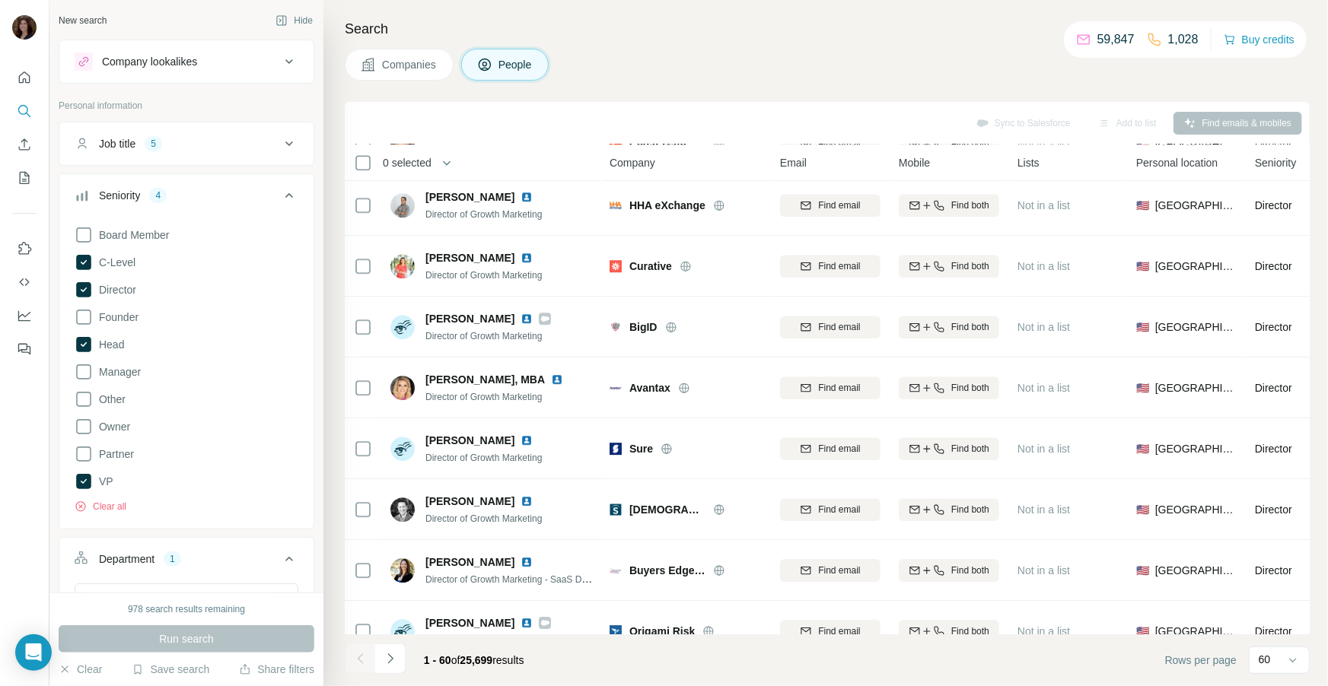
click at [291, 145] on icon at bounding box center [289, 144] width 18 height 18
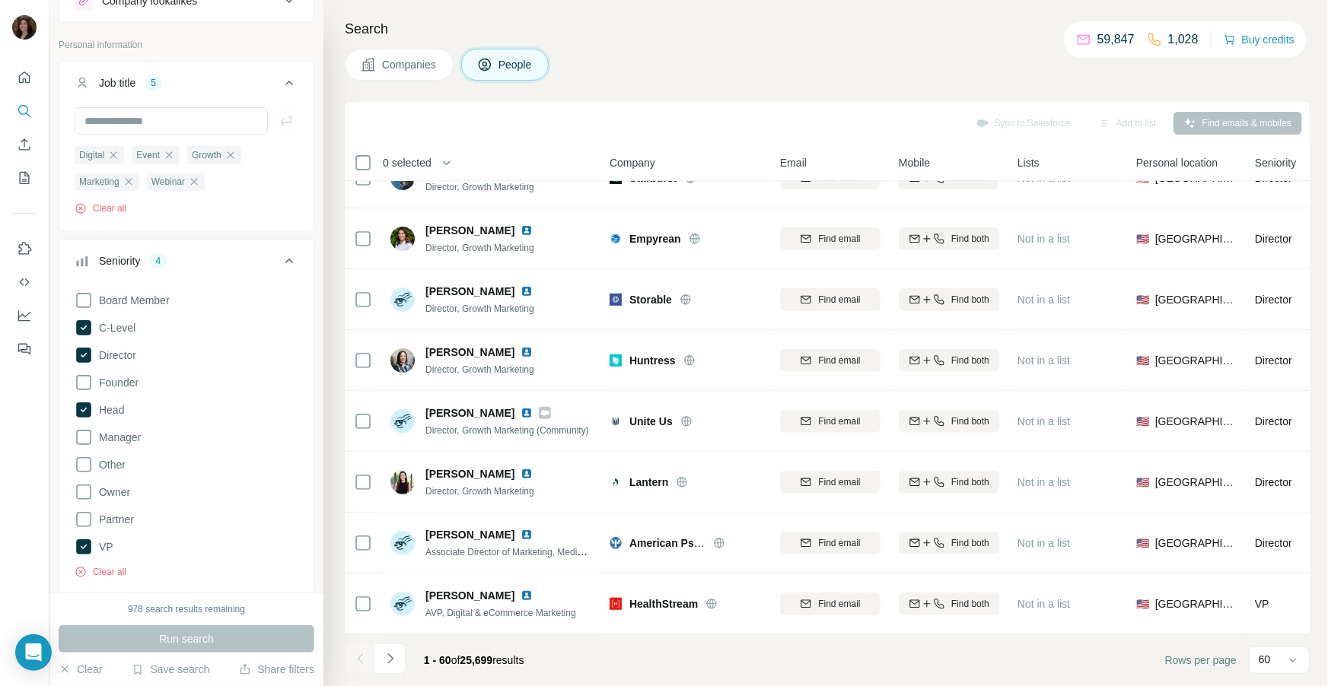
scroll to position [33, 0]
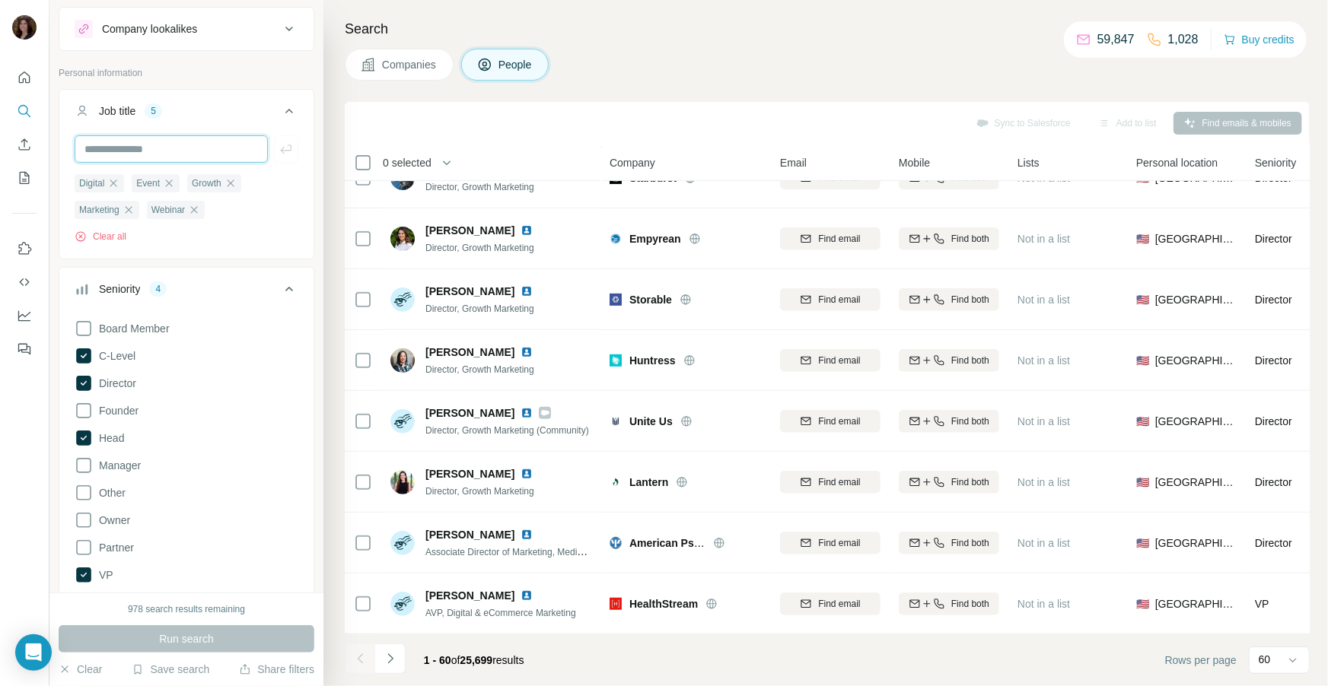
click at [144, 150] on input "text" at bounding box center [171, 148] width 193 height 27
click at [240, 219] on div "Digital Event Growth Marketing Webinar Clear all" at bounding box center [187, 208] width 224 height 70
click at [209, 149] on input "text" at bounding box center [171, 148] width 193 height 27
type input "**********"
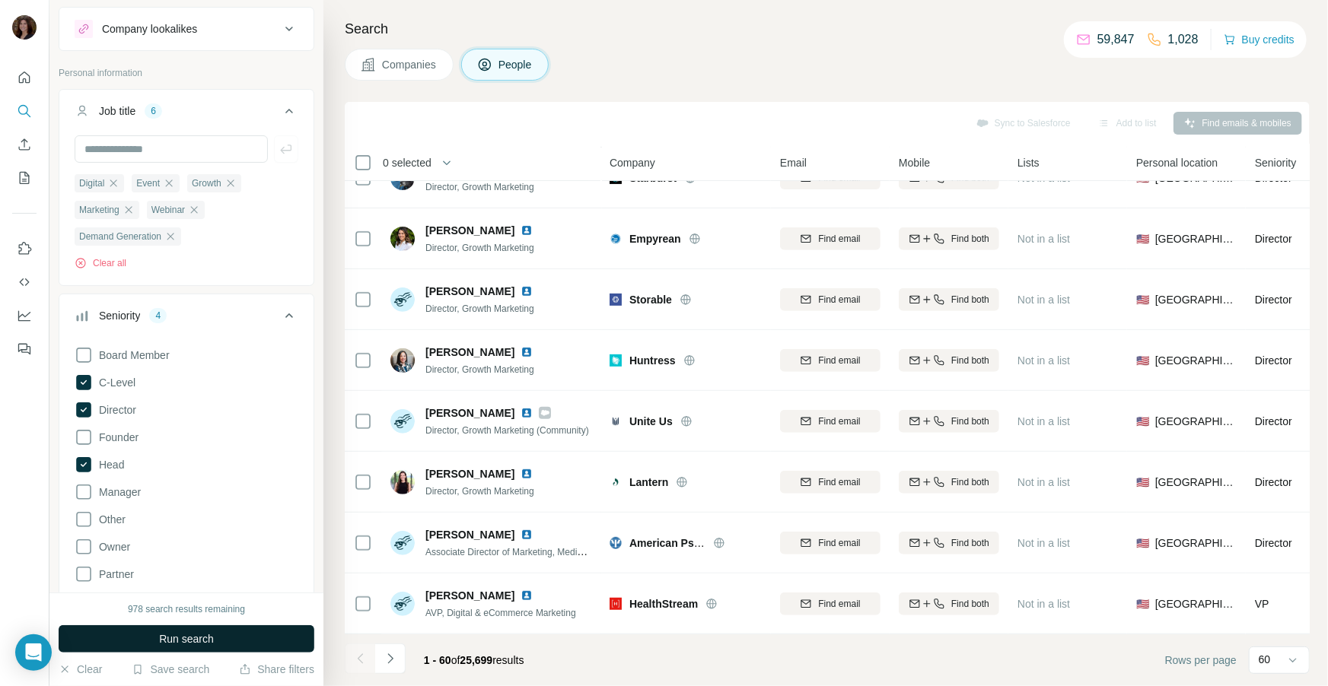
click at [182, 634] on span "Run search" at bounding box center [186, 639] width 55 height 15
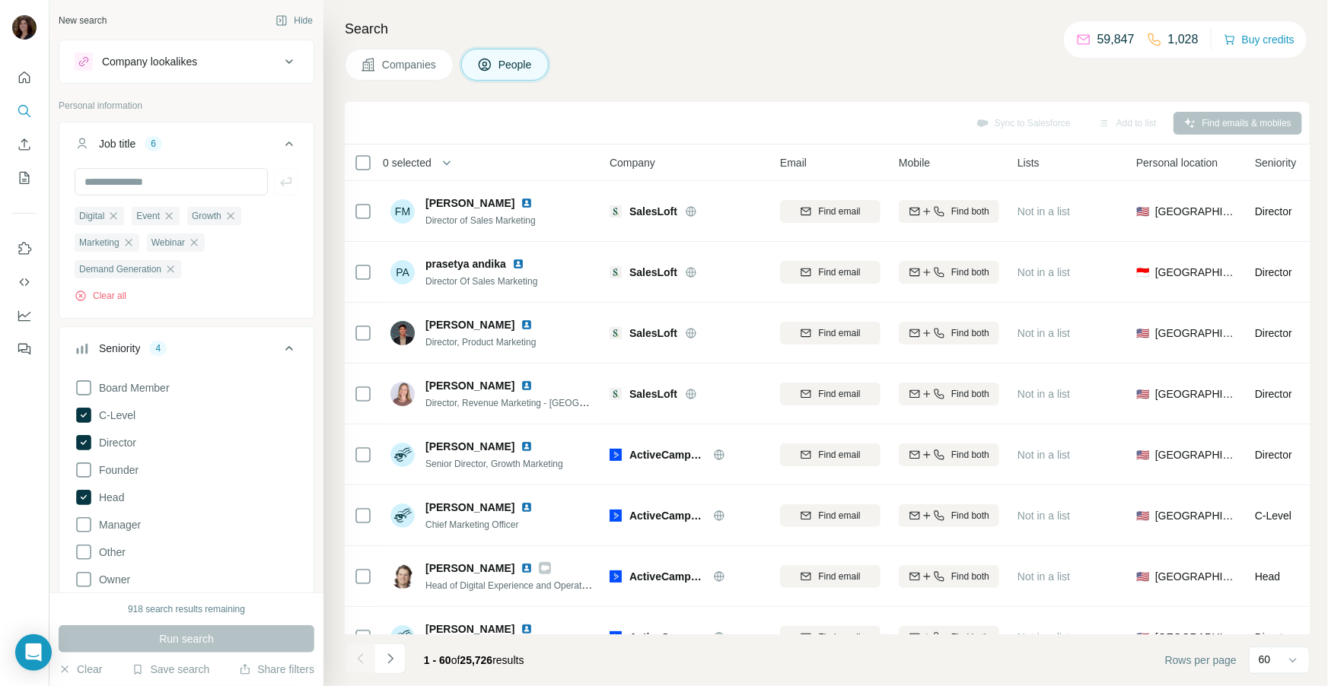
click at [403, 66] on span "Companies" at bounding box center [410, 64] width 56 height 15
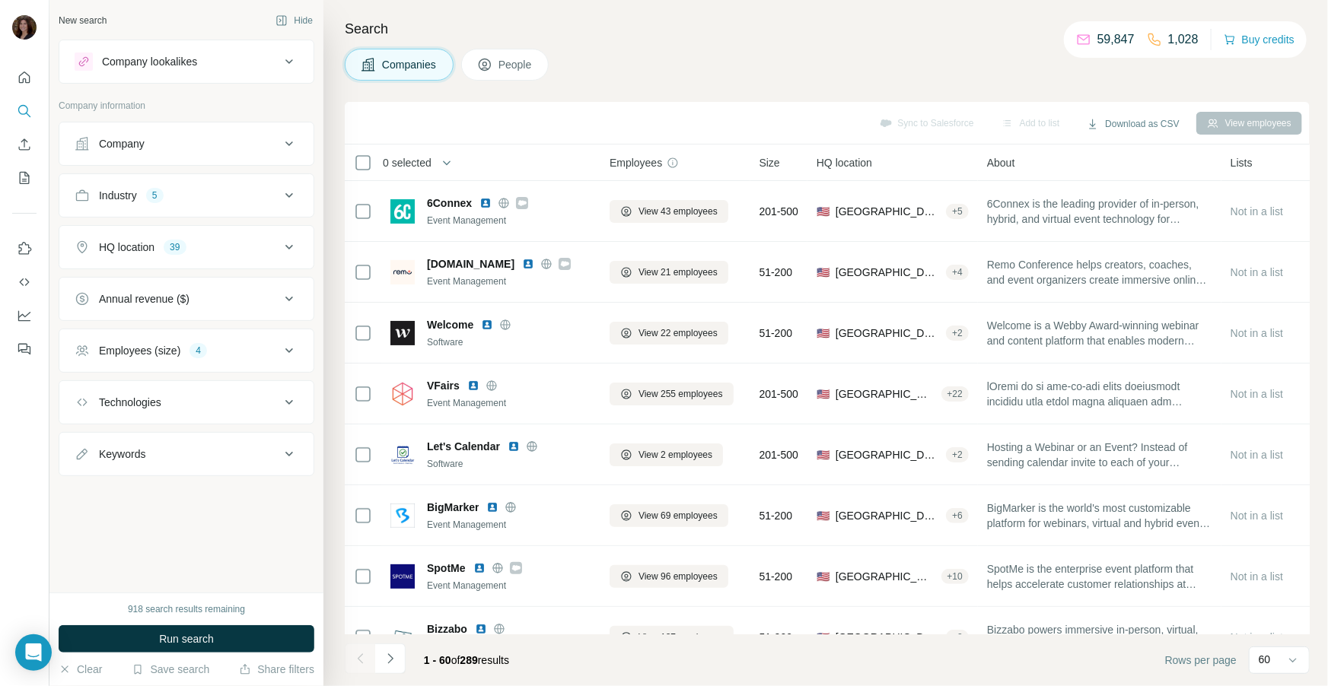
click at [256, 194] on div "Industry 5" at bounding box center [177, 195] width 205 height 15
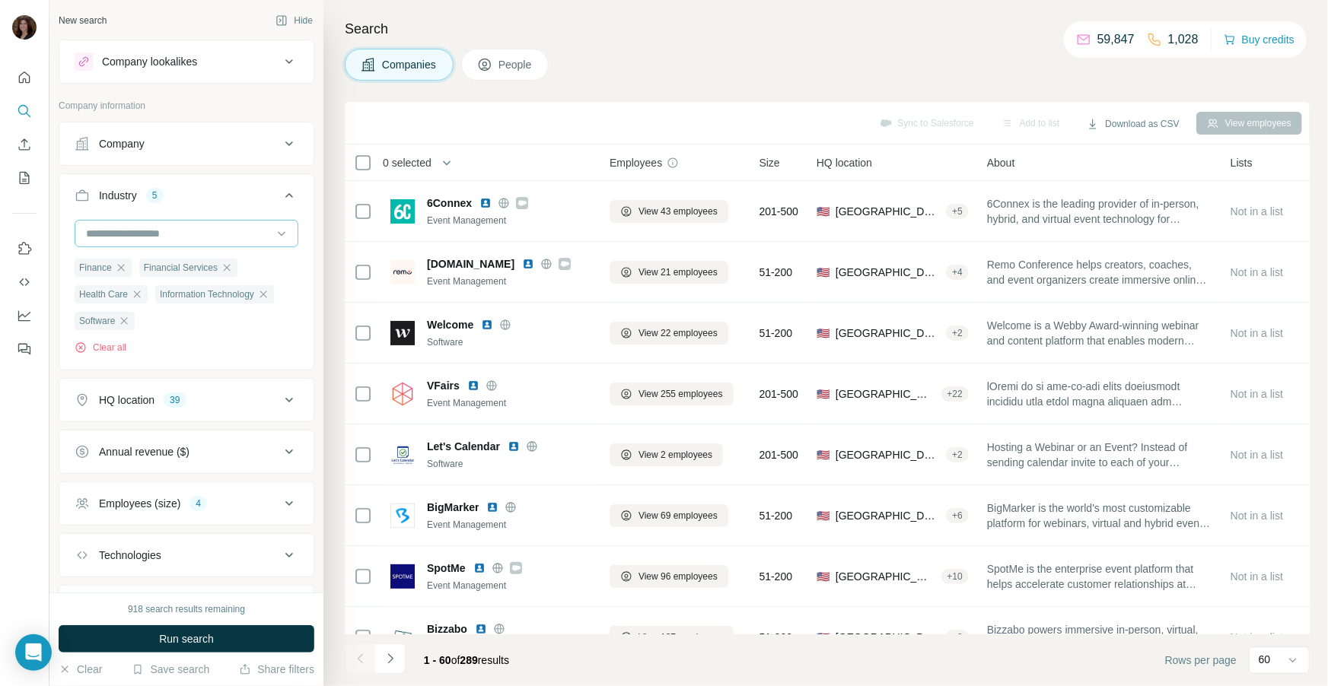
click at [230, 237] on input at bounding box center [178, 233] width 188 height 17
type input "***"
click at [235, 272] on div "SaaS" at bounding box center [187, 266] width 198 height 15
click at [142, 298] on icon "button" at bounding box center [137, 294] width 12 height 12
click at [166, 269] on icon "button" at bounding box center [162, 267] width 7 height 7
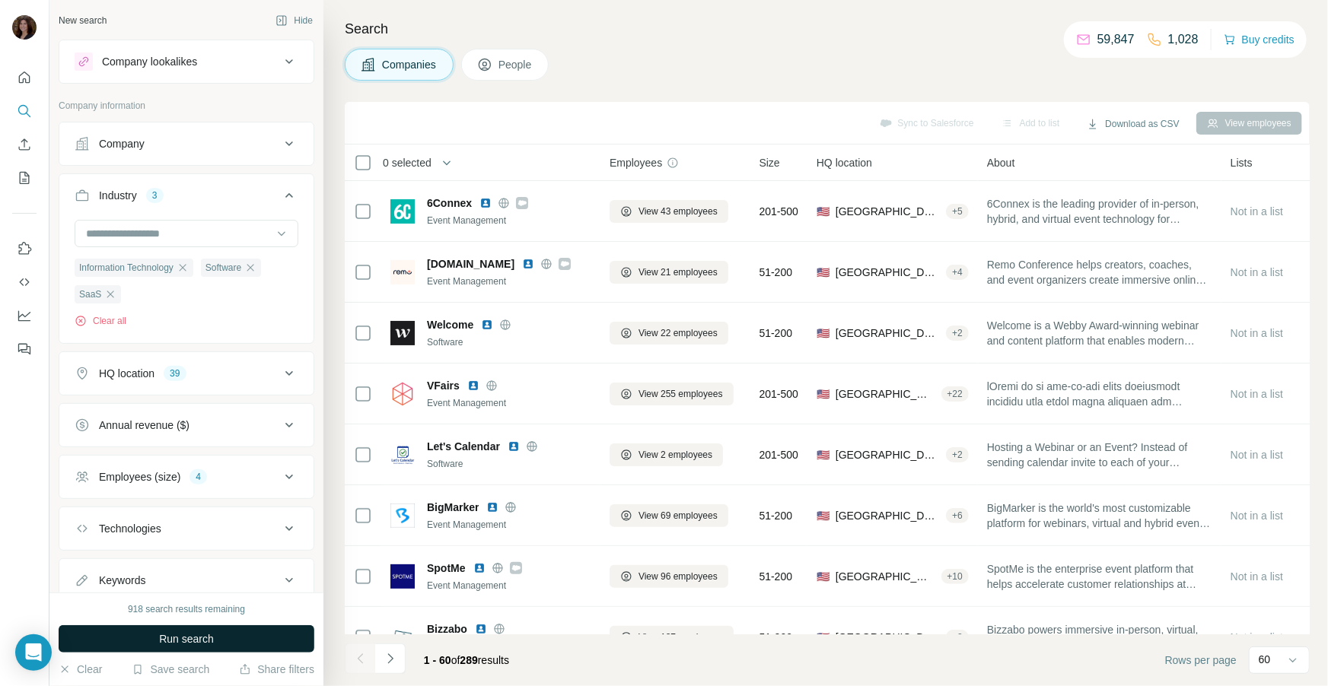
click at [220, 641] on button "Run search" at bounding box center [187, 638] width 256 height 27
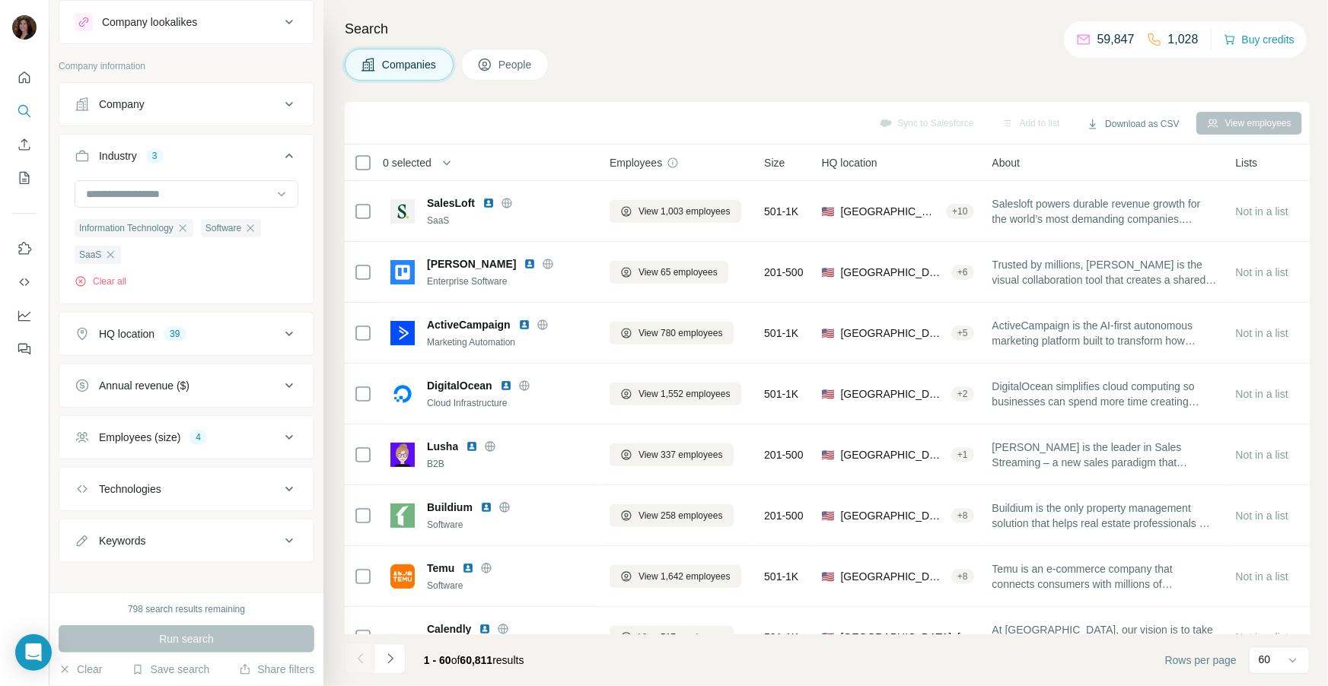
scroll to position [52, 0]
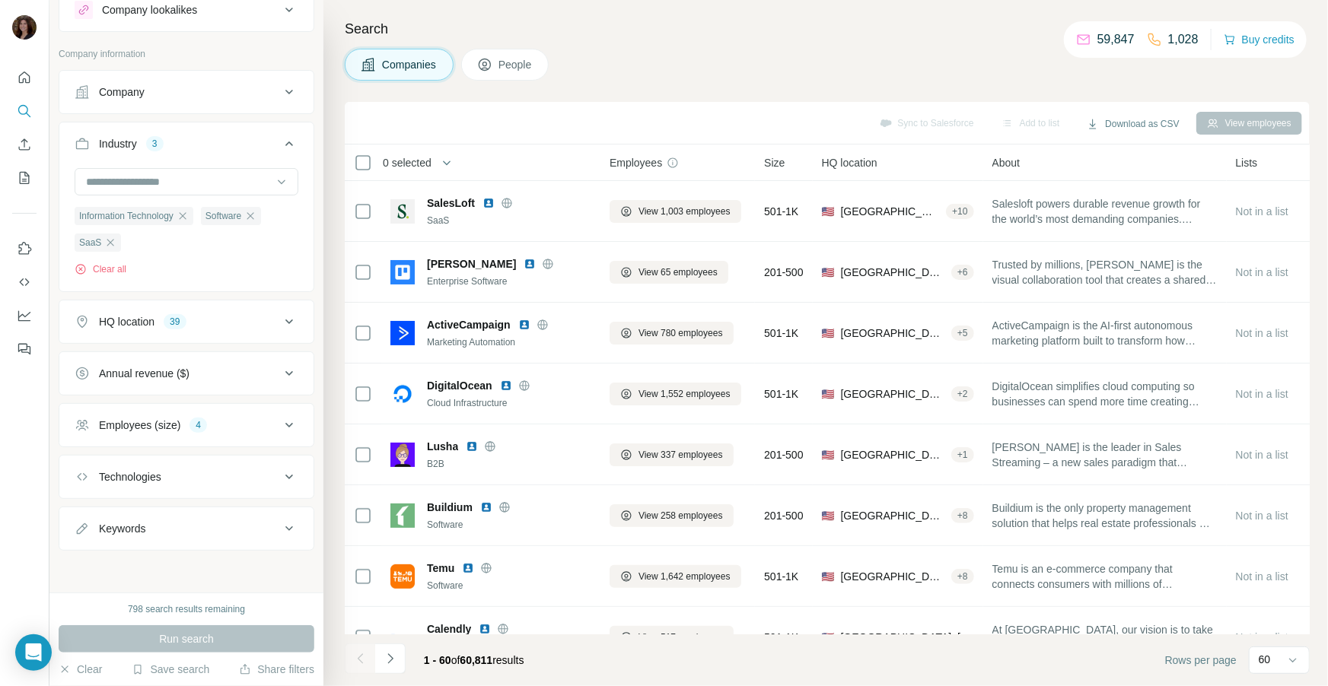
click at [236, 527] on div "Keywords" at bounding box center [177, 528] width 205 height 15
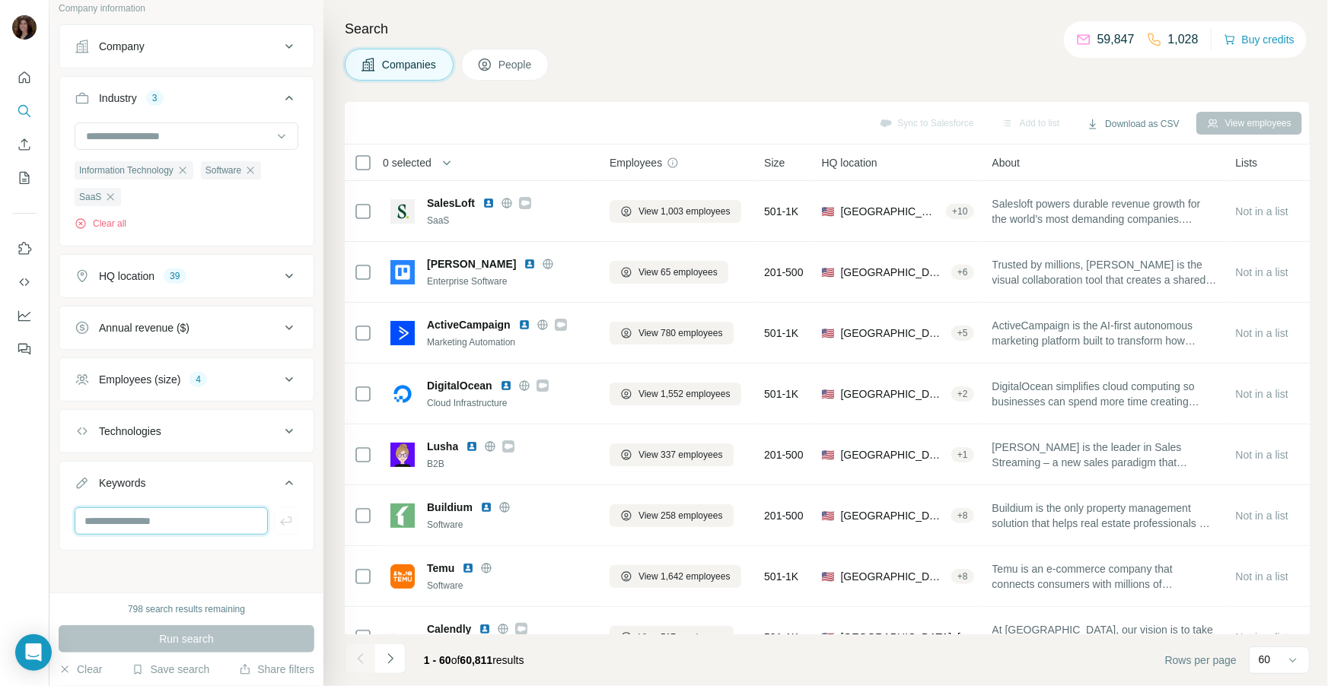
click at [222, 521] on input "text" at bounding box center [171, 521] width 193 height 27
type input "*******"
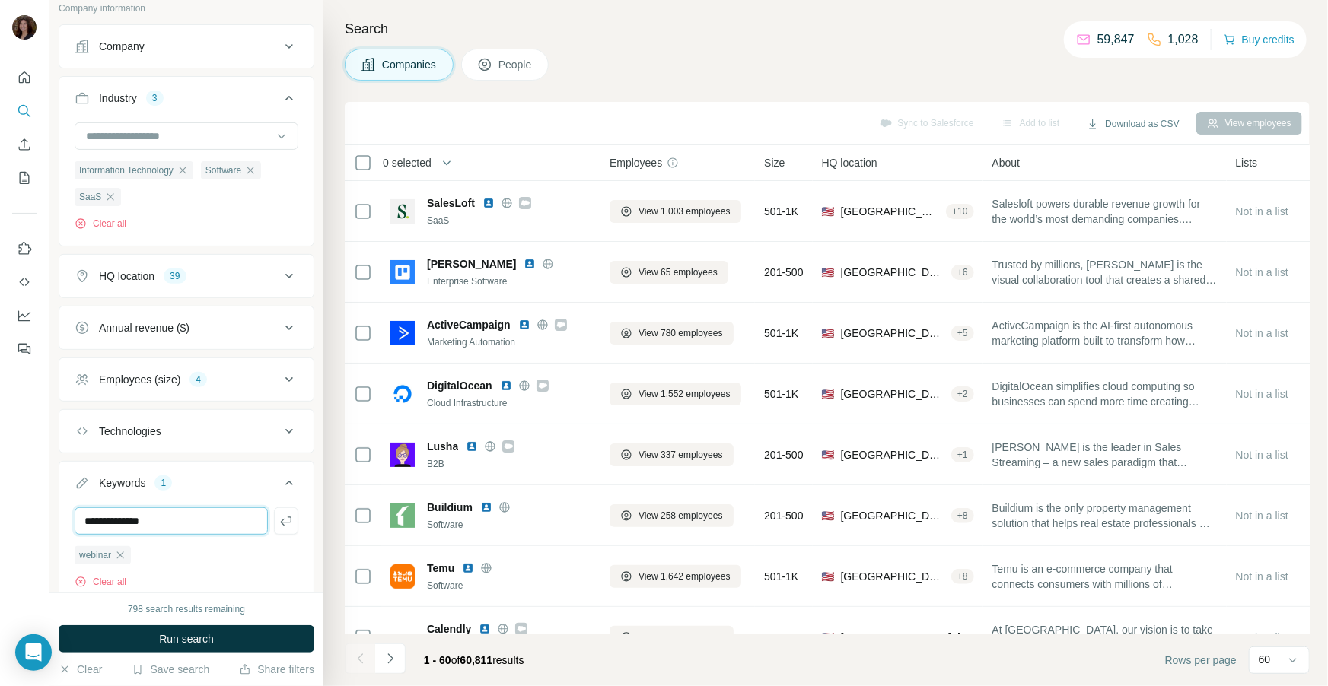
type input "**********"
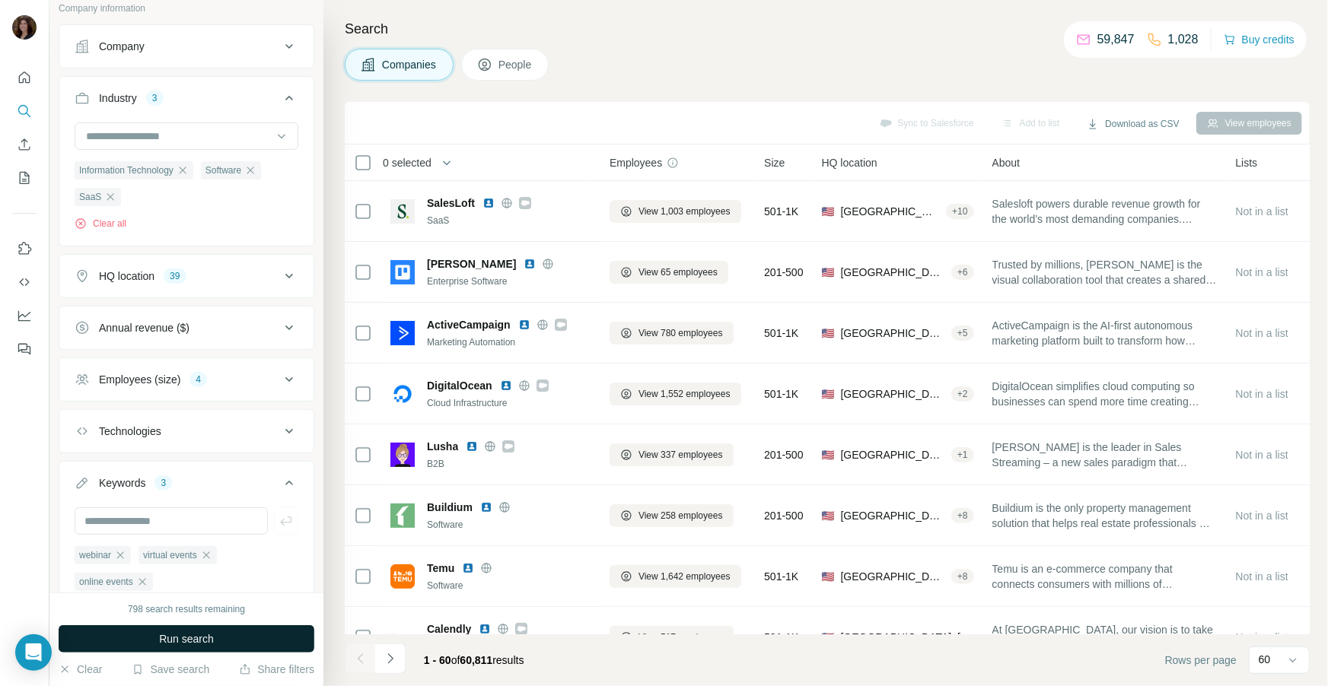
click at [202, 641] on span "Run search" at bounding box center [186, 639] width 55 height 15
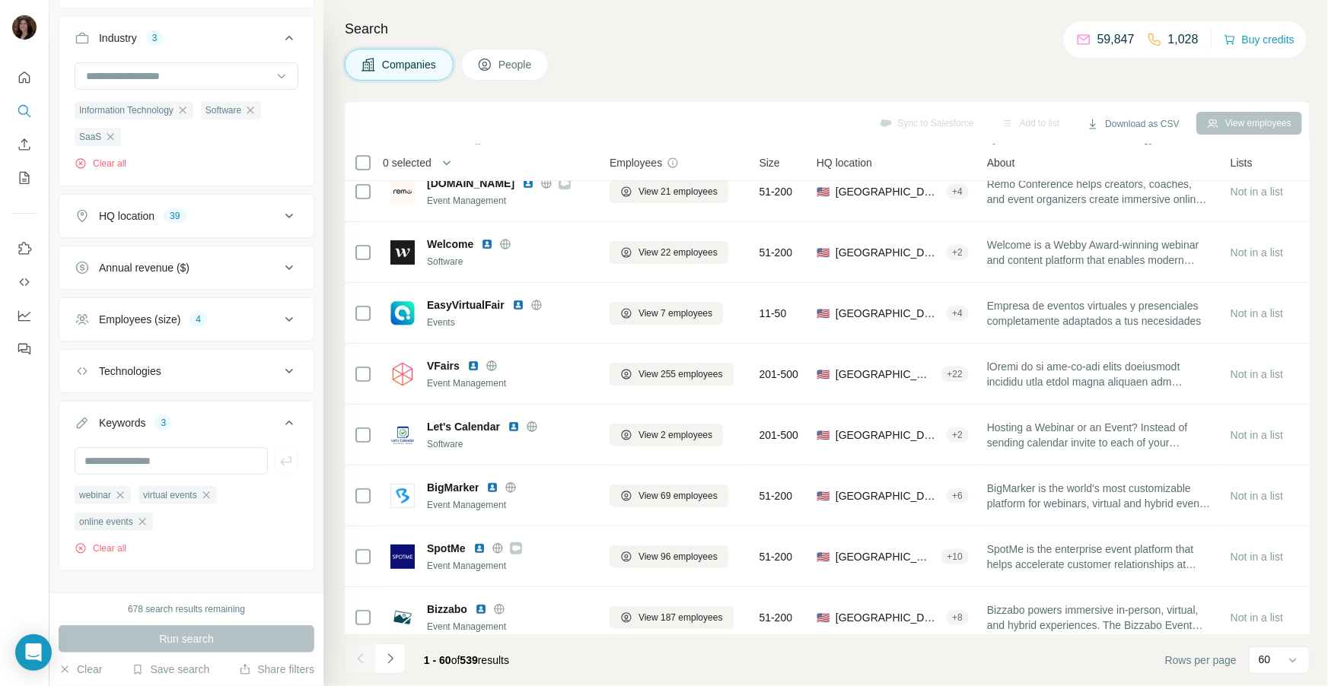
scroll to position [179, 0]
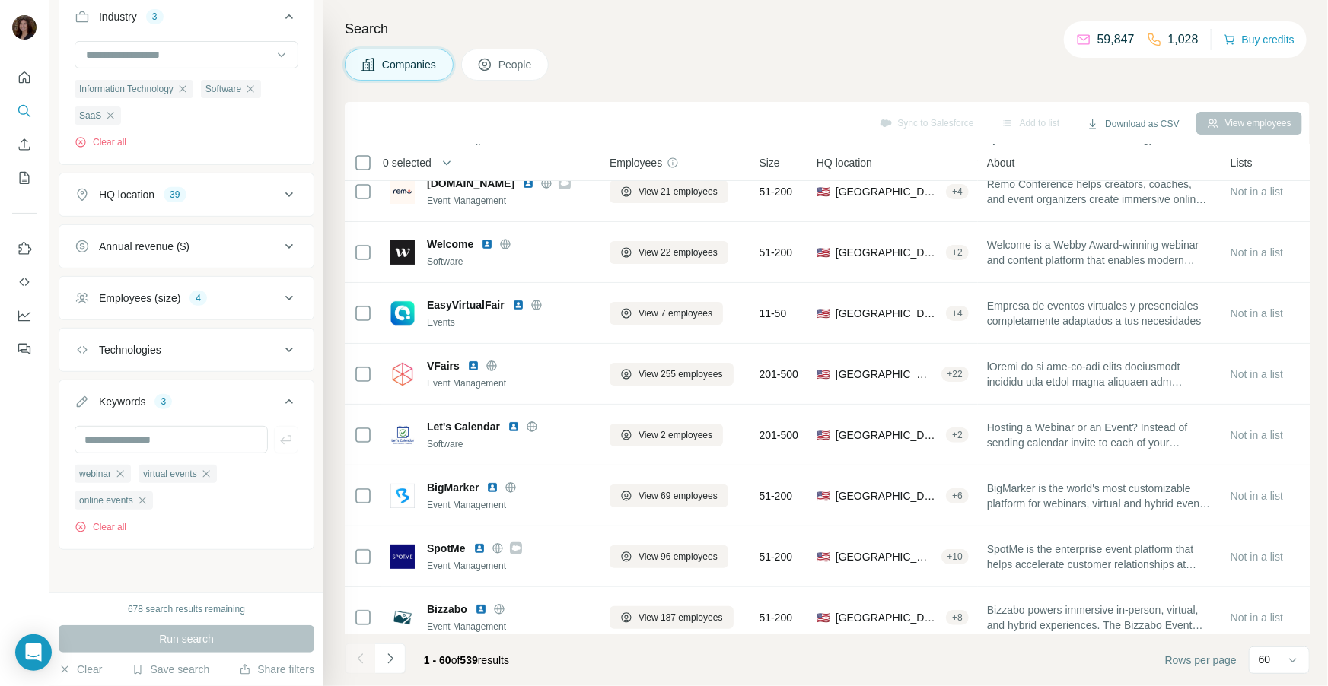
click at [1224, 129] on div "View employees" at bounding box center [1249, 123] width 106 height 23
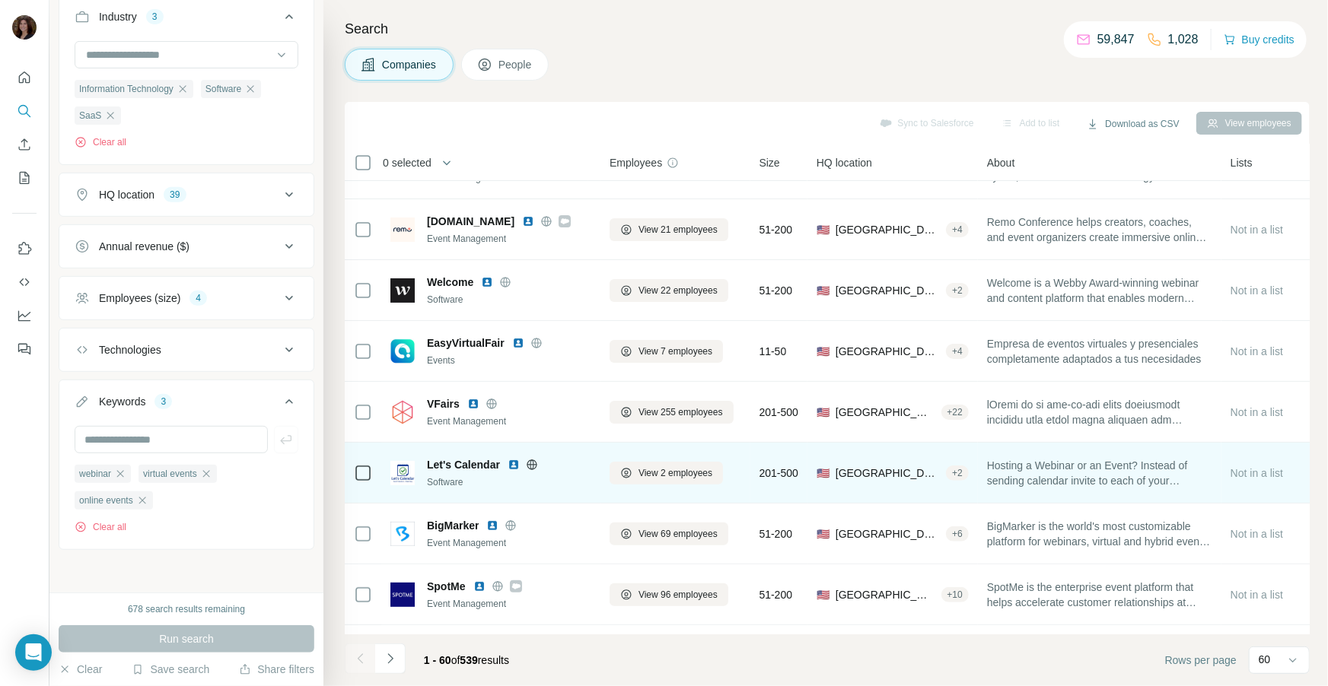
scroll to position [0, 0]
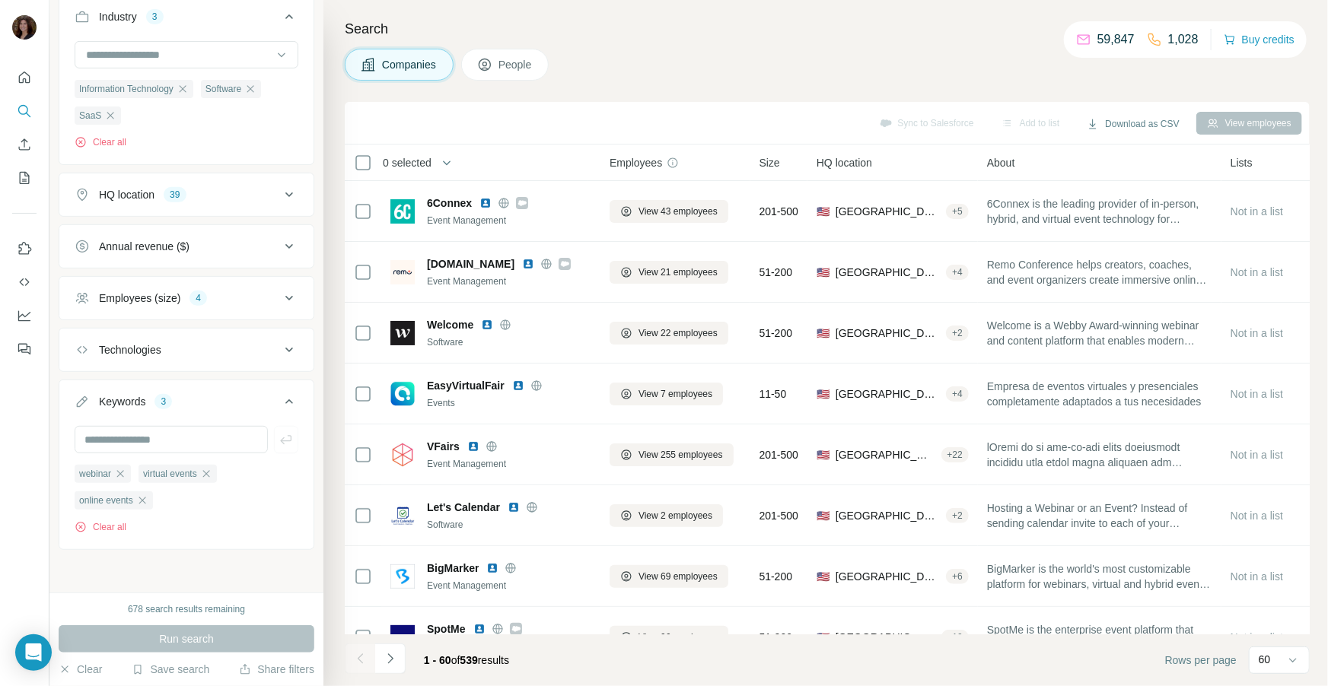
click at [520, 71] on span "People" at bounding box center [515, 64] width 35 height 15
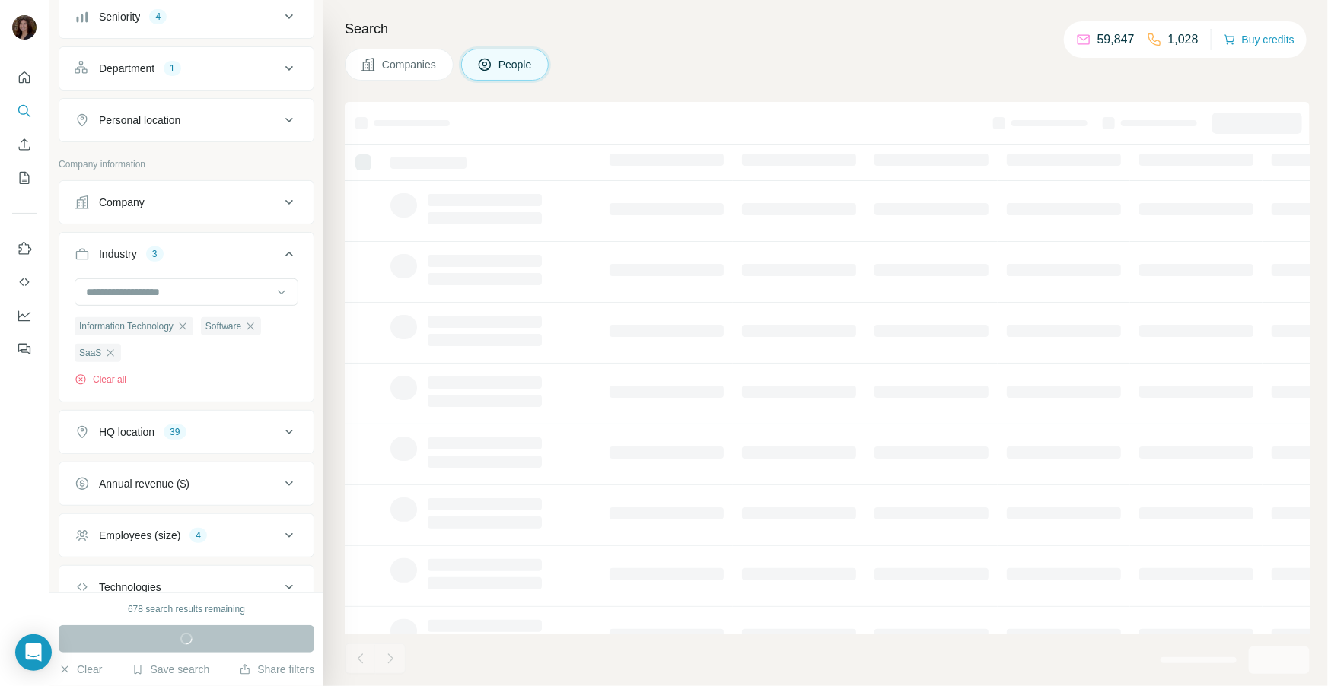
scroll to position [415, 0]
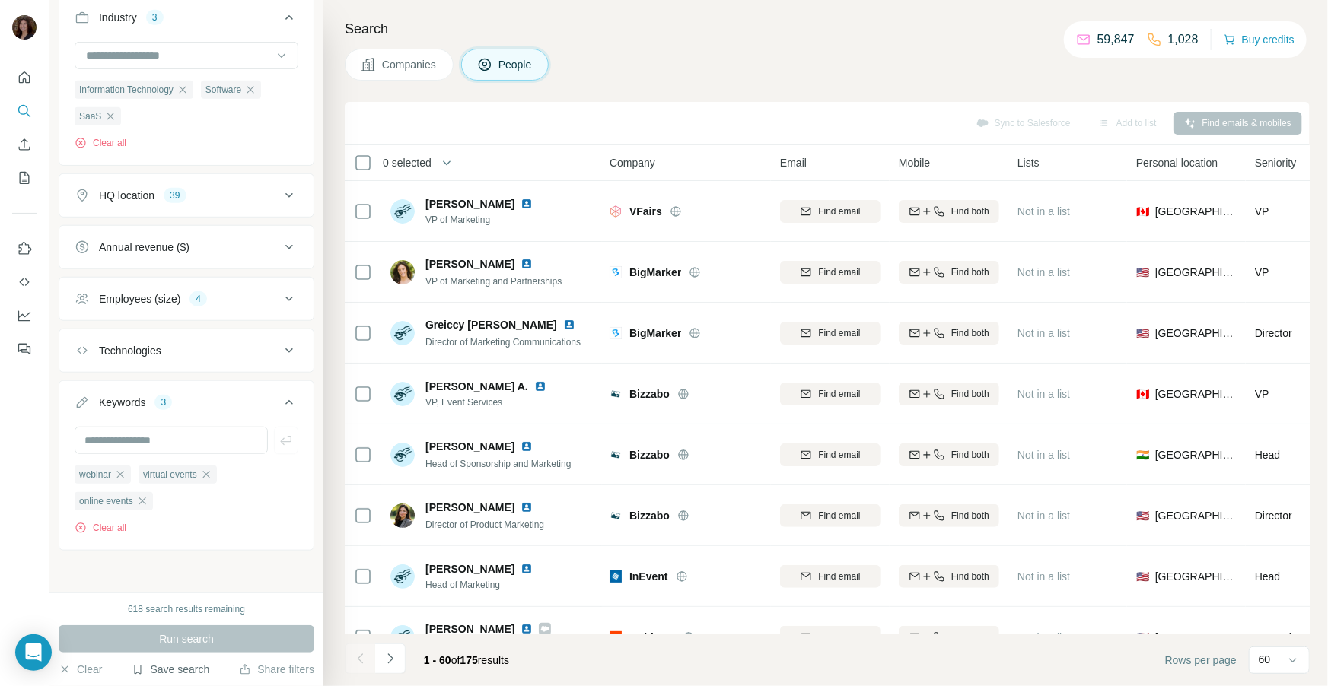
click at [193, 676] on button "Save search" at bounding box center [171, 669] width 78 height 15
click at [189, 614] on div "Save search" at bounding box center [212, 612] width 161 height 30
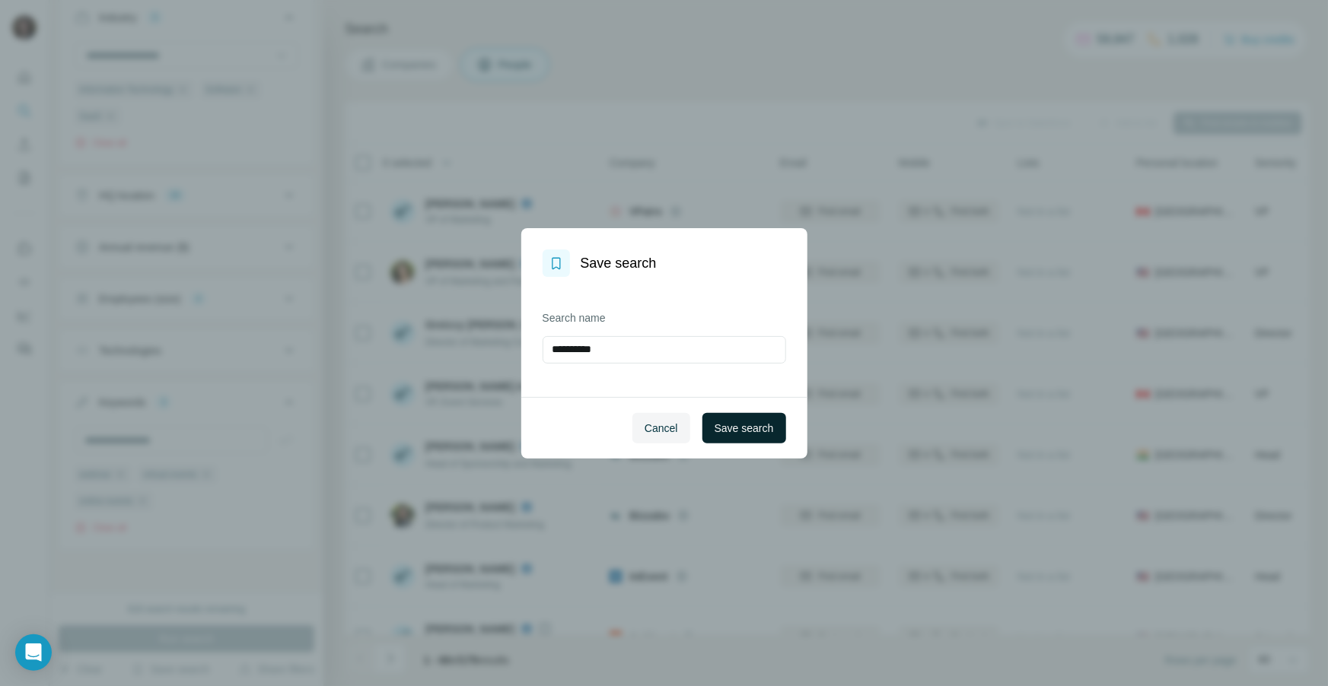
click at [721, 426] on span "Save search" at bounding box center [744, 428] width 59 height 15
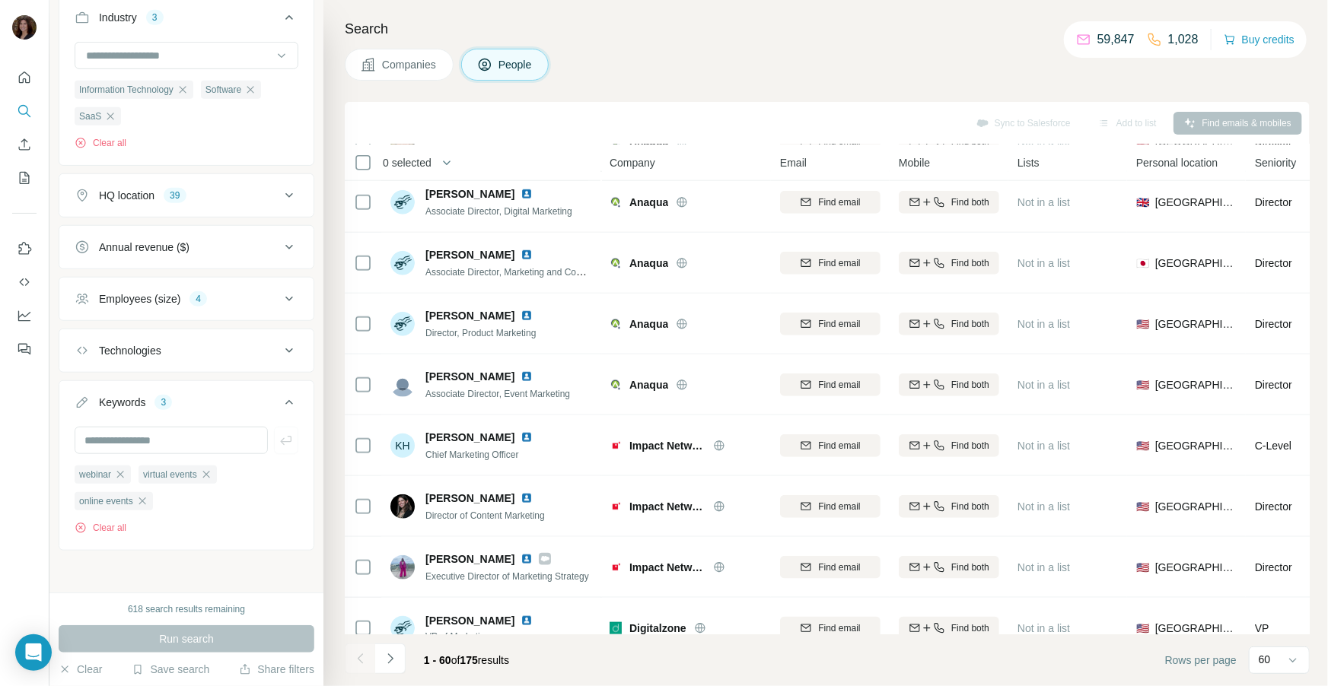
scroll to position [692, 0]
